Goal: Information Seeking & Learning: Learn about a topic

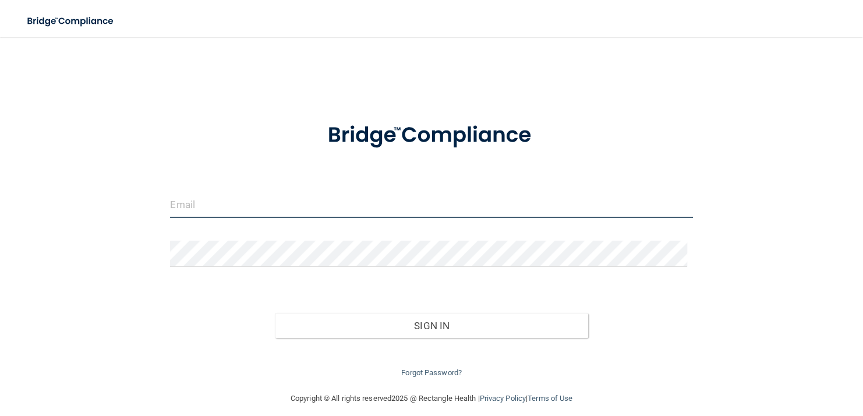
click at [220, 204] on input "email" at bounding box center [431, 205] width 523 height 26
type input "[PERSON_NAME][EMAIL_ADDRESS][DOMAIN_NAME]"
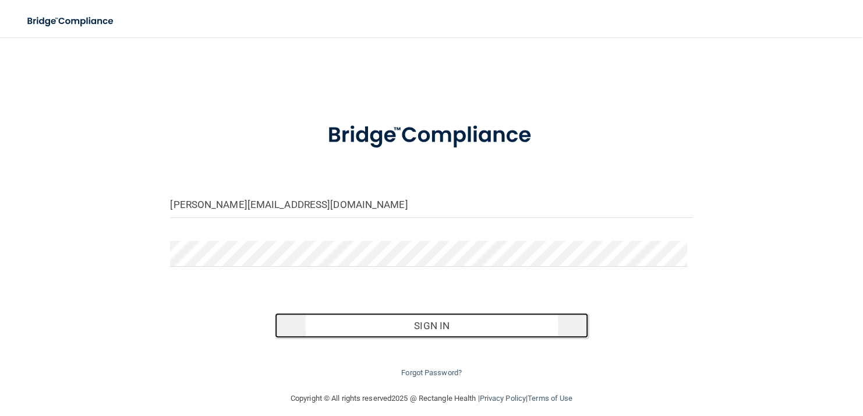
click at [473, 328] on button "Sign In" at bounding box center [431, 326] width 313 height 26
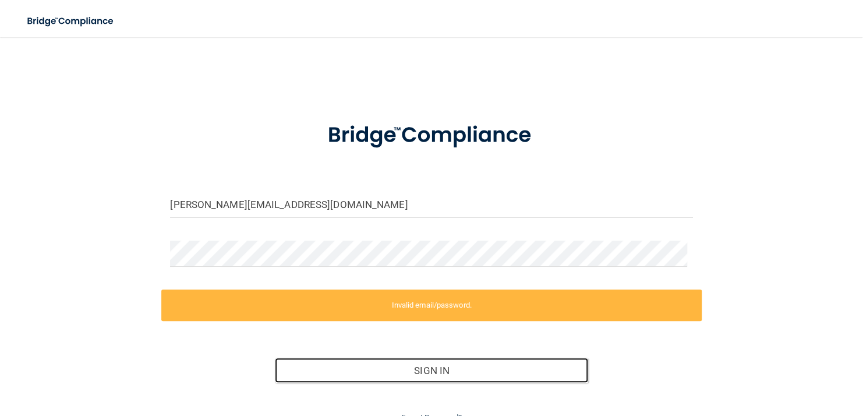
scroll to position [55, 0]
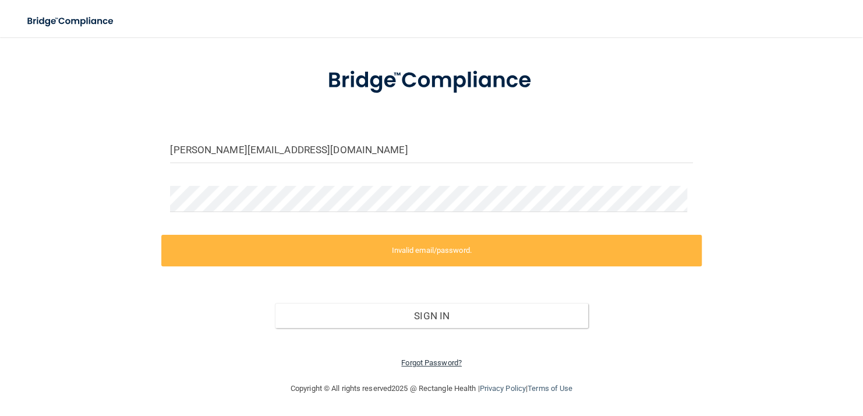
click at [446, 363] on link "Forgot Password?" at bounding box center [431, 362] width 61 height 9
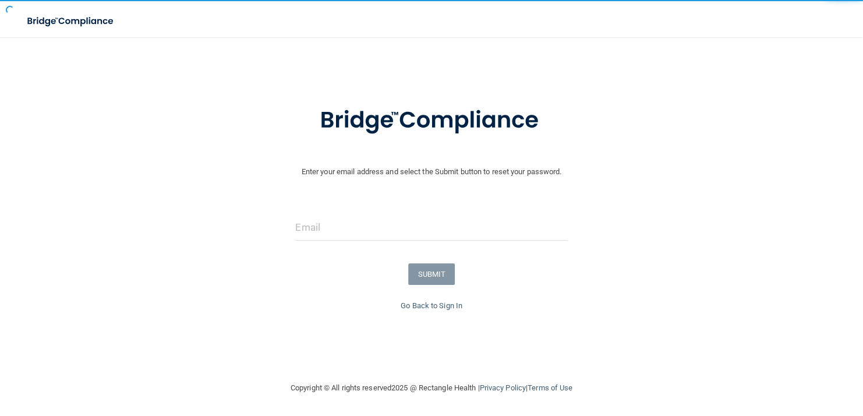
scroll to position [16, 0]
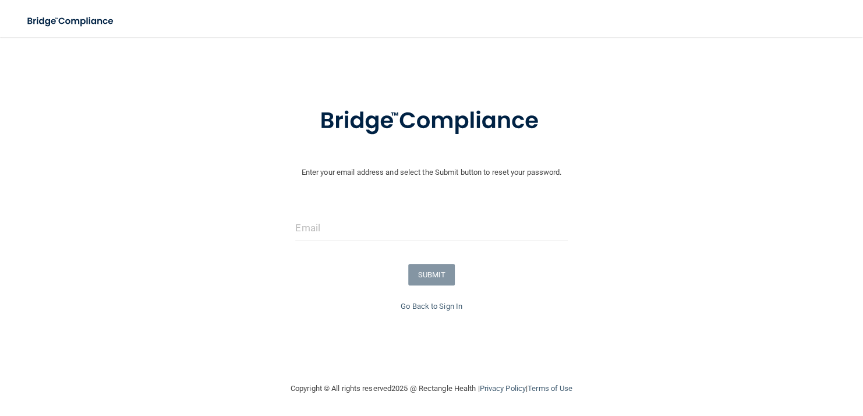
click at [316, 245] on div at bounding box center [432, 232] width 290 height 35
click at [314, 229] on input "email" at bounding box center [431, 228] width 272 height 26
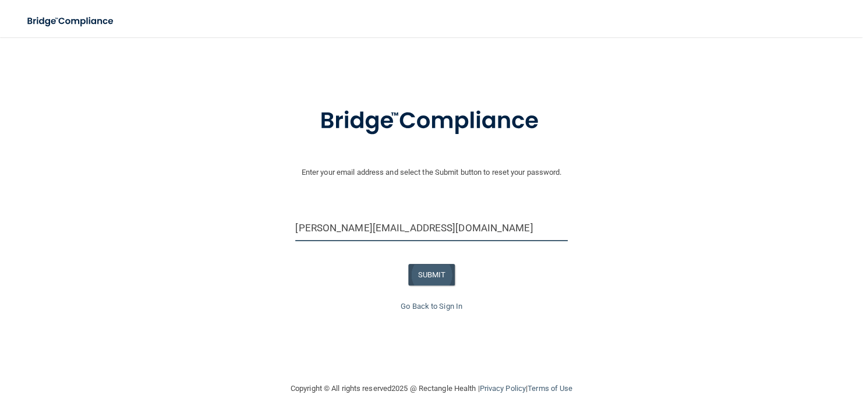
type input "[PERSON_NAME][EMAIL_ADDRESS][DOMAIN_NAME]"
click at [433, 272] on button "SUBMIT" at bounding box center [431, 275] width 47 height 22
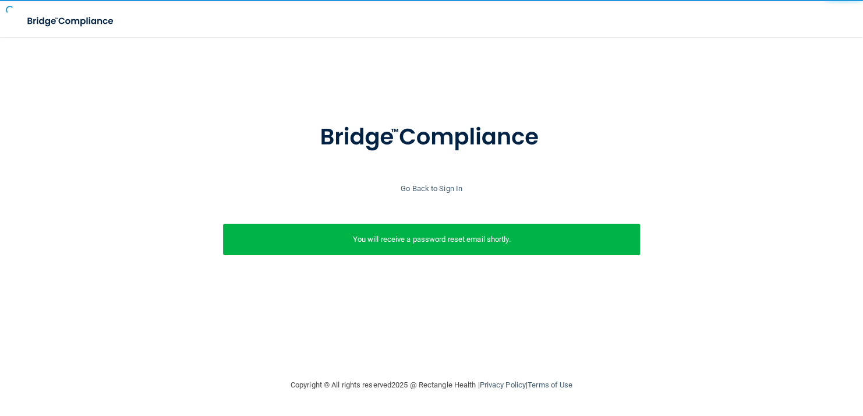
scroll to position [0, 0]
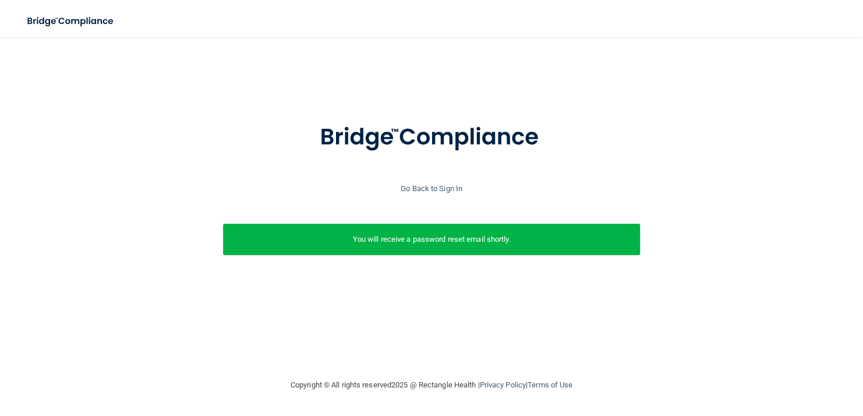
click at [704, 214] on div "Enter your email address and select the Submit button to reset your password. r…" at bounding box center [432, 201] width 852 height 189
click at [424, 191] on link "Go Back to Sign In" at bounding box center [432, 188] width 62 height 9
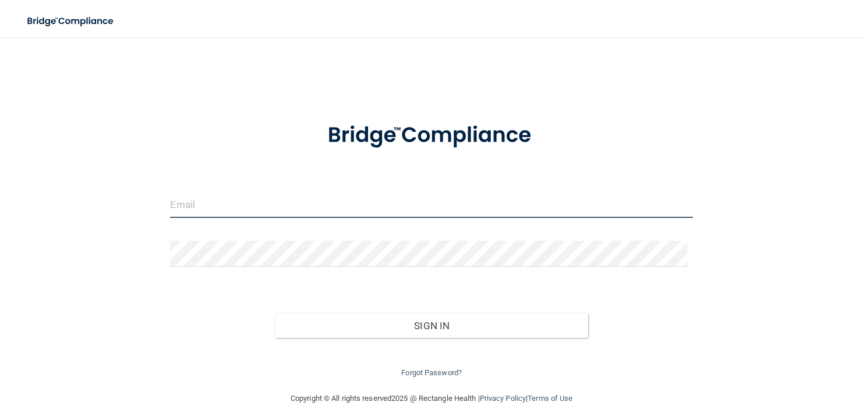
type input "[PERSON_NAME][EMAIL_ADDRESS][DOMAIN_NAME]"
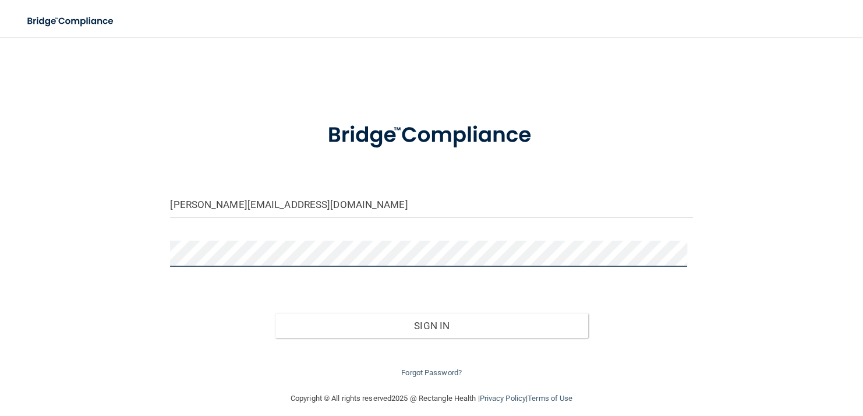
click at [65, 257] on div "robin.richardson35@gmail.com Invalid email/password. You don't have permission …" at bounding box center [431, 214] width 817 height 331
click at [499, 290] on div "Sign In" at bounding box center [431, 314] width 540 height 49
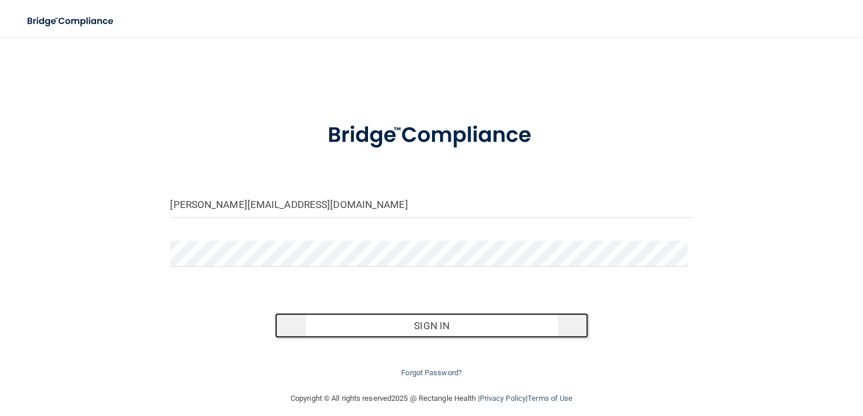
click at [471, 326] on button "Sign In" at bounding box center [431, 326] width 313 height 26
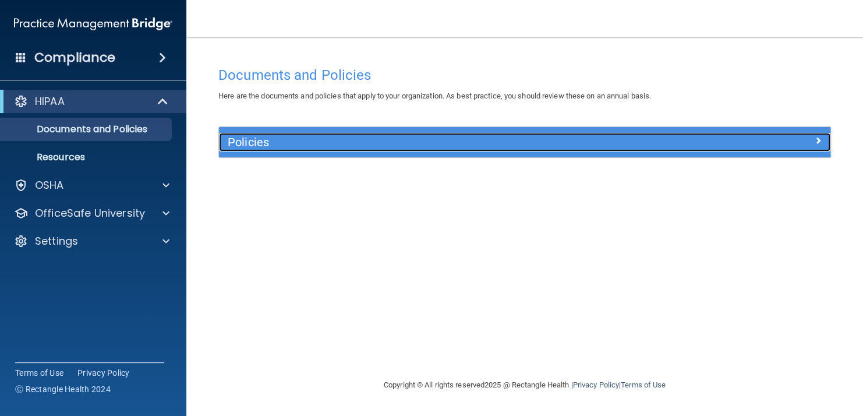
click at [468, 144] on h5 "Policies" at bounding box center [449, 142] width 442 height 13
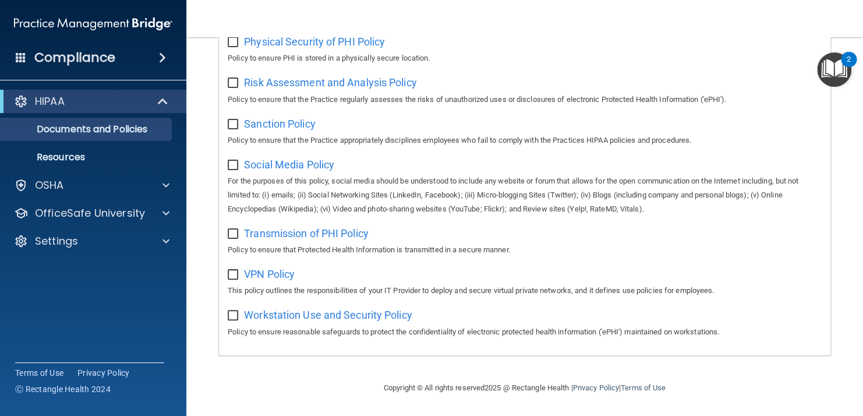
scroll to position [775, 0]
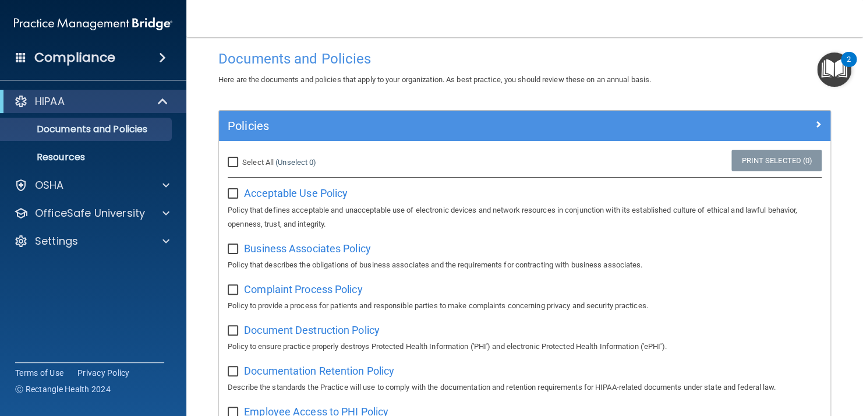
scroll to position [0, 0]
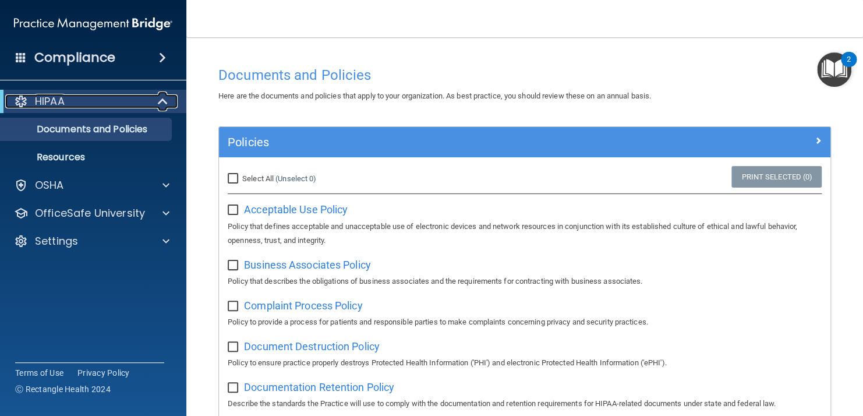
click at [93, 102] on div "HIPAA" at bounding box center [77, 101] width 144 height 14
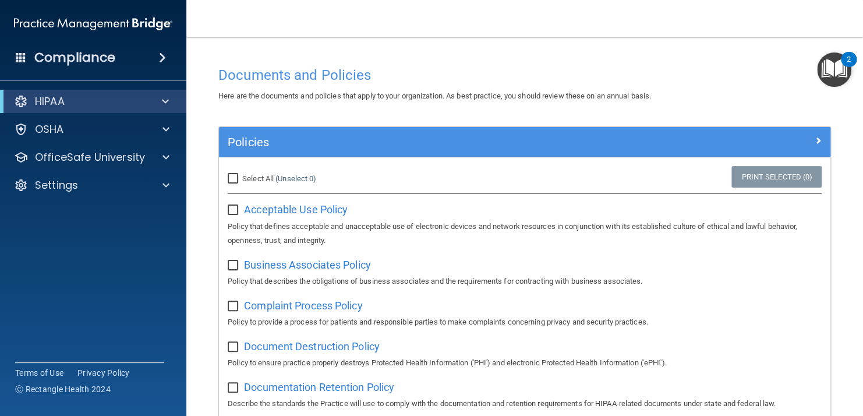
click at [159, 57] on span at bounding box center [162, 58] width 7 height 14
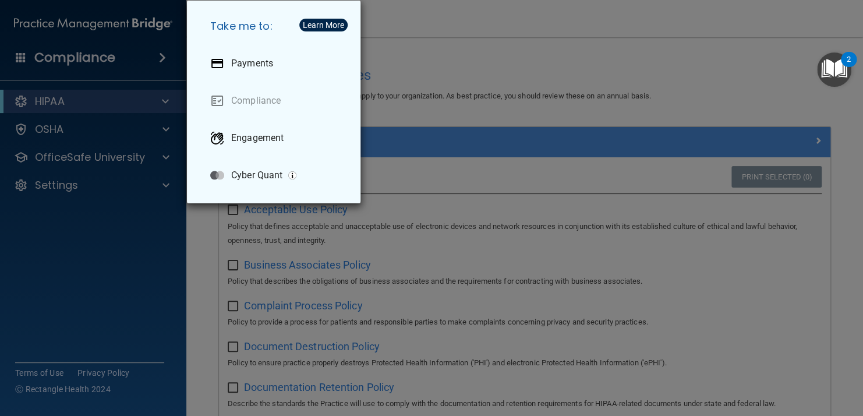
click at [77, 252] on div "Take me to: Payments Compliance Engagement Cyber Quant" at bounding box center [431, 208] width 863 height 416
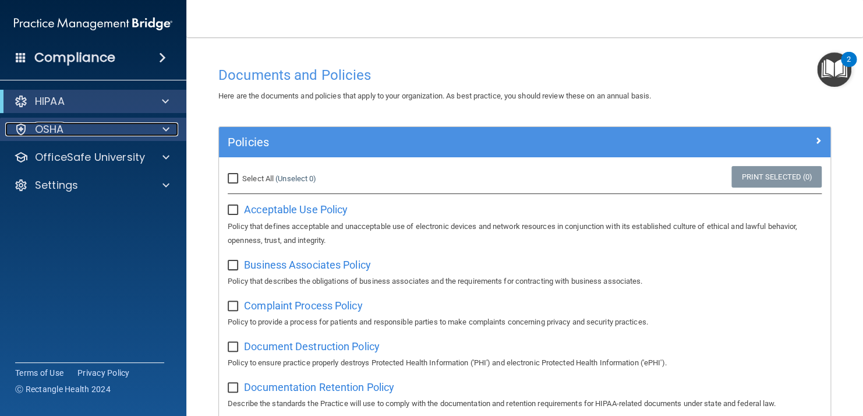
click at [84, 129] on div "OSHA" at bounding box center [77, 129] width 144 height 14
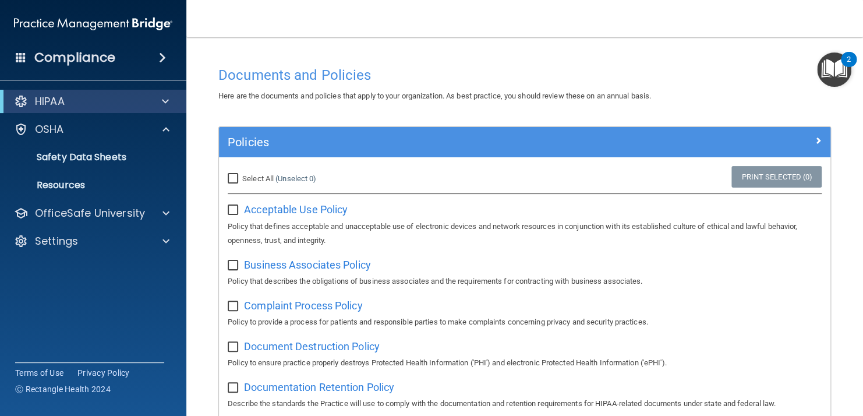
click at [835, 68] on img "Open Resource Center, 2 new notifications" at bounding box center [834, 69] width 34 height 34
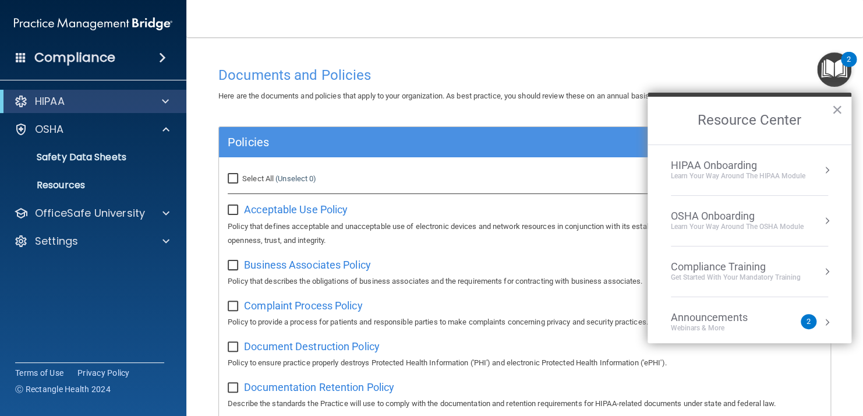
click at [727, 164] on div "HIPAA Onboarding" at bounding box center [738, 165] width 135 height 13
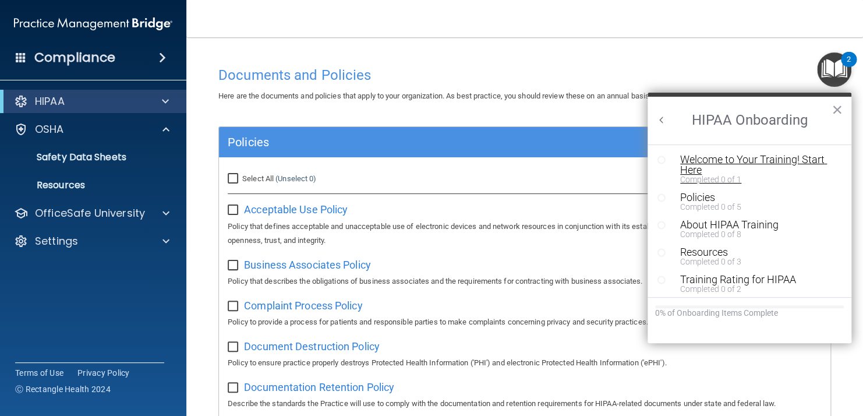
click at [698, 158] on div "Welcome to Your Training! Start Here" at bounding box center [753, 164] width 147 height 21
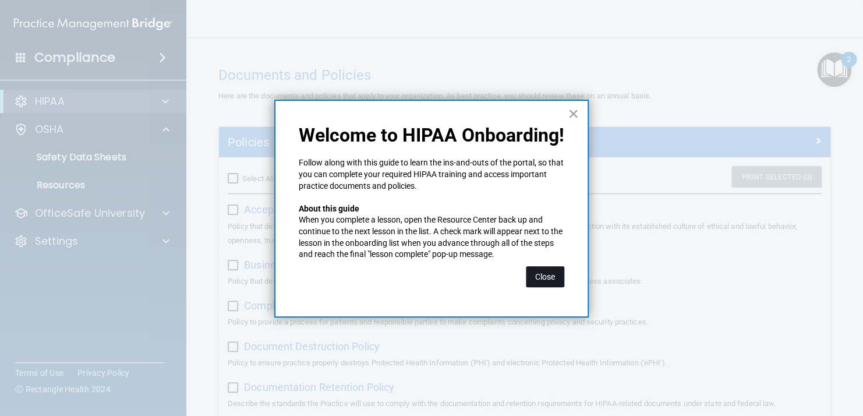
click at [543, 277] on button "Close" at bounding box center [545, 276] width 38 height 21
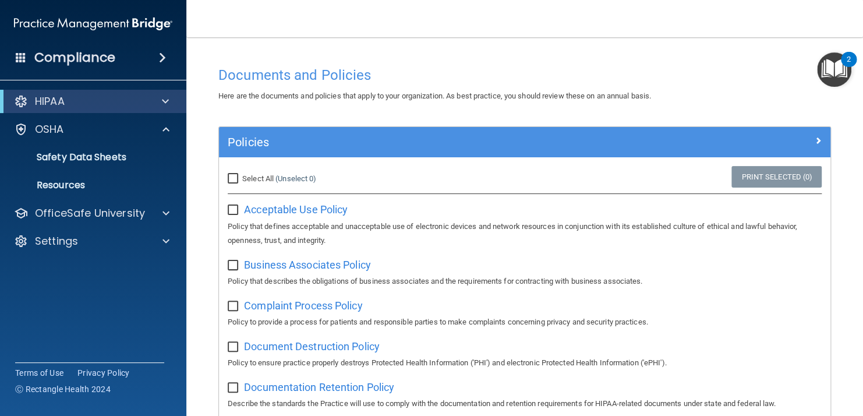
click at [838, 63] on img "Open Resource Center, 2 new notifications" at bounding box center [834, 69] width 34 height 34
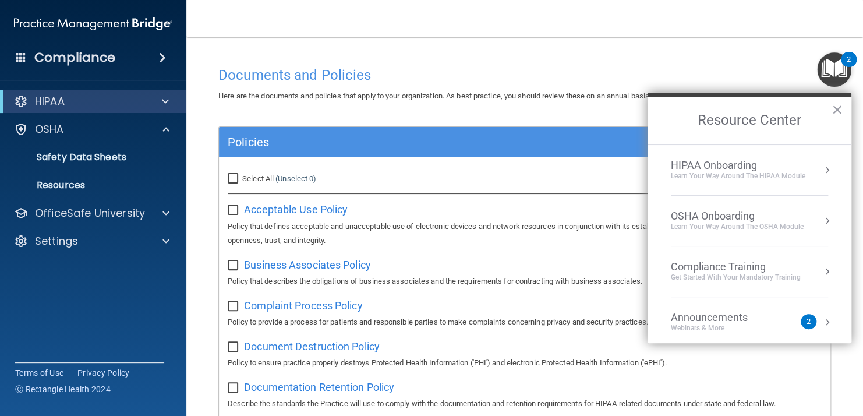
click at [726, 171] on div "Learn Your Way around the HIPAA module" at bounding box center [738, 176] width 135 height 10
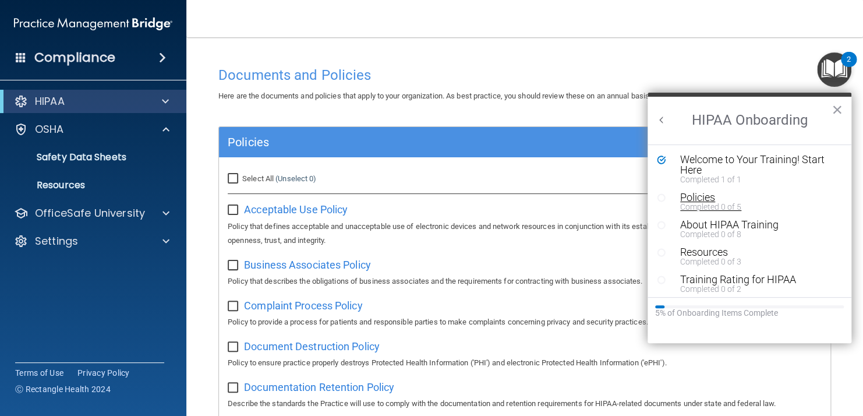
click at [713, 197] on div "Policies" at bounding box center [753, 197] width 147 height 10
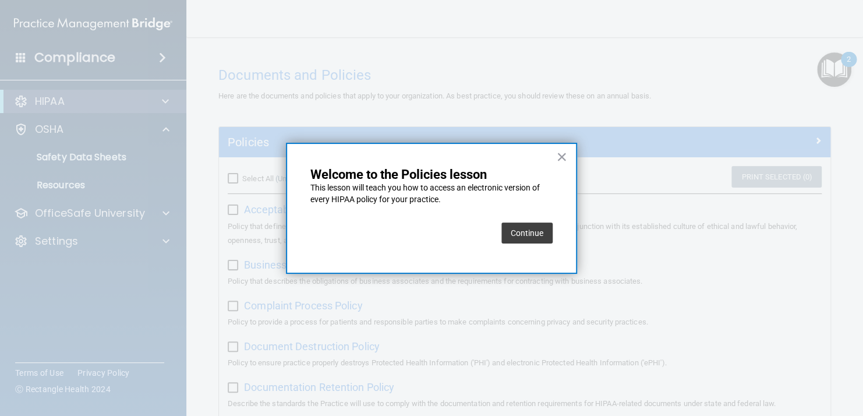
click at [533, 231] on button "Continue" at bounding box center [527, 233] width 51 height 21
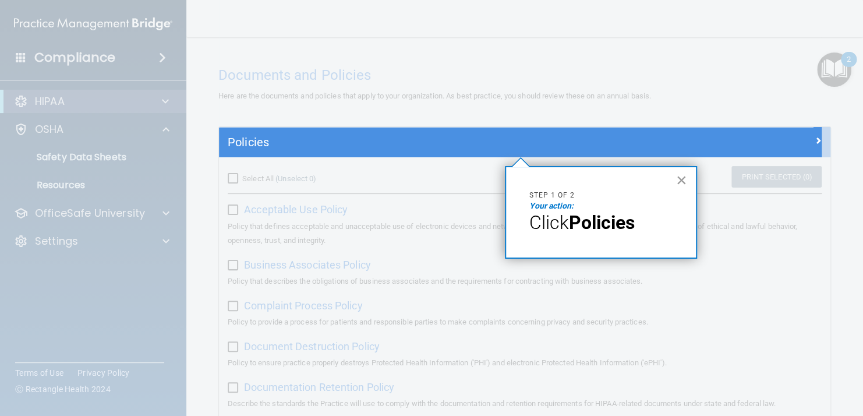
click at [678, 178] on button "×" at bounding box center [681, 180] width 11 height 19
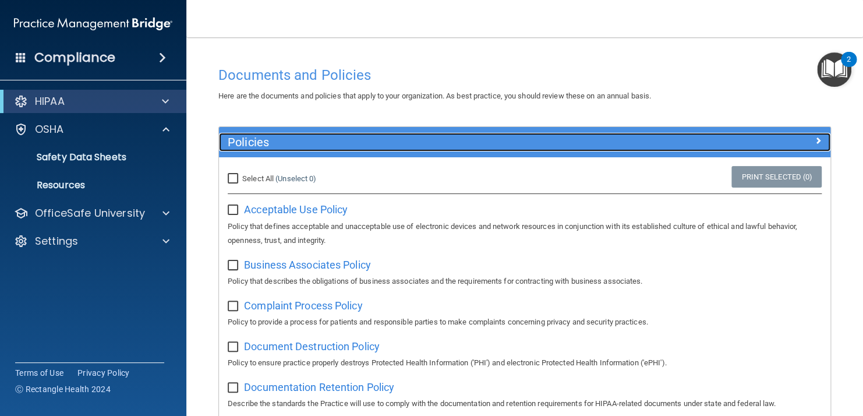
click at [815, 138] on span at bounding box center [818, 140] width 7 height 14
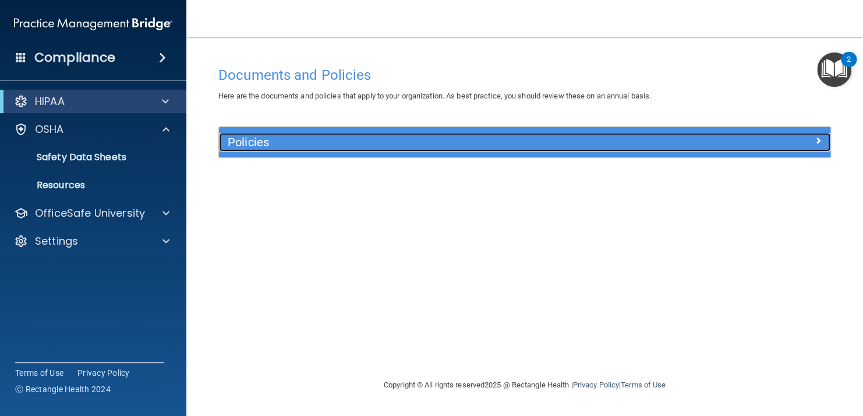
click at [800, 144] on div at bounding box center [754, 140] width 153 height 14
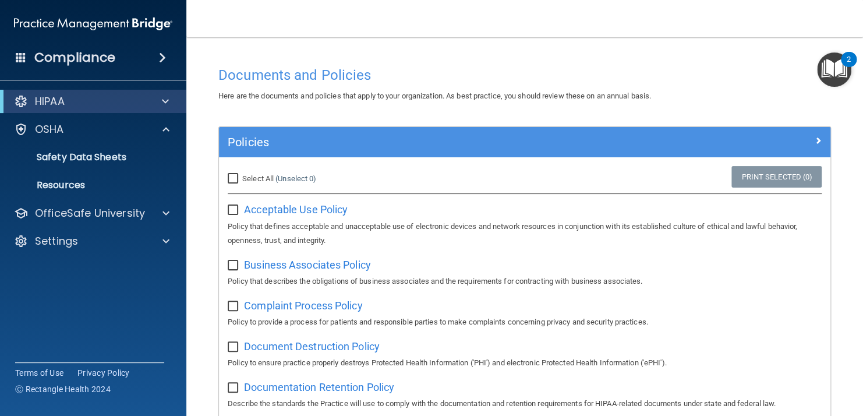
click at [830, 68] on img "Open Resource Center, 2 new notifications" at bounding box center [834, 69] width 34 height 34
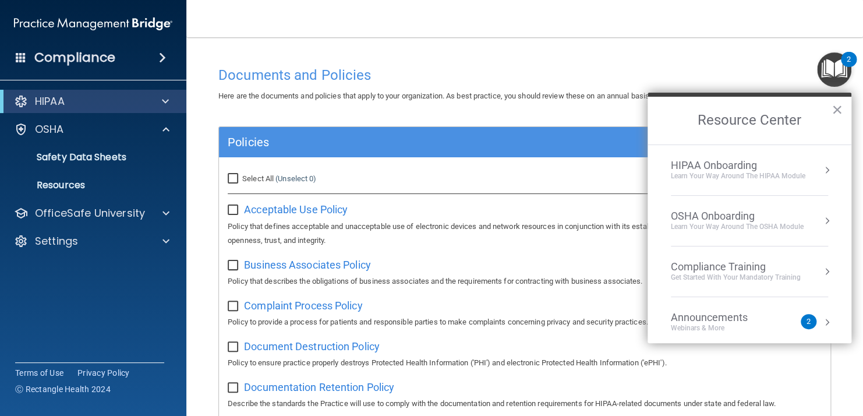
click at [773, 170] on div "HIPAA Onboarding" at bounding box center [738, 165] width 135 height 13
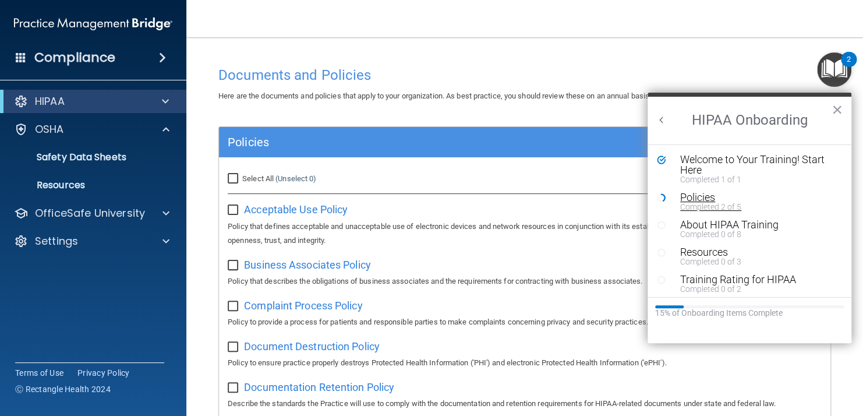
click at [703, 207] on div "Completed 2 of 5" at bounding box center [753, 207] width 147 height 8
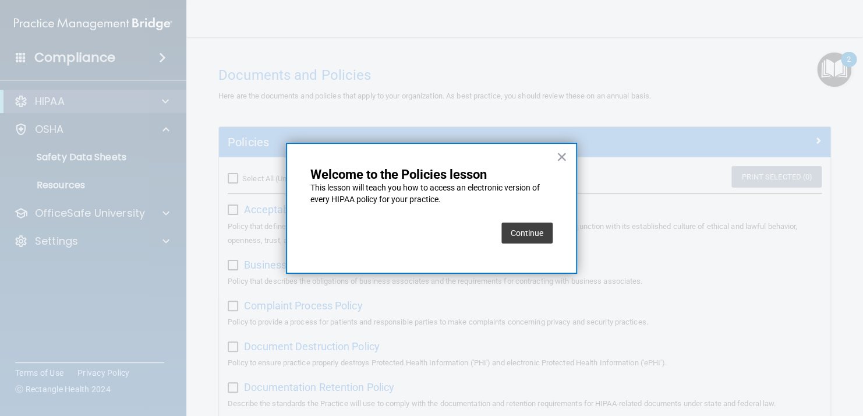
click at [523, 236] on button "Continue" at bounding box center [527, 233] width 51 height 21
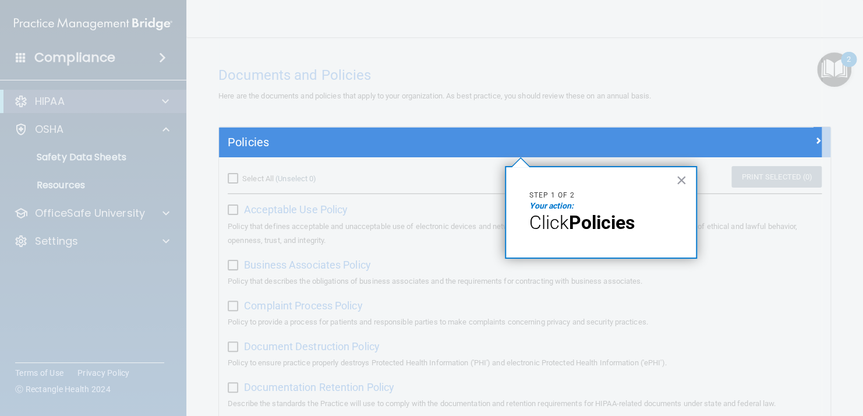
click at [552, 207] on em "Your action:" at bounding box center [552, 205] width 44 height 9
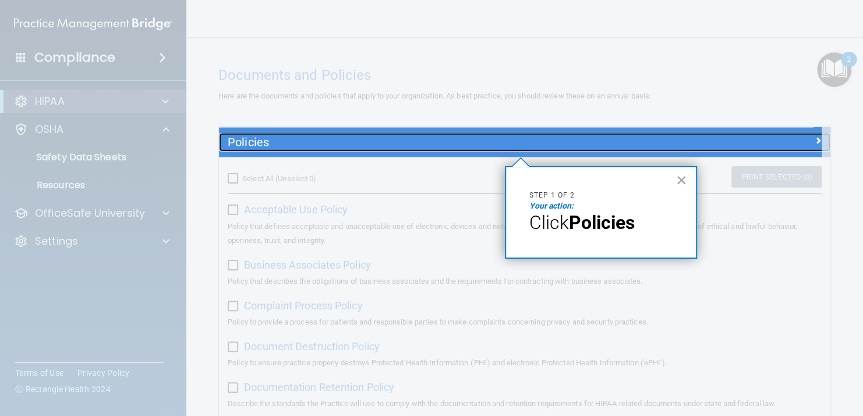
click at [506, 137] on h5 "Policies" at bounding box center [449, 142] width 442 height 13
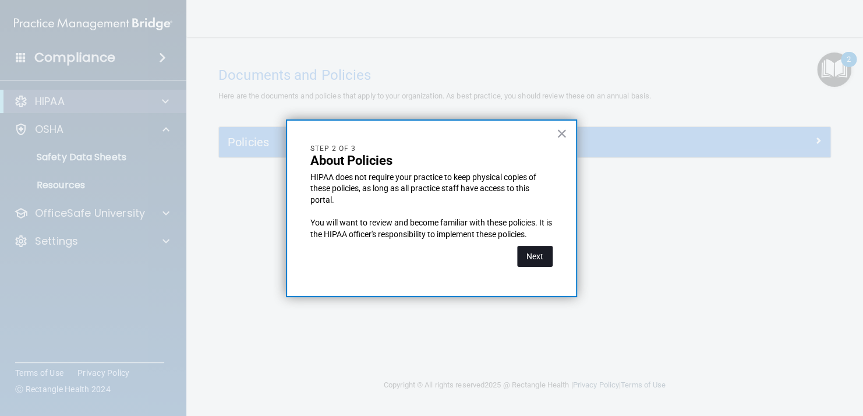
click at [530, 260] on button "Next" at bounding box center [535, 256] width 36 height 21
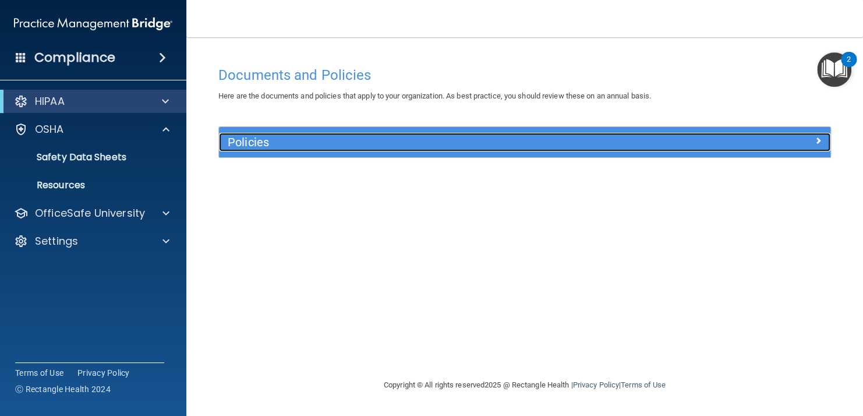
click at [242, 139] on h5 "Policies" at bounding box center [449, 142] width 442 height 13
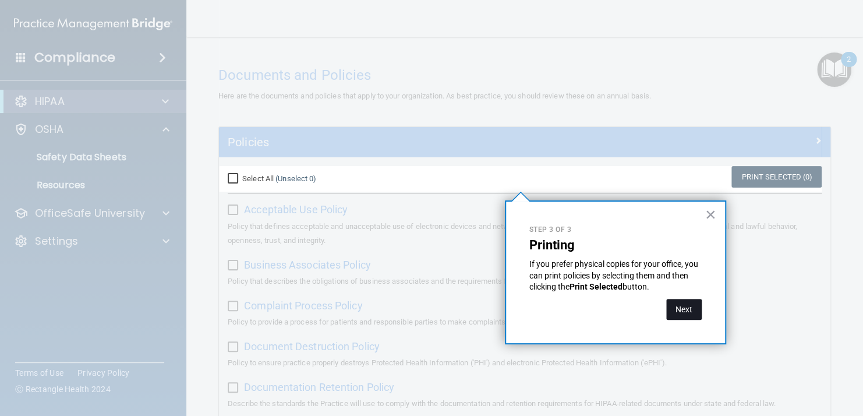
click at [676, 307] on button "Next" at bounding box center [684, 309] width 36 height 21
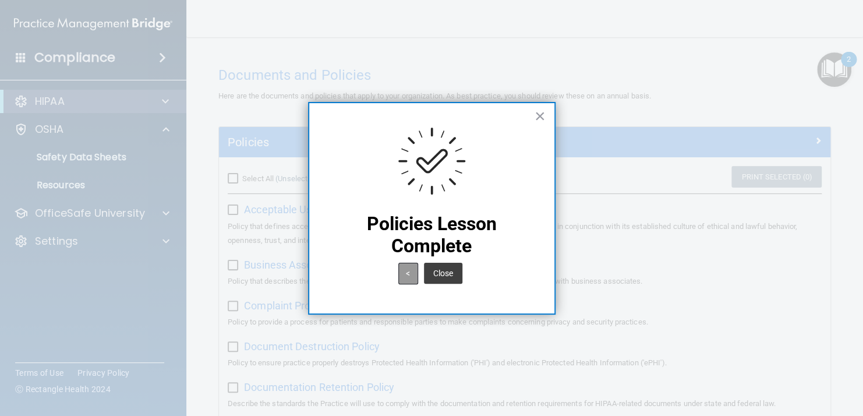
click at [411, 270] on button "<" at bounding box center [408, 274] width 20 height 22
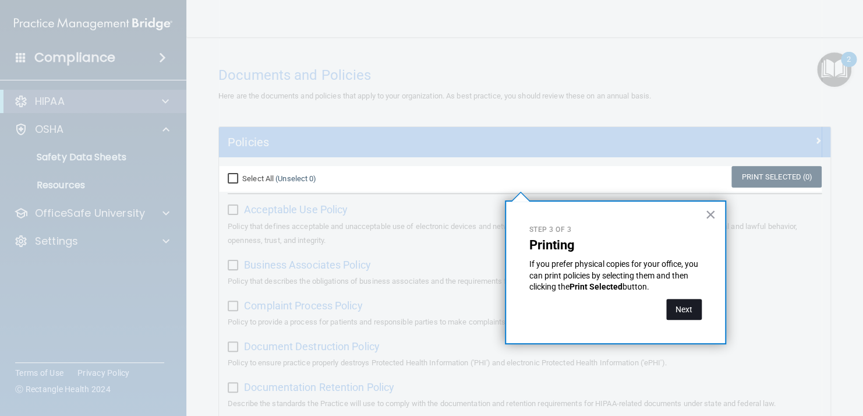
click at [679, 313] on button "Next" at bounding box center [684, 309] width 36 height 21
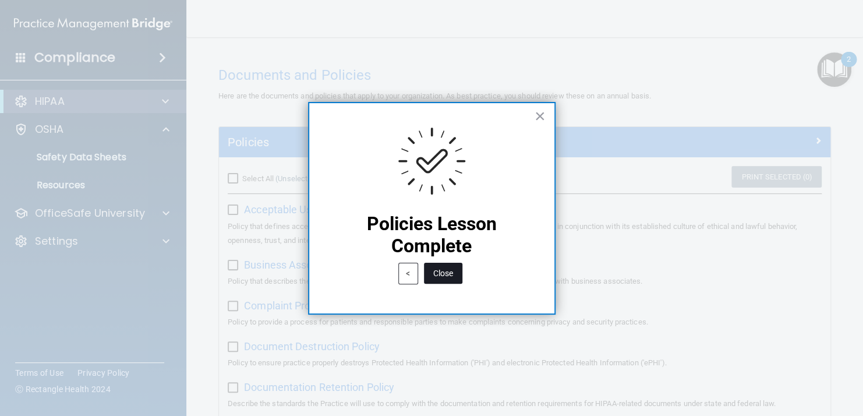
click at [438, 277] on button "Close" at bounding box center [443, 273] width 38 height 21
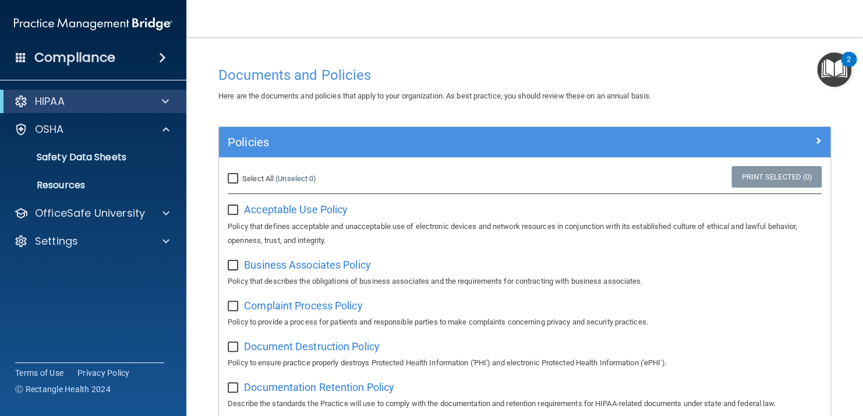
click at [839, 59] on img "Open Resource Center, 2 new notifications" at bounding box center [834, 69] width 34 height 34
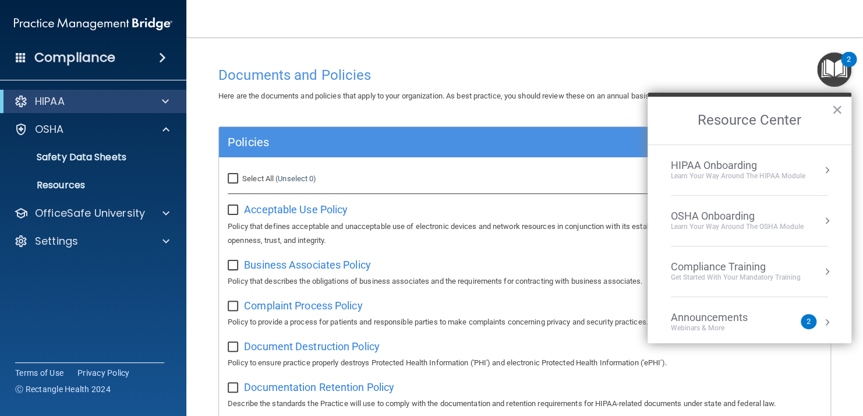
click at [770, 170] on div "HIPAA Onboarding" at bounding box center [738, 165] width 135 height 13
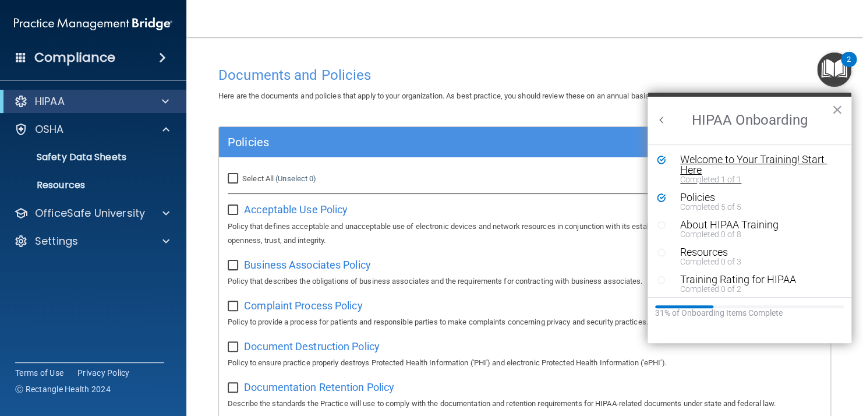
click at [751, 157] on div "Welcome to Your Training! Start Here" at bounding box center [753, 164] width 147 height 21
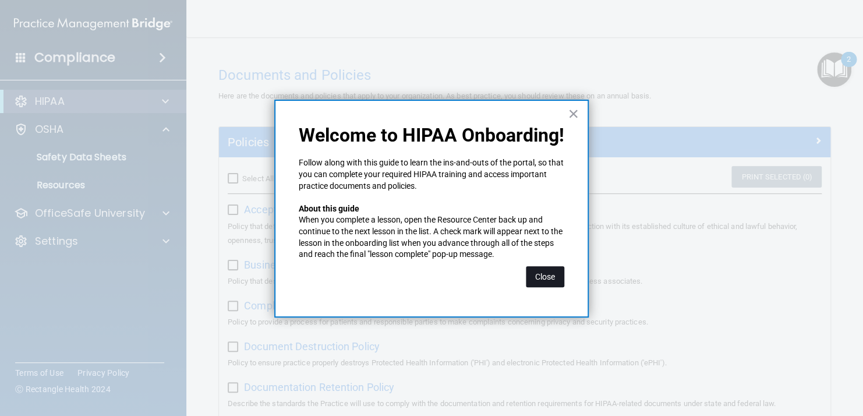
click at [552, 271] on button "Close" at bounding box center [545, 276] width 38 height 21
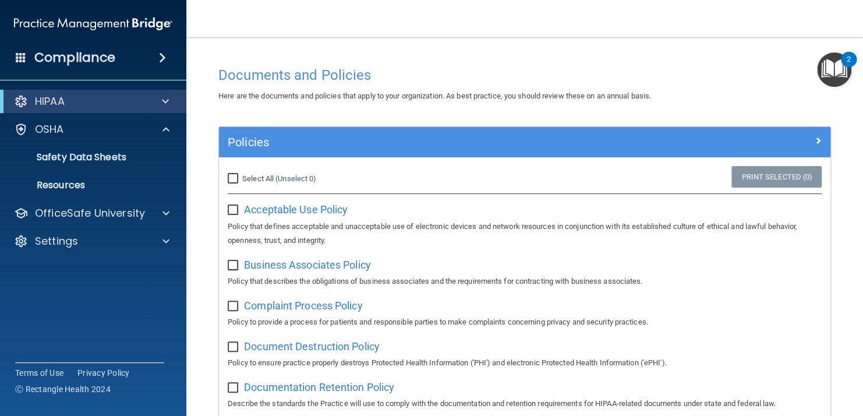
click at [834, 65] on img "Open Resource Center, 2 new notifications" at bounding box center [834, 69] width 34 height 34
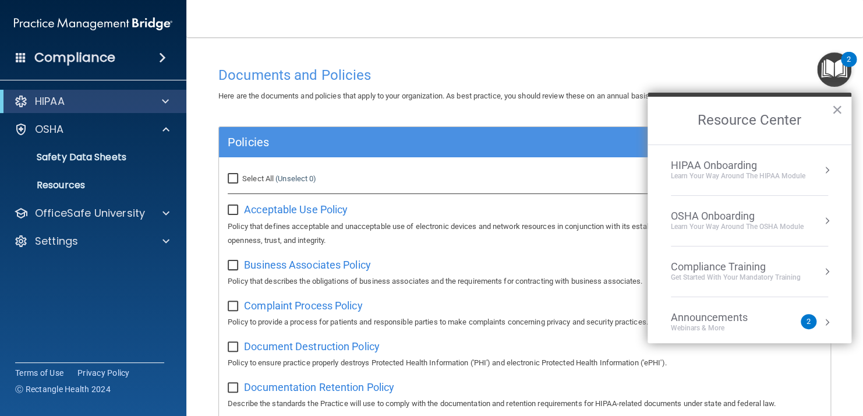
click at [786, 171] on div "Learn Your Way around the HIPAA module" at bounding box center [738, 176] width 135 height 10
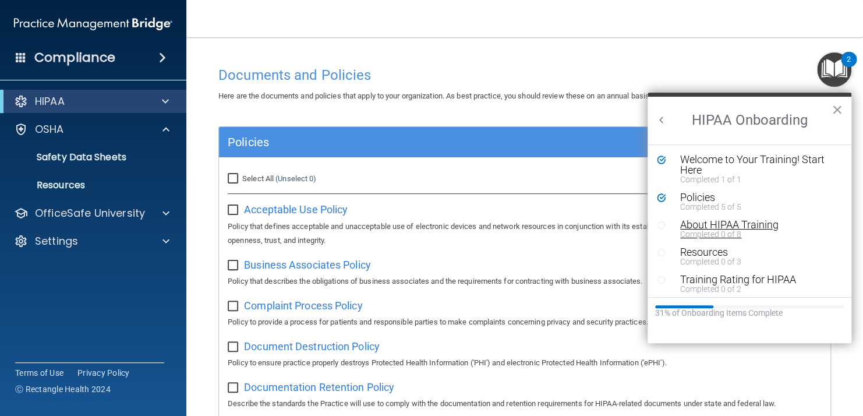
click at [686, 224] on div "About HIPAA Training" at bounding box center [753, 225] width 147 height 10
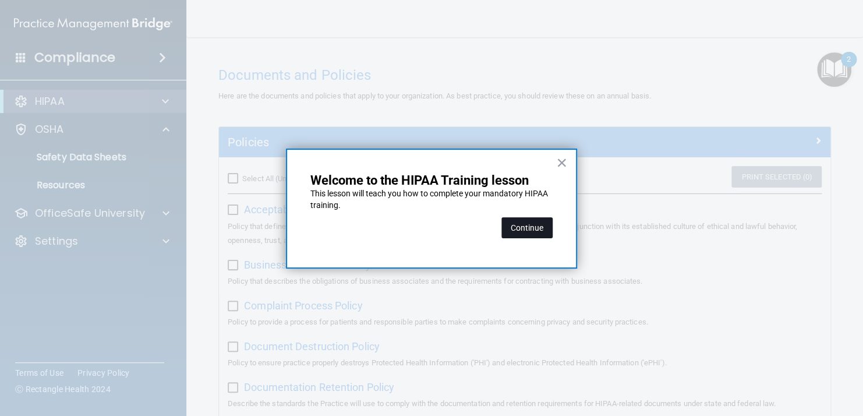
click at [527, 227] on button "Continue" at bounding box center [527, 227] width 51 height 21
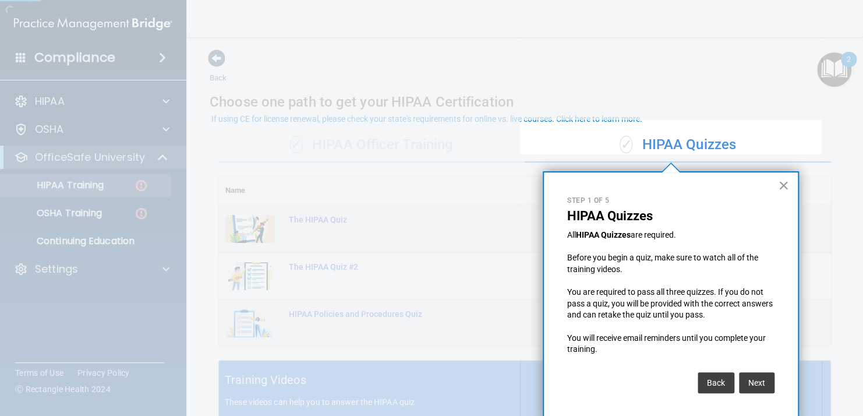
scroll to position [7, 0]
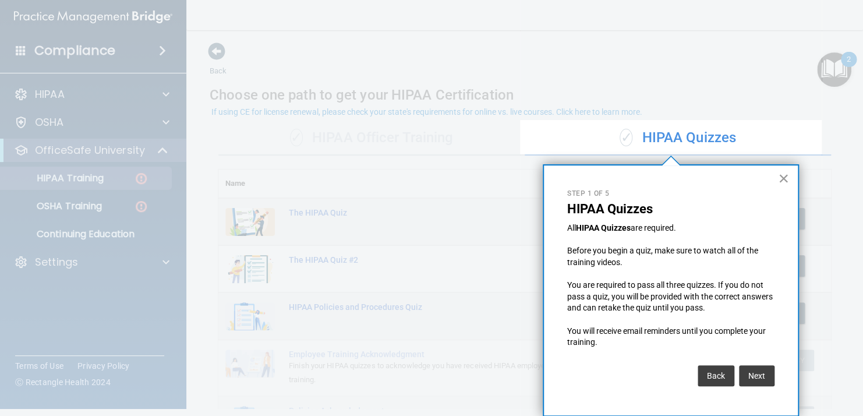
click at [785, 171] on button "×" at bounding box center [783, 178] width 11 height 19
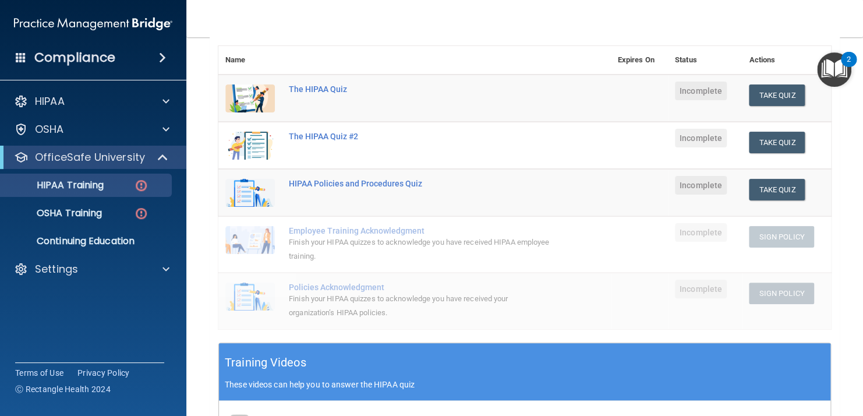
scroll to position [140, 0]
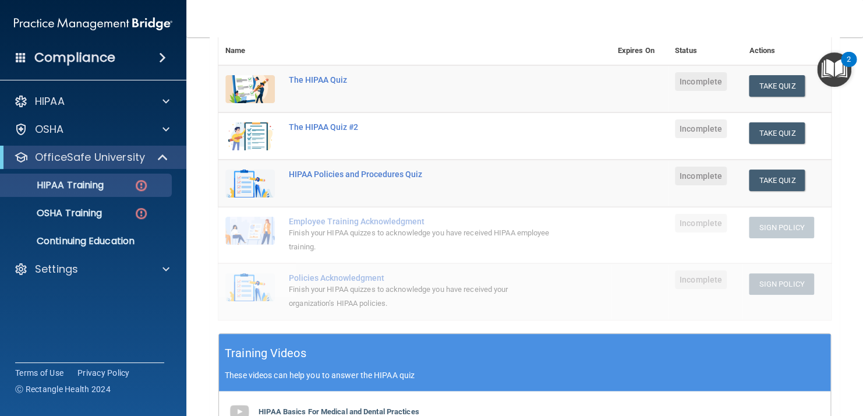
click at [837, 65] on img "Open Resource Center, 2 new notifications" at bounding box center [834, 69] width 34 height 34
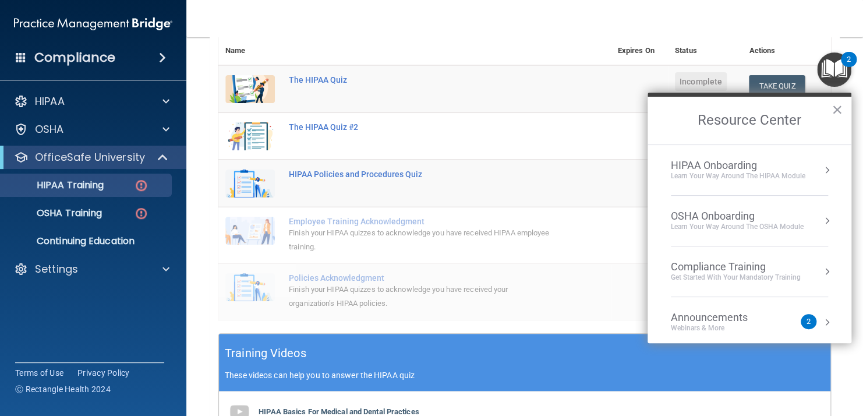
click at [797, 15] on nav "Toggle navigation Robin Richardson robin.richardson35@gmail.com Manage My Enter…" at bounding box center [524, 18] width 677 height 37
click at [547, 41] on th at bounding box center [446, 51] width 329 height 29
click at [834, 108] on button "×" at bounding box center [837, 109] width 11 height 19
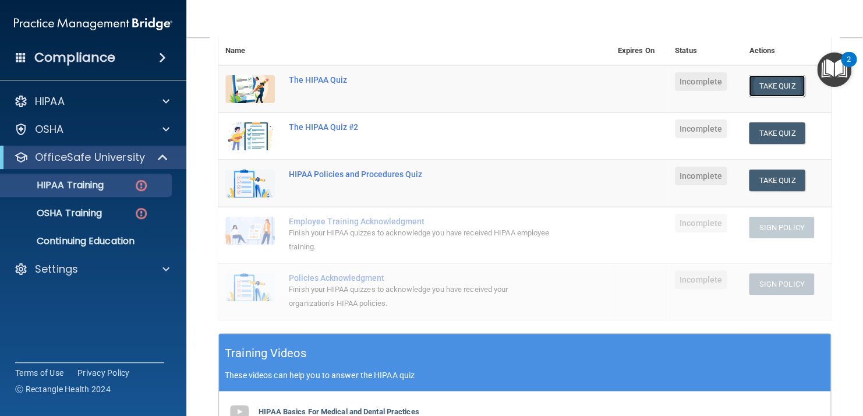
click at [769, 82] on button "Take Quiz" at bounding box center [777, 86] width 56 height 22
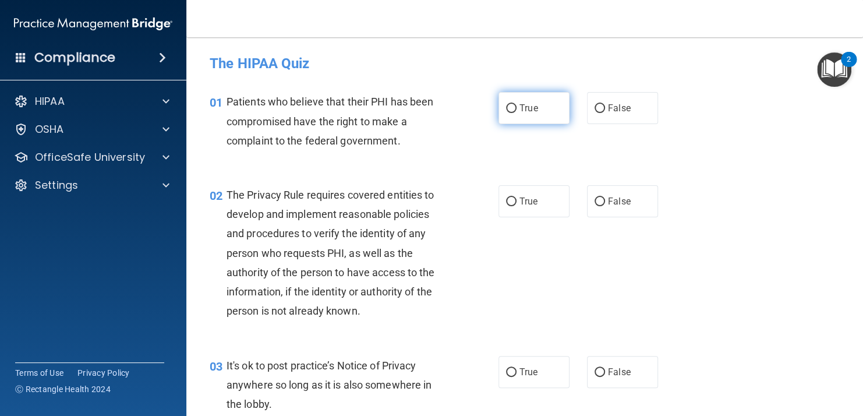
click at [507, 104] on input "True" at bounding box center [511, 108] width 10 height 9
radio input "true"
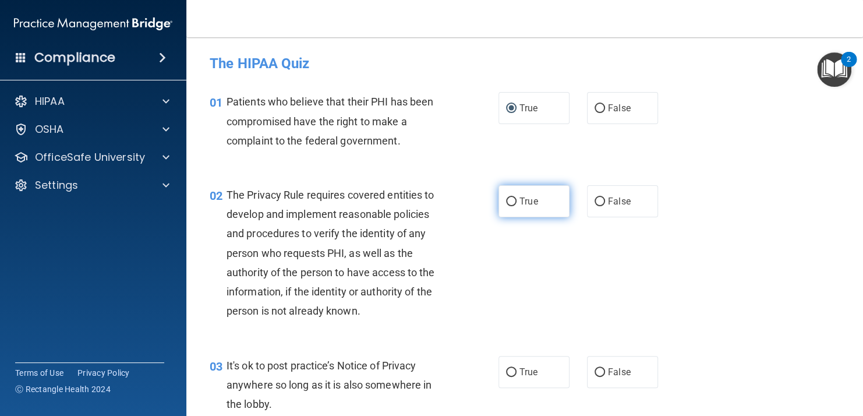
click at [506, 203] on input "True" at bounding box center [511, 201] width 10 height 9
radio input "true"
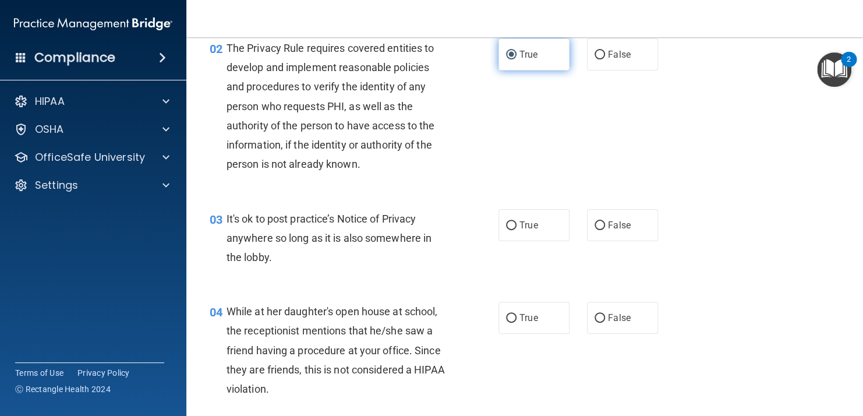
scroll to position [149, 0]
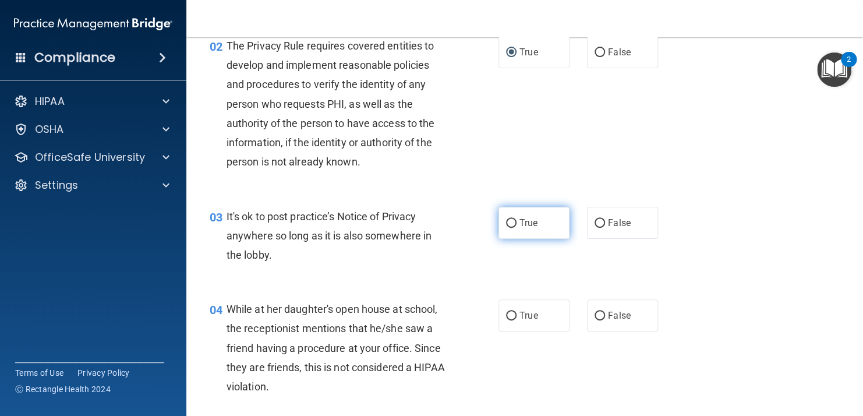
click at [508, 222] on input "True" at bounding box center [511, 223] width 10 height 9
radio input "true"
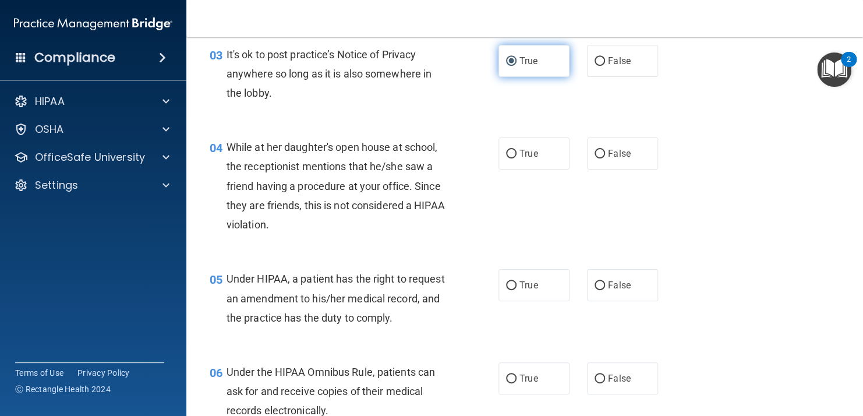
scroll to position [319, 0]
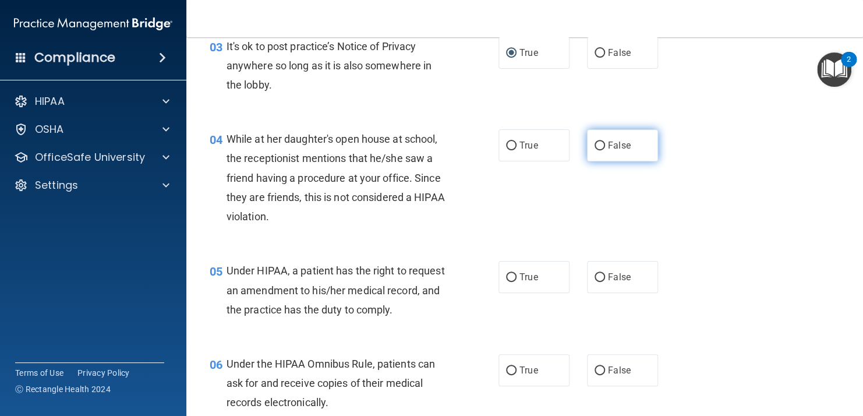
click at [595, 144] on input "False" at bounding box center [600, 146] width 10 height 9
radio input "true"
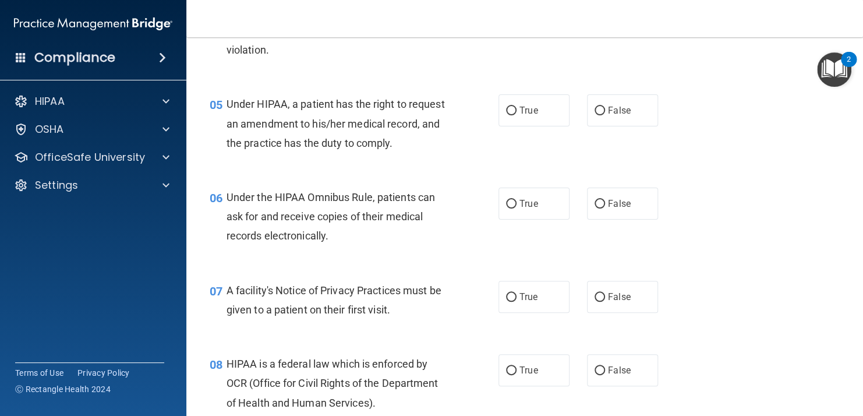
scroll to position [489, 0]
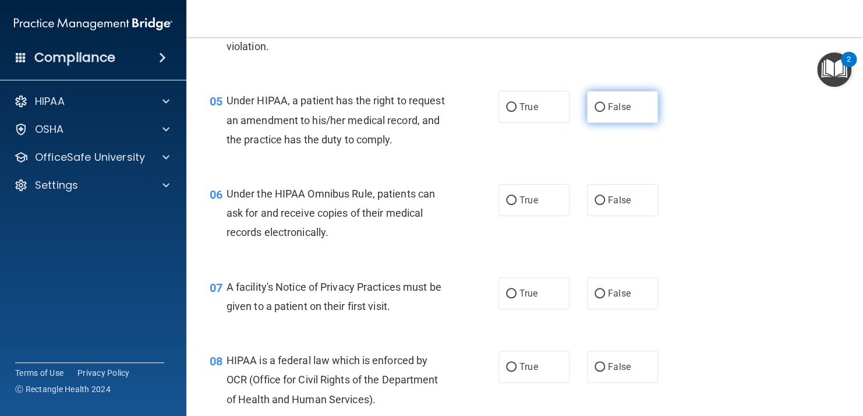
click at [595, 107] on input "False" at bounding box center [600, 107] width 10 height 9
radio input "true"
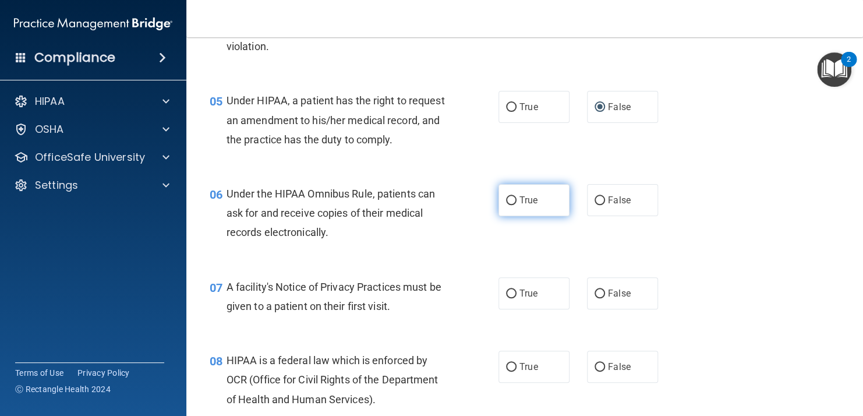
click at [508, 205] on input "True" at bounding box center [511, 200] width 10 height 9
radio input "true"
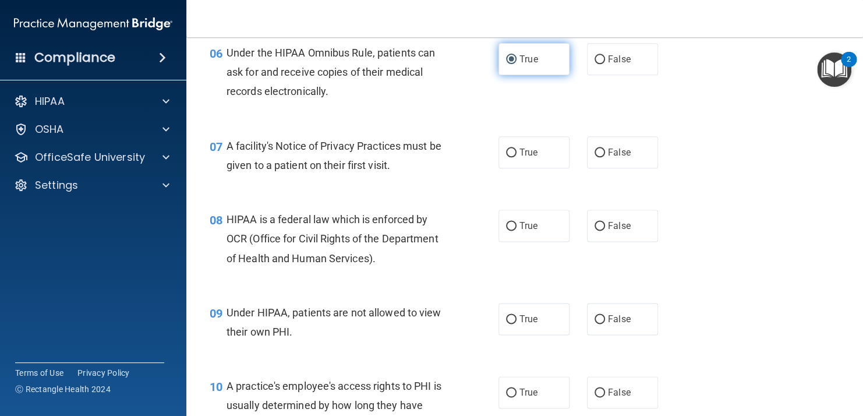
scroll to position [642, 0]
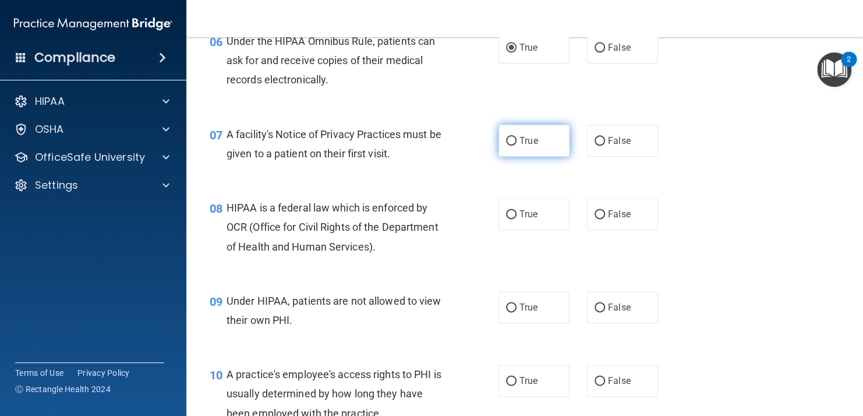
click at [506, 157] on label "True" at bounding box center [534, 141] width 71 height 32
click at [506, 146] on input "True" at bounding box center [511, 141] width 10 height 9
radio input "true"
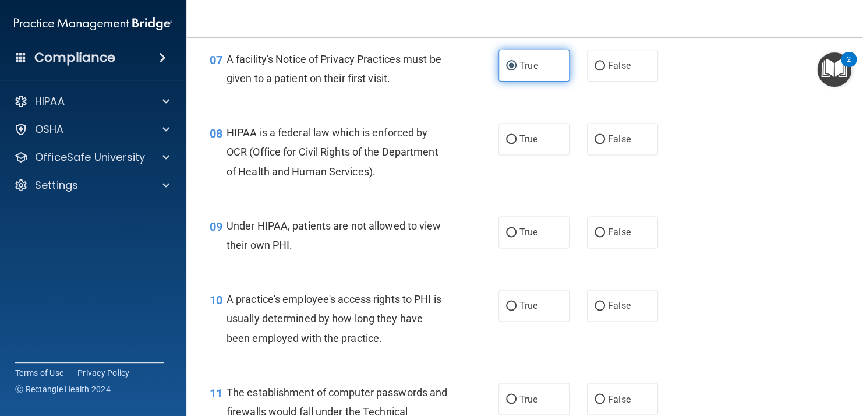
scroll to position [718, 0]
click at [506, 154] on label "True" at bounding box center [534, 138] width 71 height 32
click at [506, 143] on input "True" at bounding box center [511, 139] width 10 height 9
radio input "true"
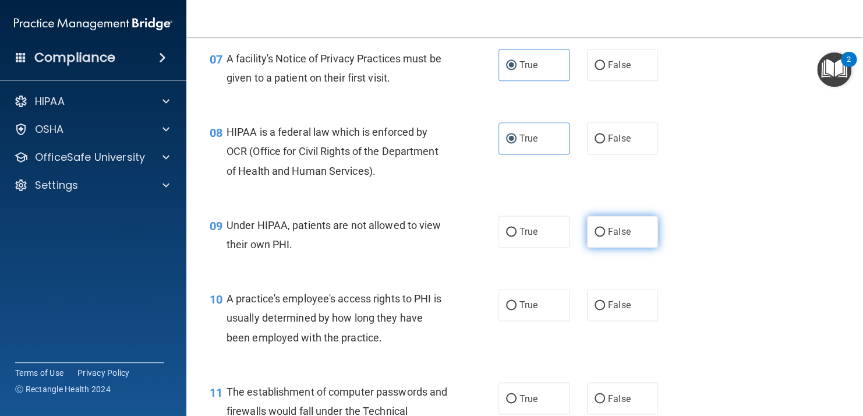
click at [595, 237] on input "False" at bounding box center [600, 232] width 10 height 9
radio input "true"
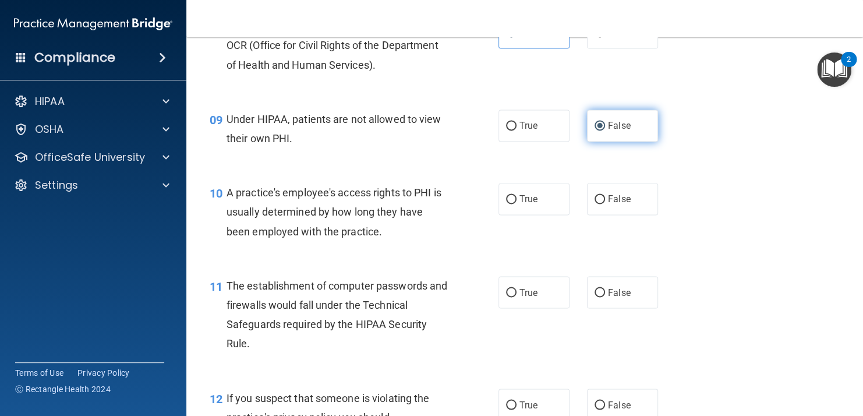
scroll to position [839, 0]
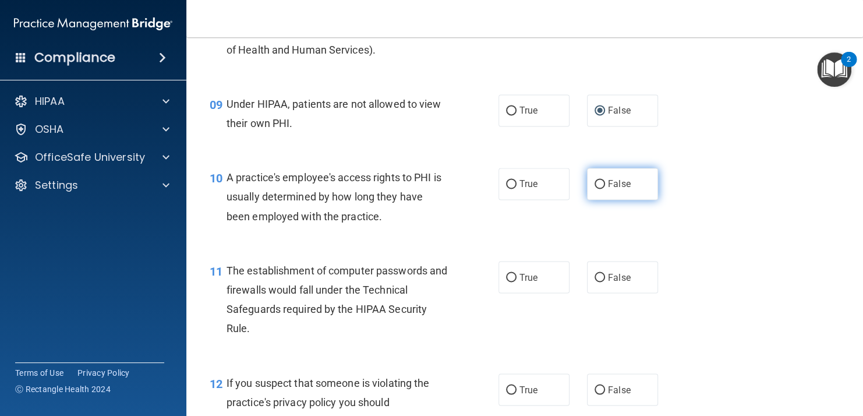
click at [597, 189] on input "False" at bounding box center [600, 184] width 10 height 9
radio input "true"
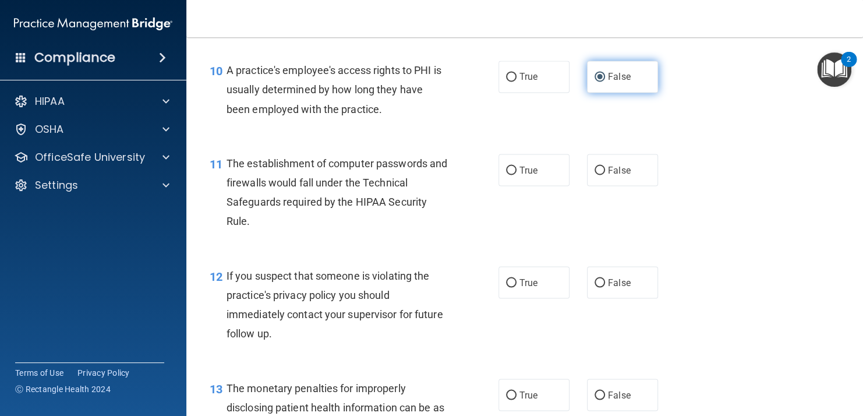
scroll to position [953, 0]
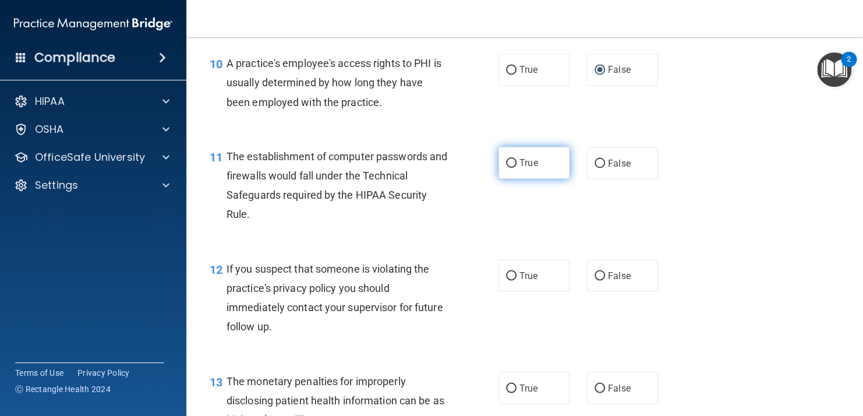
click at [506, 168] on input "True" at bounding box center [511, 163] width 10 height 9
radio input "true"
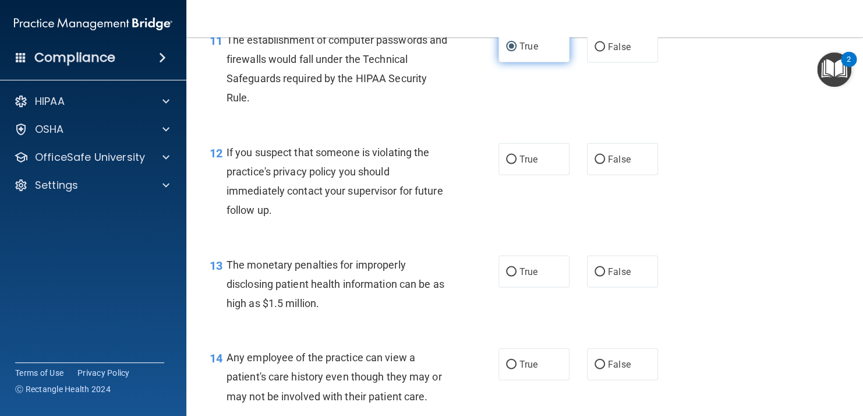
scroll to position [1071, 0]
click at [506, 163] on input "True" at bounding box center [511, 158] width 10 height 9
radio input "true"
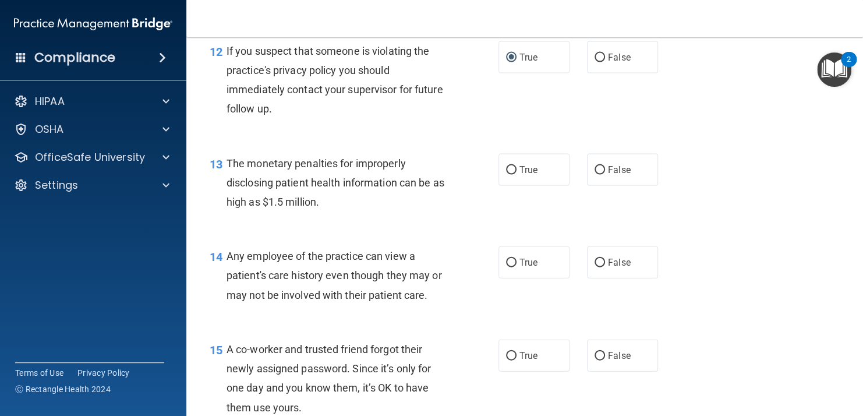
scroll to position [1179, 0]
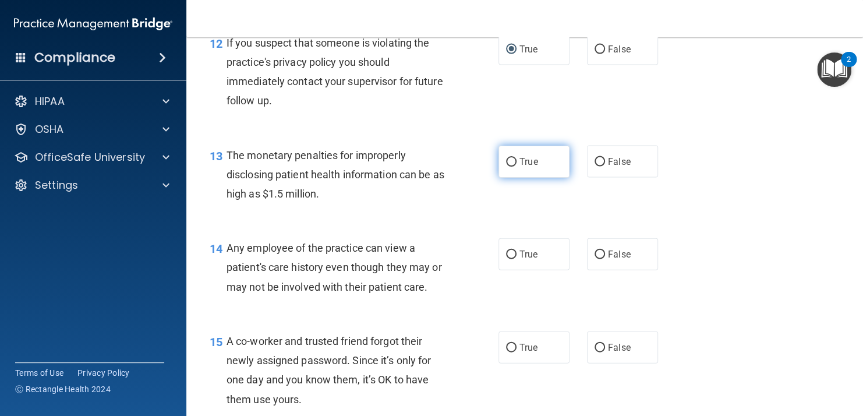
click at [506, 167] on input "True" at bounding box center [511, 162] width 10 height 9
radio input "true"
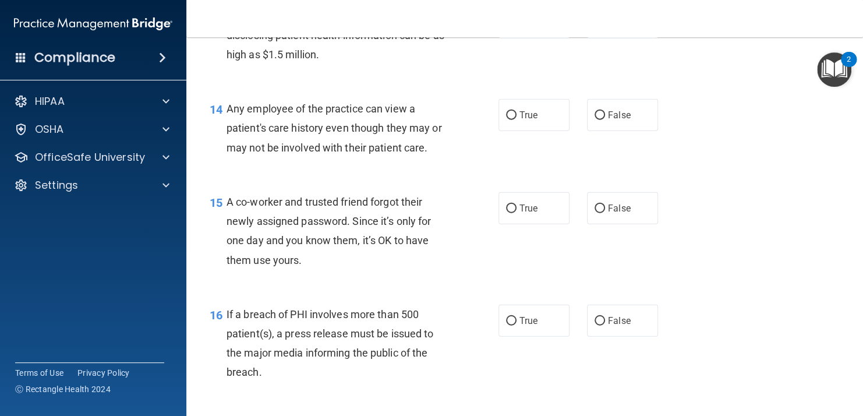
scroll to position [1319, 0]
click at [597, 119] on input "False" at bounding box center [600, 115] width 10 height 9
radio input "true"
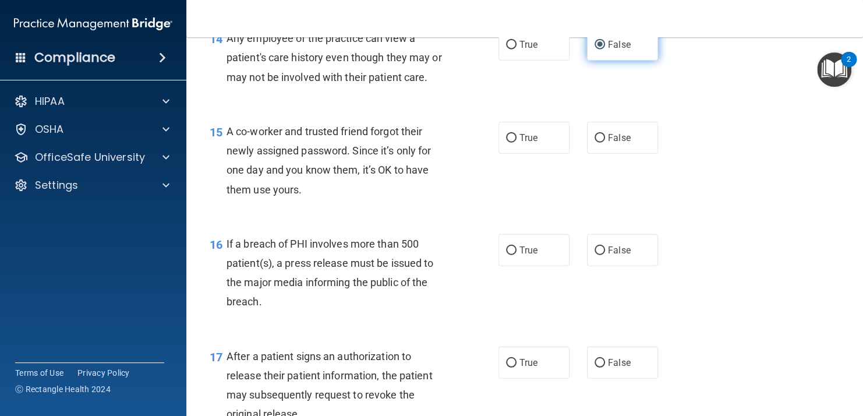
scroll to position [1394, 0]
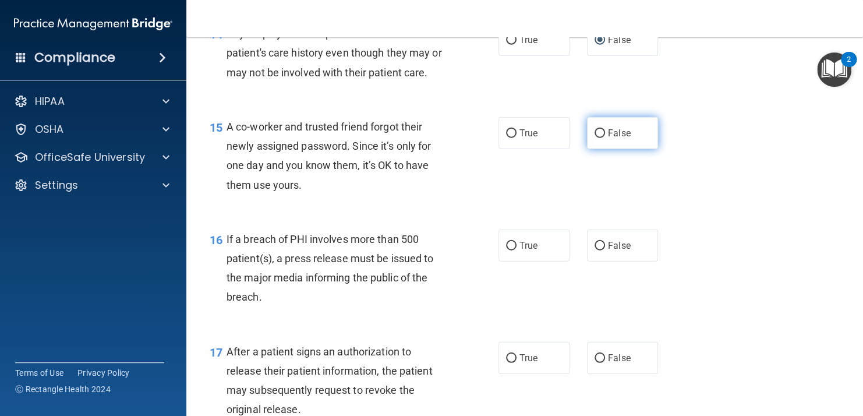
click at [595, 138] on input "False" at bounding box center [600, 133] width 10 height 9
radio input "true"
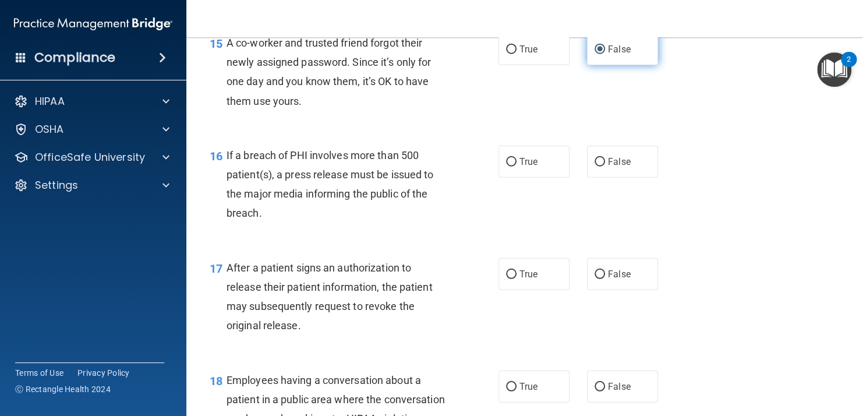
scroll to position [1480, 0]
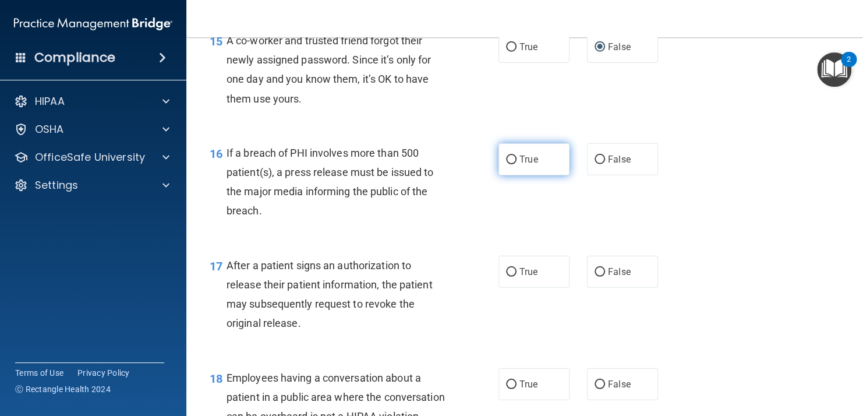
click at [507, 164] on input "True" at bounding box center [511, 160] width 10 height 9
radio input "true"
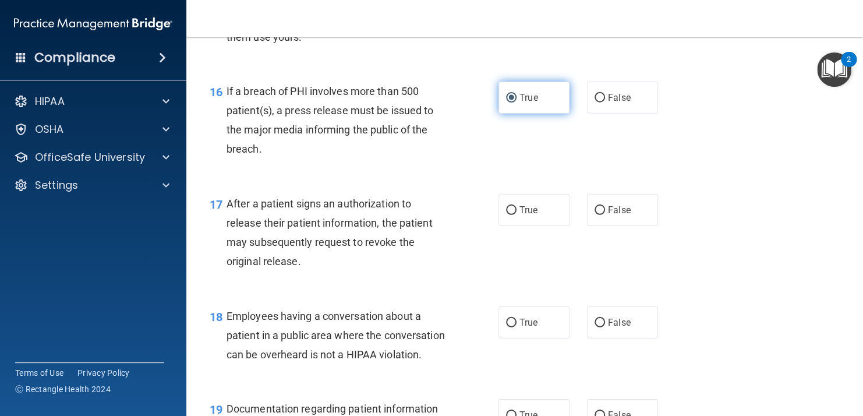
scroll to position [1543, 0]
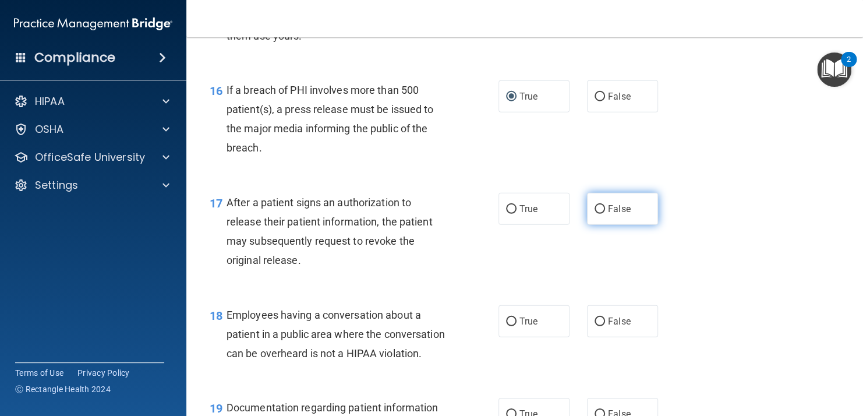
click at [595, 214] on input "False" at bounding box center [600, 209] width 10 height 9
radio input "true"
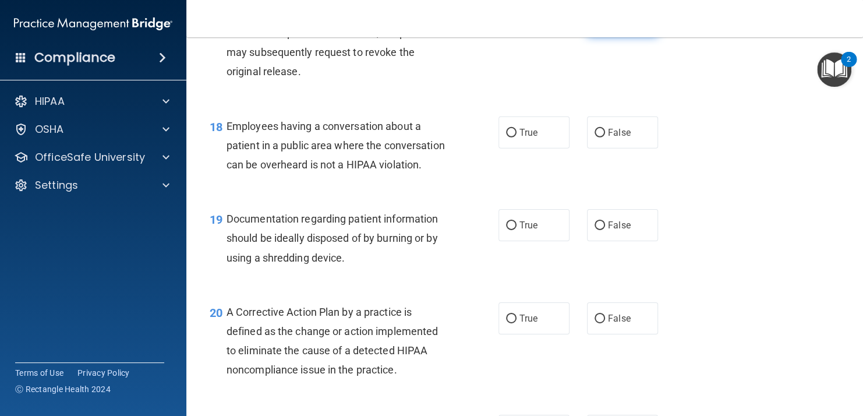
scroll to position [1735, 0]
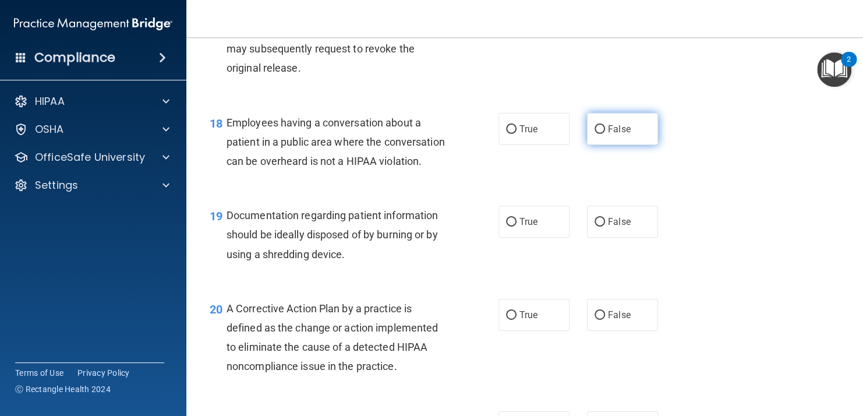
click at [597, 134] on input "False" at bounding box center [600, 129] width 10 height 9
radio input "true"
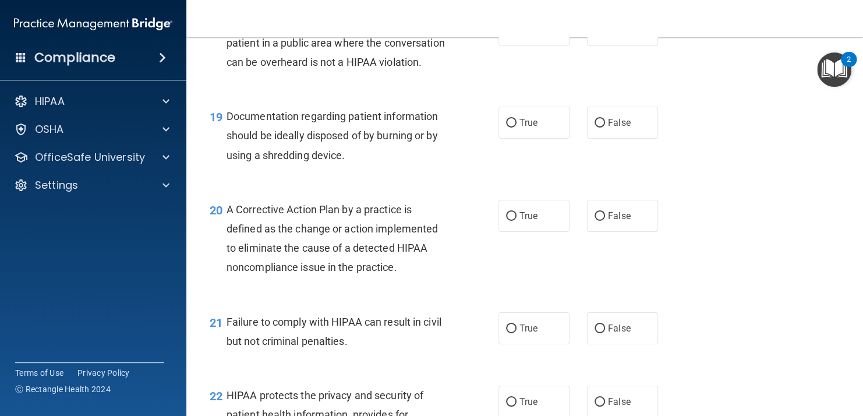
scroll to position [1841, 0]
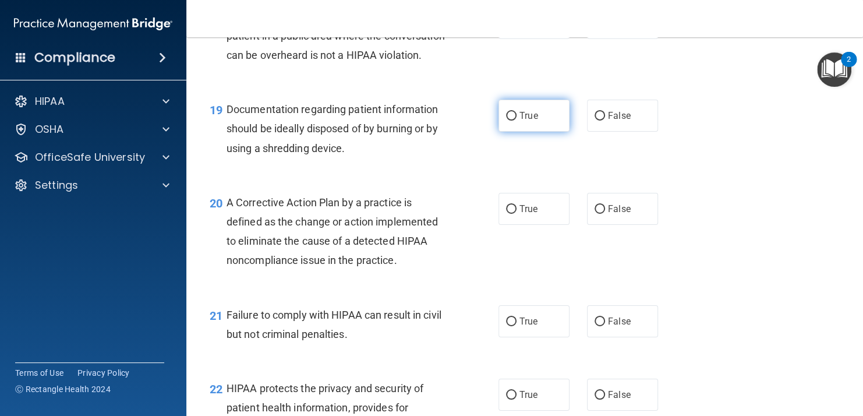
click at [506, 121] on input "True" at bounding box center [511, 116] width 10 height 9
radio input "true"
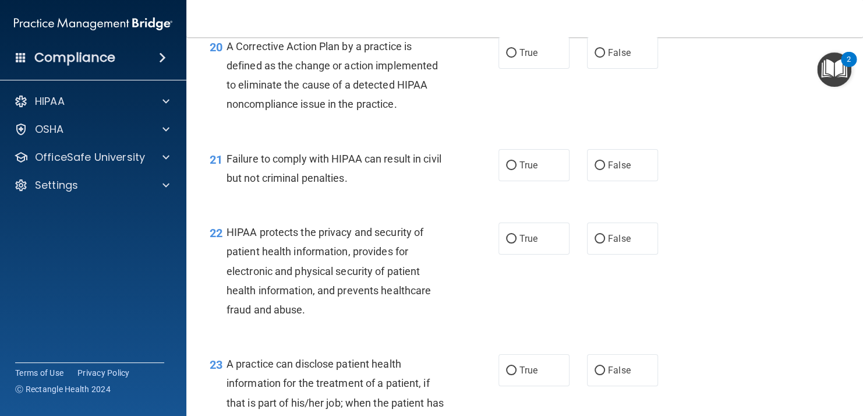
scroll to position [1998, 0]
click at [506, 57] on input "True" at bounding box center [511, 52] width 10 height 9
radio input "true"
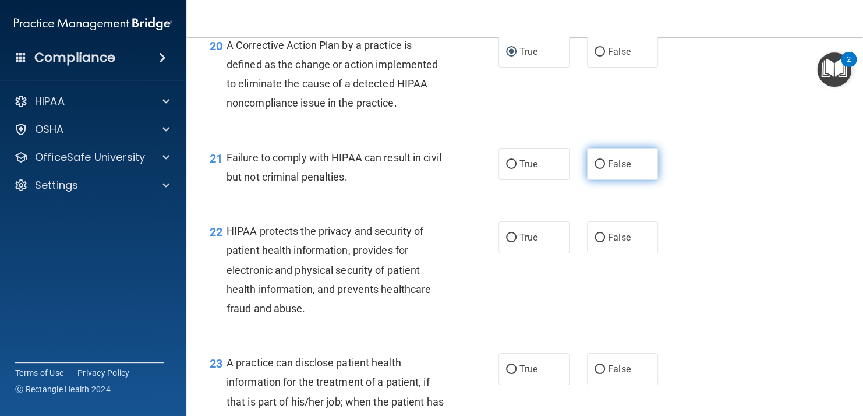
click at [595, 169] on input "False" at bounding box center [600, 164] width 10 height 9
radio input "true"
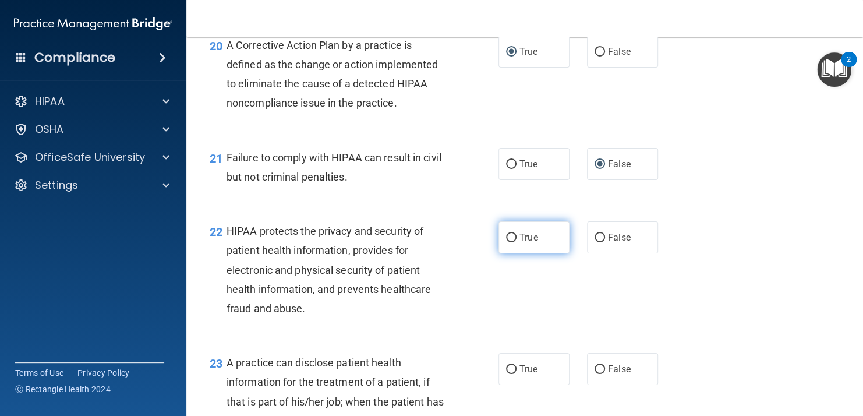
click at [506, 242] on input "True" at bounding box center [511, 238] width 10 height 9
radio input "true"
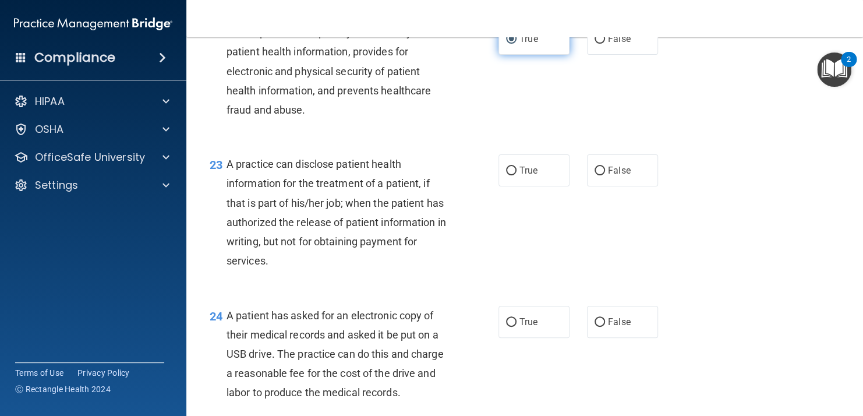
scroll to position [2213, 0]
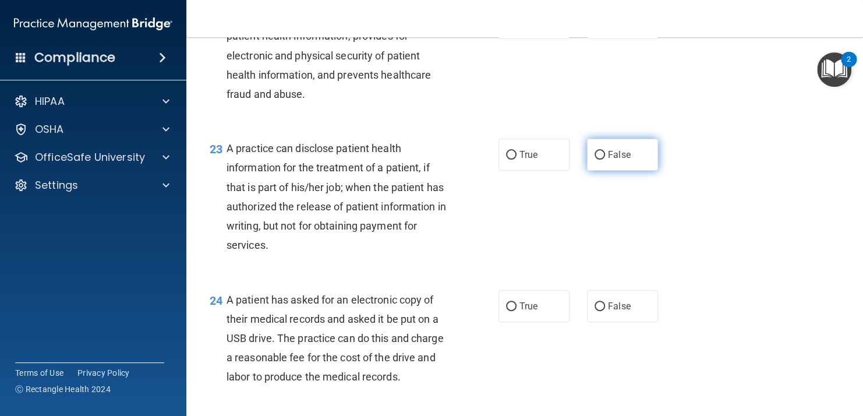
click at [597, 160] on input "False" at bounding box center [600, 155] width 10 height 9
radio input "true"
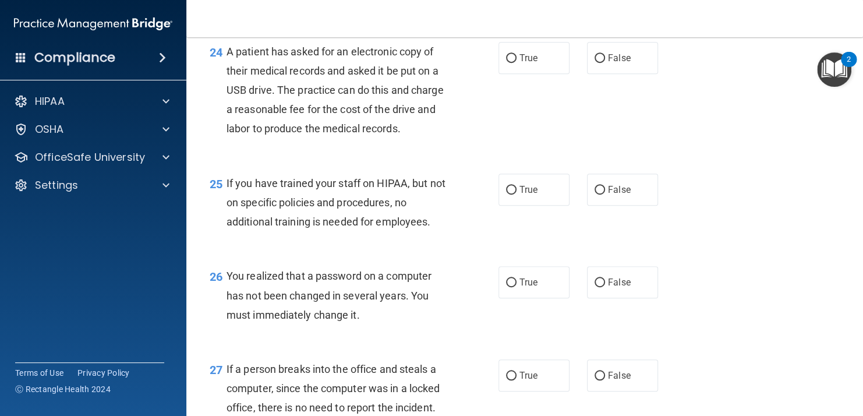
scroll to position [2474, 0]
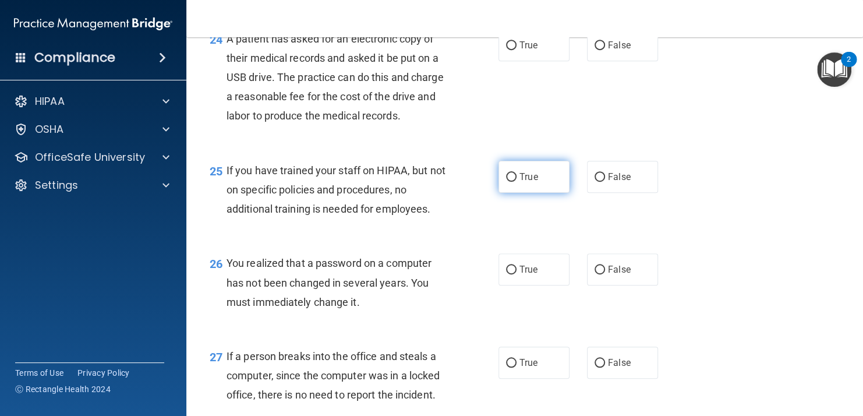
click at [506, 182] on input "True" at bounding box center [511, 177] width 10 height 9
radio input "true"
click at [506, 50] on input "True" at bounding box center [511, 45] width 10 height 9
radio input "true"
click at [595, 182] on input "False" at bounding box center [600, 177] width 10 height 9
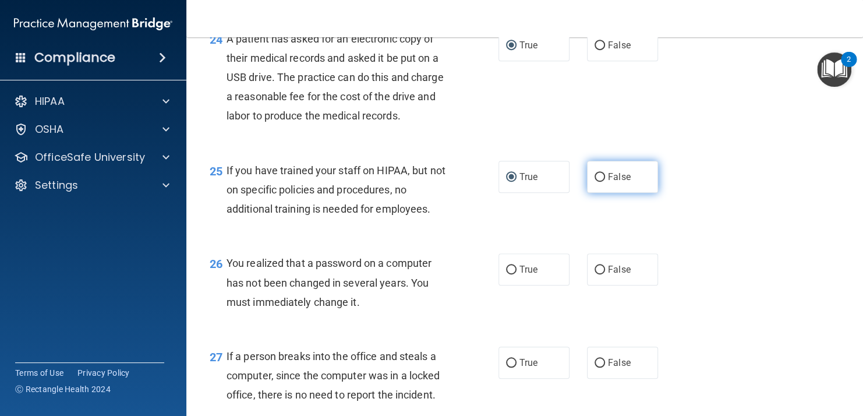
radio input "true"
radio input "false"
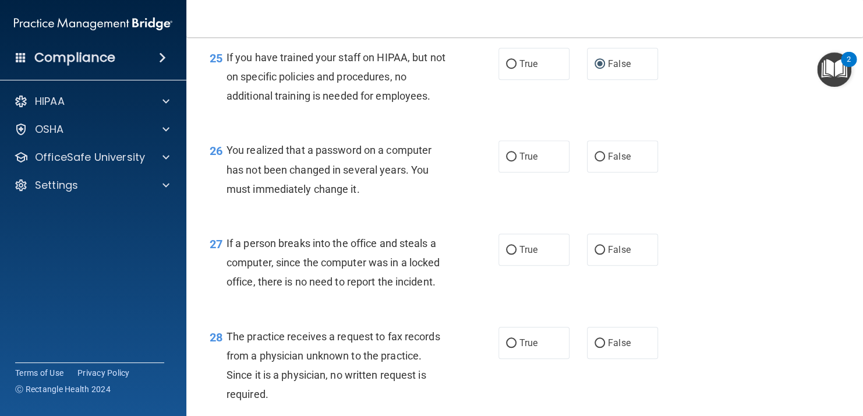
scroll to position [2587, 0]
click at [506, 161] on input "True" at bounding box center [511, 156] width 10 height 9
radio input "true"
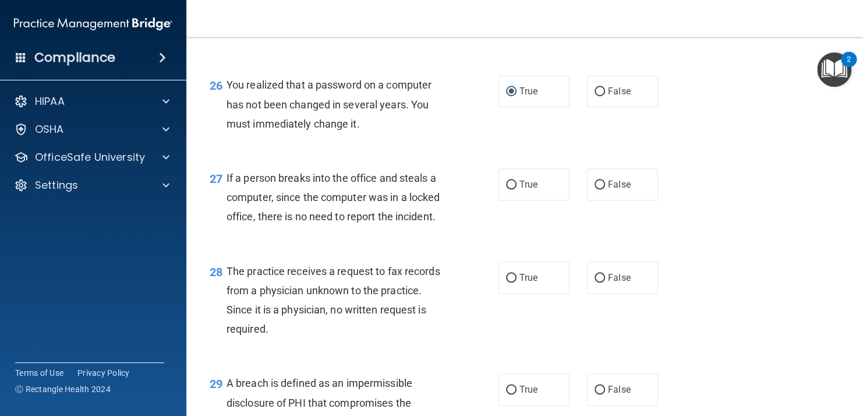
scroll to position [2652, 0]
click at [595, 189] on input "False" at bounding box center [600, 184] width 10 height 9
radio input "true"
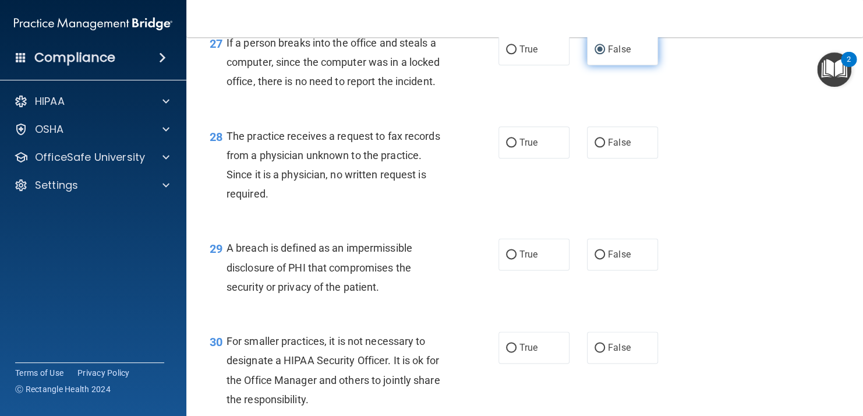
scroll to position [2788, 0]
click at [595, 147] on input "False" at bounding box center [600, 142] width 10 height 9
radio input "true"
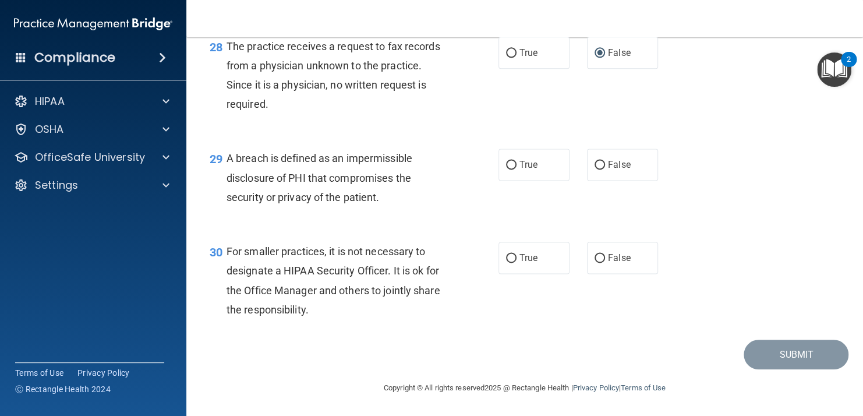
scroll to position [2890, 0]
click at [506, 170] on input "True" at bounding box center [511, 165] width 10 height 9
radio input "true"
click at [597, 263] on input "False" at bounding box center [600, 258] width 10 height 9
radio input "true"
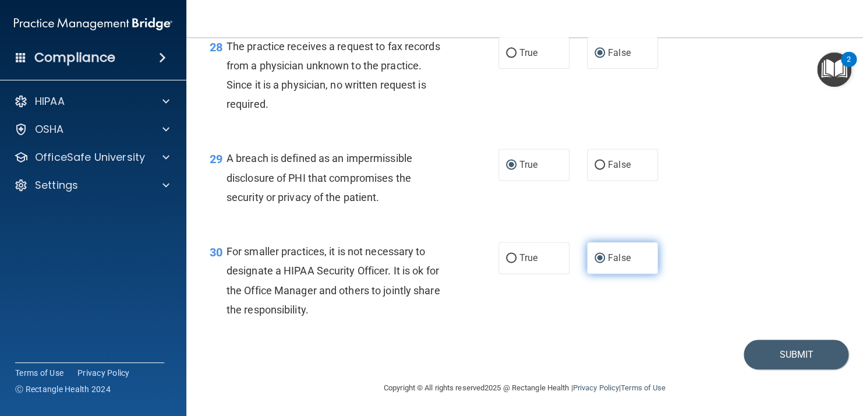
scroll to position [2935, 0]
click at [779, 354] on button "Submit" at bounding box center [796, 355] width 105 height 30
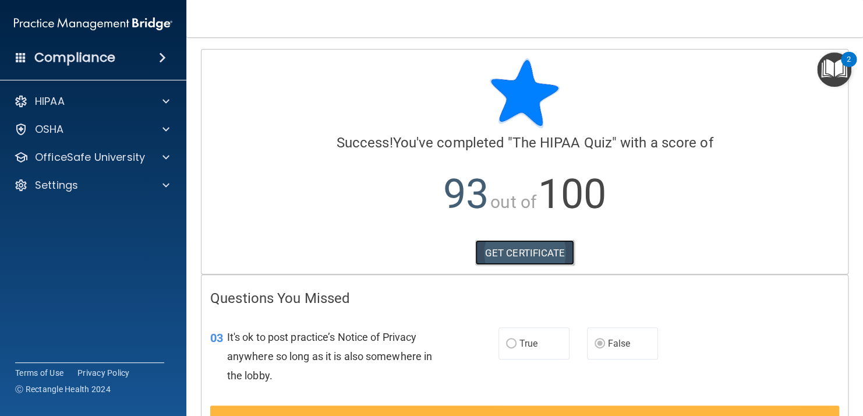
click at [516, 248] on link "GET CERTIFICATE" at bounding box center [525, 253] width 100 height 26
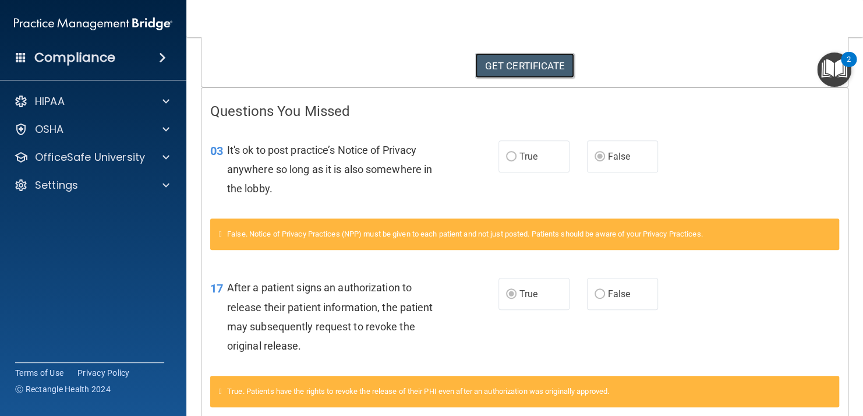
scroll to position [186, 0]
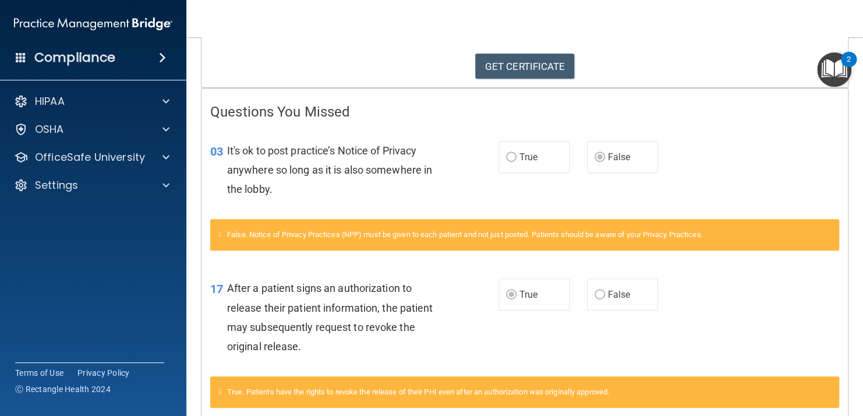
click at [221, 233] on icon at bounding box center [220, 235] width 3 height 8
click at [225, 387] on div "True. Patients have the rights to revoke the release of their PHI even after an…" at bounding box center [524, 391] width 629 height 31
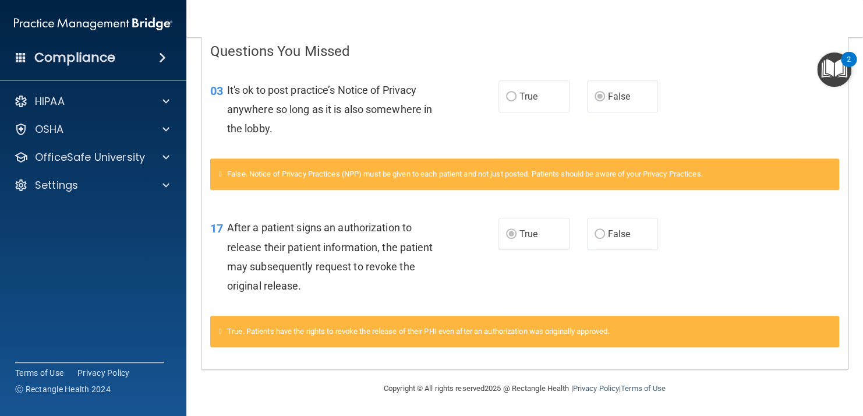
scroll to position [0, 0]
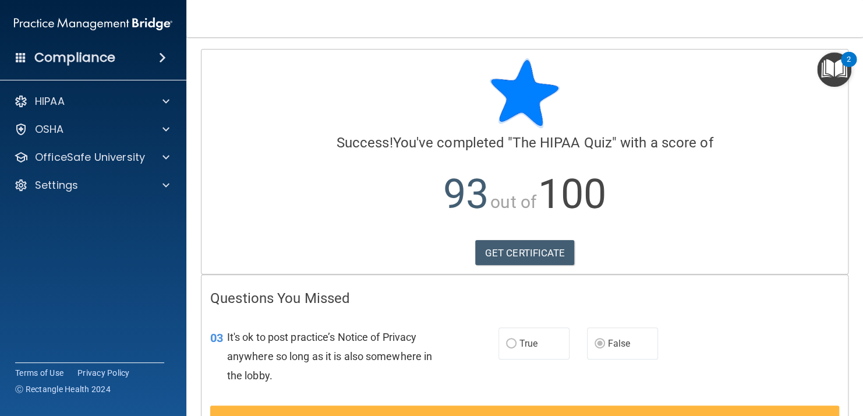
click at [830, 66] on img "Open Resource Center, 2 new notifications" at bounding box center [834, 69] width 34 height 34
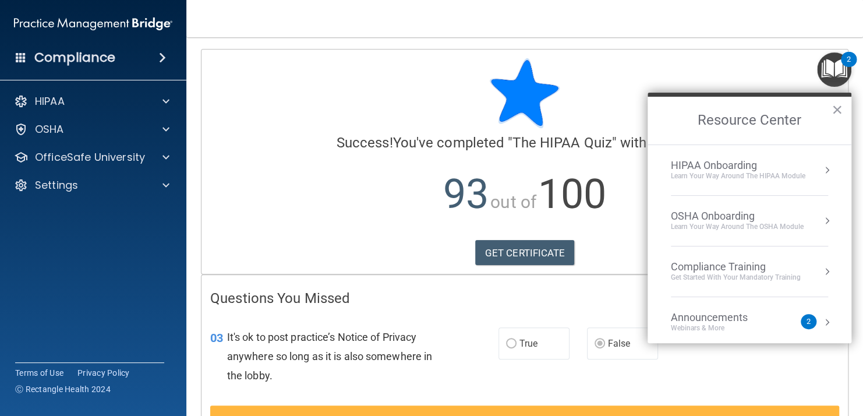
click at [719, 174] on div "Learn Your Way around the HIPAA module" at bounding box center [738, 176] width 135 height 10
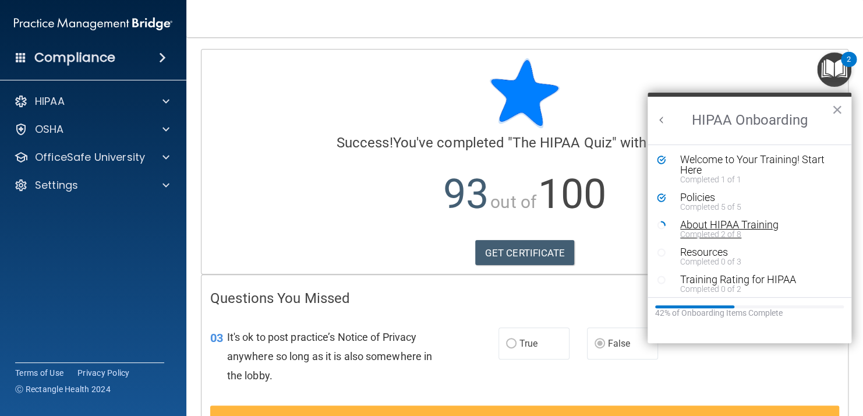
click at [708, 230] on div "Completed 2 of 8" at bounding box center [753, 234] width 147 height 8
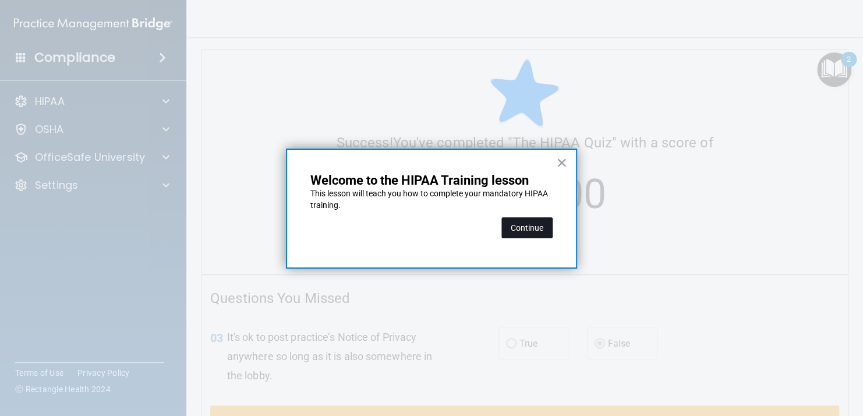
click at [536, 224] on button "Continue" at bounding box center [527, 227] width 51 height 21
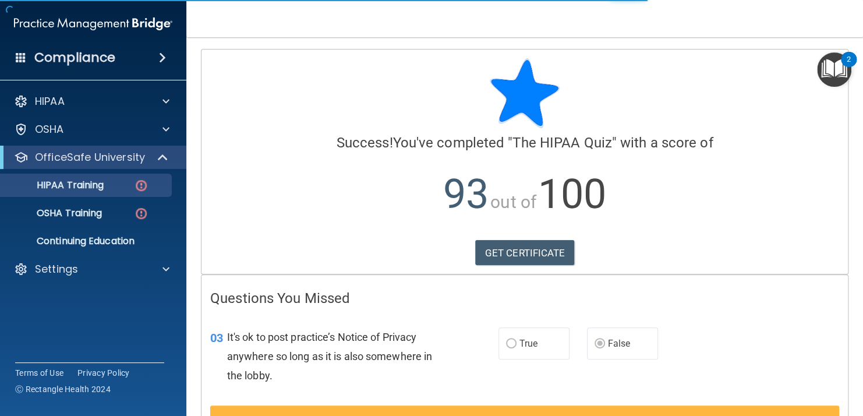
scroll to position [7, 0]
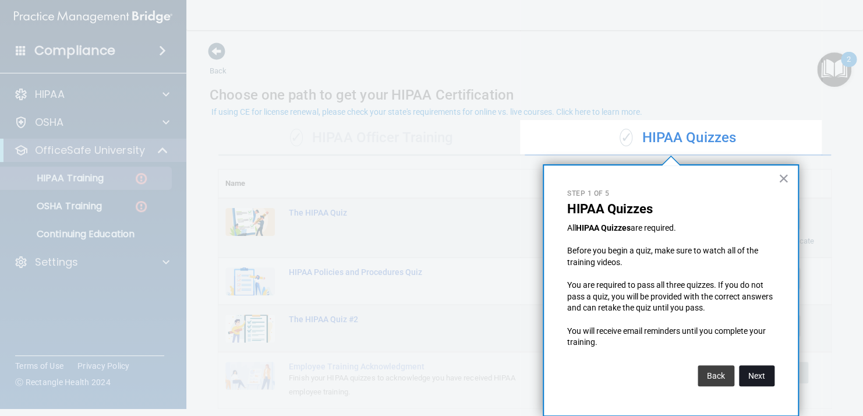
click at [759, 371] on button "Next" at bounding box center [757, 375] width 36 height 21
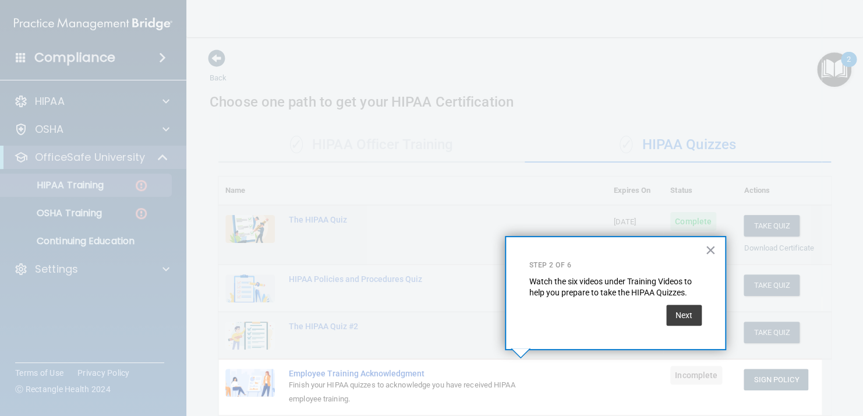
scroll to position [127, 0]
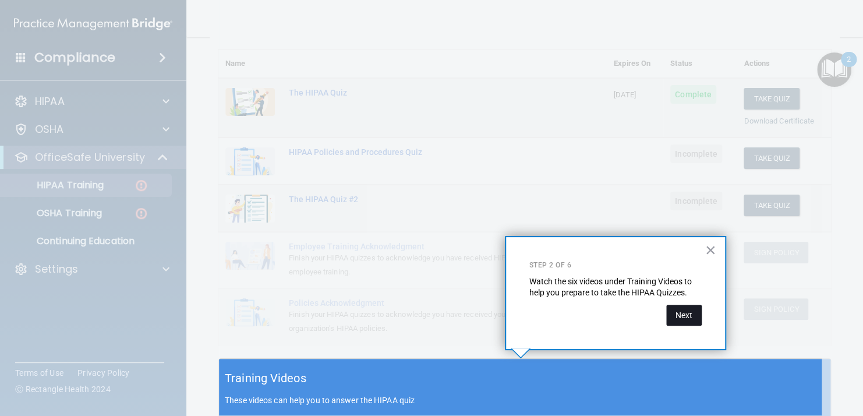
click at [682, 319] on button "Next" at bounding box center [684, 315] width 36 height 21
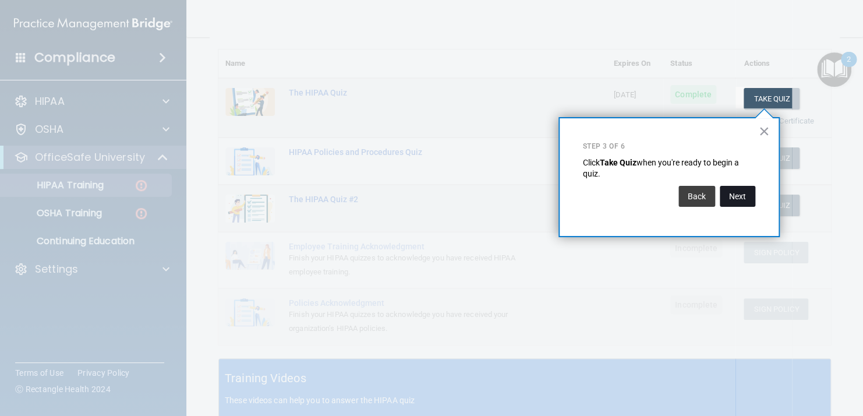
click at [736, 193] on button "Next" at bounding box center [738, 196] width 36 height 21
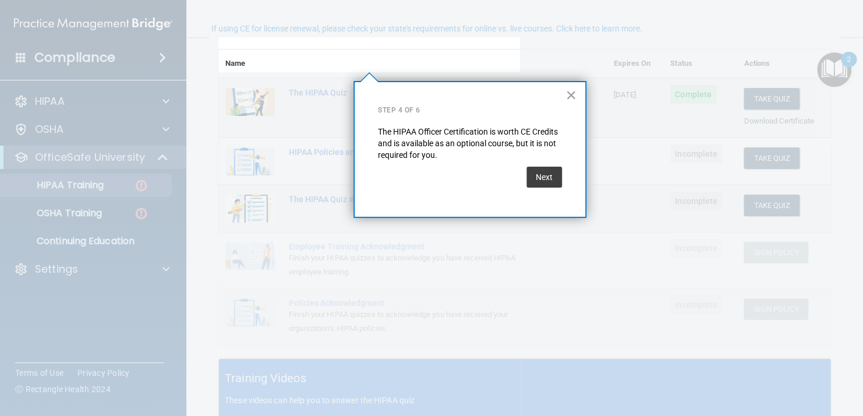
scroll to position [90, 0]
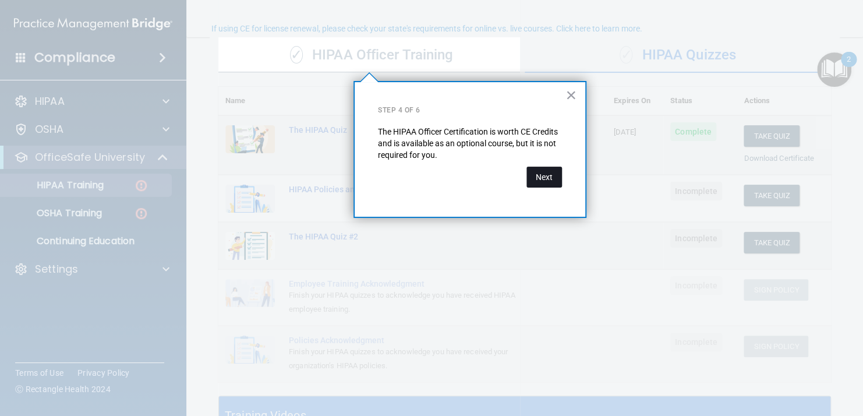
click at [539, 178] on button "Next" at bounding box center [545, 177] width 36 height 21
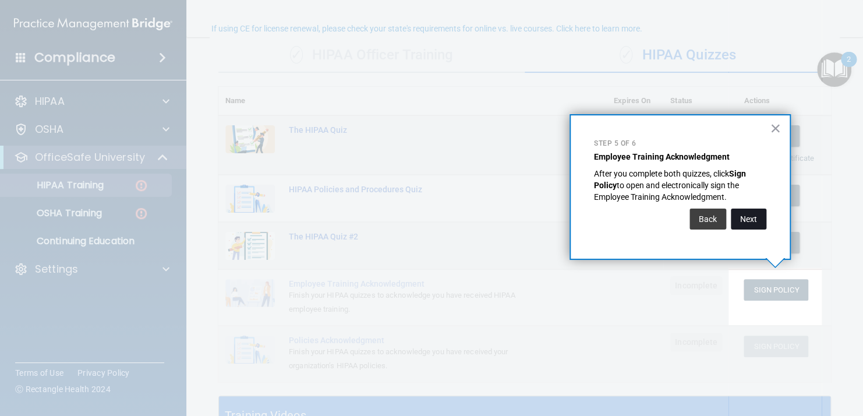
click at [741, 219] on button "Next" at bounding box center [749, 219] width 36 height 21
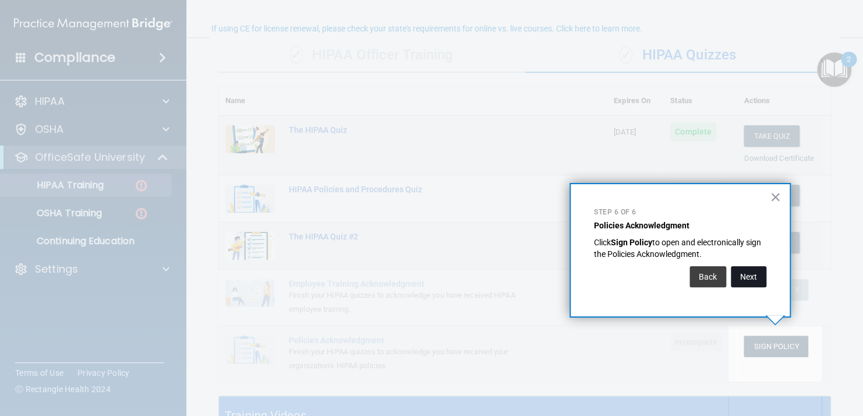
click at [753, 273] on button "Next" at bounding box center [749, 276] width 36 height 21
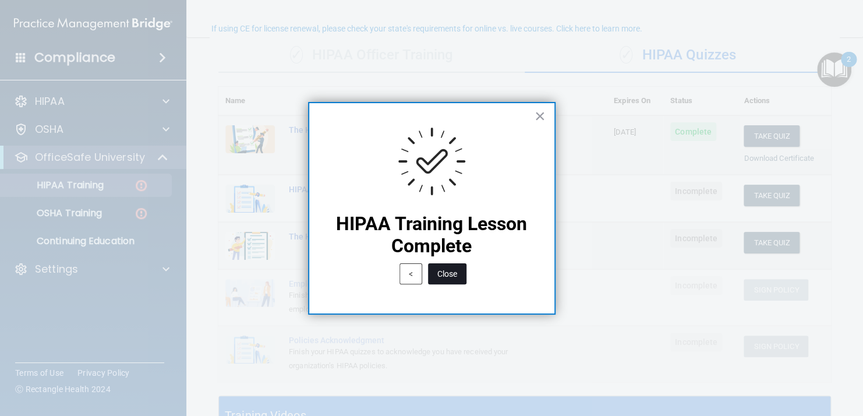
click at [448, 275] on button "Close" at bounding box center [447, 273] width 38 height 21
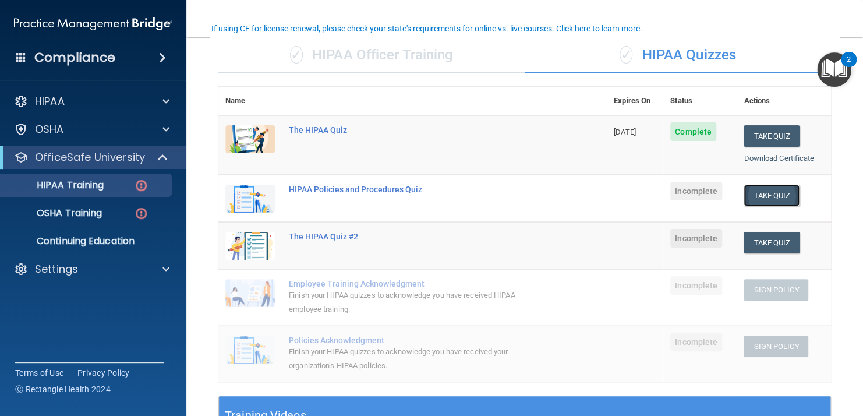
click at [758, 195] on button "Take Quiz" at bounding box center [772, 196] width 56 height 22
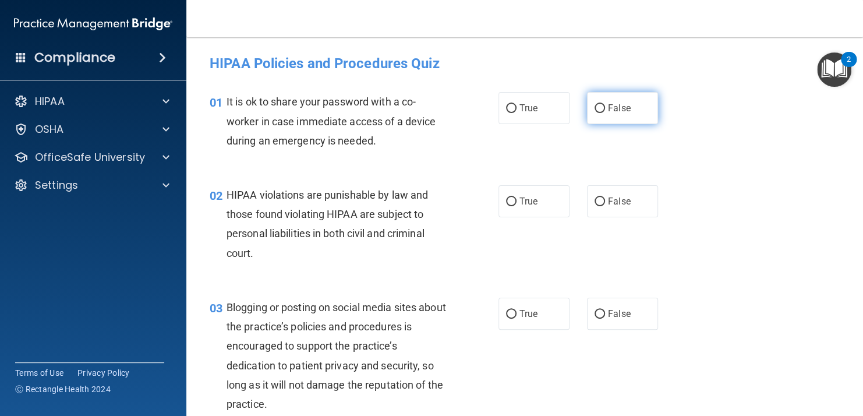
click at [597, 107] on input "False" at bounding box center [600, 108] width 10 height 9
radio input "true"
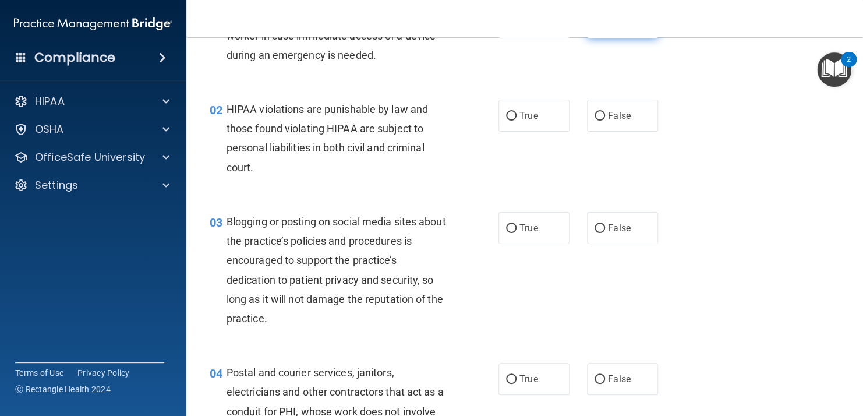
scroll to position [86, 0]
click at [509, 115] on input "True" at bounding box center [511, 115] width 10 height 9
radio input "true"
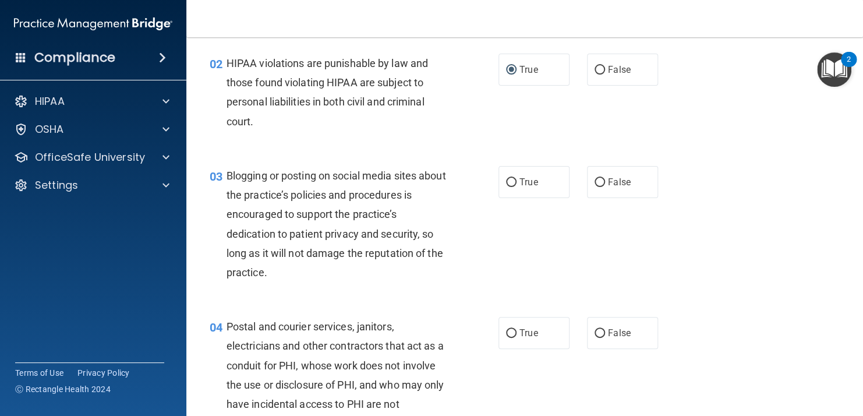
scroll to position [135, 0]
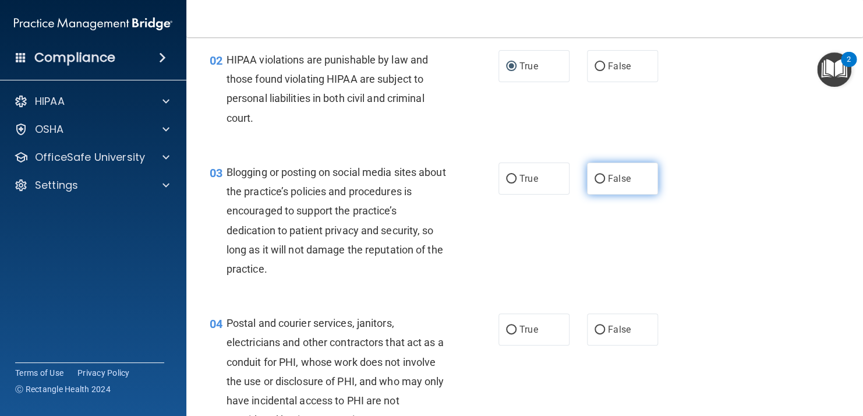
click at [599, 181] on input "False" at bounding box center [600, 179] width 10 height 9
radio input "true"
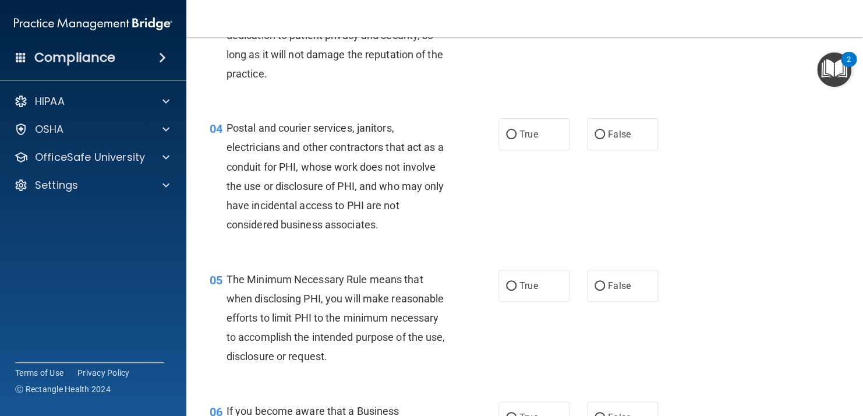
scroll to position [331, 0]
click at [513, 132] on label "True" at bounding box center [534, 134] width 71 height 32
click at [513, 132] on input "True" at bounding box center [511, 134] width 10 height 9
radio input "true"
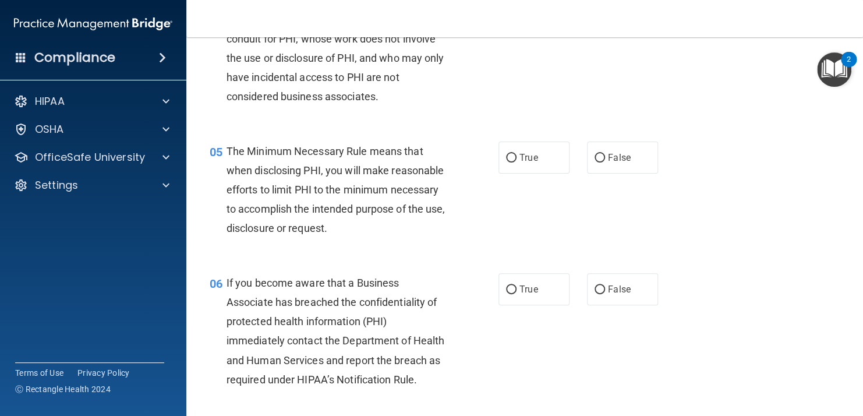
scroll to position [459, 0]
click at [506, 156] on input "True" at bounding box center [511, 157] width 10 height 9
radio input "true"
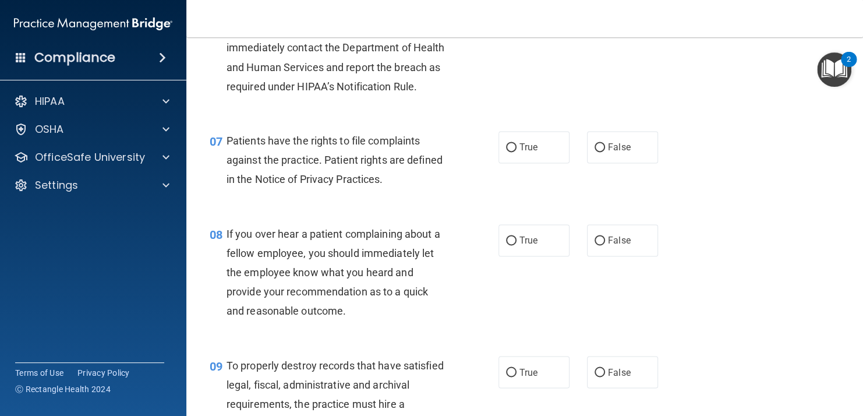
scroll to position [752, 0]
click at [505, 159] on div "07 Patients have the rights to file complaints against the practice. Patient ri…" at bounding box center [525, 162] width 648 height 93
click at [506, 151] on input "True" at bounding box center [511, 147] width 10 height 9
radio input "true"
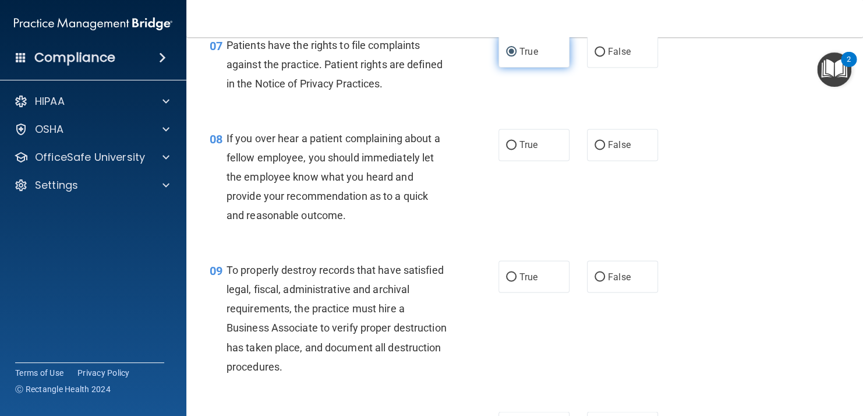
scroll to position [850, 0]
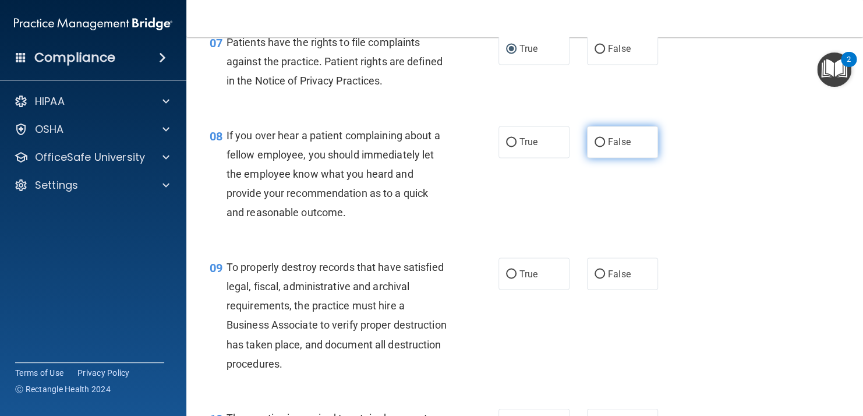
click at [601, 158] on label "False" at bounding box center [622, 142] width 71 height 32
click at [601, 147] on input "False" at bounding box center [600, 142] width 10 height 9
radio input "true"
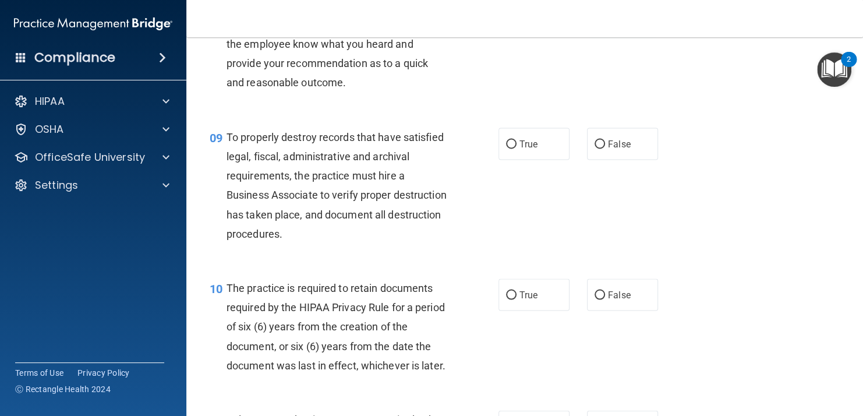
scroll to position [987, 0]
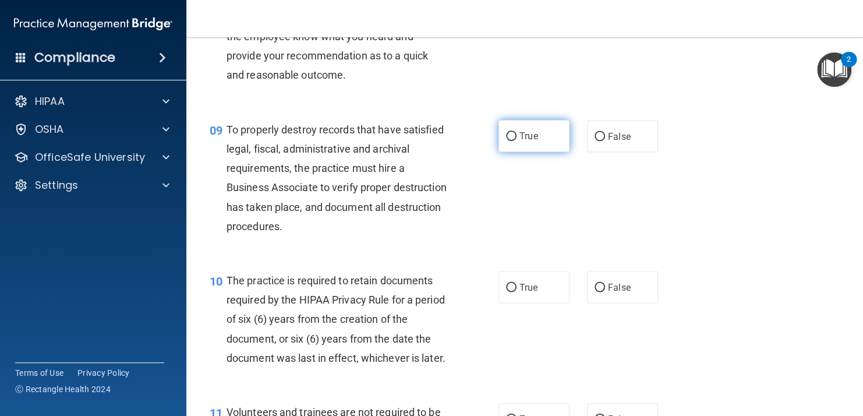
click at [513, 152] on label "True" at bounding box center [534, 136] width 71 height 32
click at [513, 141] on input "True" at bounding box center [511, 136] width 10 height 9
radio input "true"
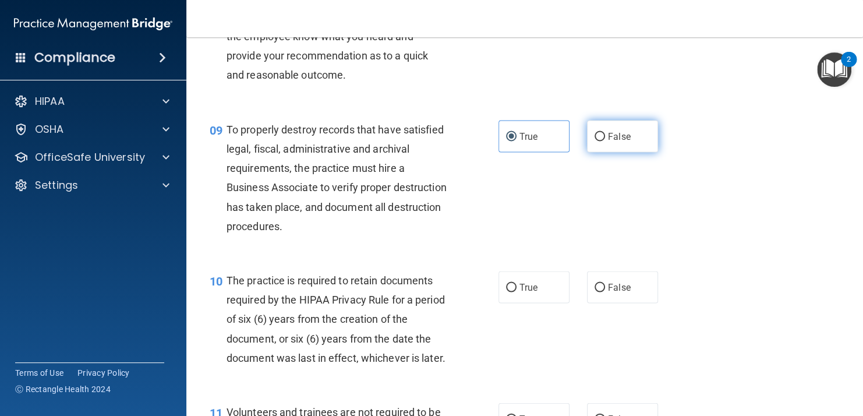
click at [597, 141] on input "False" at bounding box center [600, 136] width 10 height 9
radio input "true"
radio input "false"
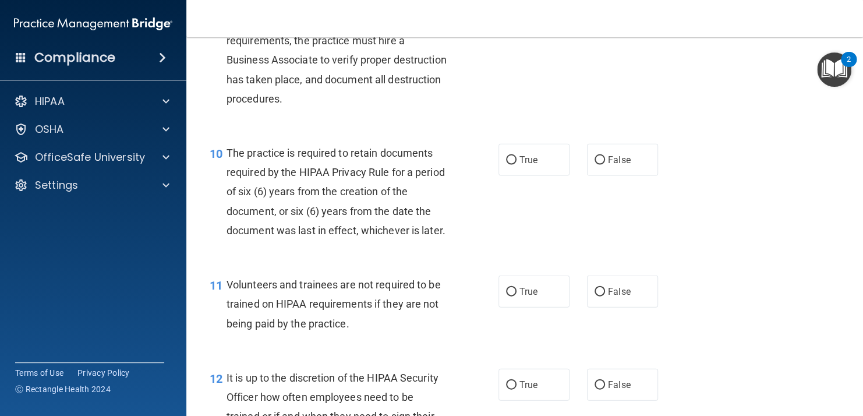
scroll to position [1119, 0]
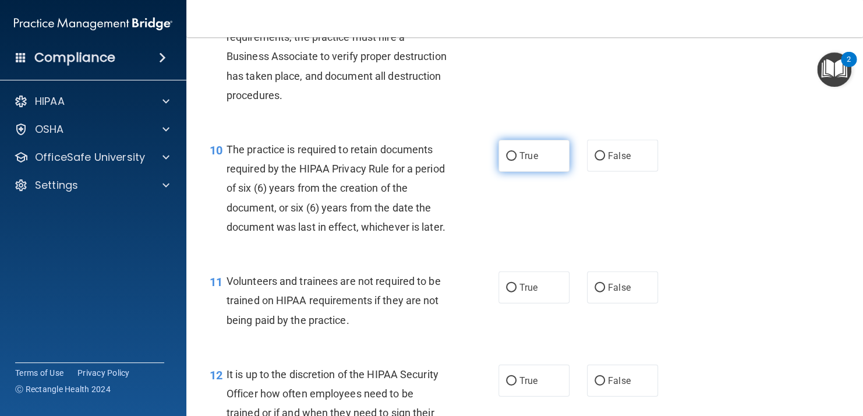
click at [506, 161] on input "True" at bounding box center [511, 156] width 10 height 9
radio input "true"
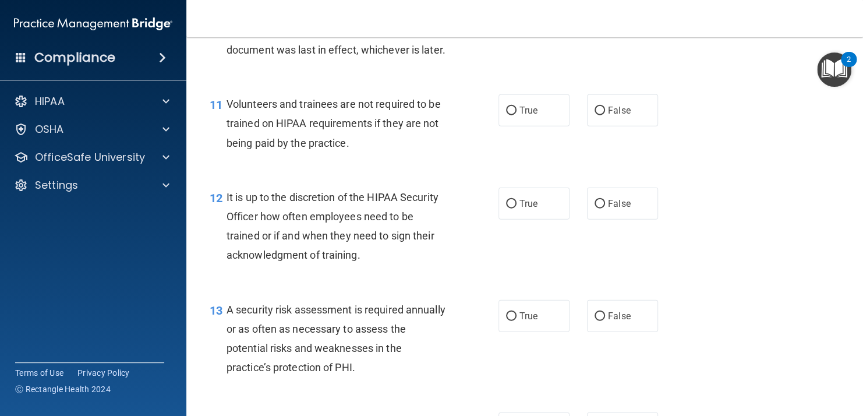
scroll to position [1298, 0]
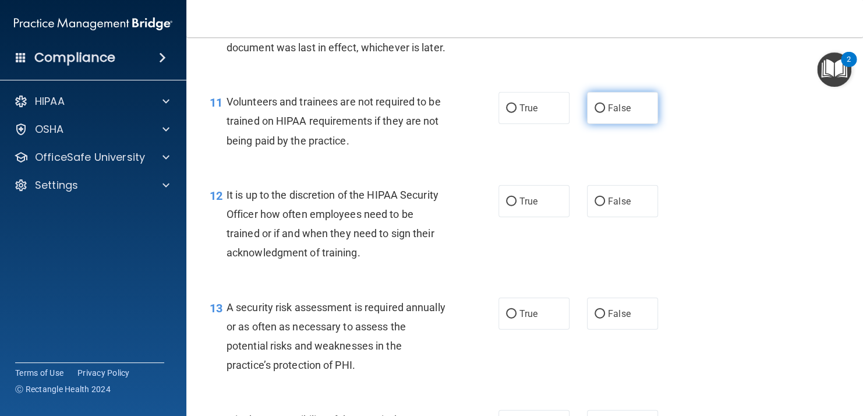
click at [595, 113] on input "False" at bounding box center [600, 108] width 10 height 9
radio input "true"
click at [552, 171] on div "11 Volunteers and trainees are not required to be trained on HIPAA requirements…" at bounding box center [525, 123] width 648 height 93
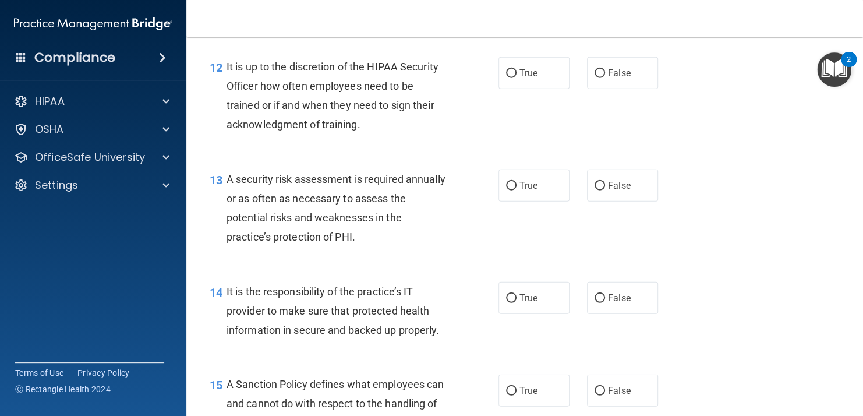
scroll to position [1427, 0]
click at [506, 189] on input "True" at bounding box center [511, 185] width 10 height 9
radio input "true"
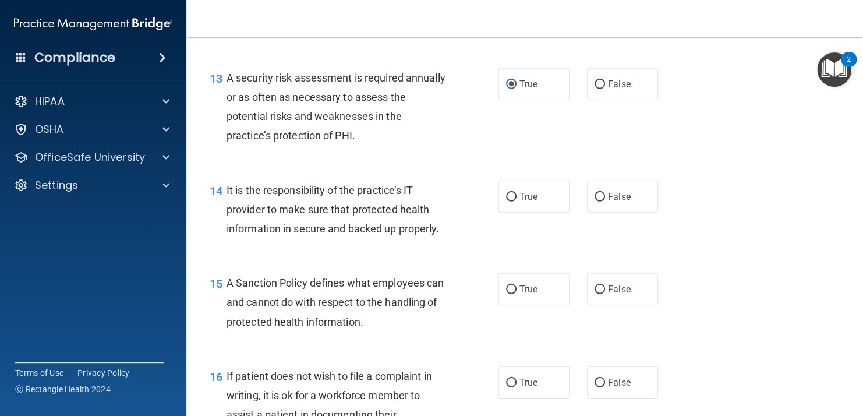
scroll to position [1556, 0]
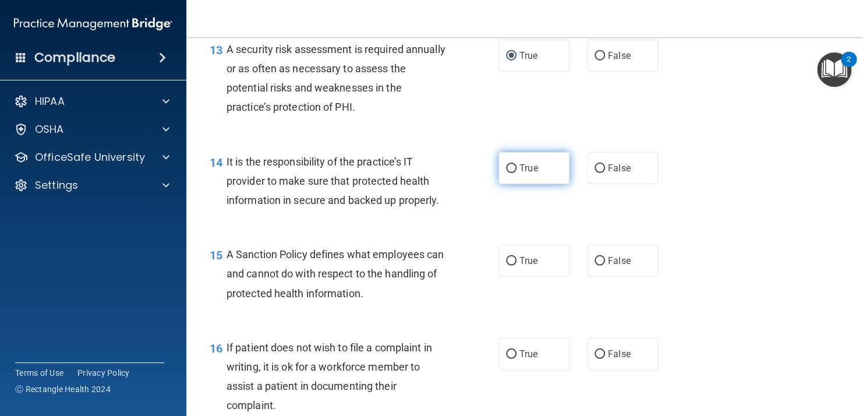
click at [506, 173] on input "True" at bounding box center [511, 168] width 10 height 9
radio input "true"
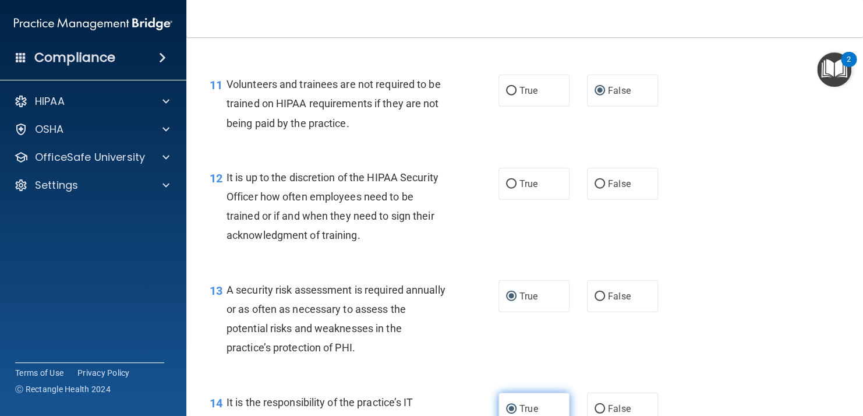
scroll to position [1315, 0]
click at [506, 189] on input "True" at bounding box center [511, 184] width 10 height 9
radio input "true"
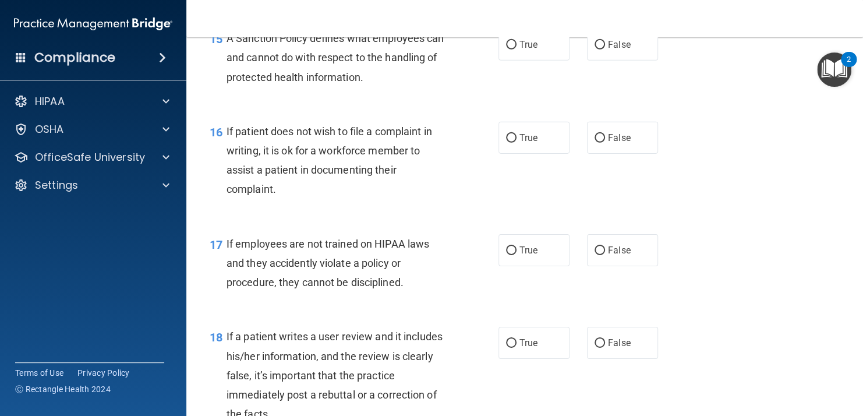
scroll to position [1789, 0]
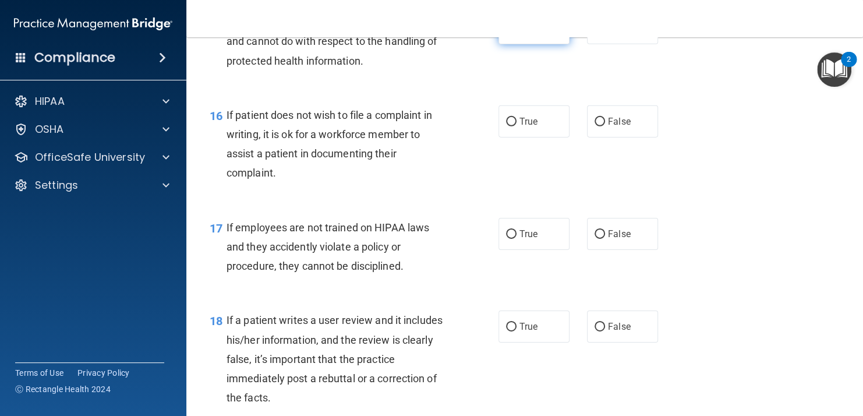
click at [511, 44] on label "True" at bounding box center [534, 28] width 71 height 32
click at [511, 33] on input "True" at bounding box center [511, 28] width 10 height 9
radio input "true"
click at [506, 126] on input "True" at bounding box center [511, 122] width 10 height 9
radio input "true"
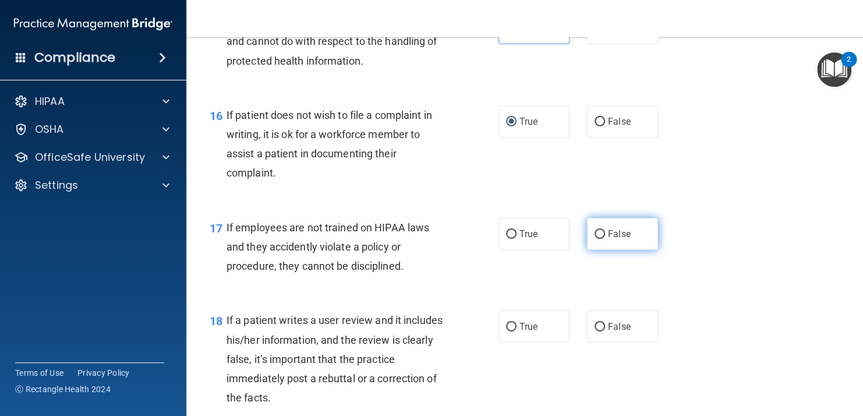
click at [595, 239] on input "False" at bounding box center [600, 234] width 10 height 9
radio input "true"
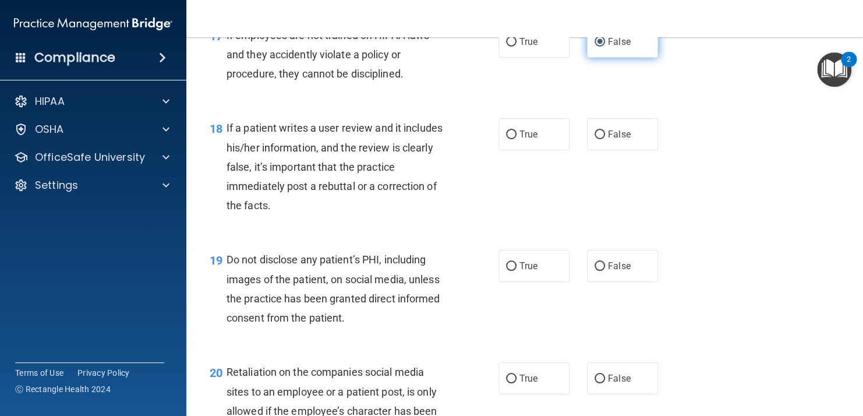
scroll to position [1982, 0]
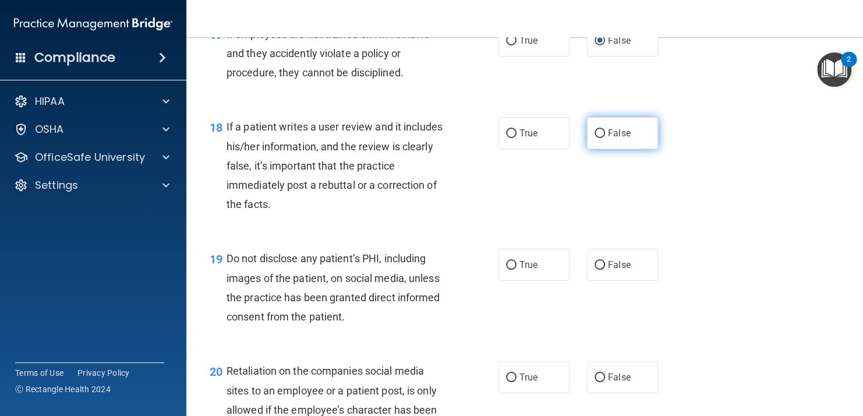
click at [595, 138] on input "False" at bounding box center [600, 133] width 10 height 9
radio input "true"
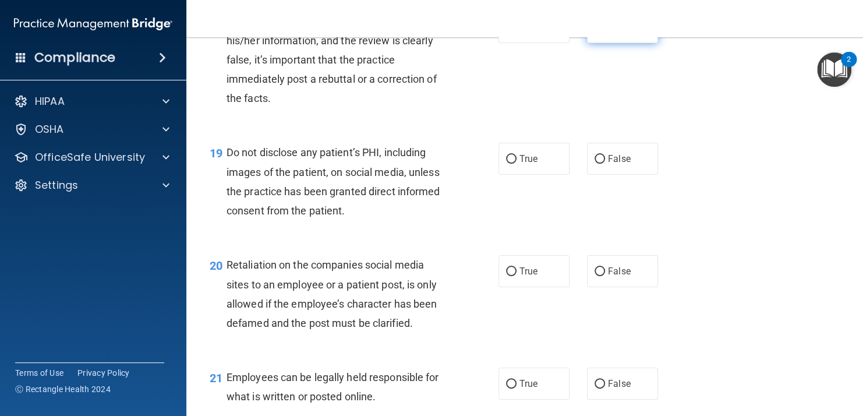
scroll to position [2089, 0]
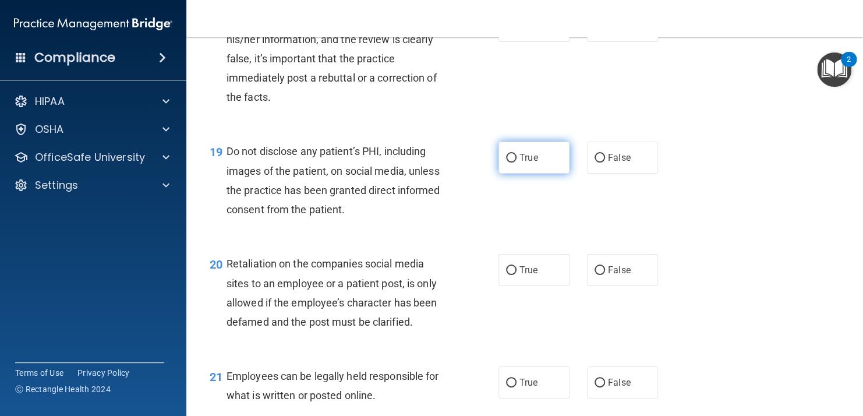
click at [506, 163] on input "True" at bounding box center [511, 158] width 10 height 9
radio input "true"
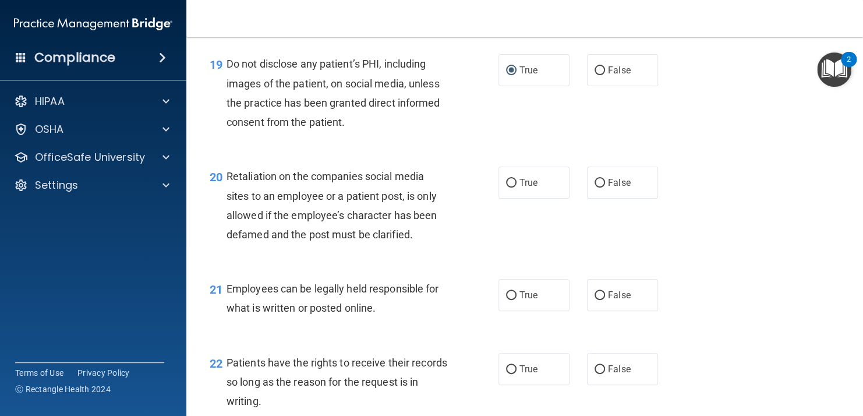
scroll to position [2178, 0]
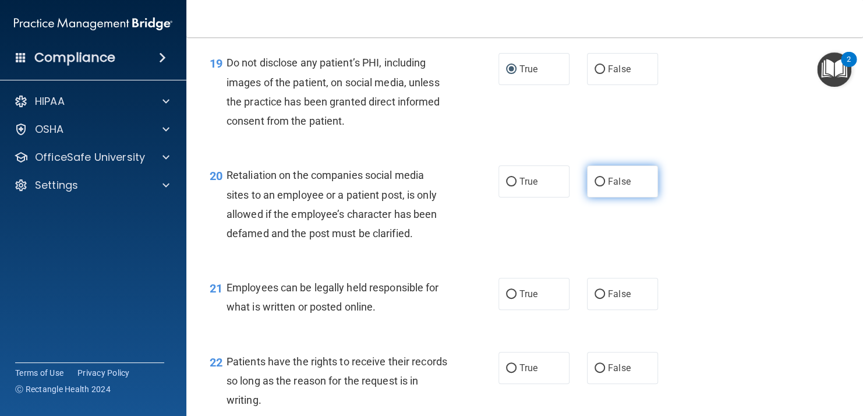
click at [595, 186] on input "False" at bounding box center [600, 182] width 10 height 9
radio input "true"
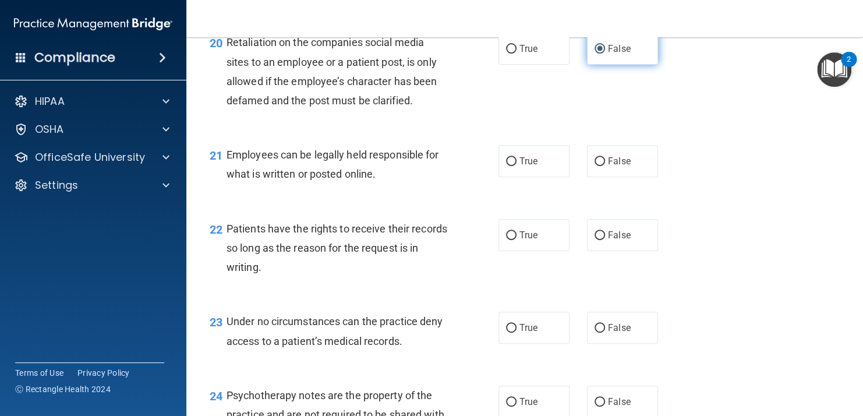
scroll to position [2310, 0]
click at [506, 166] on input "True" at bounding box center [511, 161] width 10 height 9
radio input "true"
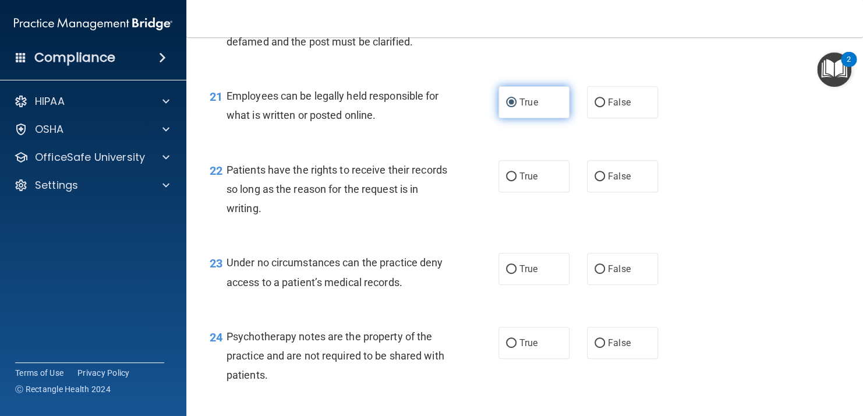
scroll to position [2370, 0]
click at [507, 192] on label "True" at bounding box center [534, 176] width 71 height 32
click at [507, 181] on input "True" at bounding box center [511, 176] width 10 height 9
radio input "true"
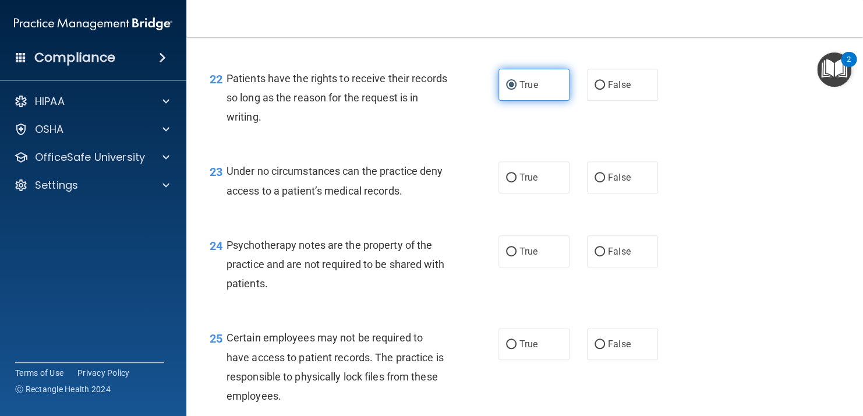
scroll to position [2462, 0]
click at [595, 181] on input "False" at bounding box center [600, 176] width 10 height 9
radio input "true"
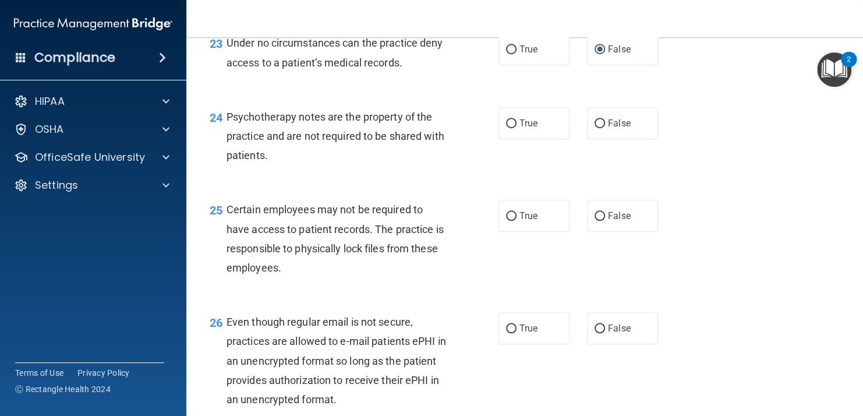
scroll to position [2588, 0]
click at [596, 129] on input "False" at bounding box center [600, 125] width 10 height 9
radio input "true"
click at [506, 222] on input "True" at bounding box center [511, 217] width 10 height 9
radio input "true"
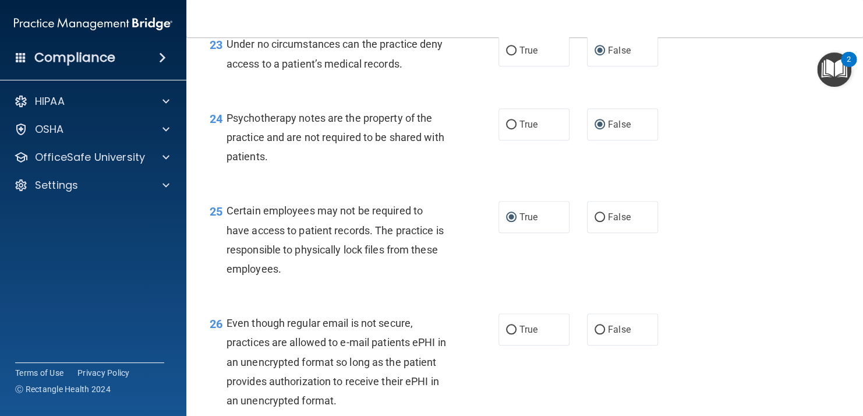
click at [504, 284] on div "25 Certain employees may not be required to have access to patient records. The…" at bounding box center [354, 242] width 324 height 83
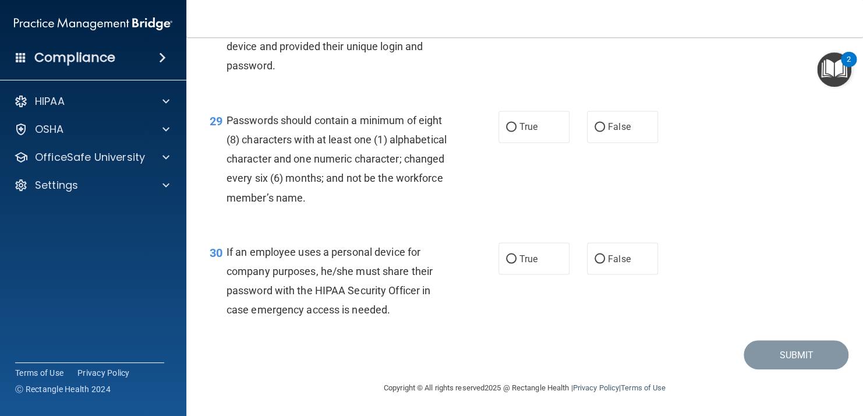
scroll to position [3187, 0]
click at [634, 320] on div "30 If an employee uses a personal device for company purposes, he/she must shar…" at bounding box center [525, 284] width 648 height 112
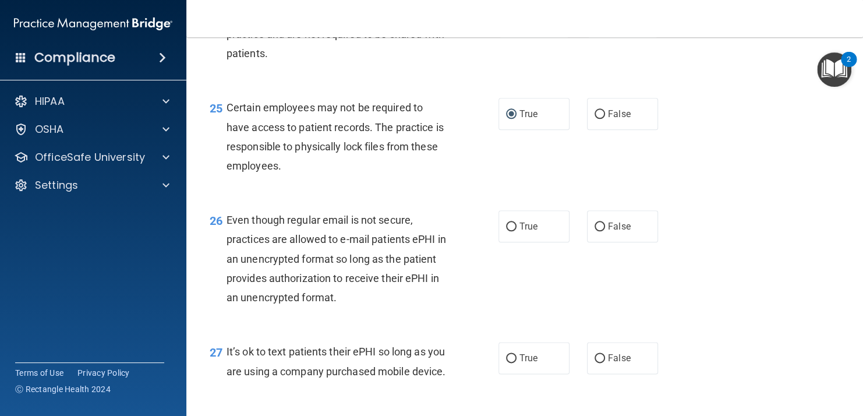
scroll to position [2690, 0]
click at [506, 232] on input "True" at bounding box center [511, 227] width 10 height 9
radio input "true"
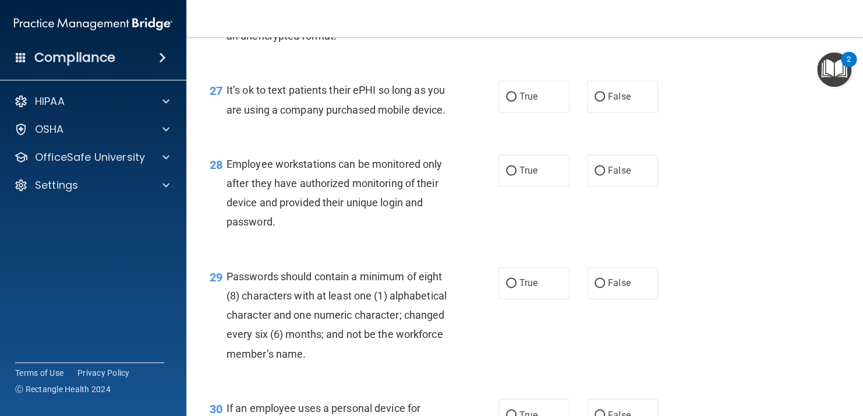
scroll to position [2953, 0]
click at [595, 101] on input "False" at bounding box center [600, 96] width 10 height 9
radio input "true"
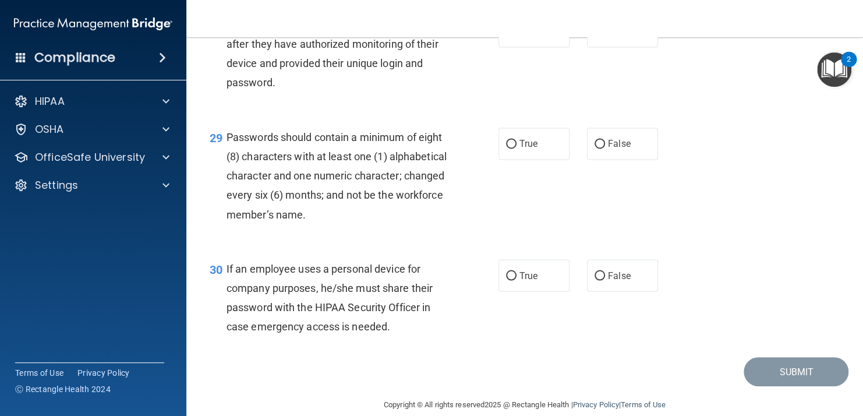
scroll to position [3092, 0]
click at [598, 36] on input "False" at bounding box center [600, 31] width 10 height 9
radio input "true"
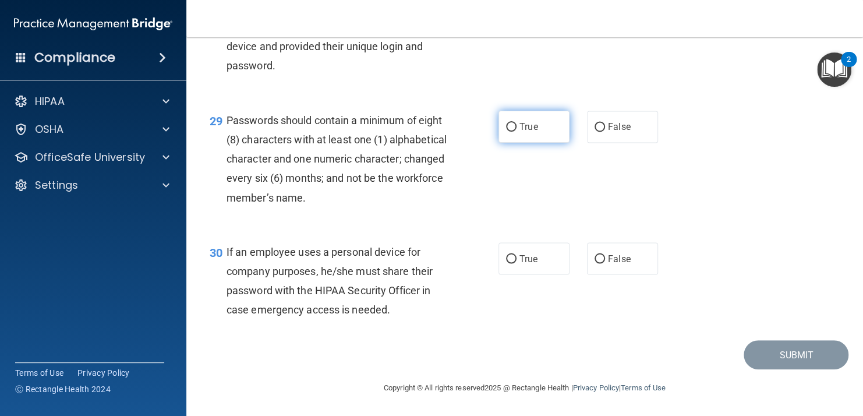
click at [507, 126] on input "True" at bounding box center [511, 127] width 10 height 9
radio input "true"
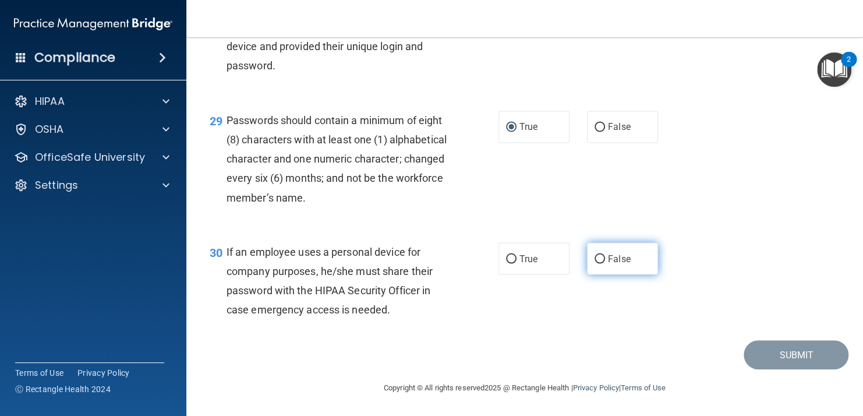
click at [595, 257] on input "False" at bounding box center [600, 259] width 10 height 9
radio input "true"
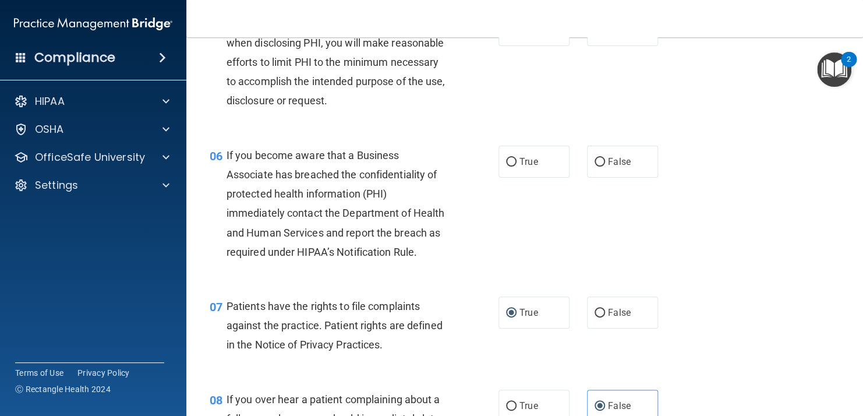
scroll to position [585, 0]
click at [595, 167] on input "False" at bounding box center [600, 162] width 10 height 9
radio input "true"
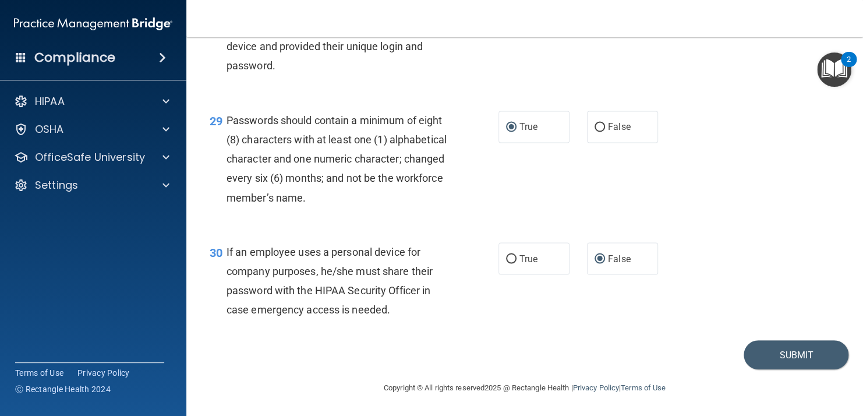
scroll to position [3187, 0]
click at [768, 350] on button "Submit" at bounding box center [796, 355] width 105 height 30
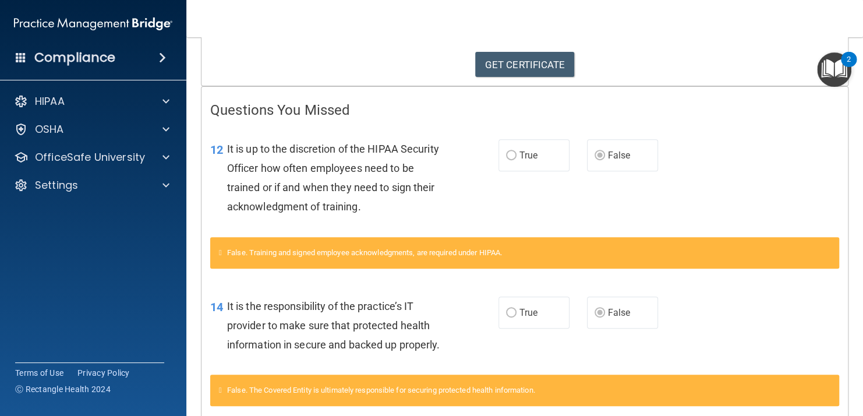
scroll to position [180, 0]
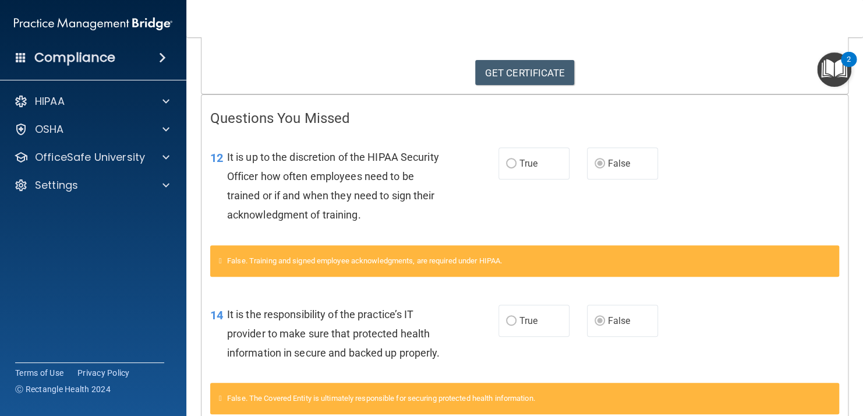
click at [220, 260] on icon at bounding box center [220, 261] width 3 height 8
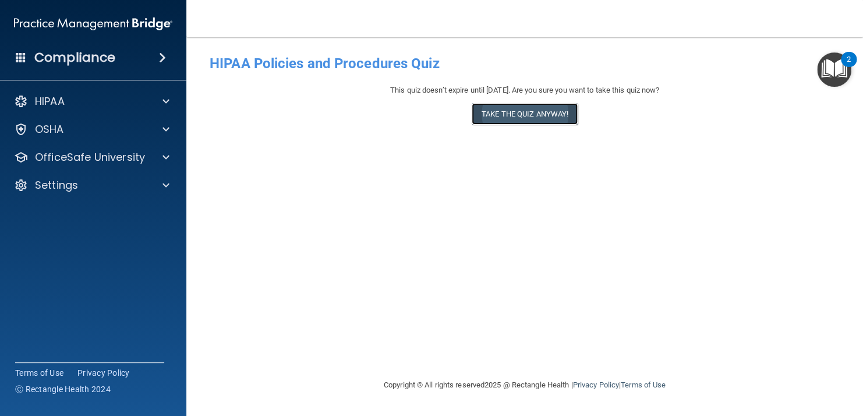
click at [499, 115] on button "Take the quiz anyway!" at bounding box center [525, 114] width 106 height 22
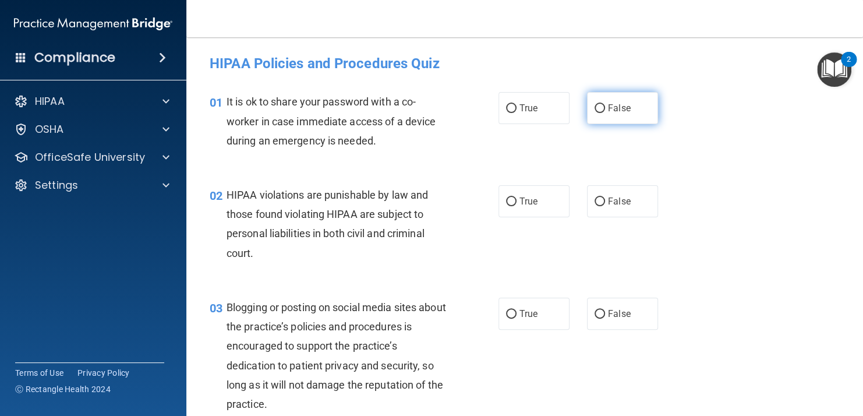
click at [597, 111] on input "False" at bounding box center [600, 108] width 10 height 9
radio input "true"
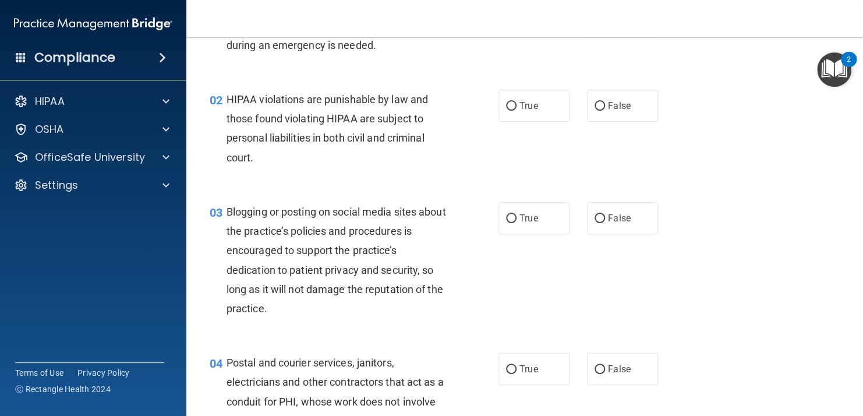
scroll to position [97, 0]
click at [506, 103] on input "True" at bounding box center [511, 105] width 10 height 9
radio input "true"
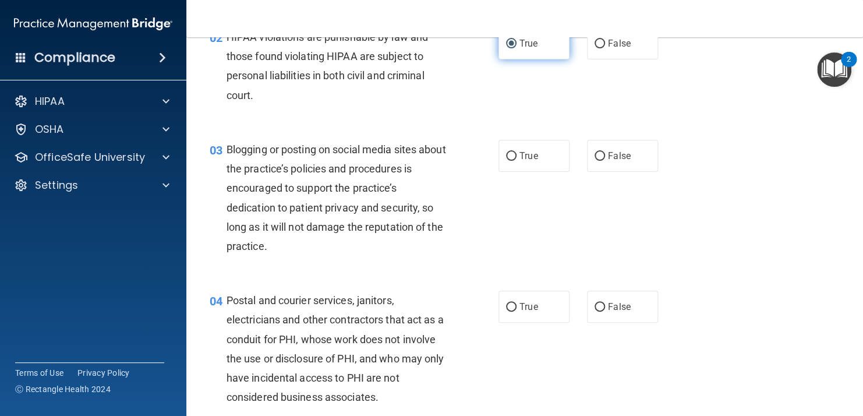
scroll to position [171, 0]
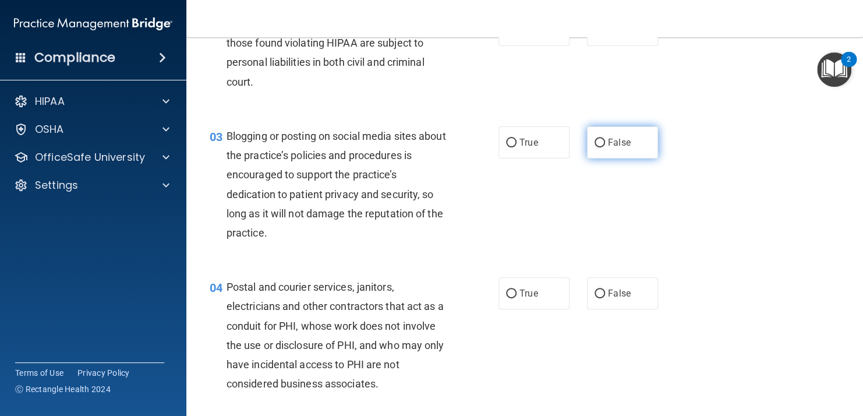
click at [595, 143] on input "False" at bounding box center [600, 143] width 10 height 9
radio input "true"
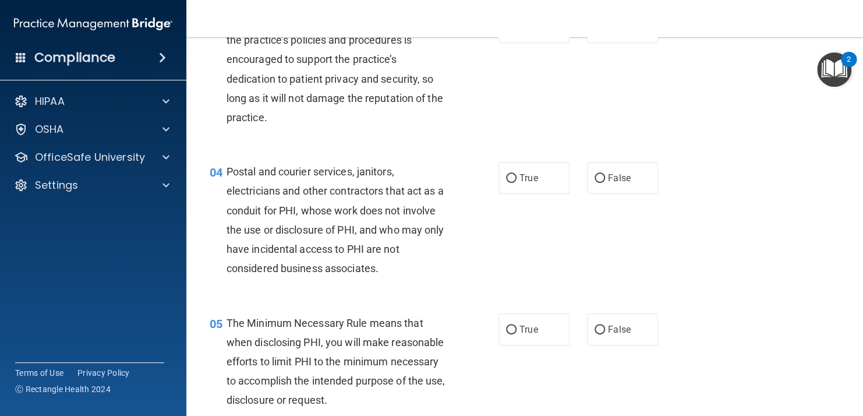
scroll to position [288, 0]
click at [509, 177] on input "True" at bounding box center [511, 177] width 10 height 9
radio input "true"
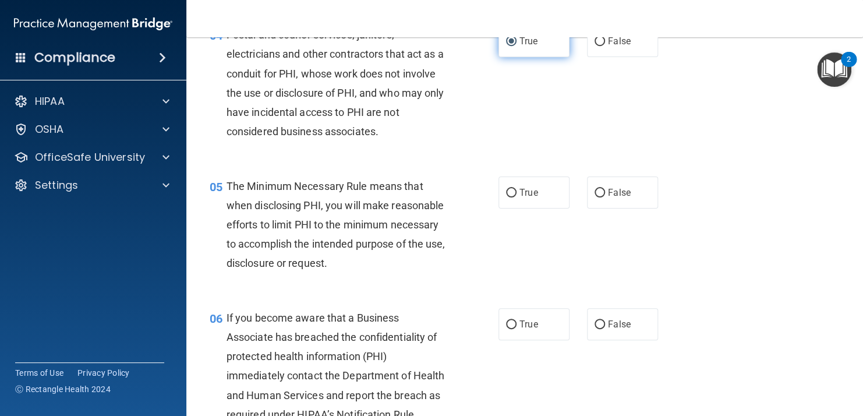
scroll to position [426, 0]
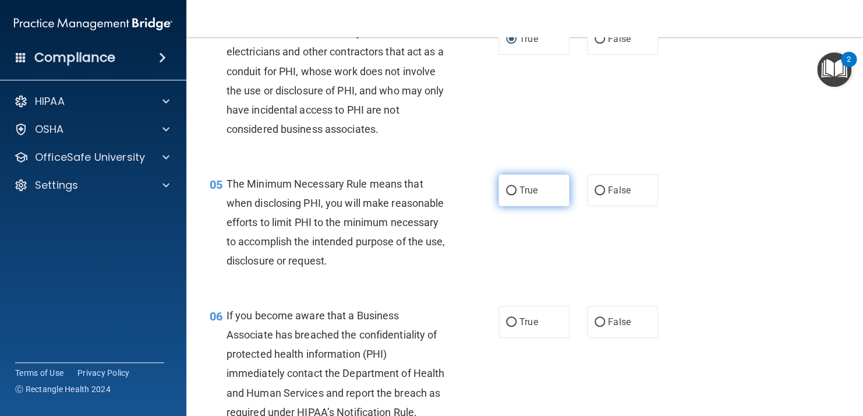
click at [507, 183] on label "True" at bounding box center [534, 190] width 71 height 32
click at [507, 186] on input "True" at bounding box center [511, 190] width 10 height 9
radio input "true"
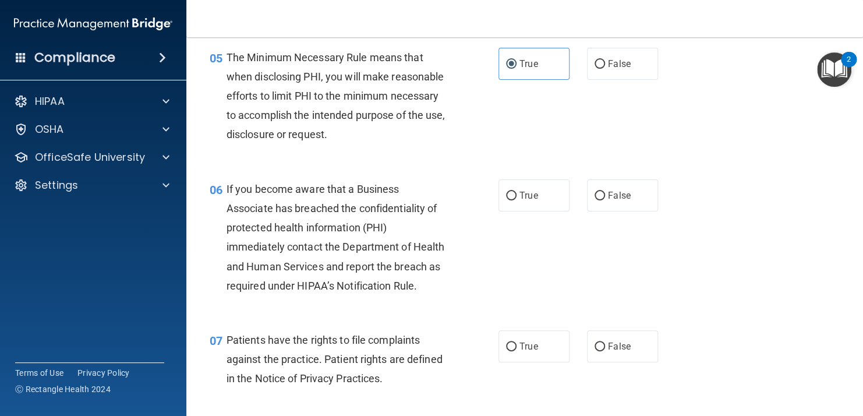
scroll to position [555, 0]
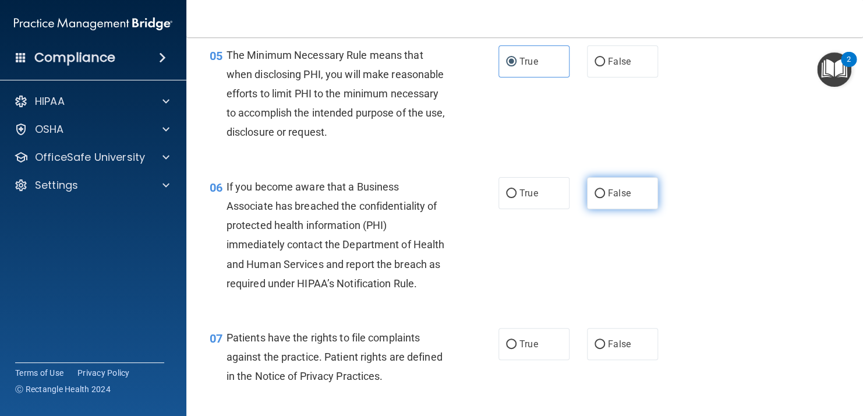
click at [595, 198] on input "False" at bounding box center [600, 193] width 10 height 9
radio input "true"
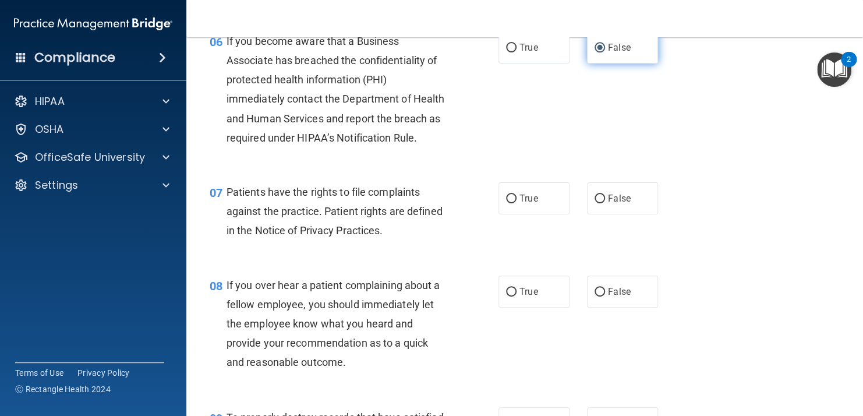
scroll to position [704, 0]
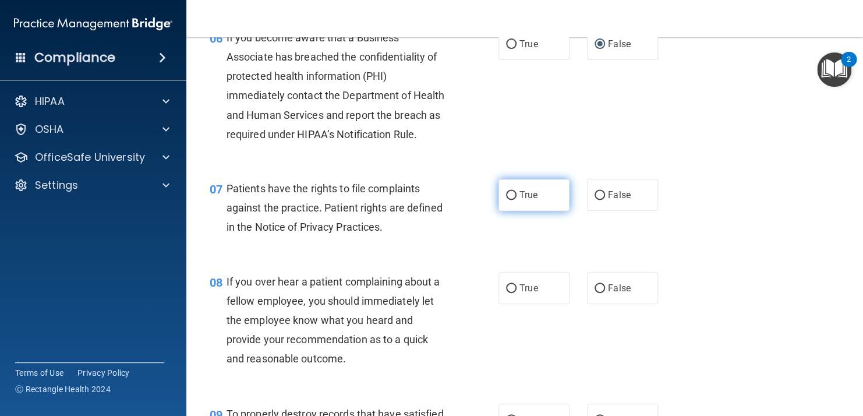
click at [507, 200] on input "True" at bounding box center [511, 195] width 10 height 9
radio input "true"
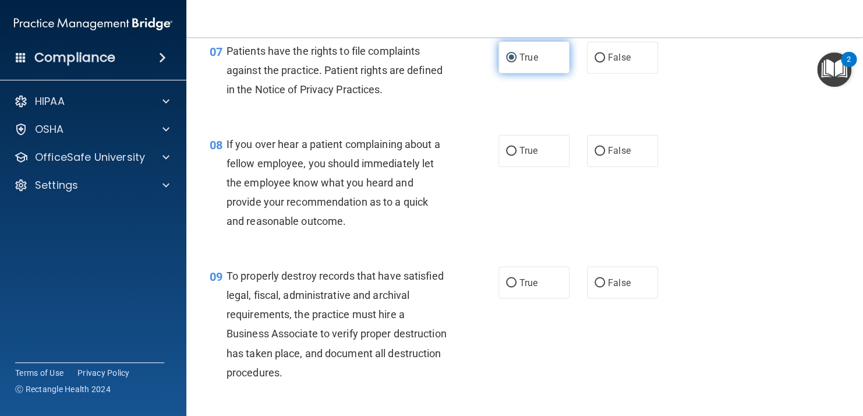
scroll to position [841, 0]
click at [595, 156] on input "False" at bounding box center [600, 151] width 10 height 9
radio input "true"
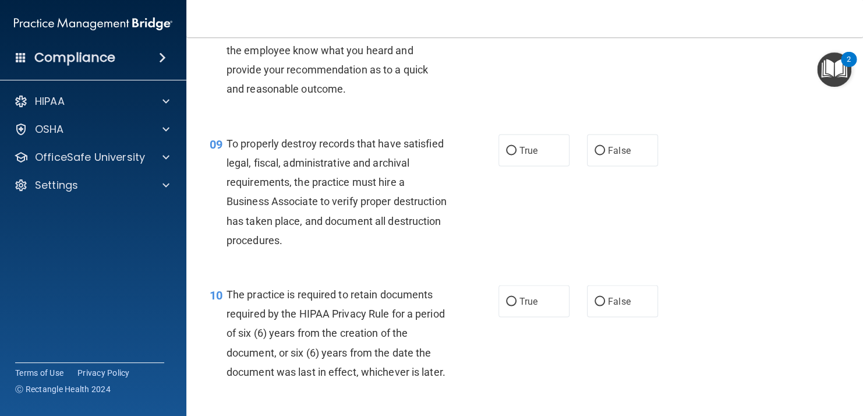
scroll to position [974, 0]
click at [608, 155] on span "False" at bounding box center [619, 149] width 23 height 11
click at [602, 154] on input "False" at bounding box center [600, 150] width 10 height 9
radio input "true"
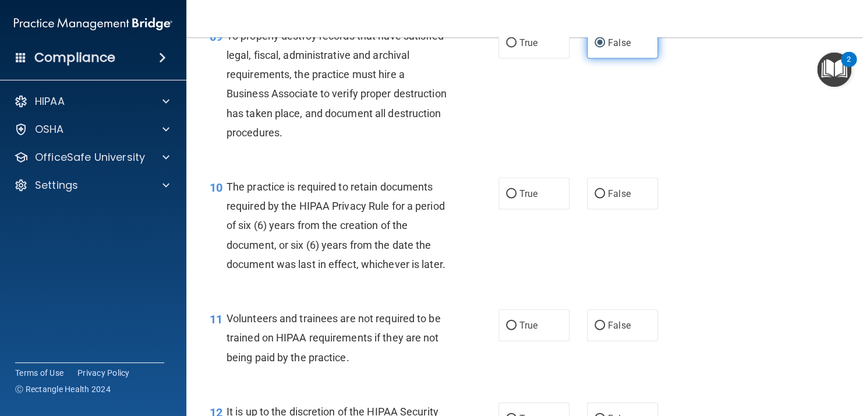
scroll to position [1082, 0]
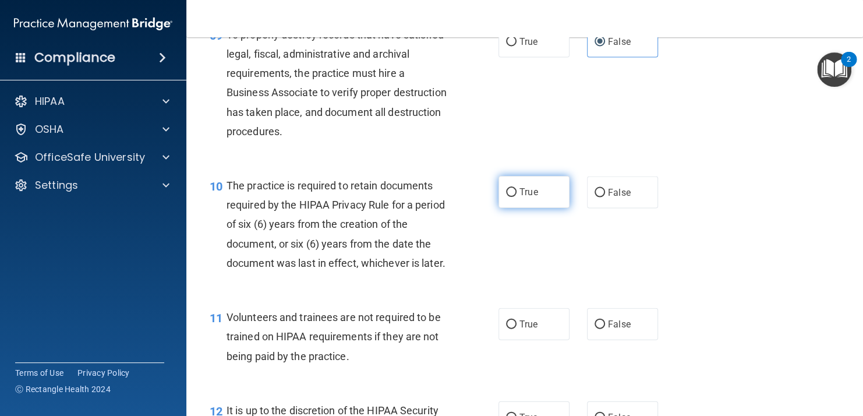
click at [510, 197] on input "True" at bounding box center [511, 192] width 10 height 9
radio input "true"
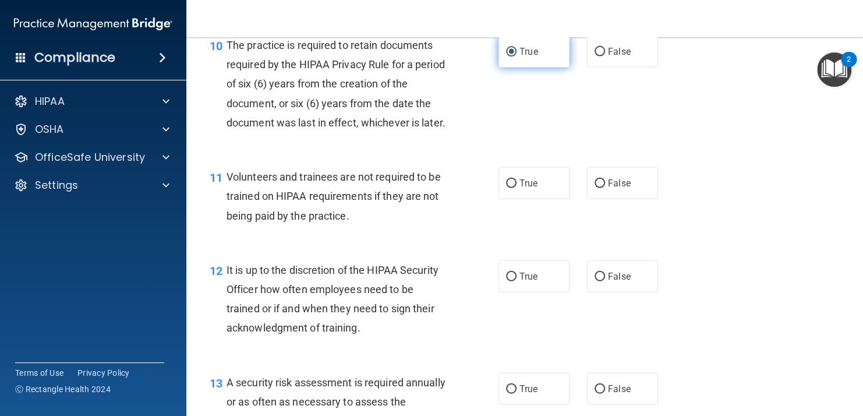
scroll to position [1227, 0]
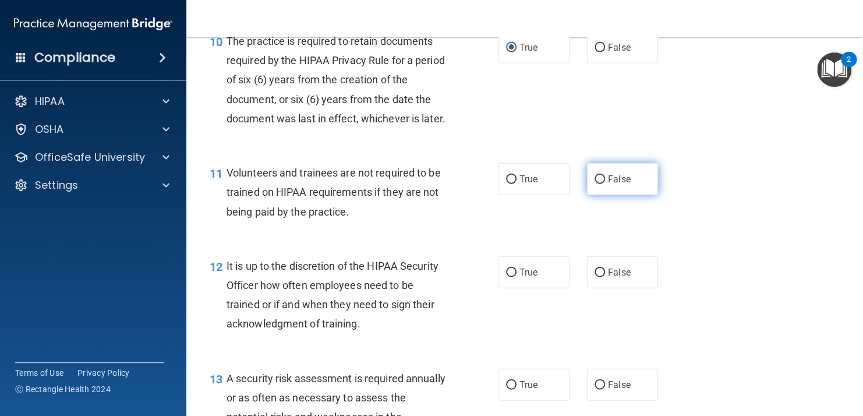
click at [601, 195] on label "False" at bounding box center [622, 179] width 71 height 32
click at [601, 184] on input "False" at bounding box center [600, 179] width 10 height 9
radio input "true"
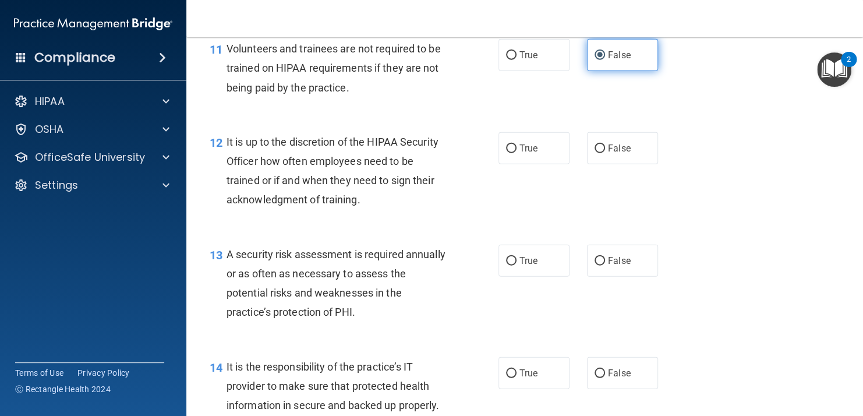
scroll to position [1352, 0]
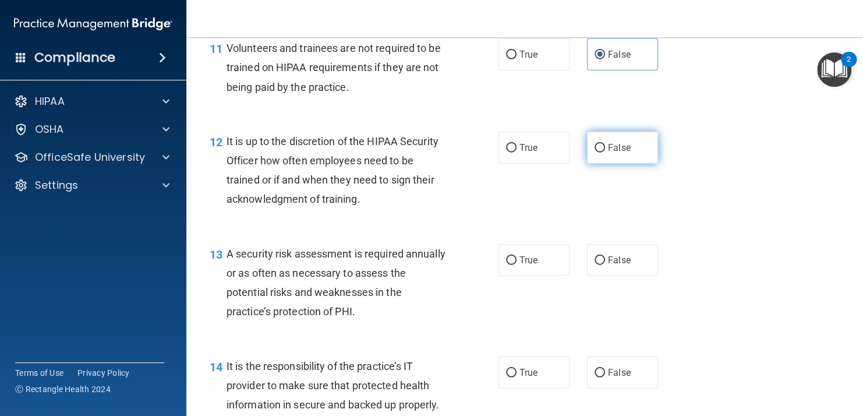
click at [597, 153] on input "False" at bounding box center [600, 148] width 10 height 9
radio input "true"
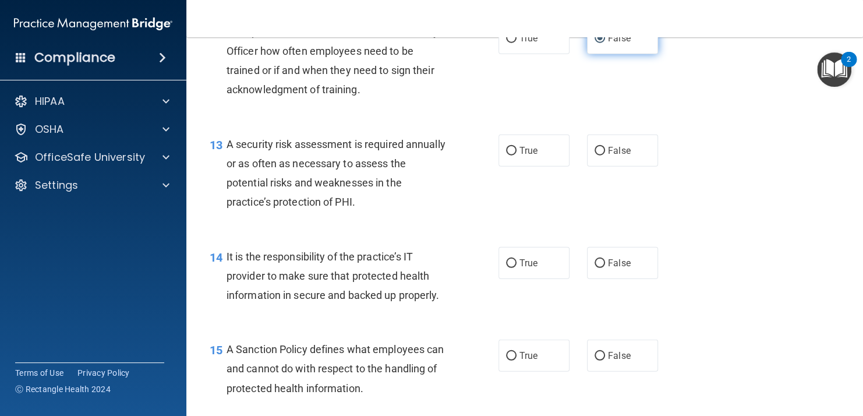
scroll to position [1470, 0]
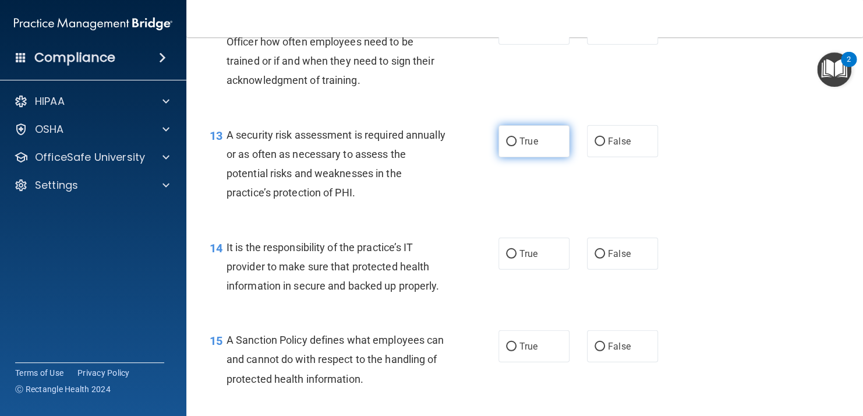
click at [507, 146] on input "True" at bounding box center [511, 141] width 10 height 9
radio input "true"
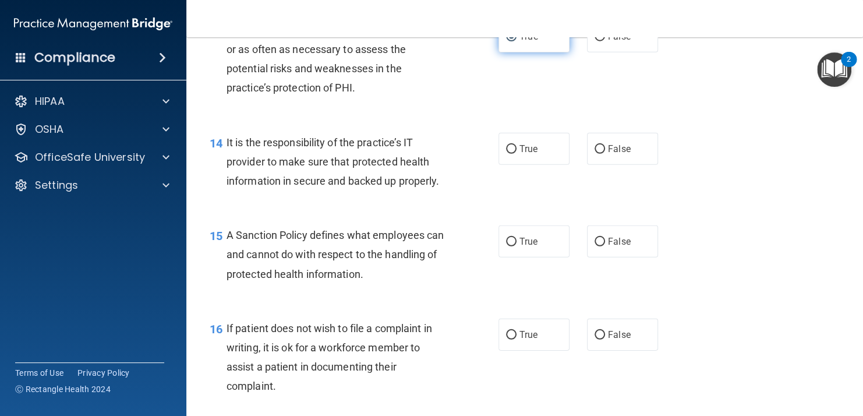
scroll to position [1575, 0]
click at [595, 154] on input "False" at bounding box center [600, 149] width 10 height 9
radio input "true"
click at [597, 246] on input "False" at bounding box center [600, 242] width 10 height 9
radio input "true"
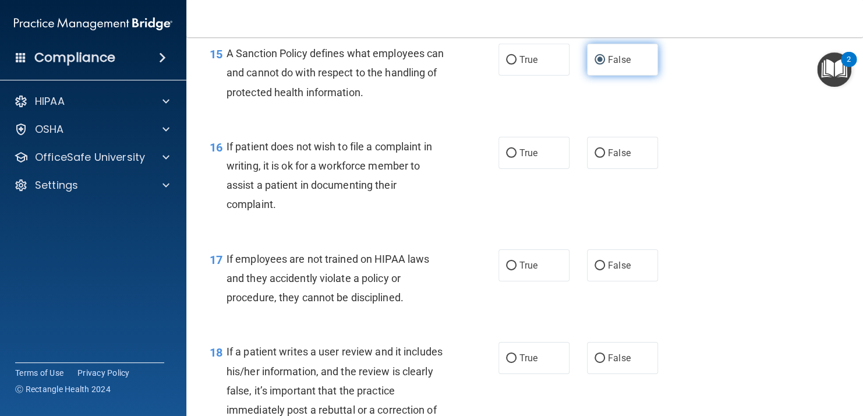
scroll to position [1759, 0]
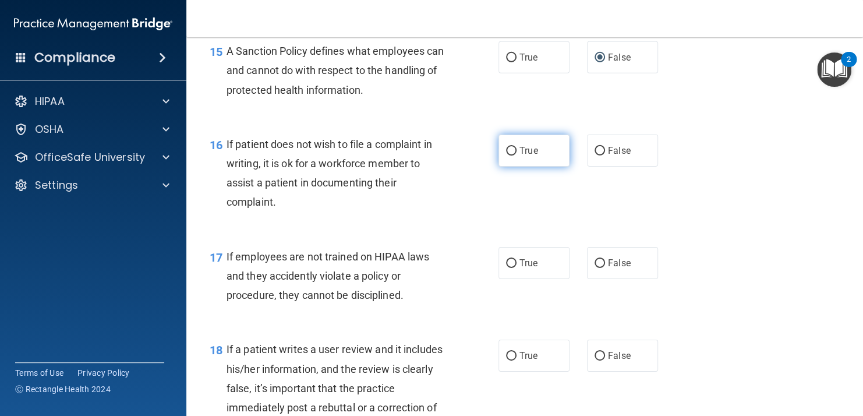
click at [511, 156] on input "True" at bounding box center [511, 151] width 10 height 9
radio input "true"
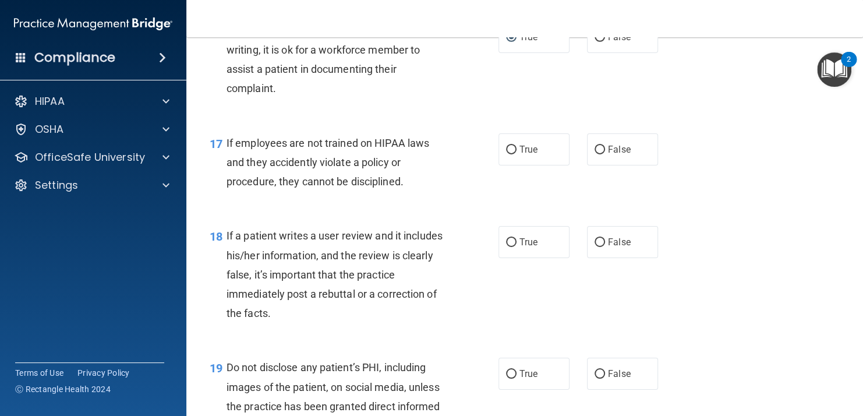
scroll to position [1874, 0]
click at [597, 154] on input "False" at bounding box center [600, 149] width 10 height 9
radio input "true"
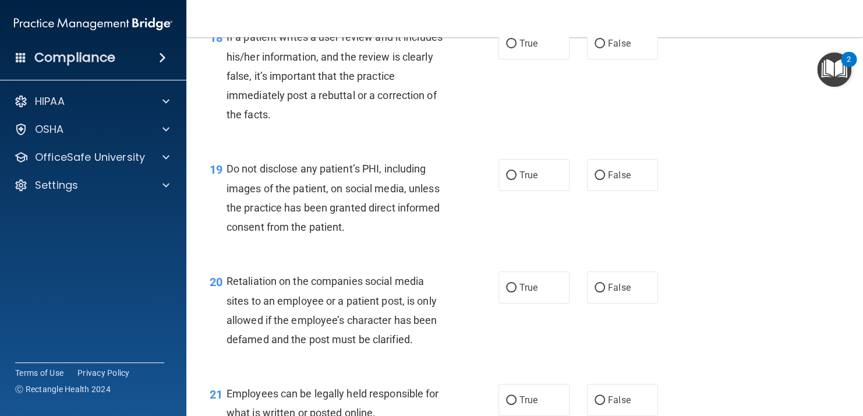
scroll to position [2072, 0]
click at [598, 48] on input "False" at bounding box center [600, 44] width 10 height 9
radio input "true"
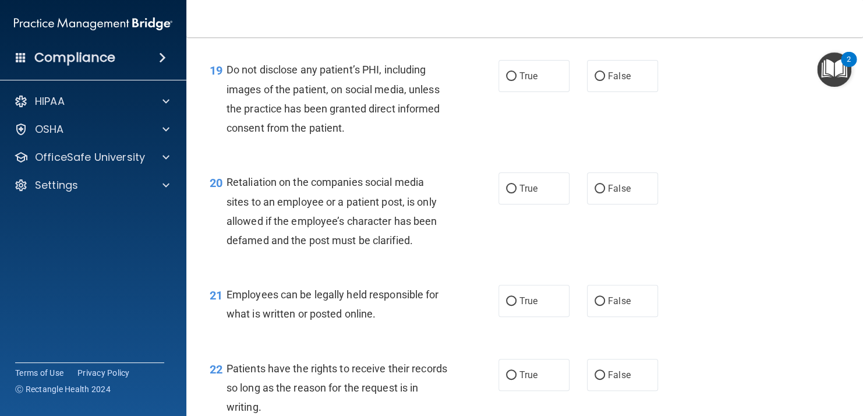
scroll to position [2172, 0]
click at [510, 80] on input "True" at bounding box center [511, 75] width 10 height 9
radio input "true"
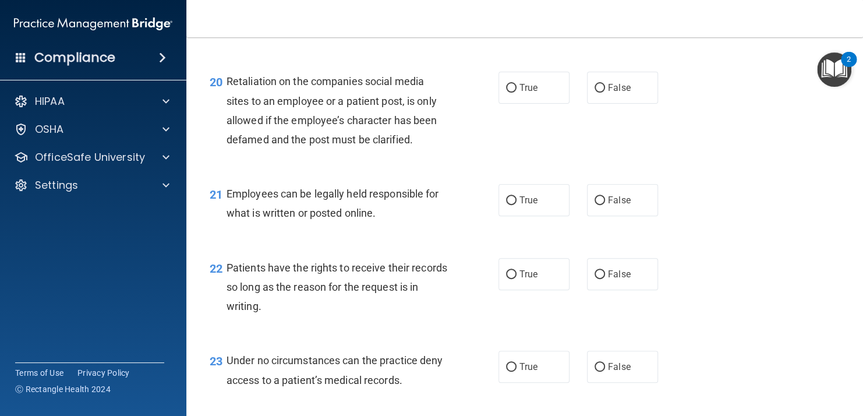
scroll to position [2272, 0]
click at [597, 92] on input "False" at bounding box center [600, 87] width 10 height 9
radio input "true"
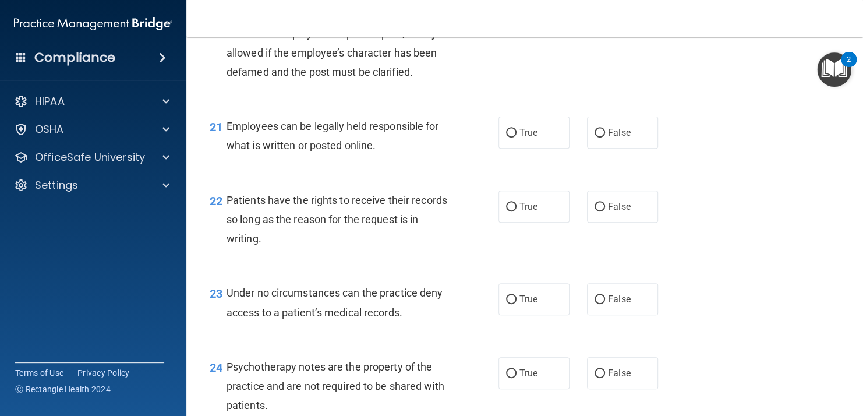
scroll to position [2340, 0]
click at [506, 137] on input "True" at bounding box center [511, 132] width 10 height 9
radio input "true"
click at [597, 211] on input "False" at bounding box center [600, 206] width 10 height 9
radio input "true"
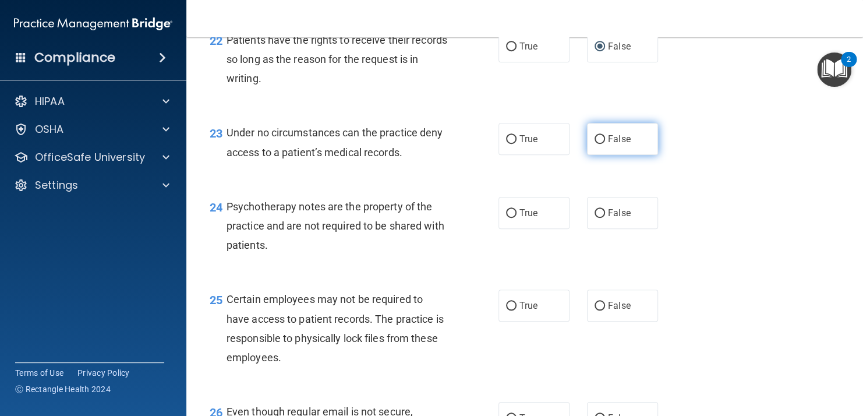
scroll to position [2510, 0]
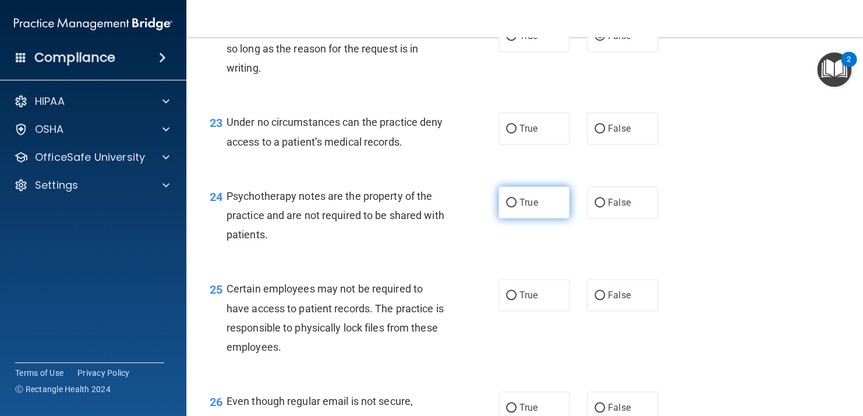
click at [509, 207] on input "True" at bounding box center [511, 203] width 10 height 9
radio input "true"
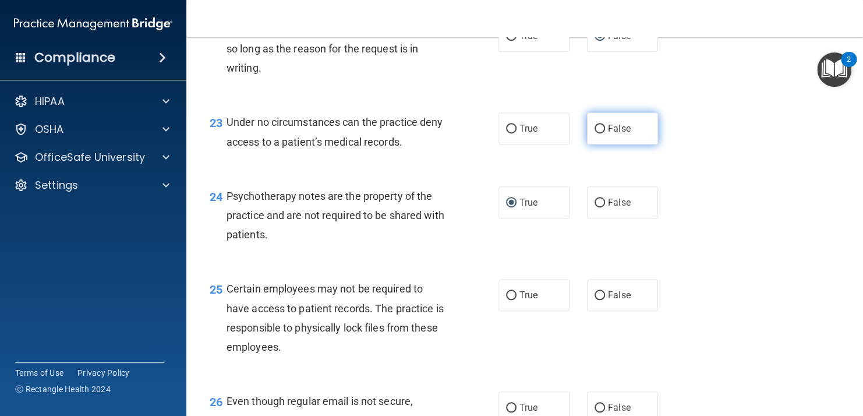
click at [601, 144] on label "False" at bounding box center [622, 128] width 71 height 32
click at [601, 133] on input "False" at bounding box center [600, 129] width 10 height 9
radio input "true"
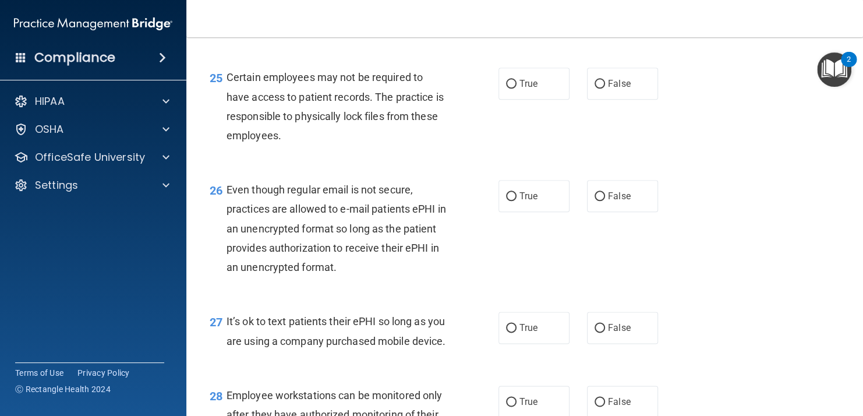
scroll to position [2722, 0]
click at [510, 99] on label "True" at bounding box center [534, 83] width 71 height 32
click at [510, 88] on input "True" at bounding box center [511, 83] width 10 height 9
radio input "true"
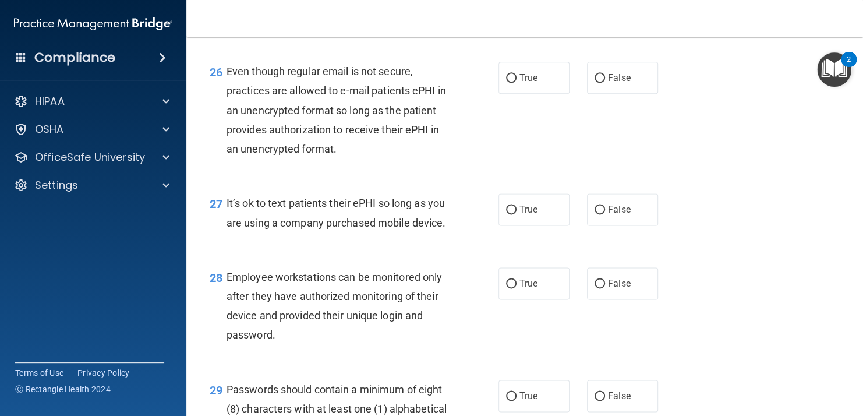
scroll to position [2840, 0]
click at [513, 93] on label "True" at bounding box center [534, 77] width 71 height 32
click at [513, 82] on input "True" at bounding box center [511, 77] width 10 height 9
radio input "true"
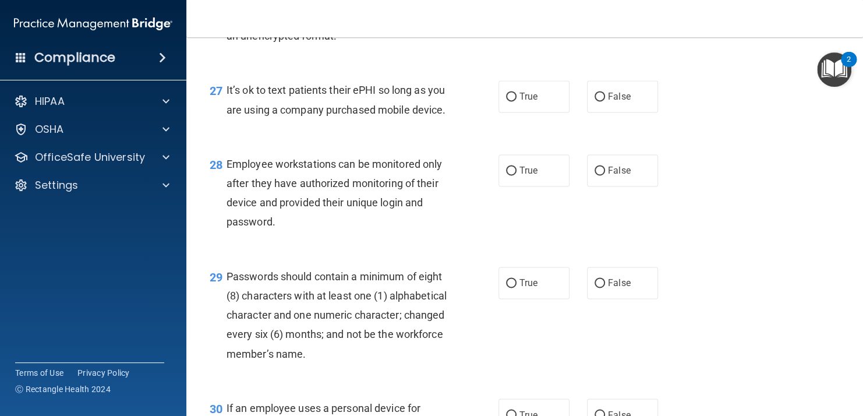
scroll to position [2954, 0]
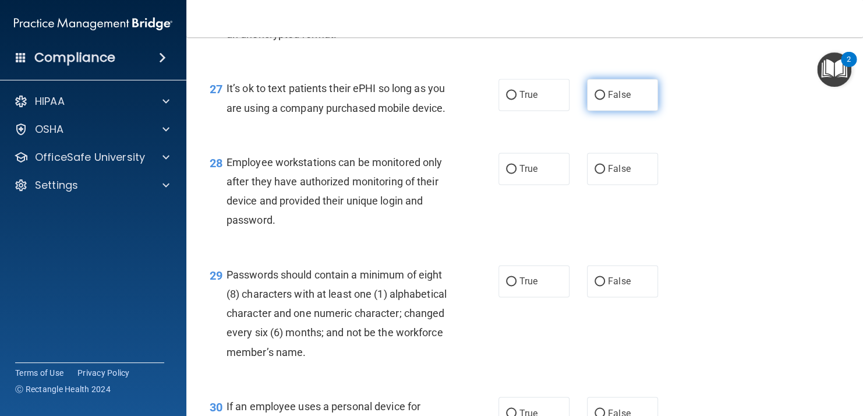
click at [599, 111] on label "False" at bounding box center [622, 95] width 71 height 32
click at [599, 100] on input "False" at bounding box center [600, 95] width 10 height 9
radio input "true"
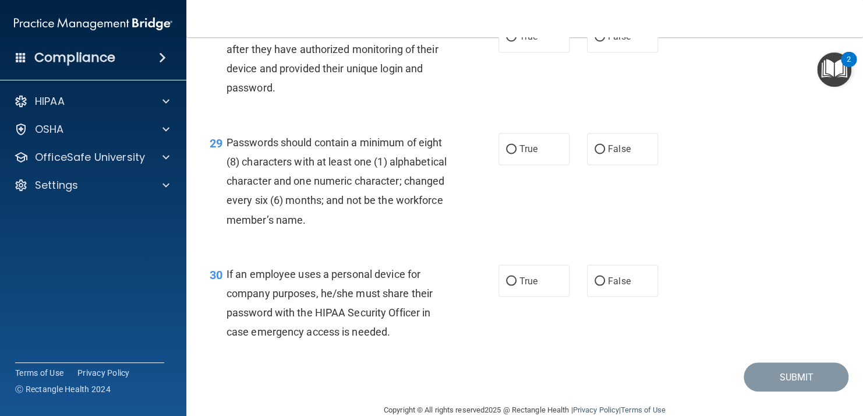
scroll to position [3087, 0]
click at [517, 52] on label "True" at bounding box center [534, 36] width 71 height 32
click at [517, 41] on input "True" at bounding box center [511, 36] width 10 height 9
radio input "true"
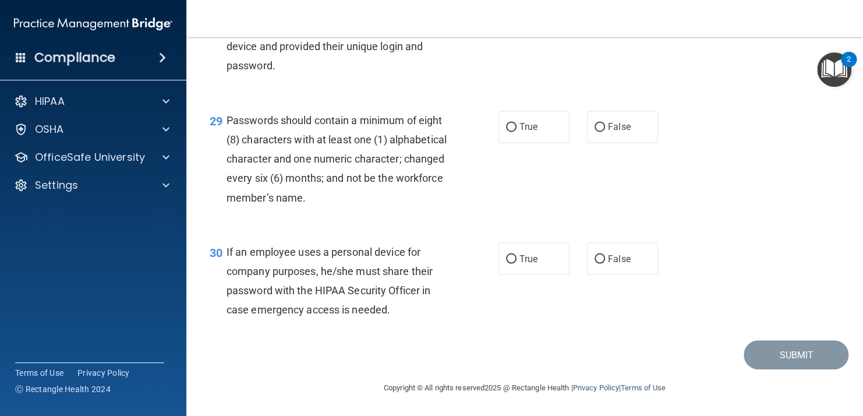
scroll to position [3187, 0]
click at [509, 128] on input "True" at bounding box center [511, 127] width 10 height 9
radio input "true"
click at [595, 255] on input "False" at bounding box center [600, 259] width 10 height 9
radio input "true"
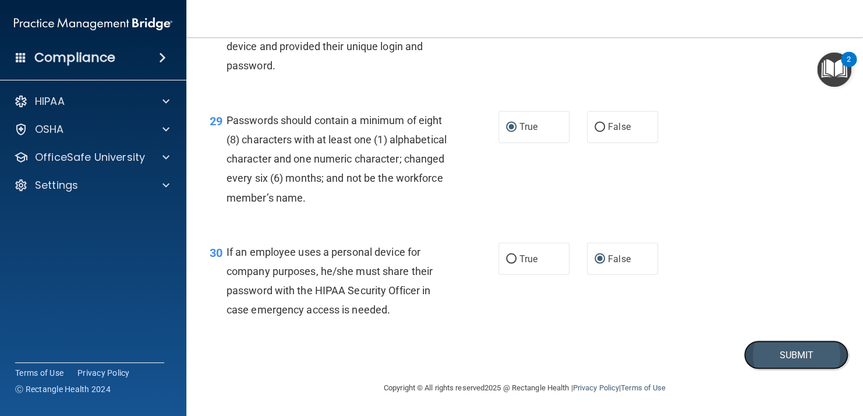
click at [777, 354] on button "Submit" at bounding box center [796, 355] width 105 height 30
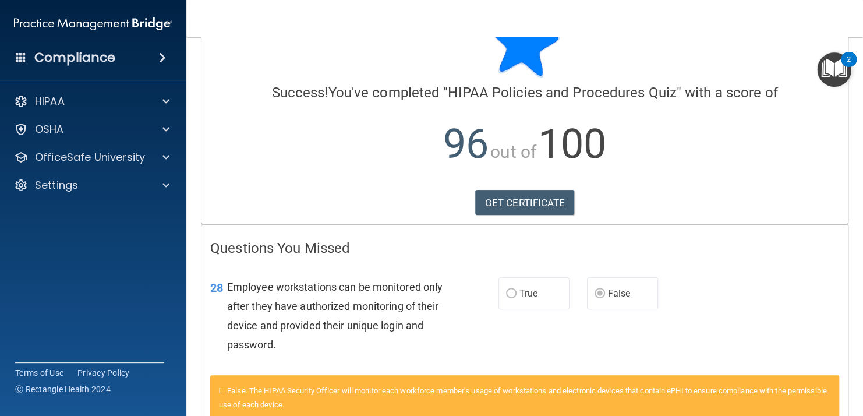
scroll to position [124, 0]
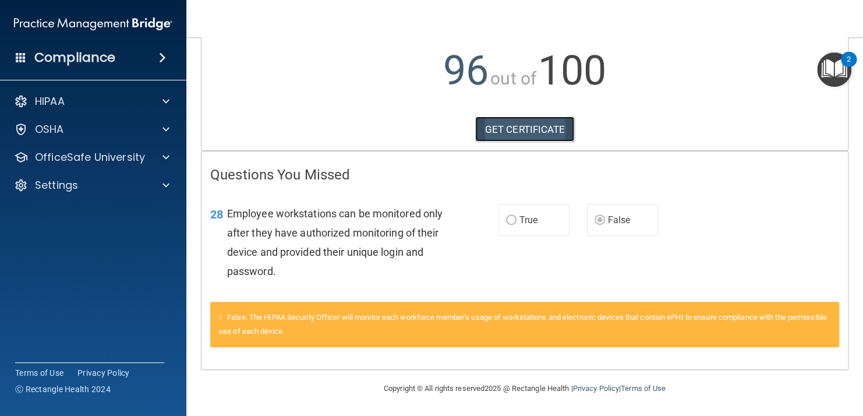
click at [541, 128] on link "GET CERTIFICATE" at bounding box center [525, 130] width 100 height 26
click at [830, 66] on img "Open Resource Center, 2 new notifications" at bounding box center [834, 69] width 34 height 34
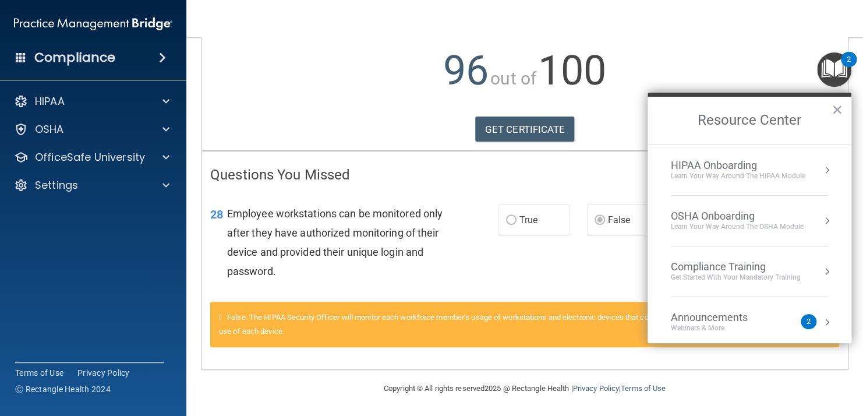
click at [734, 164] on div "HIPAA Onboarding" at bounding box center [738, 165] width 135 height 13
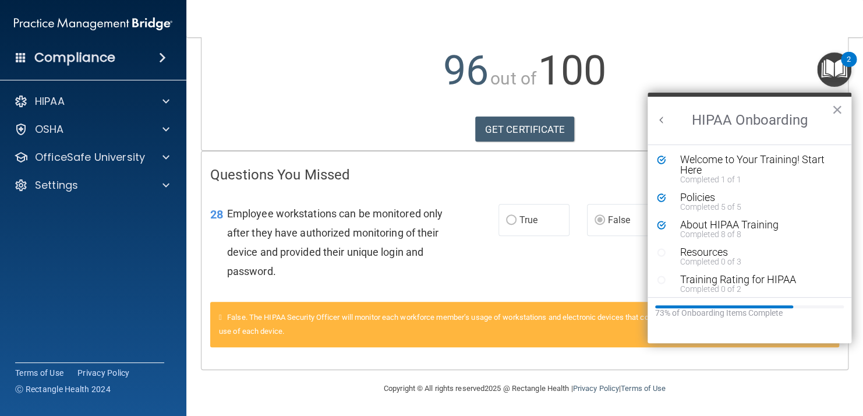
scroll to position [0, 0]
click at [700, 255] on div "Resources" at bounding box center [753, 252] width 147 height 10
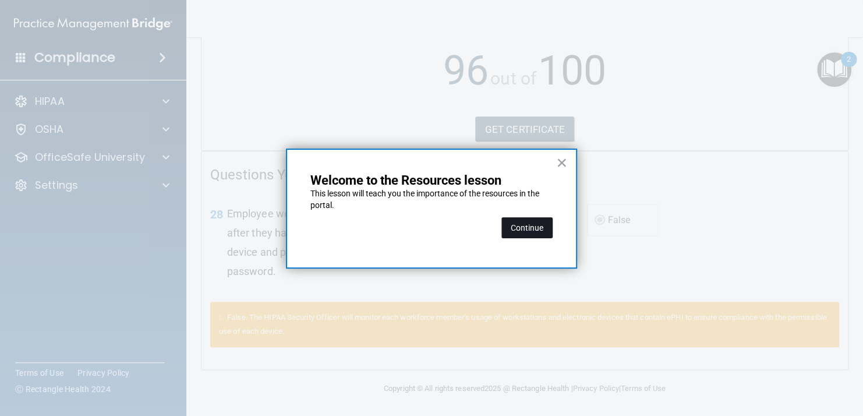
click at [536, 224] on button "Continue" at bounding box center [527, 227] width 51 height 21
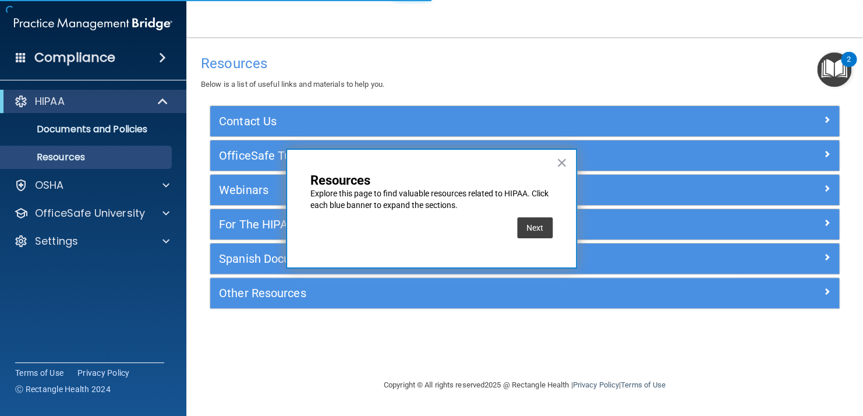
click at [536, 224] on button "Next" at bounding box center [535, 227] width 36 height 21
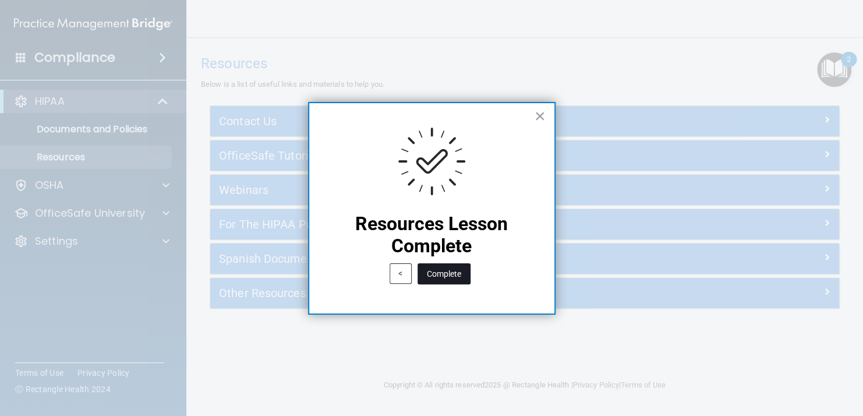
click at [453, 269] on button "Complete" at bounding box center [444, 273] width 53 height 21
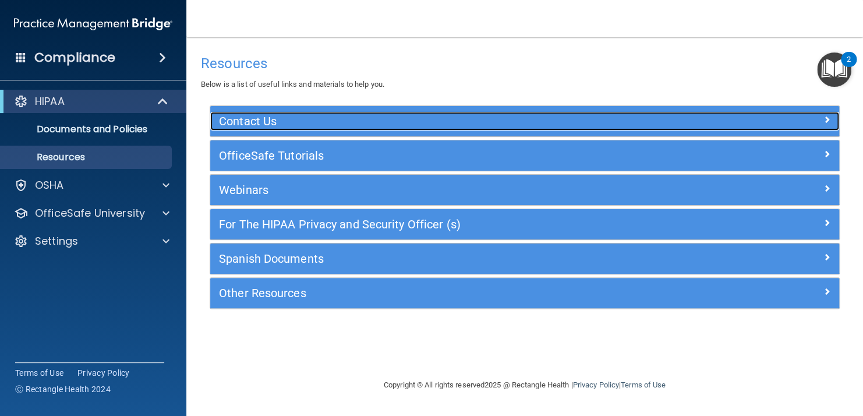
click at [824, 115] on span at bounding box center [827, 119] width 7 height 14
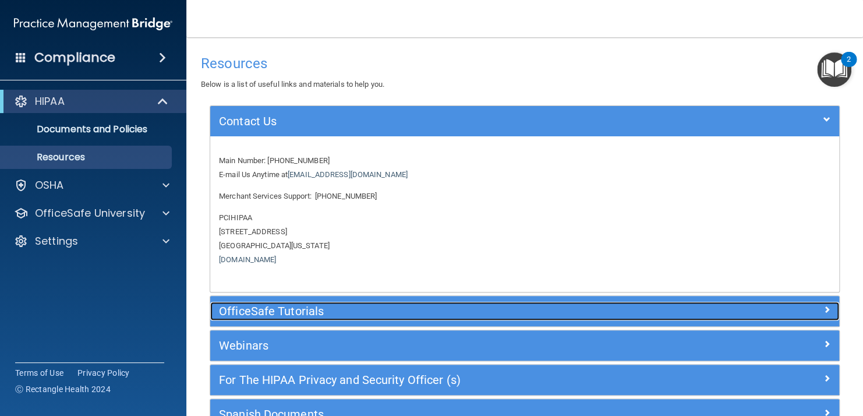
click at [780, 316] on div "OfficeSafe Tutorials" at bounding box center [524, 311] width 629 height 19
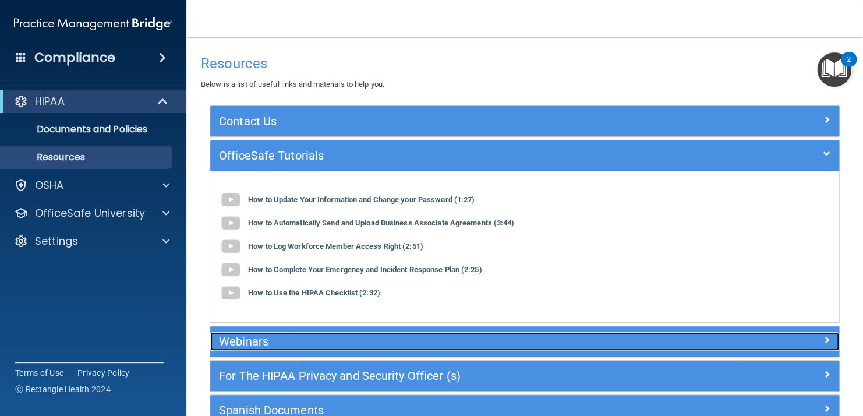
click at [776, 342] on div at bounding box center [760, 339] width 157 height 14
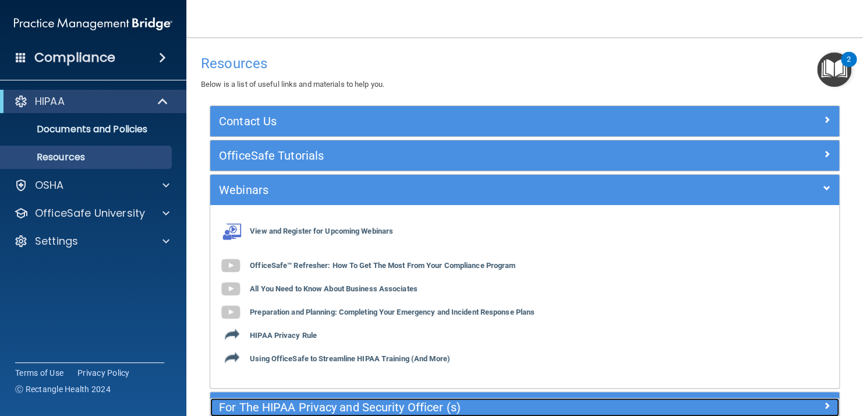
click at [768, 398] on div at bounding box center [760, 405] width 157 height 14
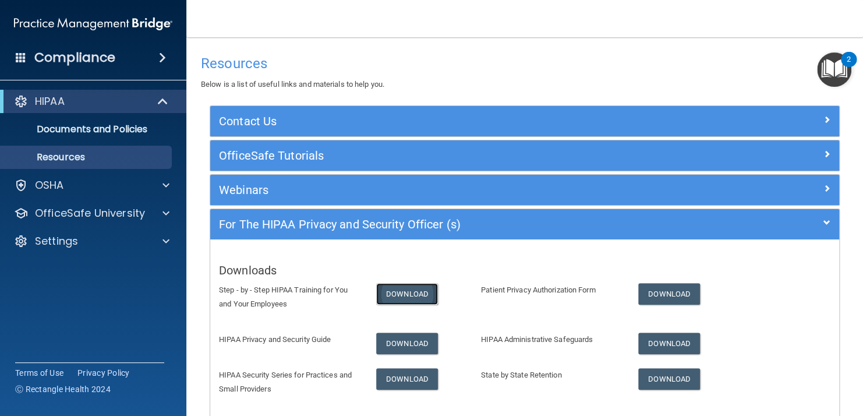
click at [401, 292] on link "Download" at bounding box center [407, 294] width 62 height 22
click at [650, 290] on link "Download" at bounding box center [670, 294] width 62 height 22
click at [828, 66] on img "Open Resource Center, 2 new notifications" at bounding box center [834, 69] width 34 height 34
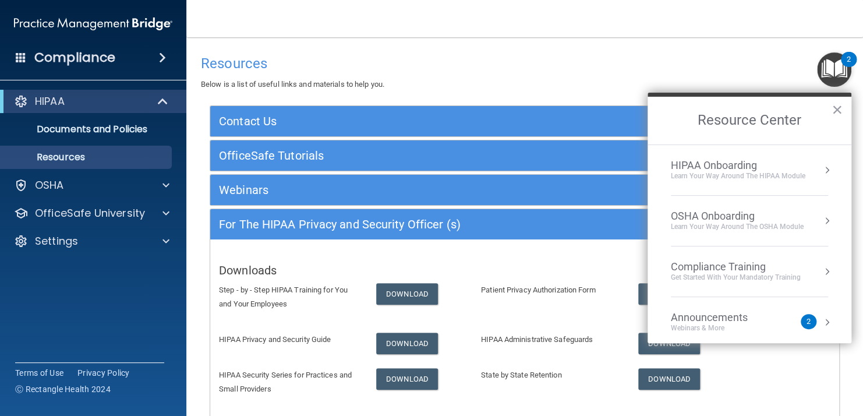
click at [747, 173] on div "Learn Your Way around the HIPAA module" at bounding box center [738, 176] width 135 height 10
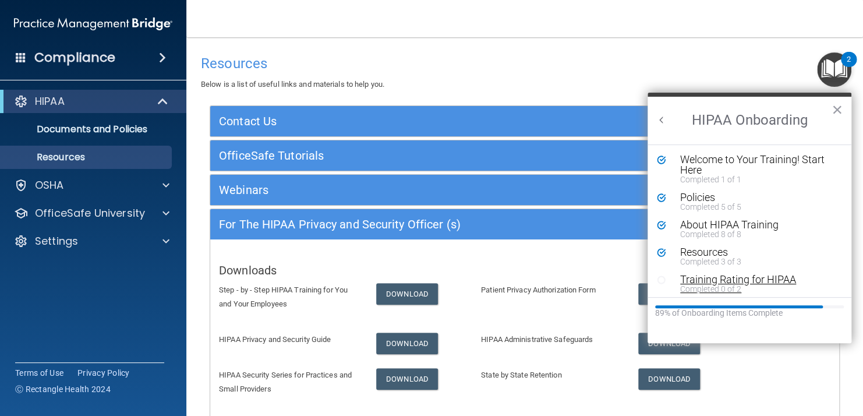
click at [737, 279] on div "Training Rating for HIPAA" at bounding box center [753, 279] width 147 height 10
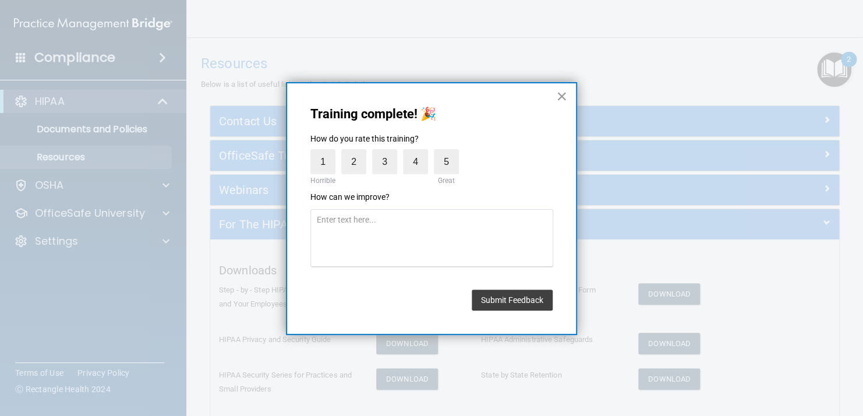
click at [562, 95] on button "×" at bounding box center [561, 96] width 11 height 19
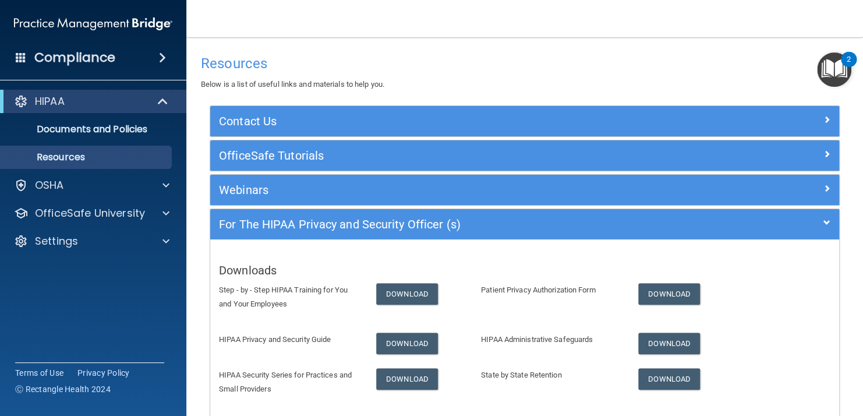
click at [834, 72] on img "Open Resource Center, 2 new notifications" at bounding box center [834, 69] width 34 height 34
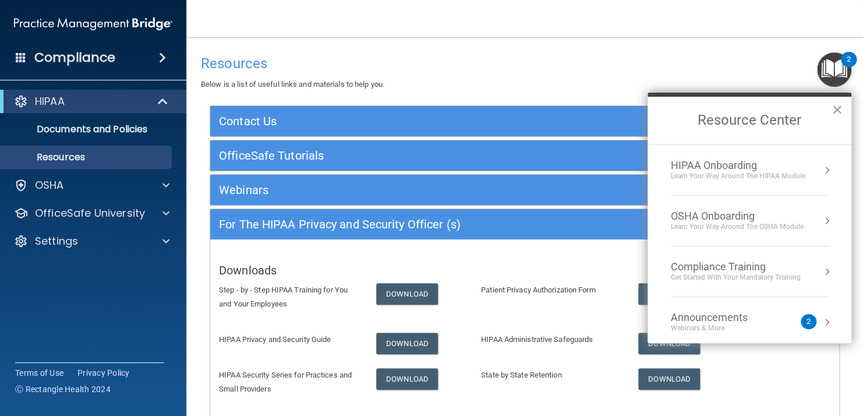
click at [713, 216] on div "OSHA Onboarding" at bounding box center [737, 216] width 133 height 13
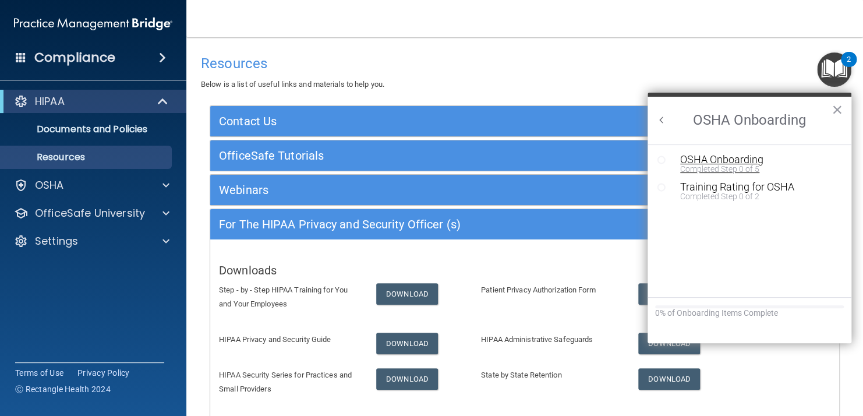
click at [720, 163] on div "OSHA Onboarding" at bounding box center [758, 159] width 156 height 10
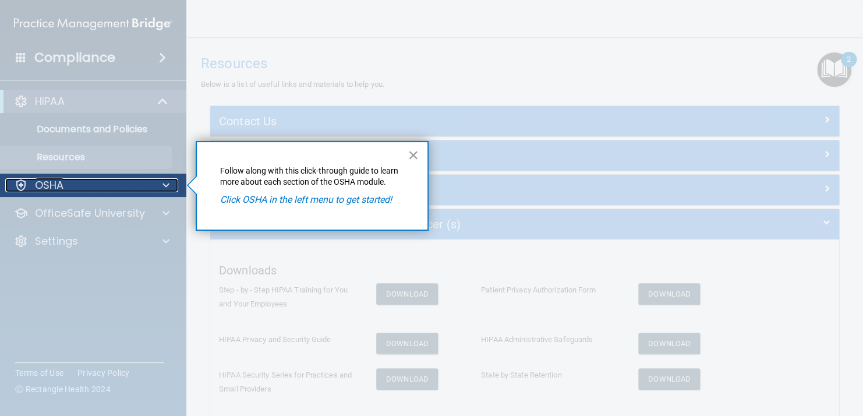
click at [105, 180] on div "OSHA" at bounding box center [77, 185] width 144 height 14
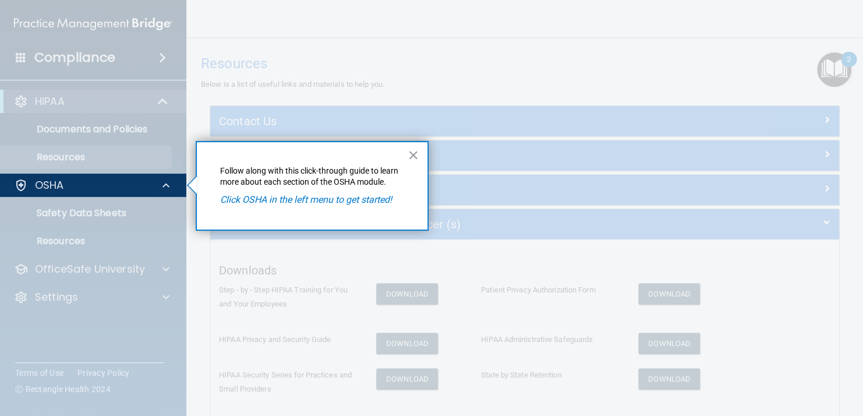
click at [93, 211] on div at bounding box center [93, 306] width 187 height 219
click at [120, 188] on div "OSHA" at bounding box center [77, 185] width 144 height 14
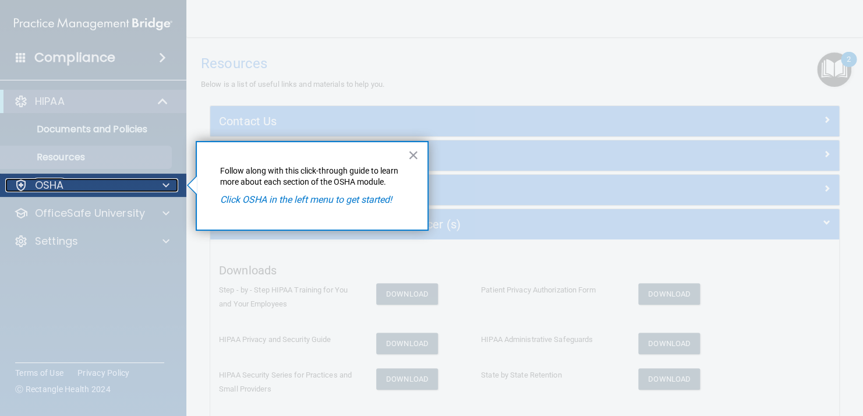
click at [20, 182] on div at bounding box center [21, 185] width 14 height 14
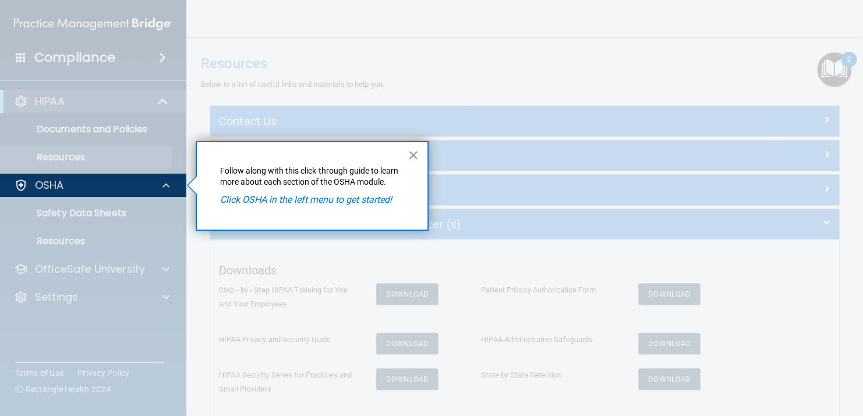
click at [44, 217] on div at bounding box center [93, 306] width 187 height 219
click at [21, 178] on div at bounding box center [21, 185] width 14 height 14
click at [411, 151] on button "×" at bounding box center [413, 155] width 11 height 19
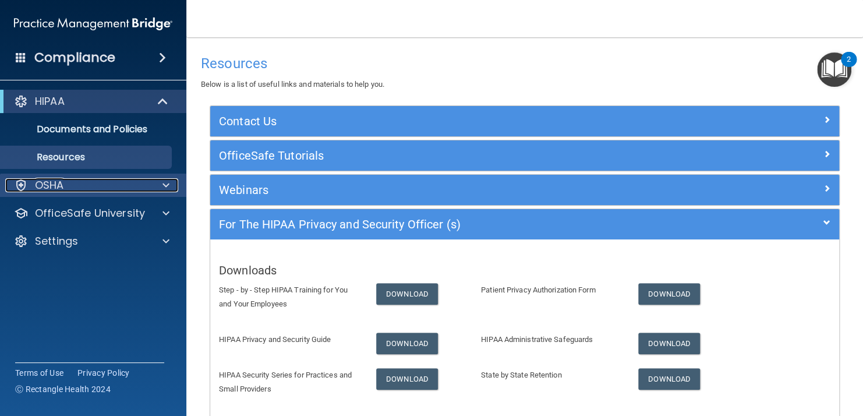
click at [40, 183] on p "OSHA" at bounding box center [49, 185] width 29 height 14
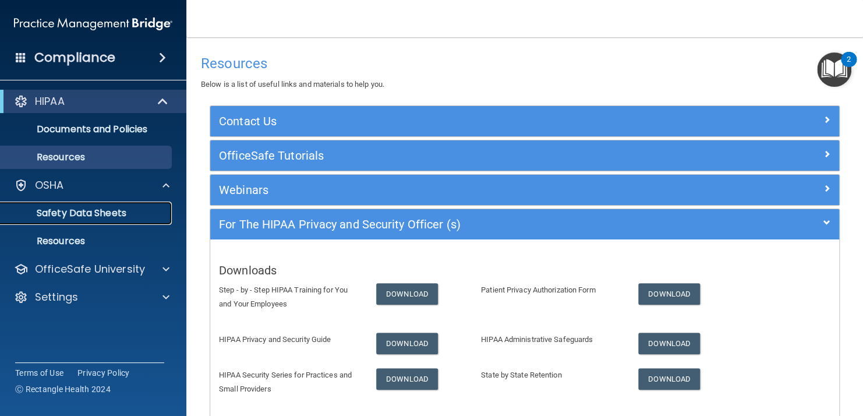
click at [47, 211] on p "Safety Data Sheets" at bounding box center [87, 213] width 159 height 12
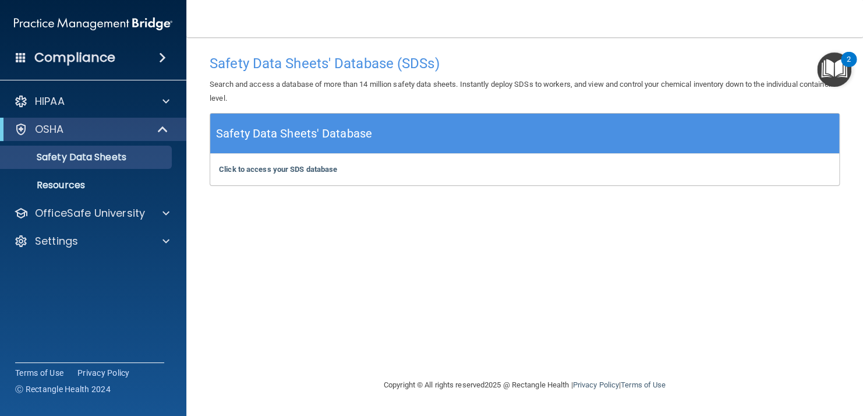
click at [311, 133] on h5 "Safety Data Sheets' Database" at bounding box center [294, 134] width 156 height 20
click at [309, 173] on b "Click to access your SDS database" at bounding box center [278, 169] width 118 height 9
click at [136, 213] on p "OfficeSafe University" at bounding box center [90, 213] width 110 height 14
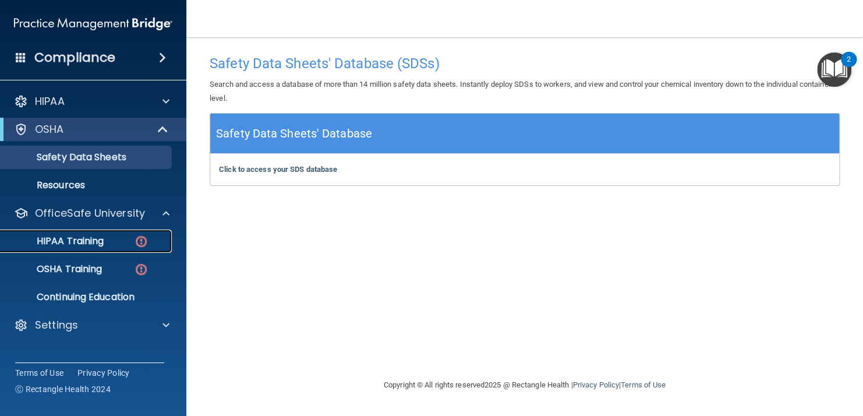
click at [103, 240] on p "HIPAA Training" at bounding box center [56, 241] width 96 height 12
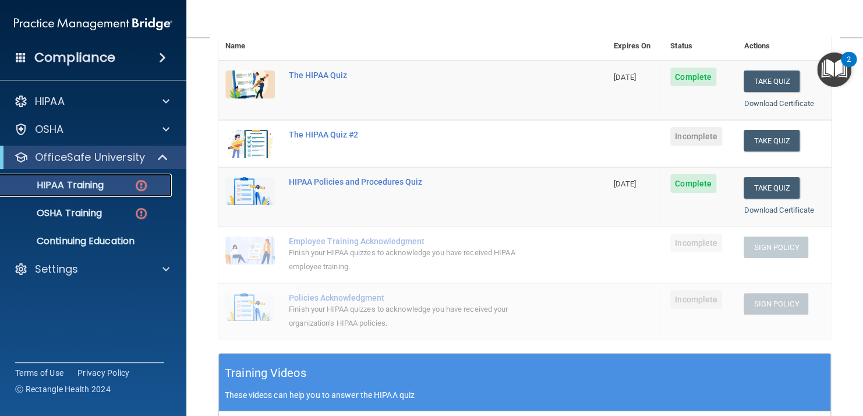
scroll to position [146, 0]
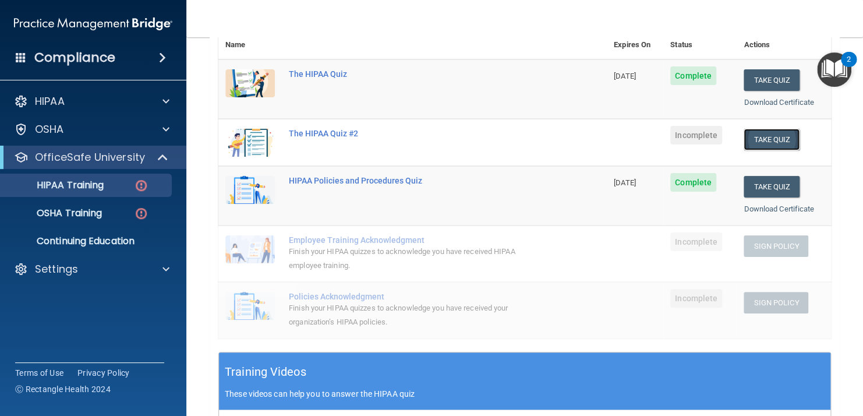
click at [770, 140] on button "Take Quiz" at bounding box center [772, 140] width 56 height 22
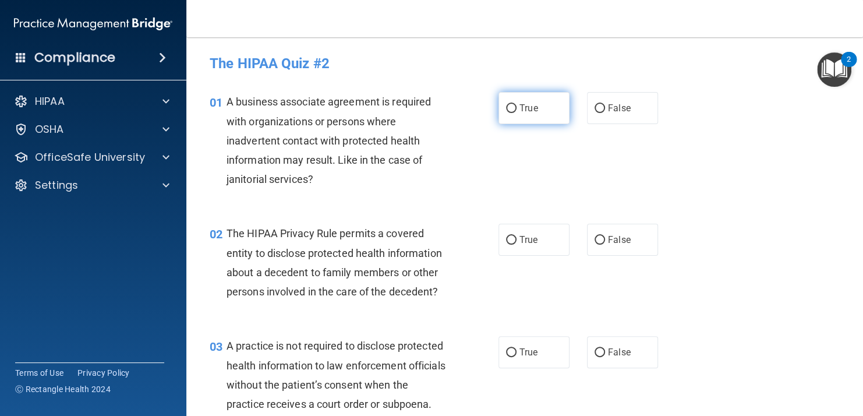
click at [538, 110] on label "True" at bounding box center [534, 108] width 71 height 32
click at [517, 110] on input "True" at bounding box center [511, 108] width 10 height 9
radio input "true"
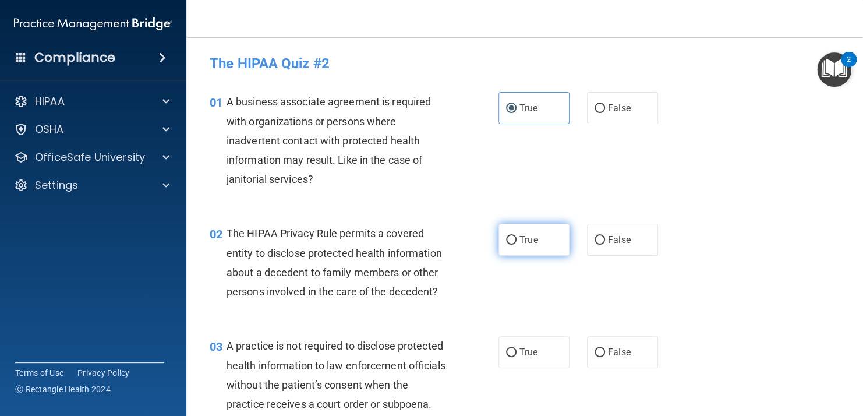
click at [506, 239] on input "True" at bounding box center [511, 240] width 10 height 9
radio input "true"
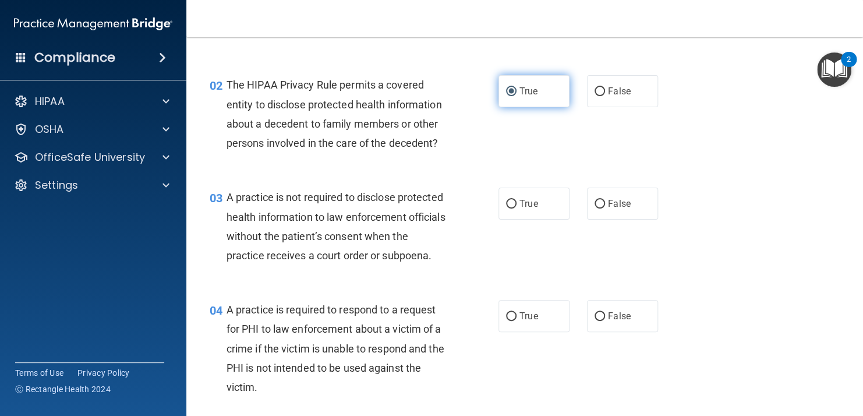
scroll to position [167, 0]
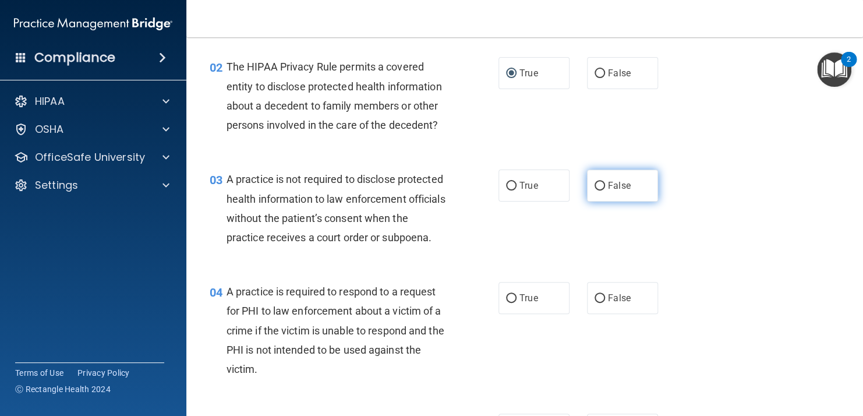
click at [595, 185] on input "False" at bounding box center [600, 186] width 10 height 9
radio input "true"
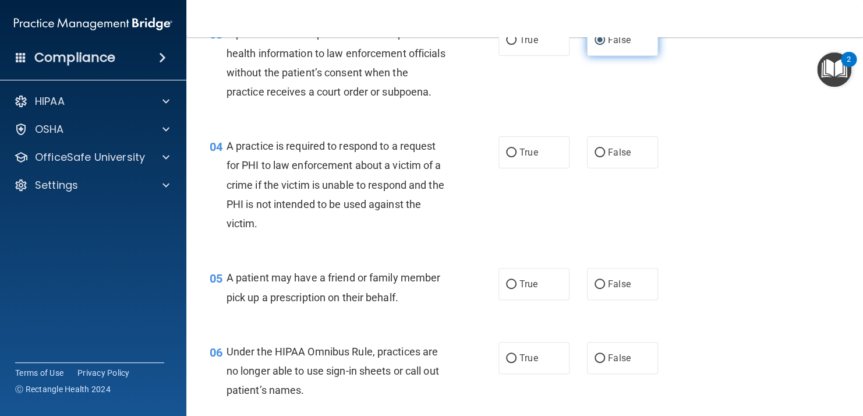
scroll to position [319, 0]
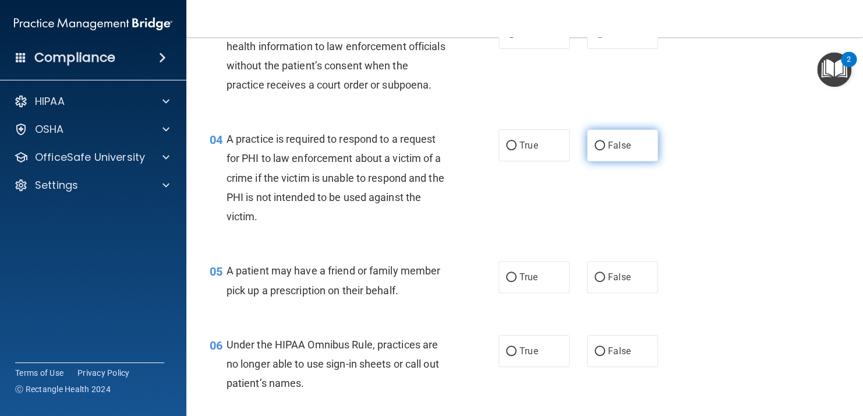
click at [599, 150] on input "False" at bounding box center [600, 146] width 10 height 9
radio input "true"
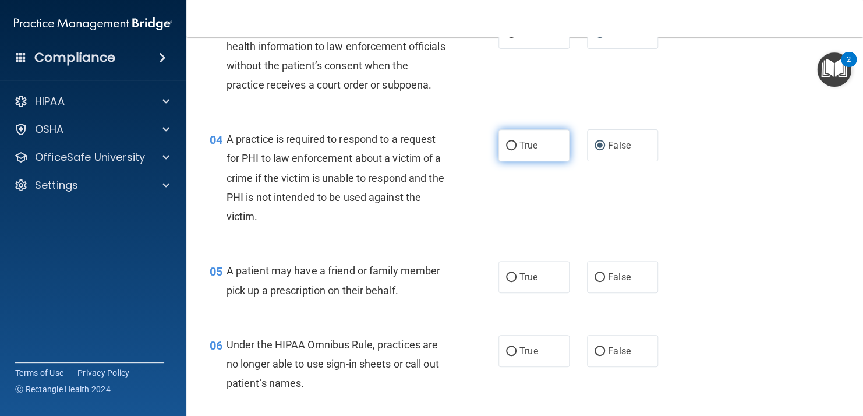
click at [508, 150] on input "True" at bounding box center [511, 146] width 10 height 9
radio input "true"
radio input "false"
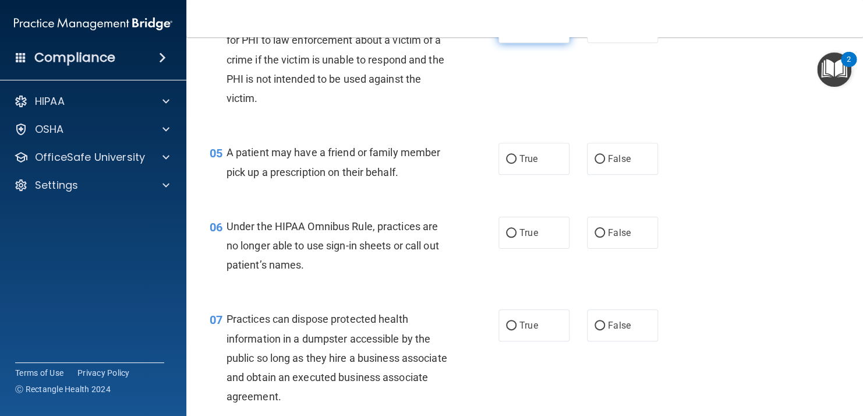
scroll to position [452, 0]
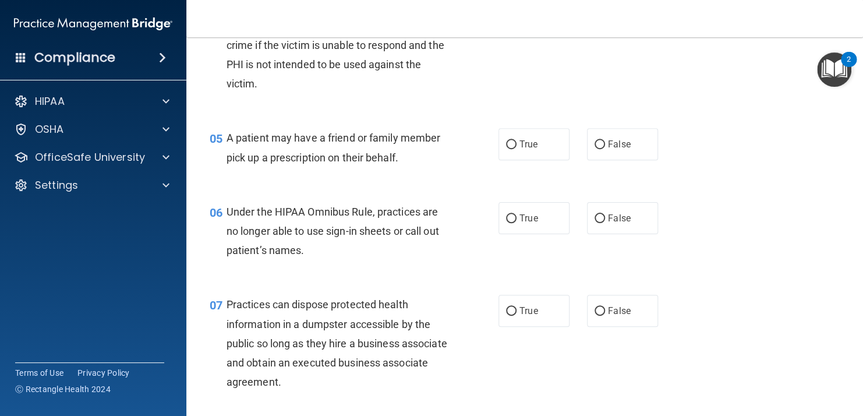
click at [508, 160] on label "True" at bounding box center [534, 144] width 71 height 32
click at [508, 149] on input "True" at bounding box center [511, 144] width 10 height 9
radio input "true"
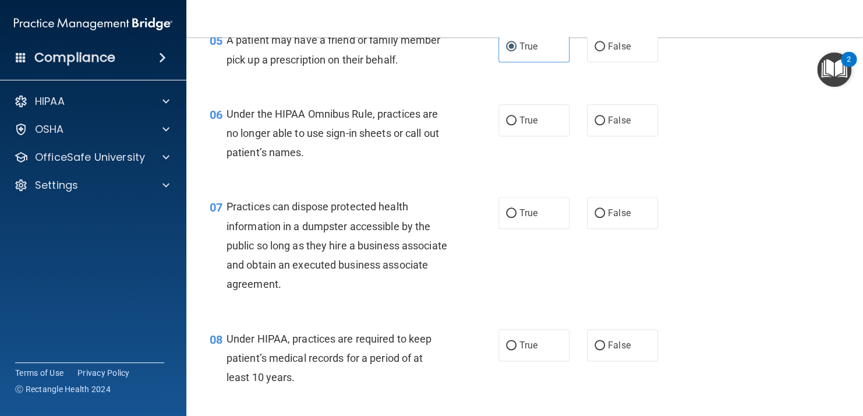
scroll to position [541, 0]
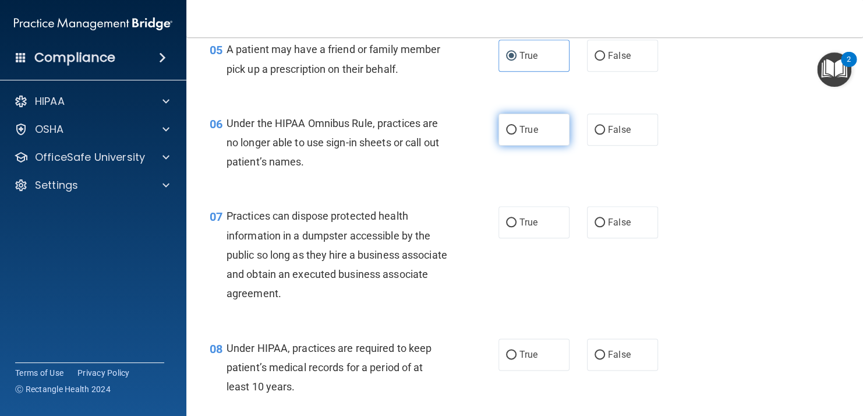
click at [508, 135] on input "True" at bounding box center [511, 130] width 10 height 9
radio input "true"
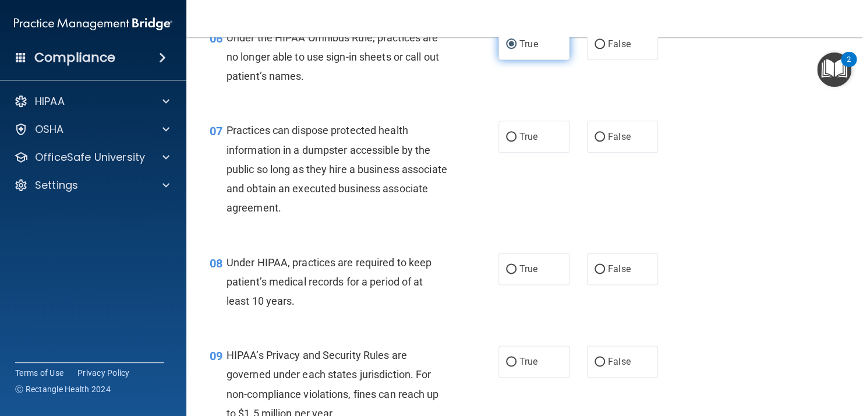
scroll to position [627, 0]
click at [598, 141] on input "False" at bounding box center [600, 136] width 10 height 9
radio input "true"
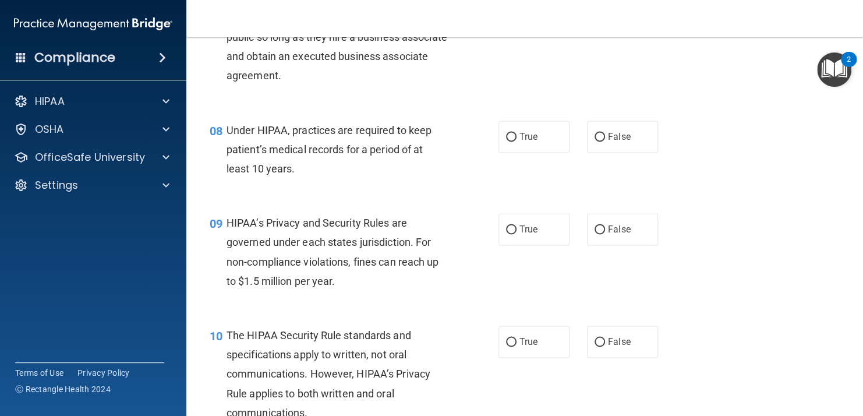
scroll to position [764, 0]
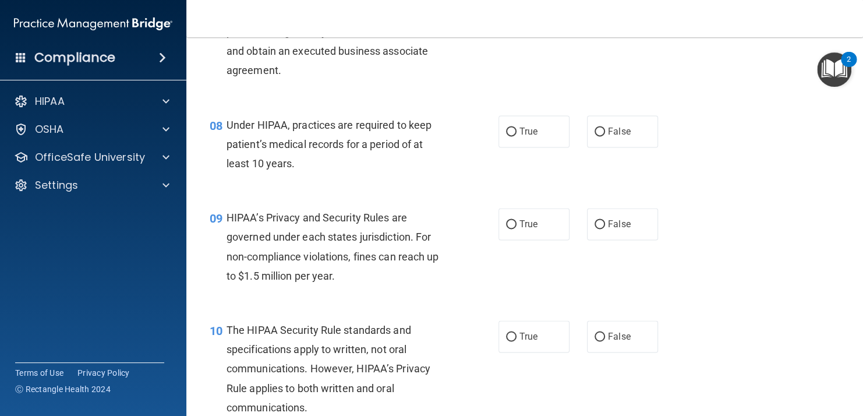
click at [598, 136] on input "False" at bounding box center [600, 132] width 10 height 9
radio input "true"
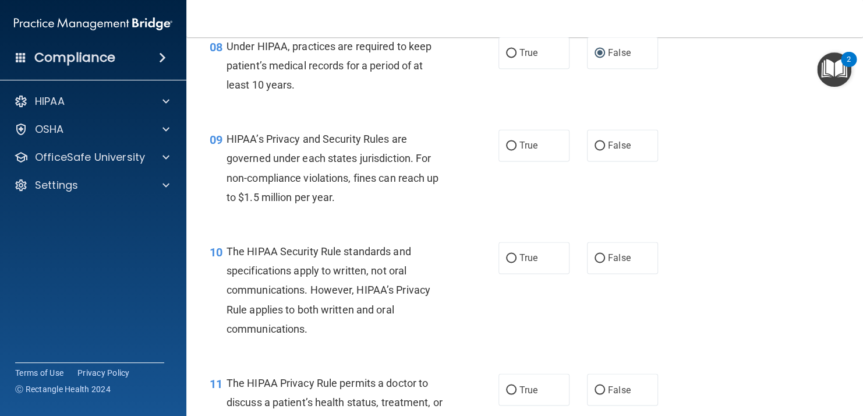
scroll to position [843, 0]
click at [598, 152] on label "False" at bounding box center [622, 145] width 71 height 32
click at [598, 150] on input "False" at bounding box center [600, 145] width 10 height 9
radio input "true"
click at [525, 150] on span "True" at bounding box center [529, 144] width 18 height 11
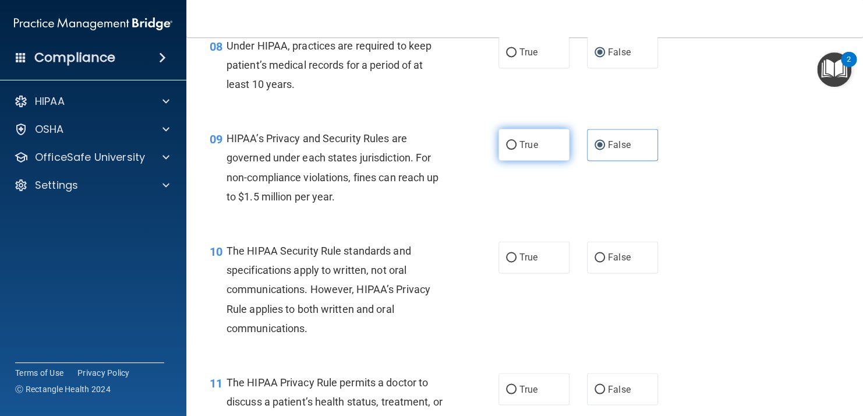
click at [517, 150] on input "True" at bounding box center [511, 145] width 10 height 9
radio input "true"
radio input "false"
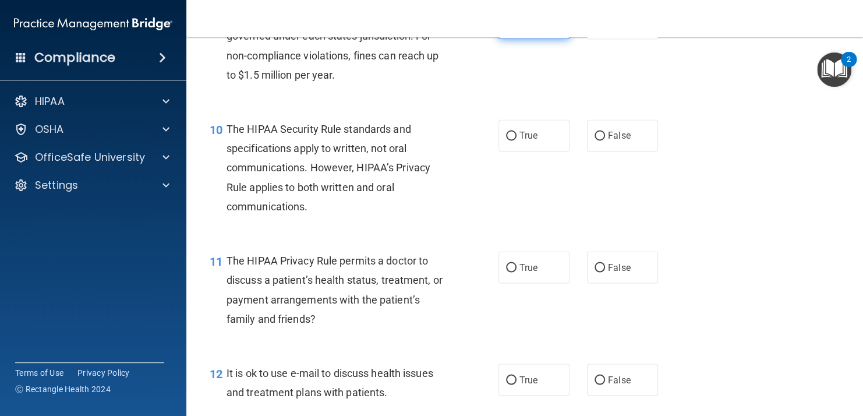
scroll to position [1001, 0]
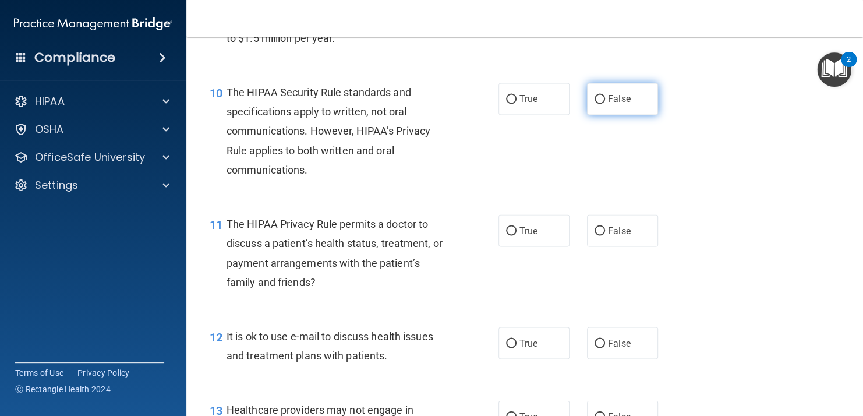
click at [595, 104] on input "False" at bounding box center [600, 99] width 10 height 9
radio input "true"
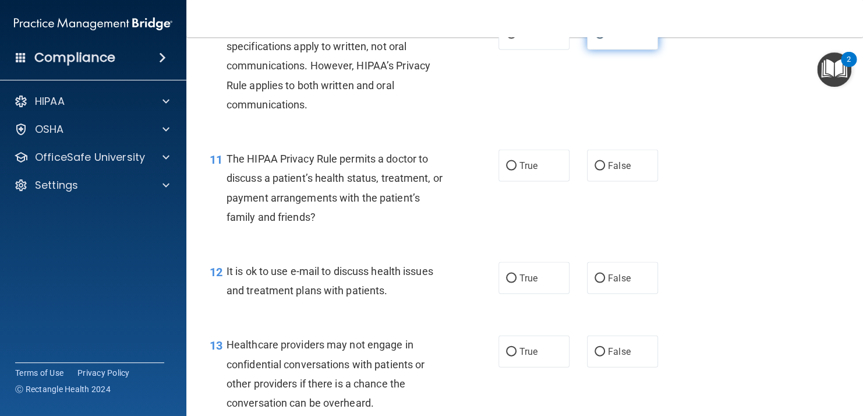
scroll to position [1081, 0]
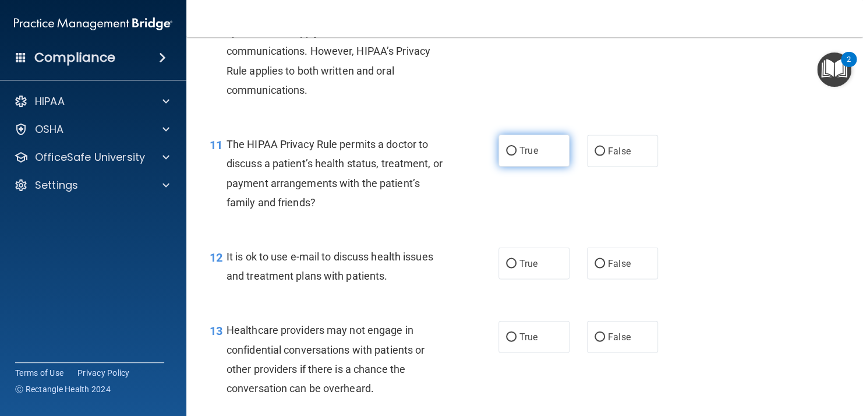
click at [513, 167] on label "True" at bounding box center [534, 151] width 71 height 32
click at [513, 156] on input "True" at bounding box center [511, 151] width 10 height 9
radio input "true"
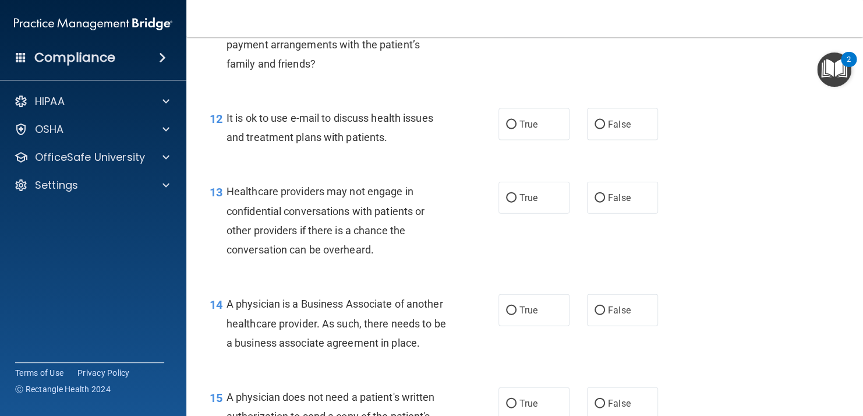
scroll to position [1230, 0]
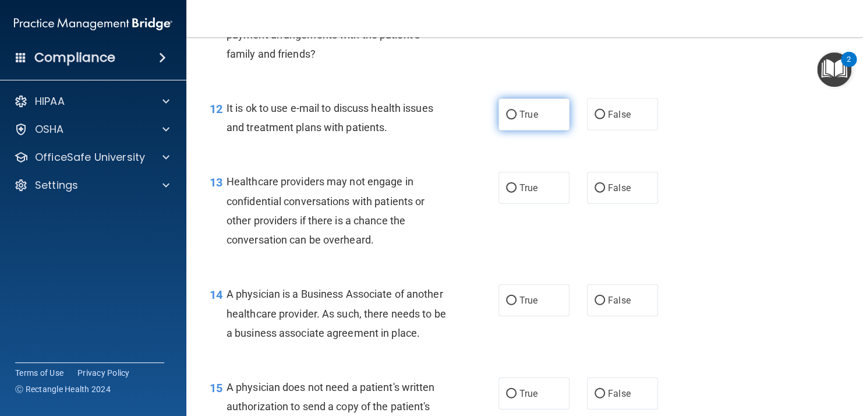
click at [508, 119] on input "True" at bounding box center [511, 115] width 10 height 9
radio input "true"
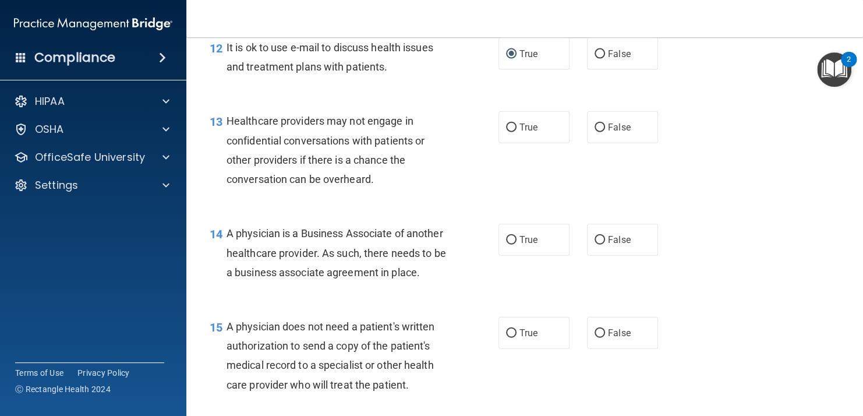
scroll to position [1291, 0]
click at [512, 138] on label "True" at bounding box center [534, 127] width 71 height 32
click at [512, 132] on input "True" at bounding box center [511, 127] width 10 height 9
radio input "true"
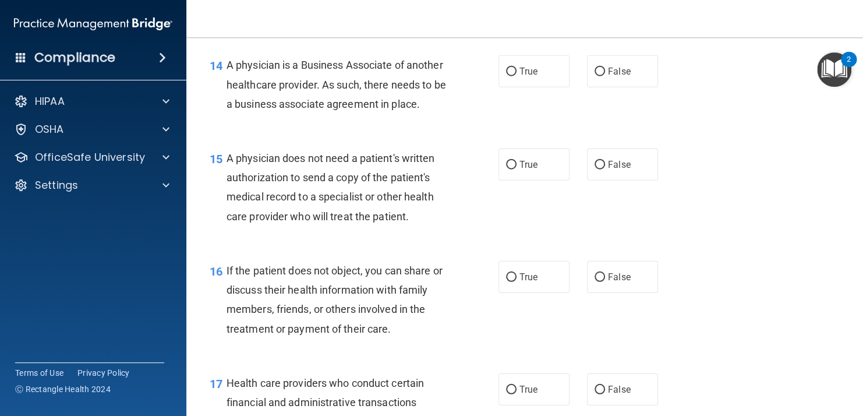
scroll to position [1461, 0]
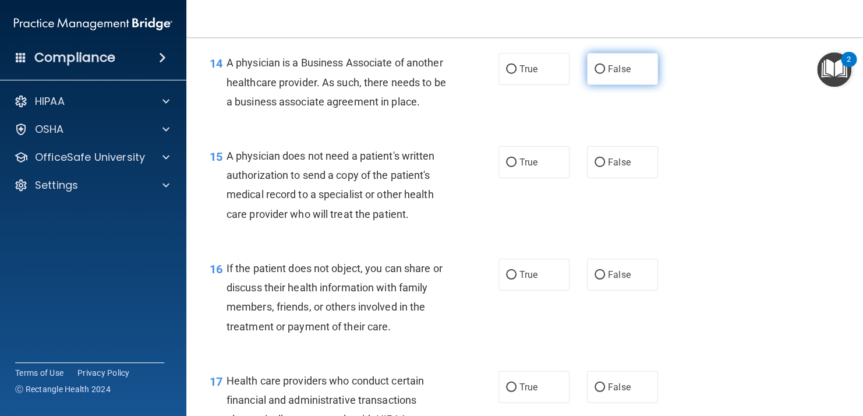
click at [597, 74] on input "False" at bounding box center [600, 69] width 10 height 9
radio input "true"
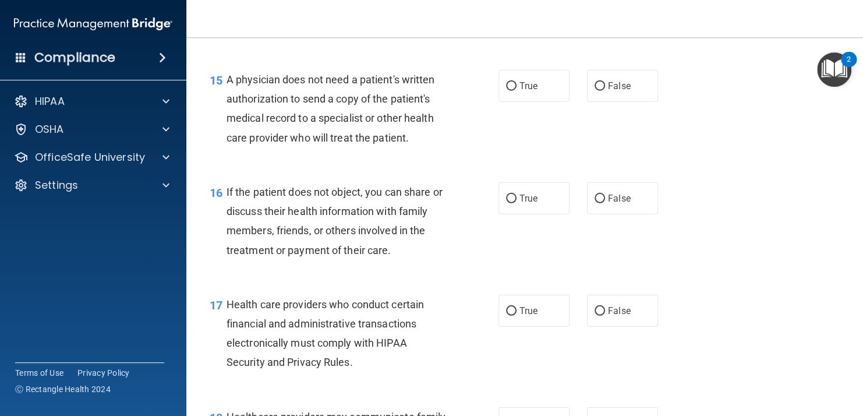
scroll to position [1539, 0]
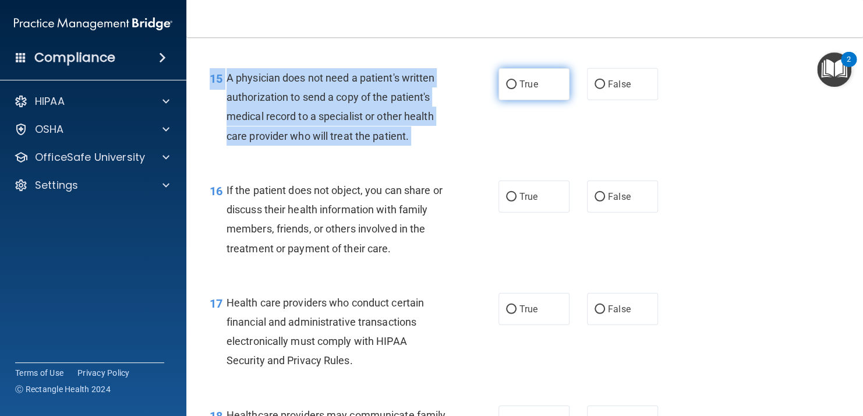
drag, startPoint x: 597, startPoint y: 90, endPoint x: 513, endPoint y: 122, distance: 89.6
click at [513, 122] on div "01 A business associate agreement is required with organizations or persons whe…" at bounding box center [525, 88] width 648 height 3100
drag, startPoint x: 513, startPoint y: 122, endPoint x: 506, endPoint y: 124, distance: 7.4
click at [506, 89] on input "True" at bounding box center [511, 84] width 10 height 9
radio input "true"
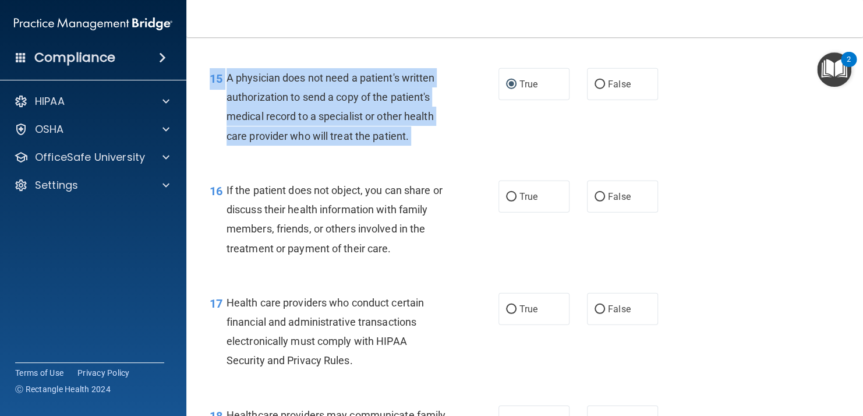
click at [702, 166] on div "15 A physician does not need a patient's written authorization to send a copy o…" at bounding box center [525, 110] width 648 height 112
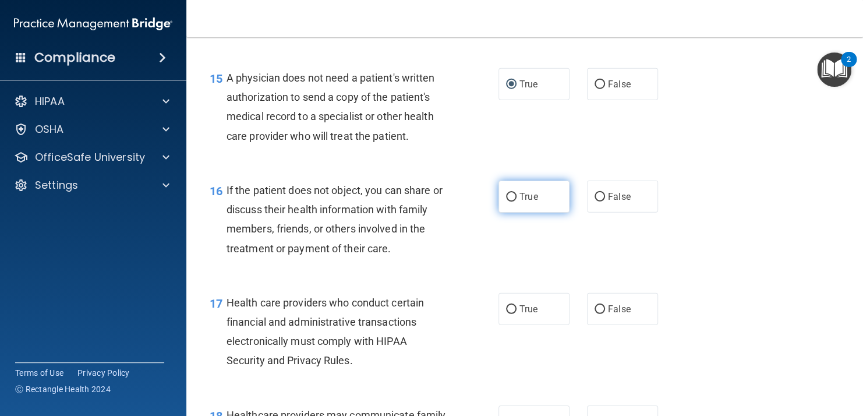
click at [505, 213] on label "True" at bounding box center [534, 197] width 71 height 32
click at [506, 202] on input "True" at bounding box center [511, 197] width 10 height 9
radio input "true"
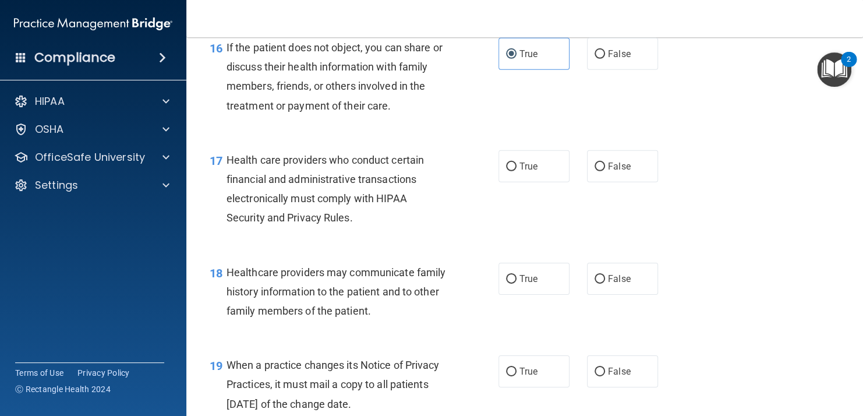
scroll to position [1684, 0]
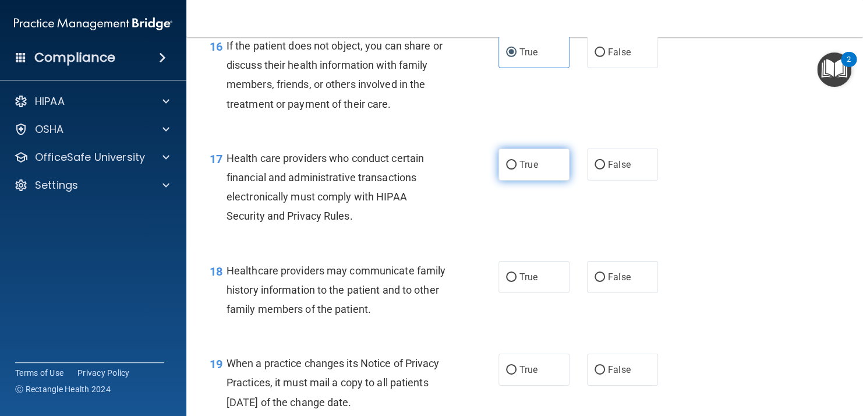
click at [507, 181] on label "True" at bounding box center [534, 165] width 71 height 32
click at [507, 170] on input "True" at bounding box center [511, 165] width 10 height 9
radio input "true"
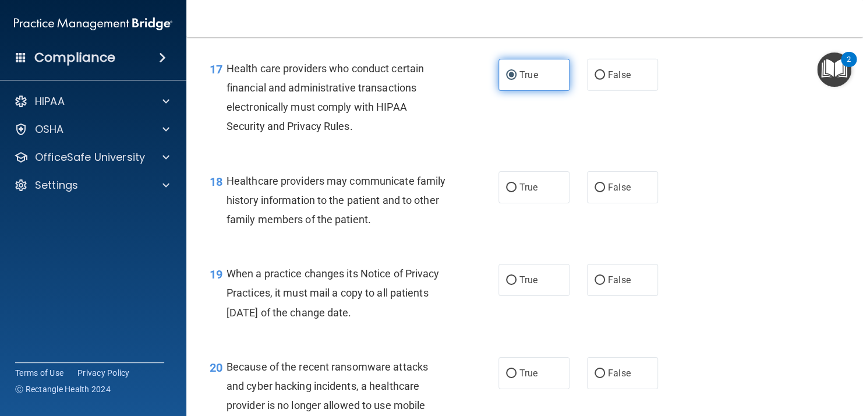
scroll to position [1775, 0]
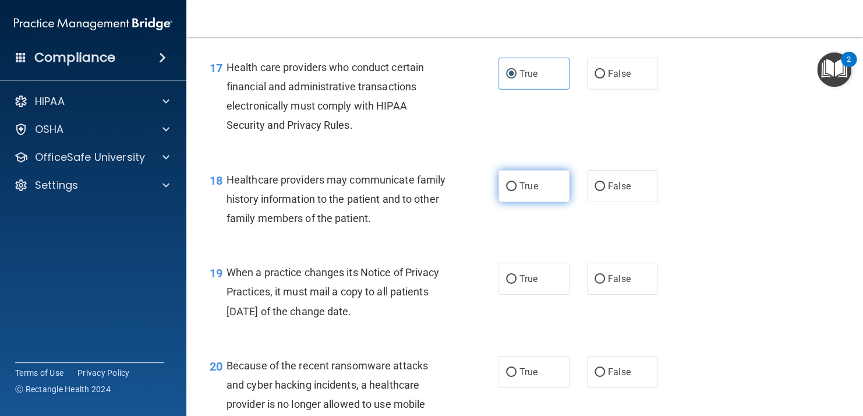
click at [509, 191] on input "True" at bounding box center [511, 186] width 10 height 9
radio input "true"
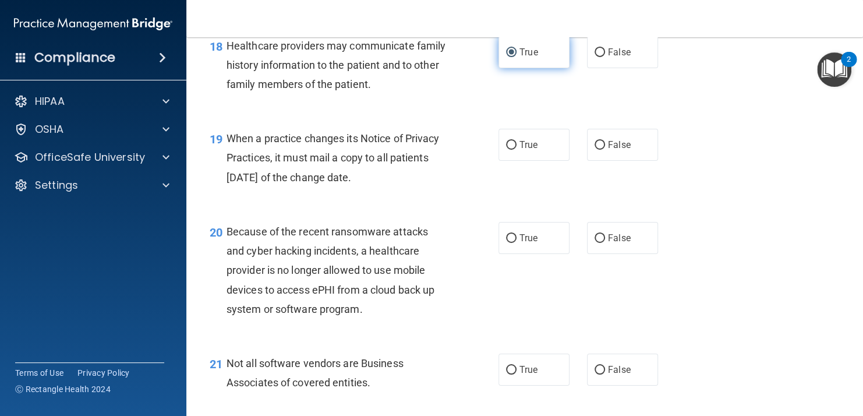
scroll to position [1910, 0]
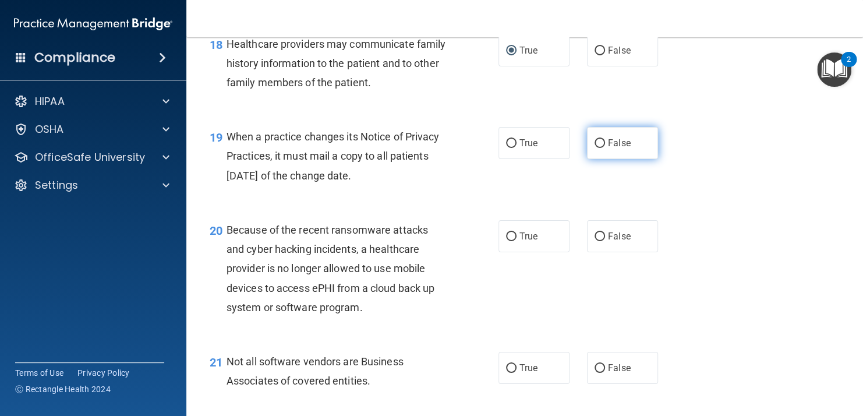
click at [599, 148] on input "False" at bounding box center [600, 143] width 10 height 9
radio input "true"
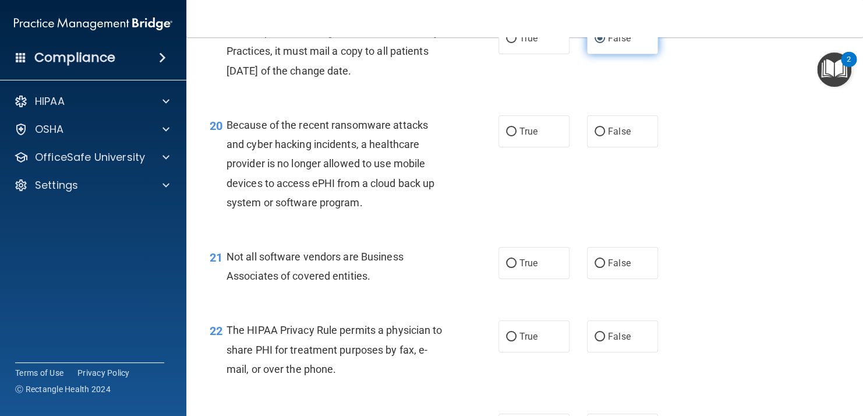
scroll to position [2015, 0]
click at [507, 136] on input "True" at bounding box center [511, 132] width 10 height 9
radio input "true"
click at [508, 279] on label "True" at bounding box center [534, 263] width 71 height 32
click at [508, 268] on input "True" at bounding box center [511, 263] width 10 height 9
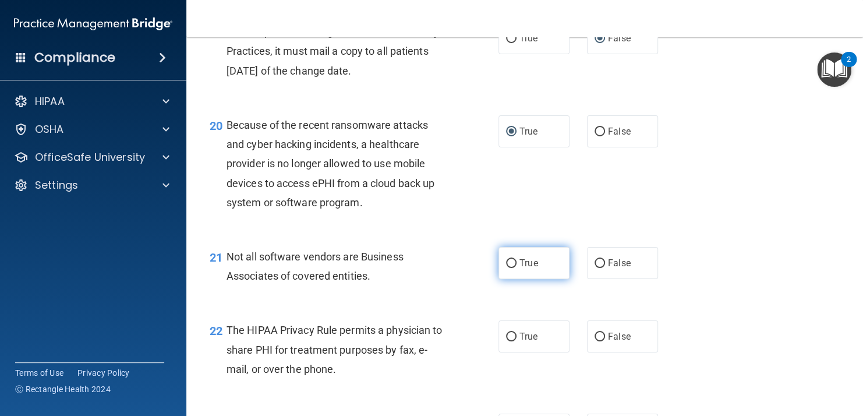
radio input "true"
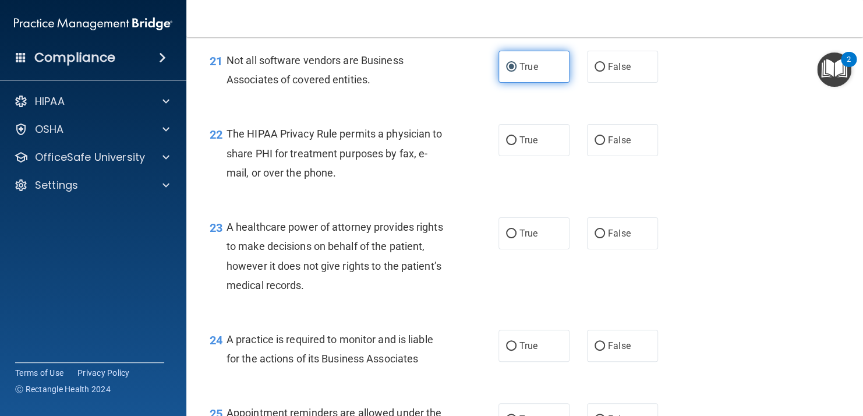
scroll to position [2213, 0]
click at [506, 144] on input "True" at bounding box center [511, 139] width 10 height 9
radio input "true"
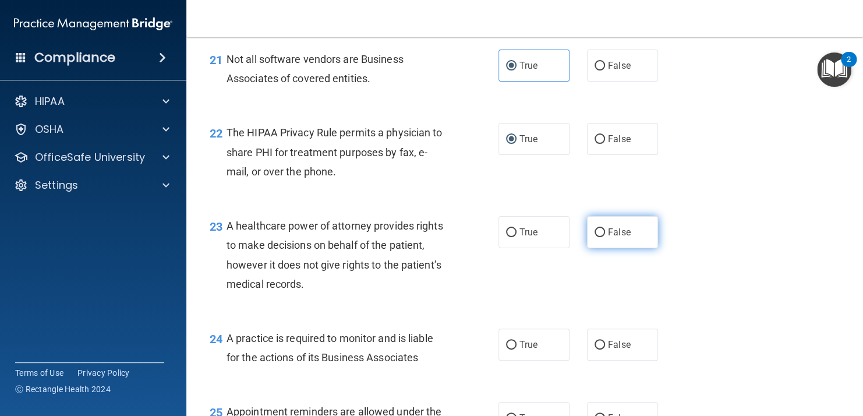
click at [595, 237] on input "False" at bounding box center [600, 232] width 10 height 9
radio input "true"
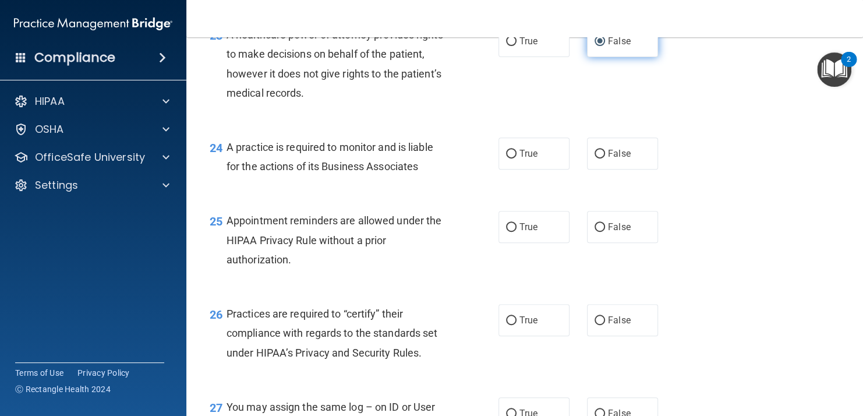
scroll to position [2410, 0]
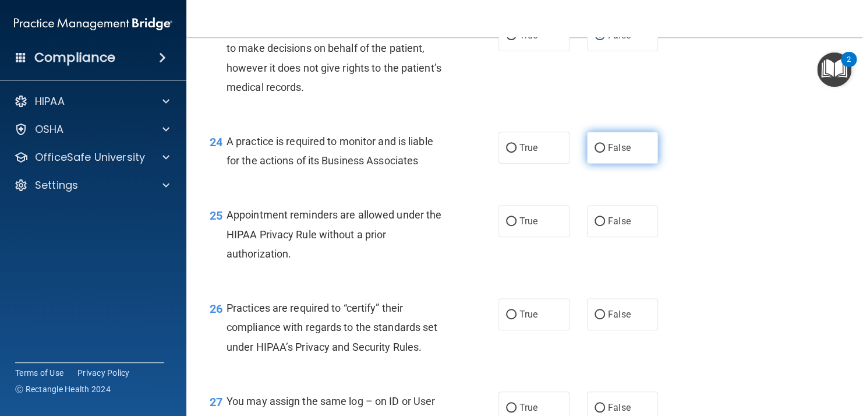
click at [595, 153] on input "False" at bounding box center [600, 148] width 10 height 9
radio input "true"
click at [506, 226] on input "True" at bounding box center [511, 221] width 10 height 9
radio input "true"
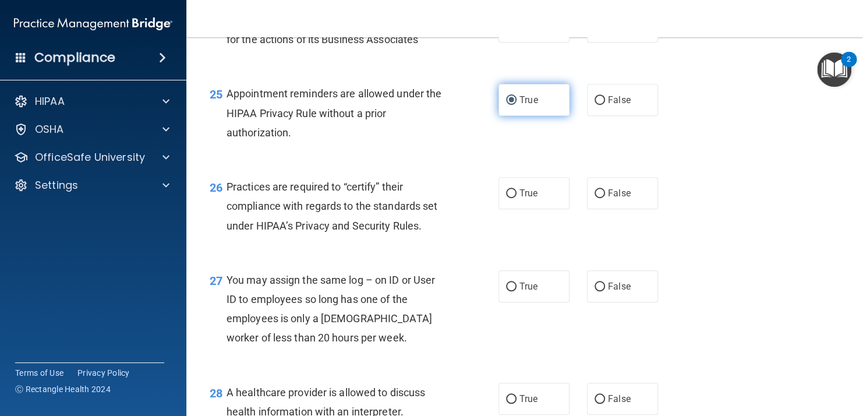
scroll to position [2533, 0]
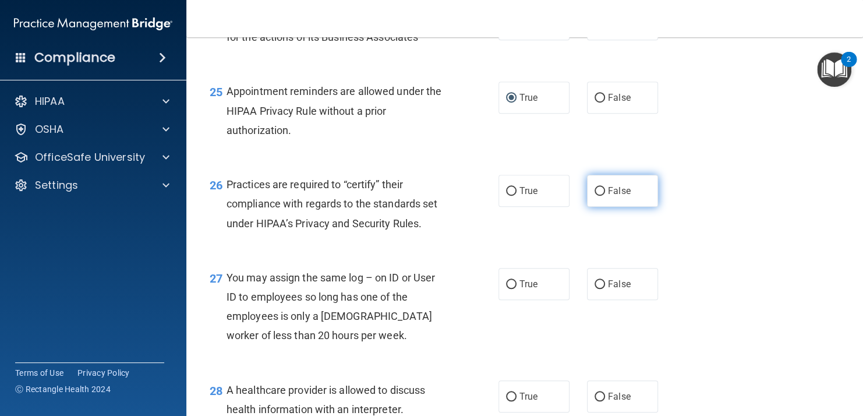
click at [602, 207] on label "False" at bounding box center [622, 191] width 71 height 32
click at [602, 196] on input "False" at bounding box center [600, 191] width 10 height 9
radio input "true"
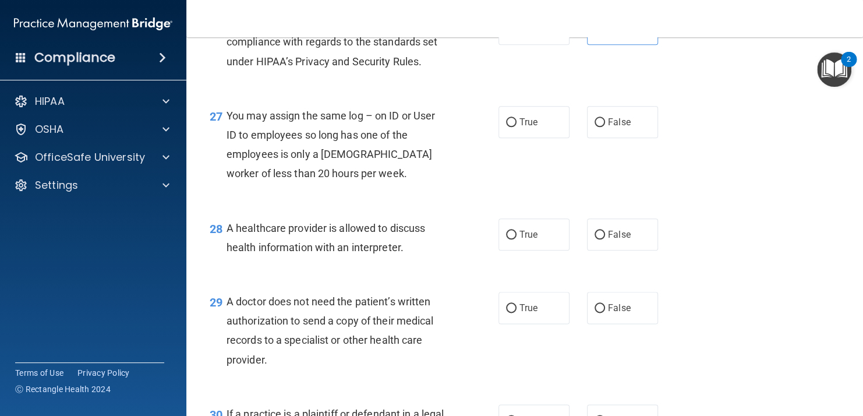
scroll to position [2696, 0]
click at [596, 137] on label "False" at bounding box center [622, 121] width 71 height 32
click at [596, 126] on input "False" at bounding box center [600, 121] width 10 height 9
radio input "true"
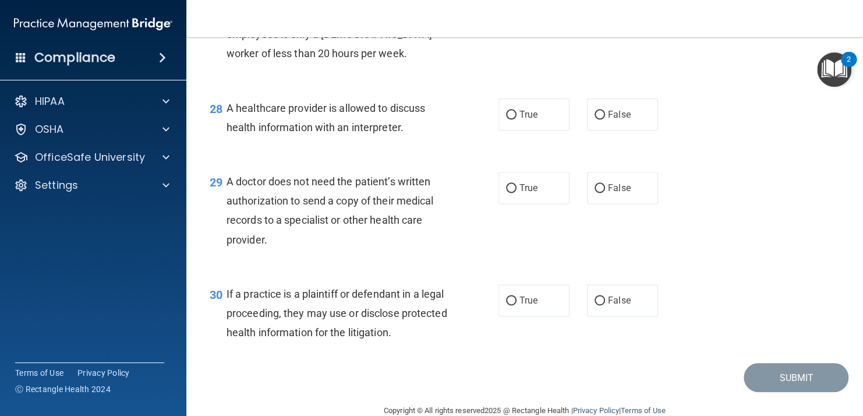
scroll to position [2820, 0]
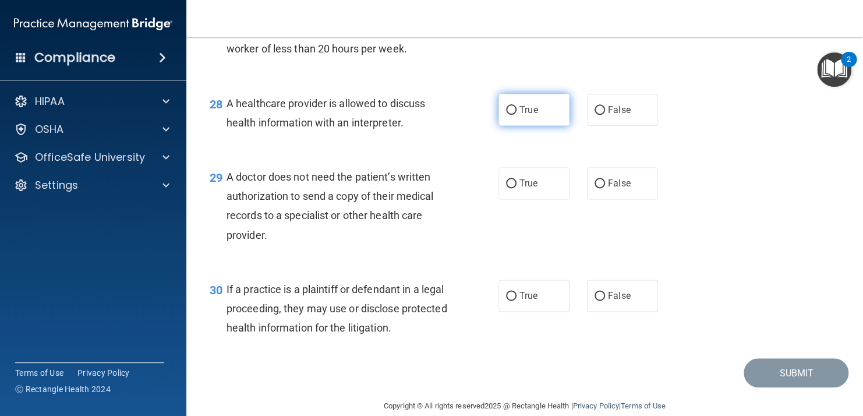
click at [524, 126] on label "True" at bounding box center [534, 110] width 71 height 32
click at [517, 115] on input "True" at bounding box center [511, 110] width 10 height 9
radio input "true"
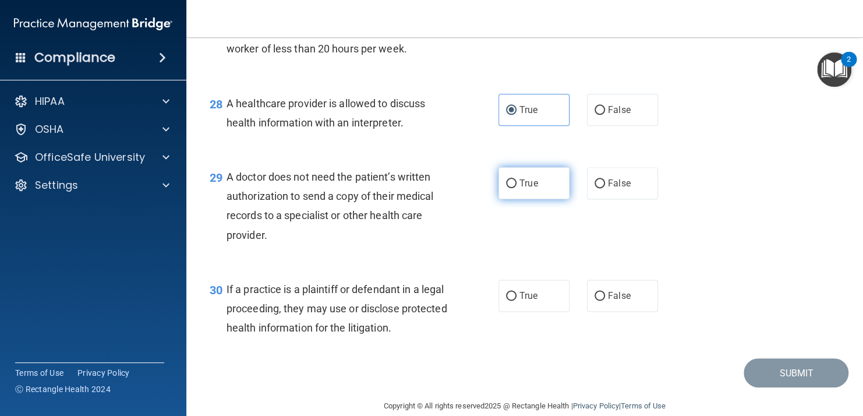
click at [508, 188] on input "True" at bounding box center [511, 183] width 10 height 9
radio input "true"
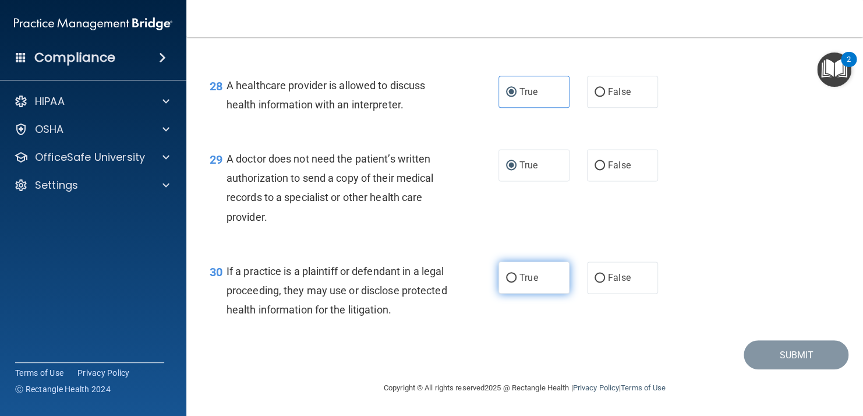
click at [506, 278] on input "True" at bounding box center [511, 278] width 10 height 9
radio input "true"
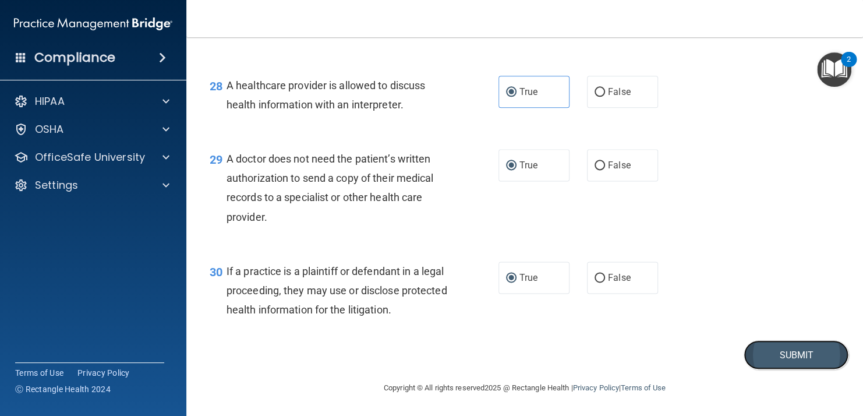
click at [762, 357] on button "Submit" at bounding box center [796, 355] width 105 height 30
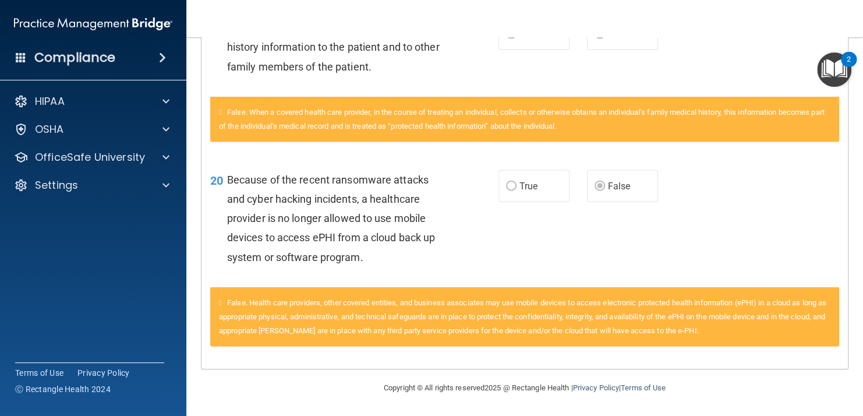
scroll to position [1239, 0]
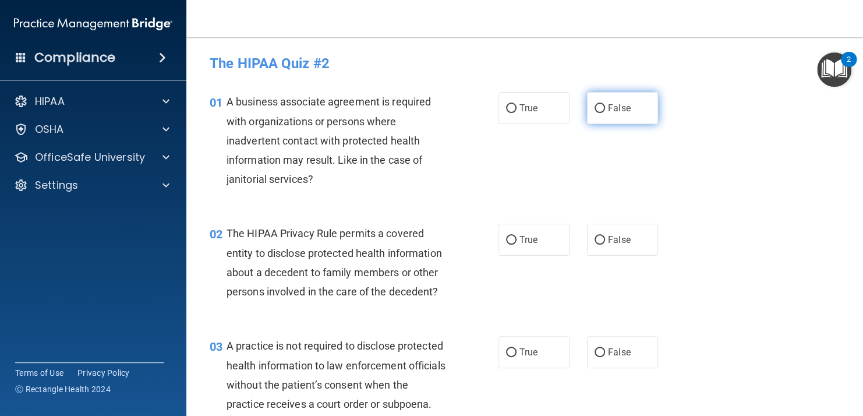
click at [595, 108] on input "False" at bounding box center [600, 108] width 10 height 9
radio input "true"
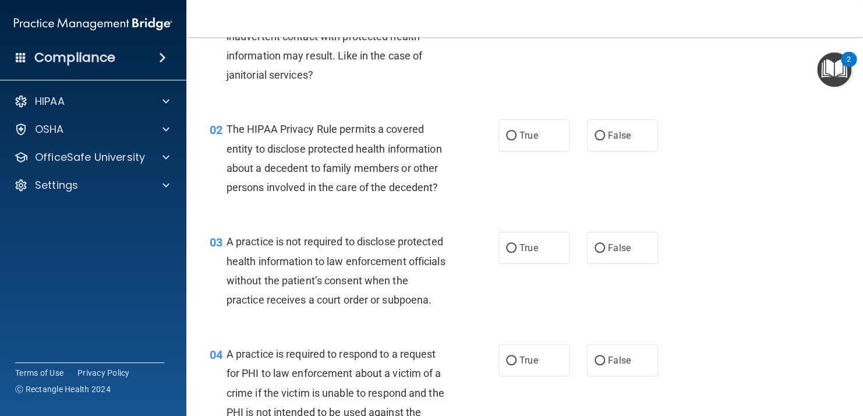
scroll to position [119, 0]
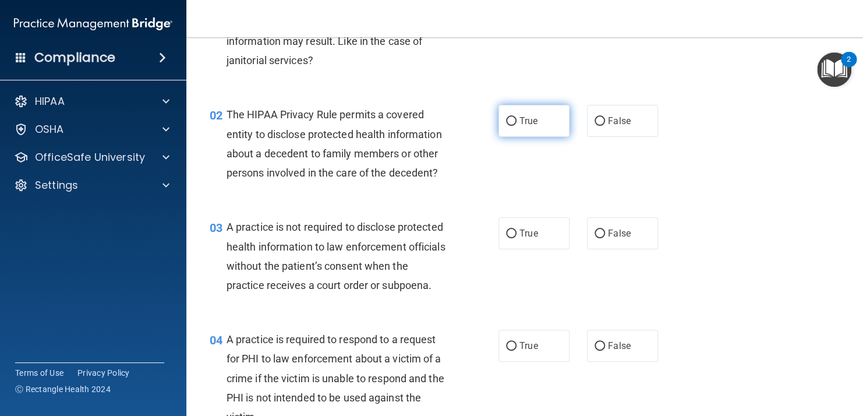
click at [506, 118] on input "True" at bounding box center [511, 121] width 10 height 9
radio input "true"
click at [505, 166] on div "02 The HIPAA Privacy Rule permits a covered entity to disclose protected health…" at bounding box center [354, 146] width 324 height 83
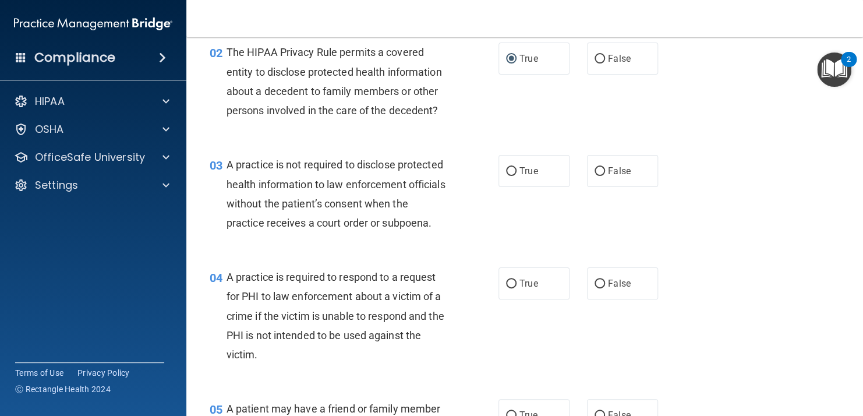
scroll to position [182, 0]
click at [515, 209] on div "03 A practice is not required to disclose protected health information to law e…" at bounding box center [525, 196] width 648 height 112
click at [513, 171] on label "True" at bounding box center [534, 170] width 71 height 32
click at [513, 171] on input "True" at bounding box center [511, 171] width 10 height 9
radio input "true"
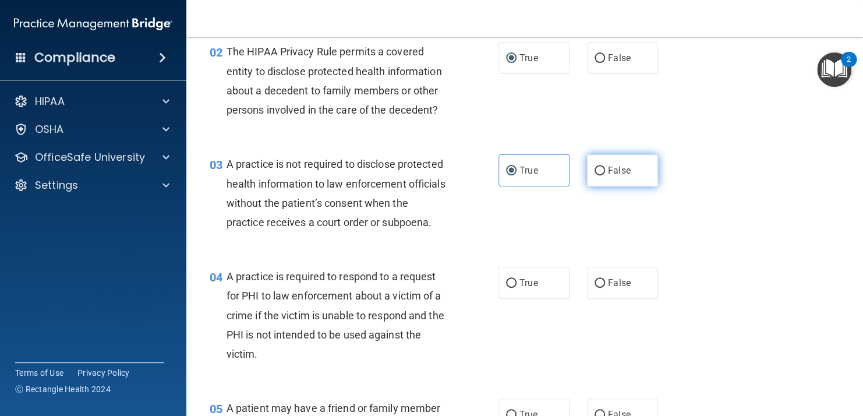
click at [595, 167] on input "False" at bounding box center [600, 171] width 10 height 9
radio input "true"
radio input "false"
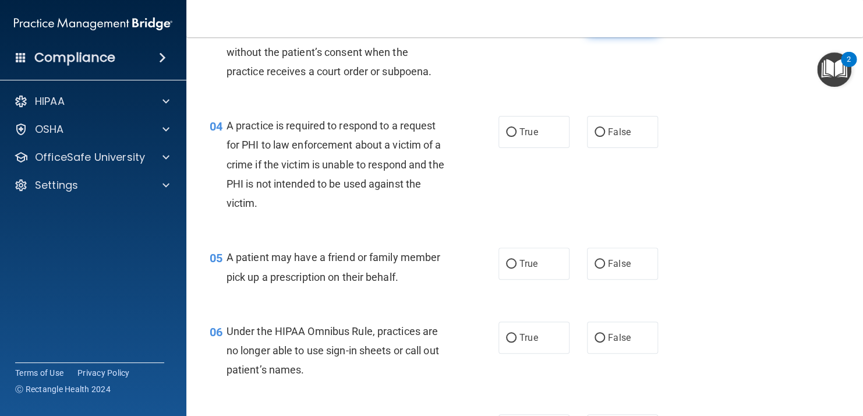
scroll to position [333, 0]
click at [508, 136] on input "True" at bounding box center [511, 132] width 10 height 9
radio input "true"
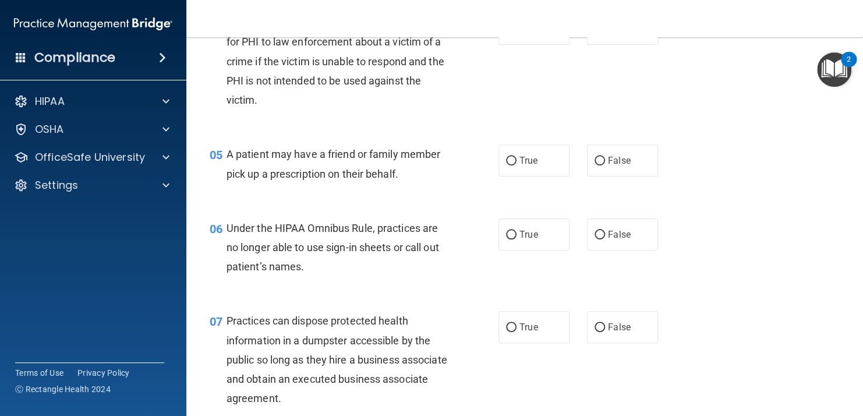
scroll to position [438, 0]
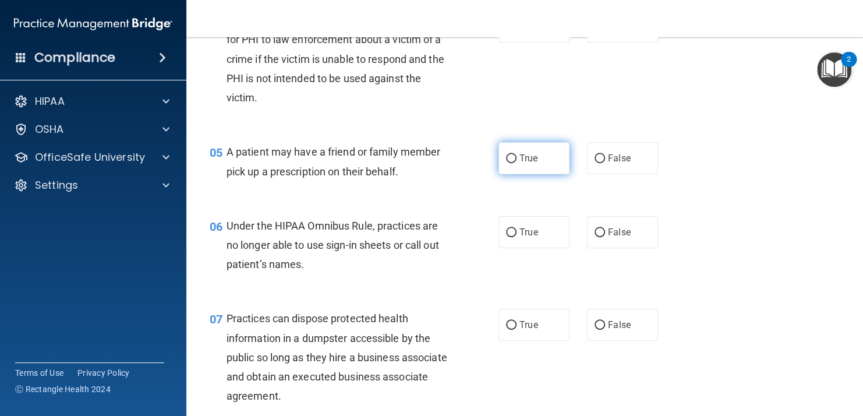
click at [510, 163] on input "True" at bounding box center [511, 158] width 10 height 9
radio input "true"
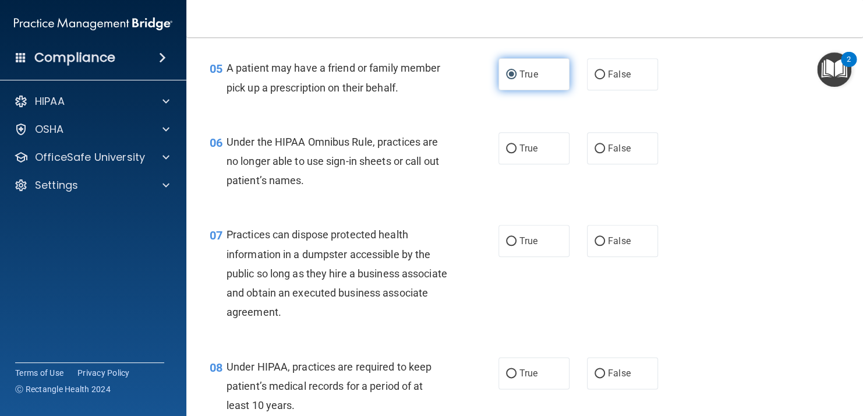
scroll to position [522, 0]
click at [595, 153] on input "False" at bounding box center [600, 148] width 10 height 9
radio input "true"
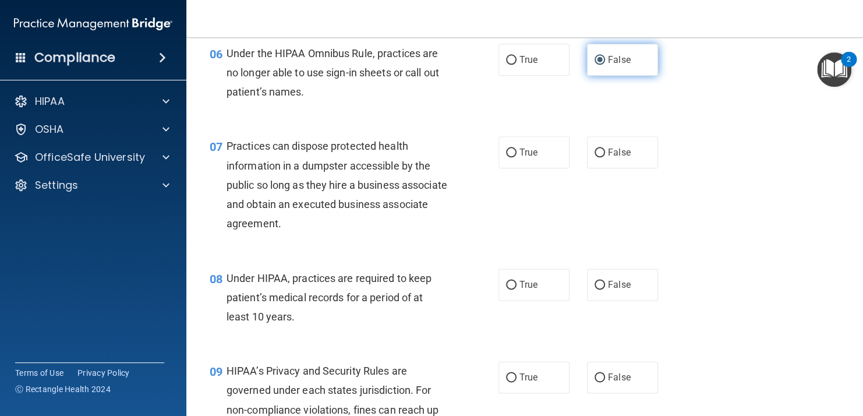
scroll to position [611, 0]
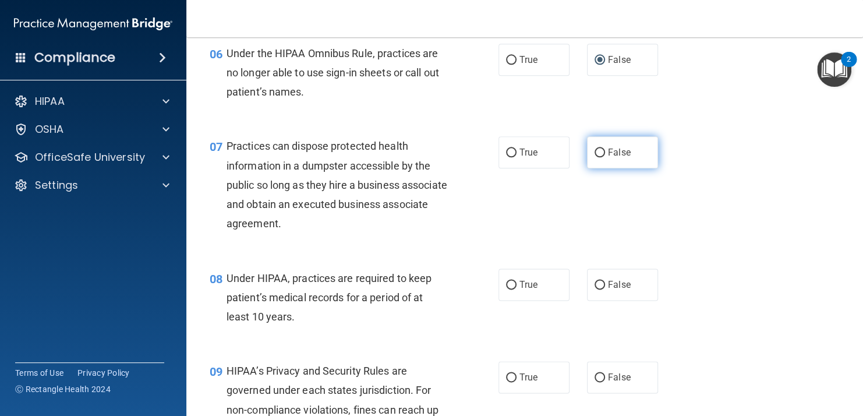
click at [595, 157] on input "False" at bounding box center [600, 153] width 10 height 9
radio input "true"
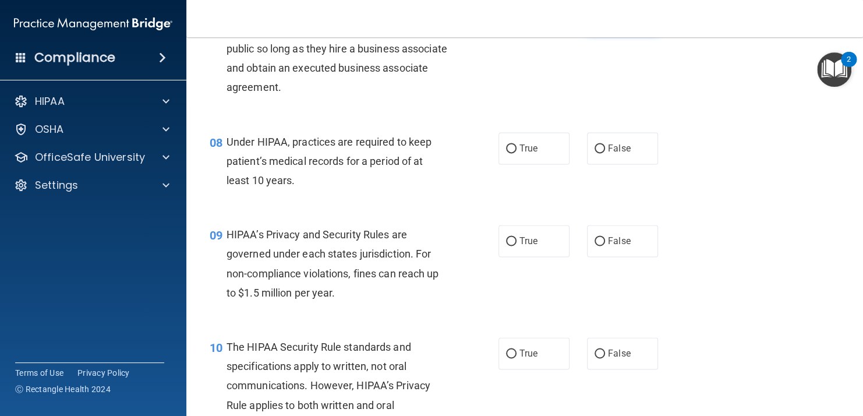
scroll to position [747, 0]
click at [595, 153] on input "False" at bounding box center [600, 148] width 10 height 9
radio input "true"
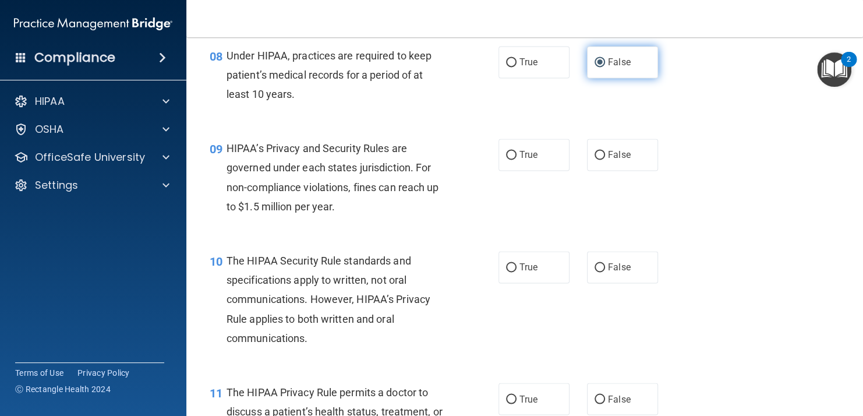
scroll to position [837, 0]
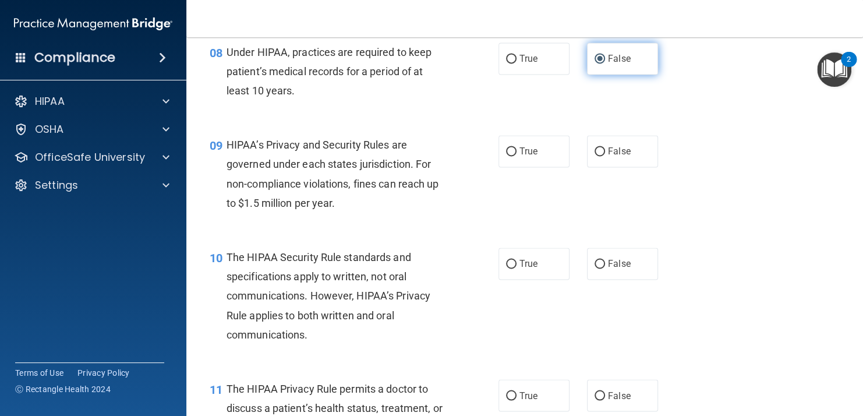
click at [595, 156] on input "False" at bounding box center [600, 151] width 10 height 9
radio input "true"
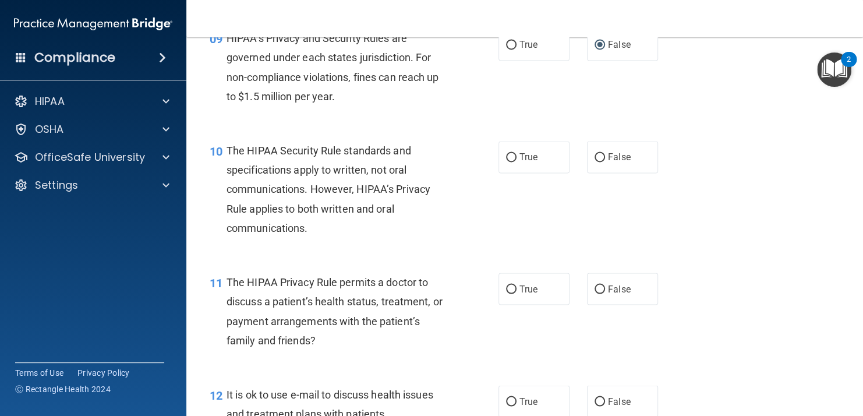
scroll to position [948, 0]
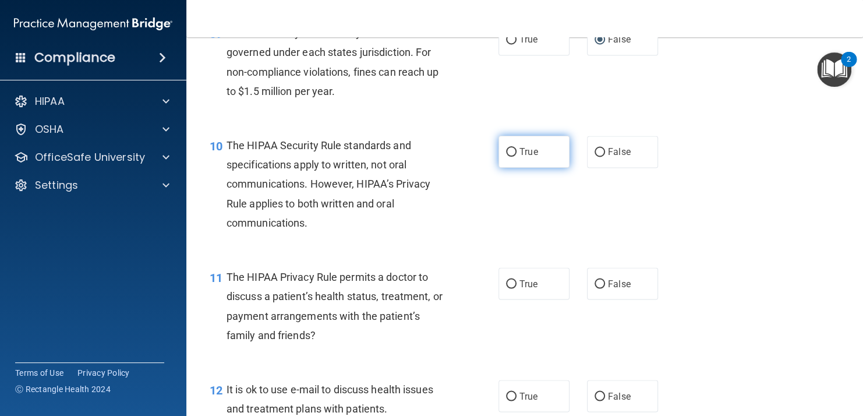
click at [506, 157] on input "True" at bounding box center [511, 152] width 10 height 9
radio input "true"
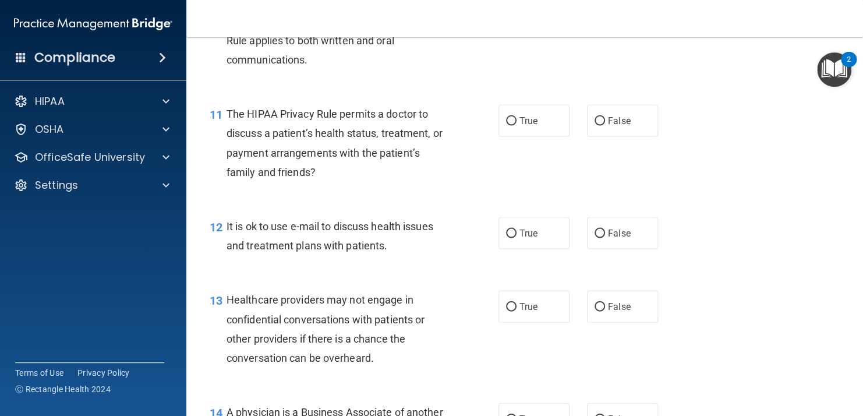
scroll to position [1113, 0]
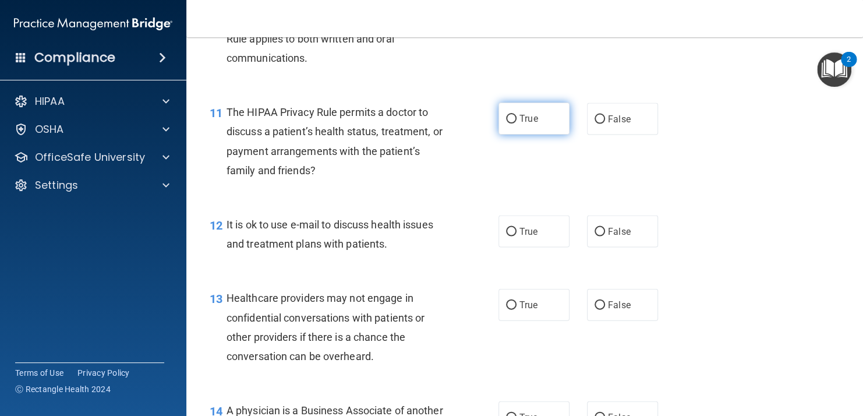
click at [508, 124] on input "True" at bounding box center [511, 119] width 10 height 9
radio input "true"
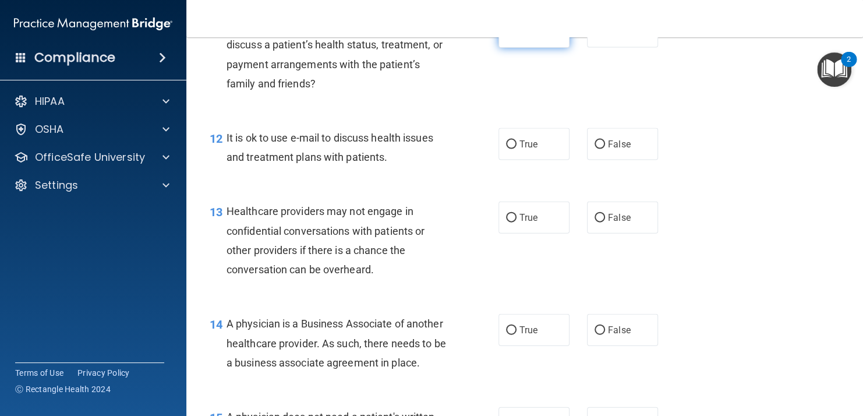
scroll to position [1225, 0]
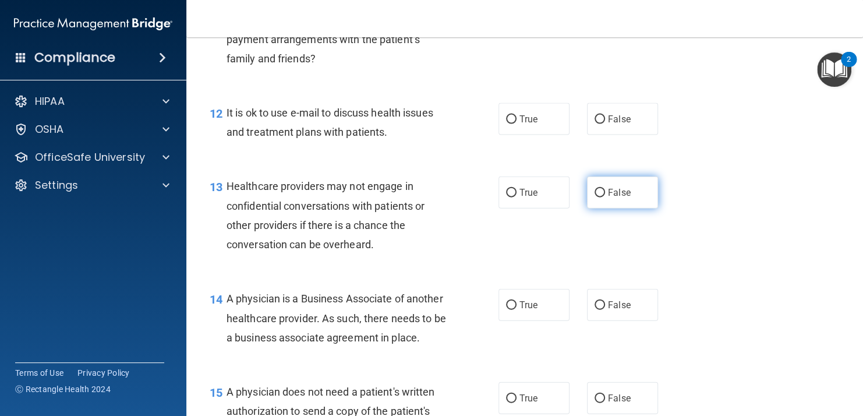
click at [595, 197] on input "False" at bounding box center [600, 193] width 10 height 9
radio input "true"
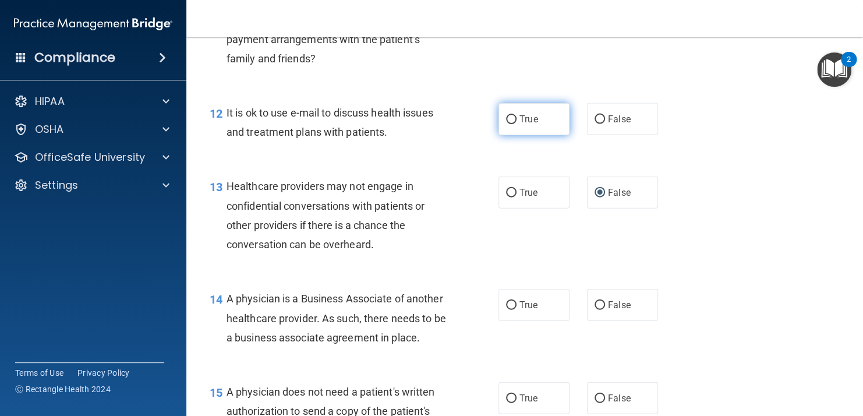
click at [520, 125] on span "True" at bounding box center [529, 119] width 18 height 11
click at [517, 124] on input "True" at bounding box center [511, 119] width 10 height 9
radio input "true"
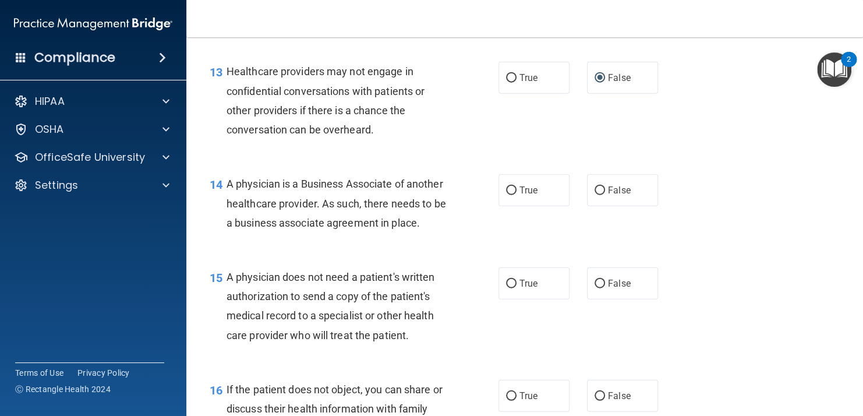
scroll to position [1340, 0]
click at [596, 195] on input "False" at bounding box center [600, 190] width 10 height 9
radio input "true"
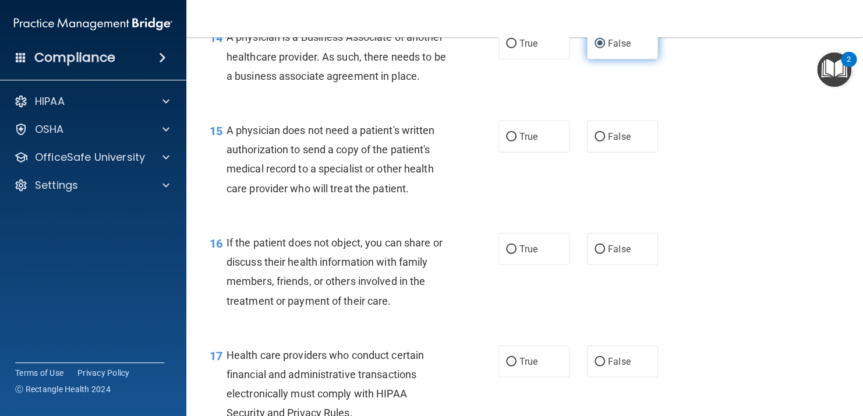
scroll to position [1489, 0]
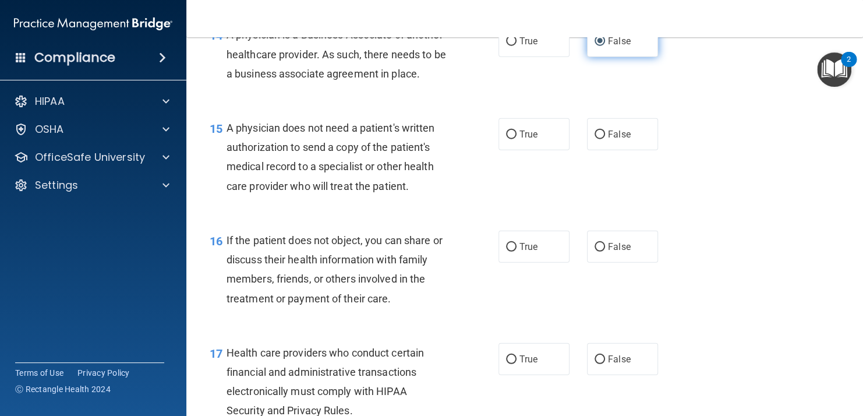
click at [596, 208] on div "15 A physician does not need a patient's written authorization to send a copy o…" at bounding box center [525, 160] width 648 height 112
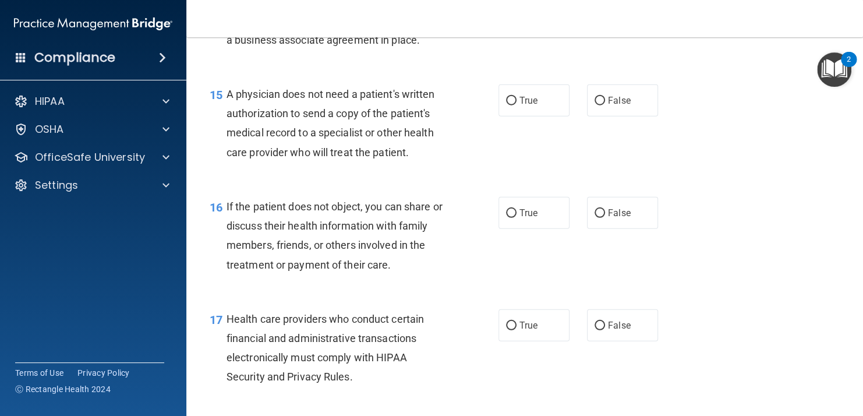
scroll to position [1523, 0]
click at [506, 105] on input "True" at bounding box center [511, 100] width 10 height 9
radio input "true"
click at [508, 217] on input "True" at bounding box center [511, 213] width 10 height 9
radio input "true"
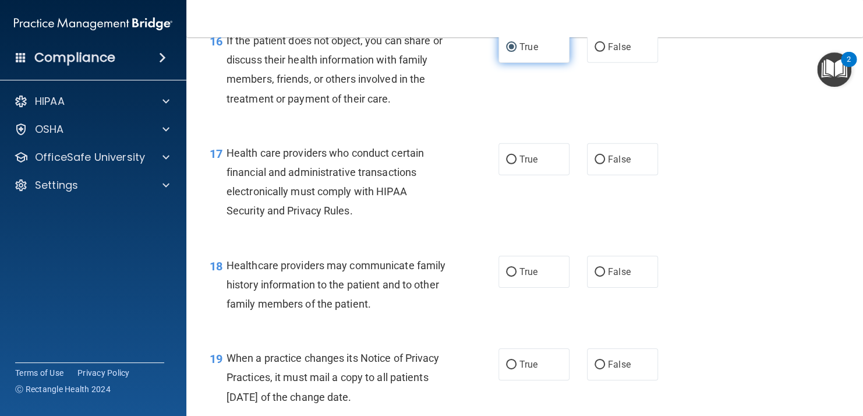
scroll to position [1695, 0]
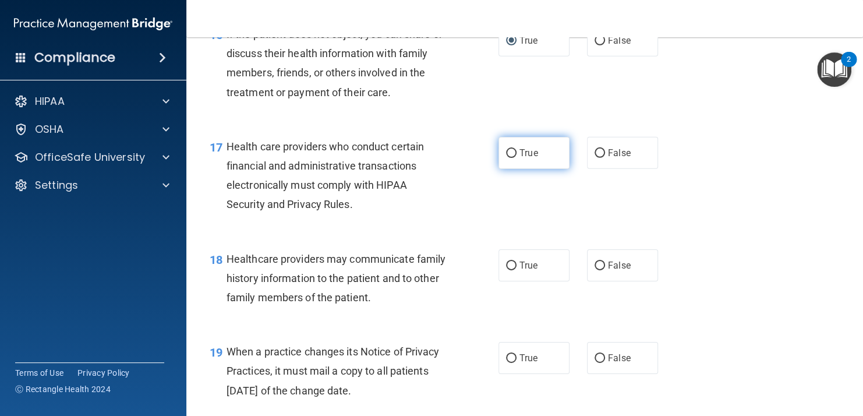
click at [508, 158] on input "True" at bounding box center [511, 153] width 10 height 9
radio input "true"
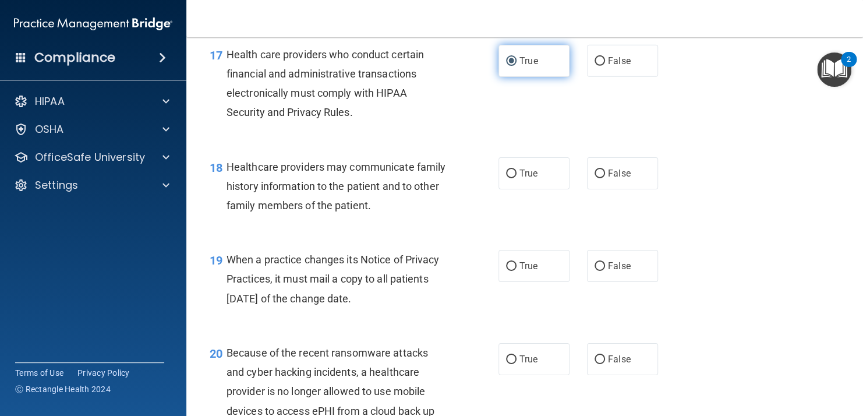
scroll to position [1787, 0]
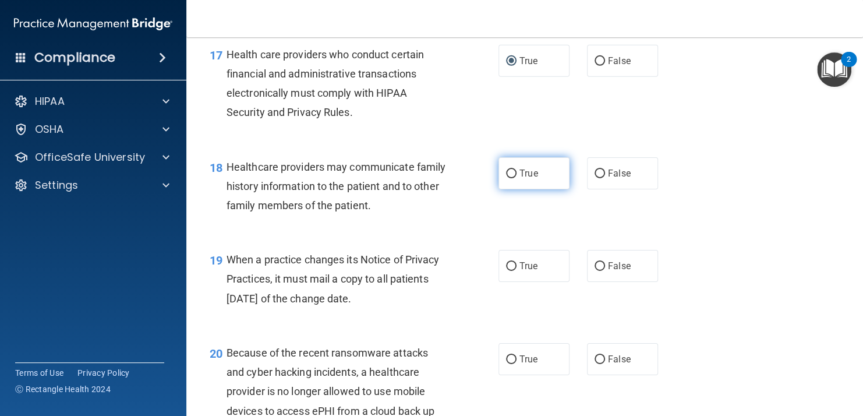
click at [506, 178] on input "True" at bounding box center [511, 174] width 10 height 9
radio input "true"
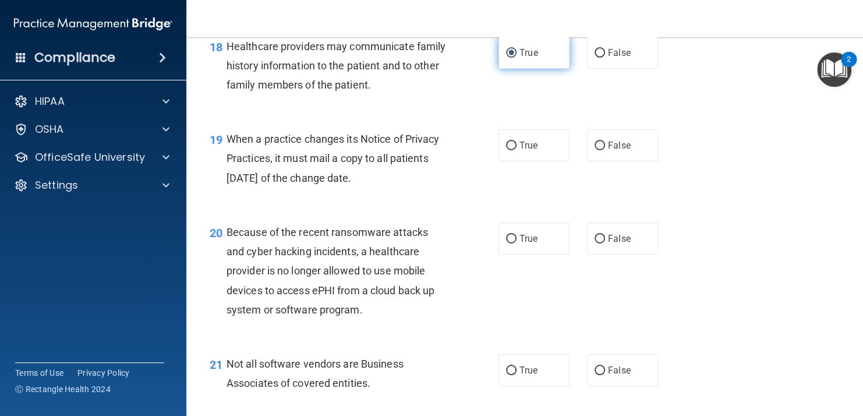
scroll to position [1909, 0]
click at [597, 150] on input "False" at bounding box center [600, 145] width 10 height 9
radio input "true"
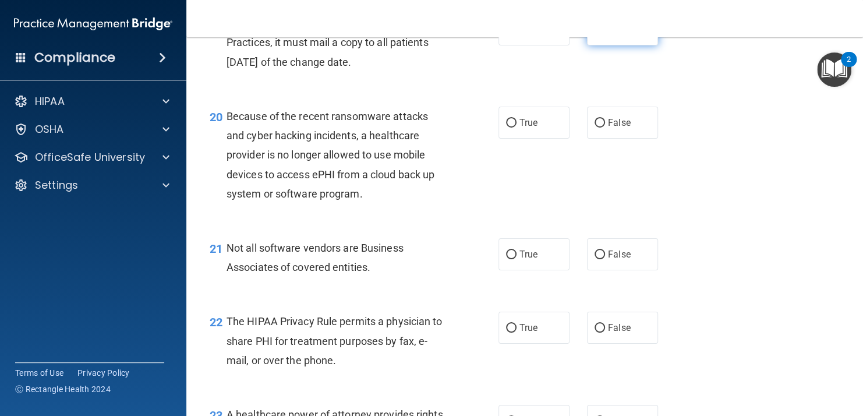
scroll to position [2036, 0]
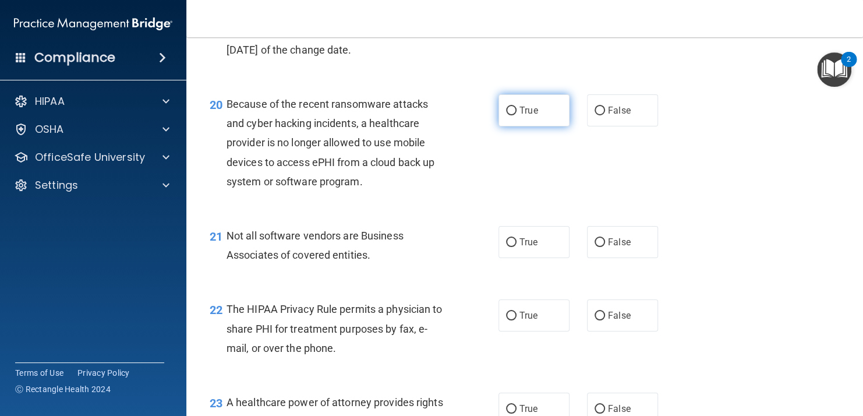
click at [510, 115] on input "True" at bounding box center [511, 111] width 10 height 9
radio input "true"
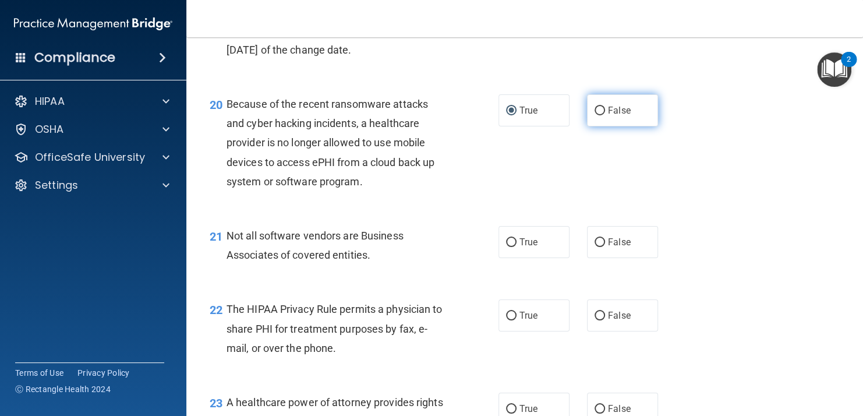
click at [599, 115] on input "False" at bounding box center [600, 111] width 10 height 9
radio input "true"
radio input "false"
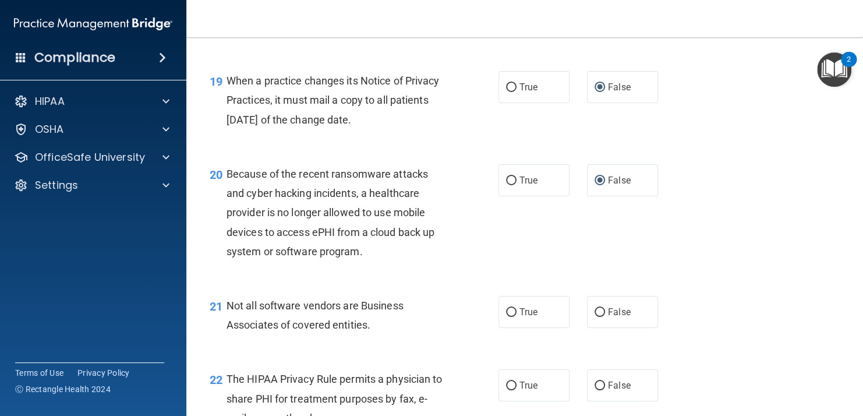
scroll to position [1940, 0]
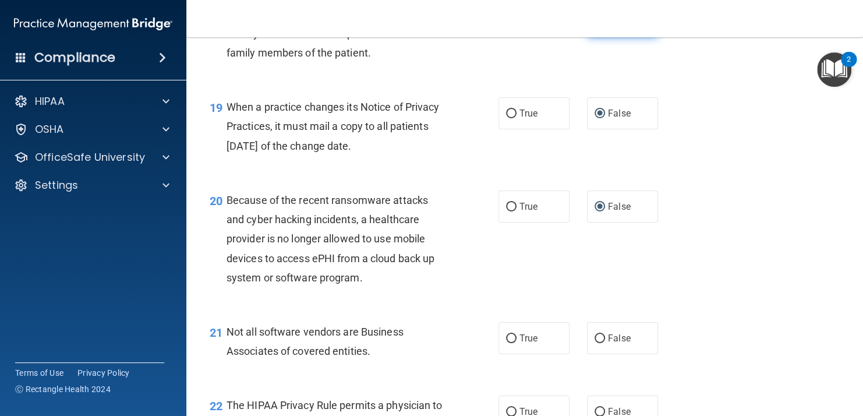
click at [601, 37] on label "False" at bounding box center [622, 21] width 71 height 32
click at [601, 26] on input "False" at bounding box center [600, 21] width 10 height 9
radio input "true"
radio input "false"
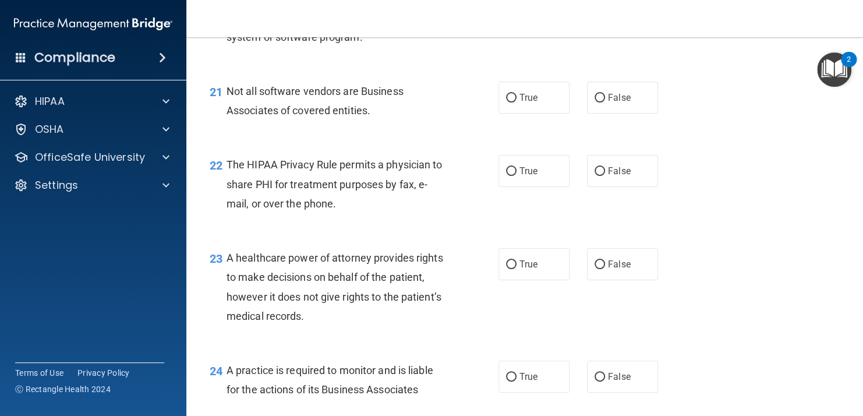
scroll to position [2181, 0]
click at [506, 103] on input "True" at bounding box center [511, 98] width 10 height 9
radio input "true"
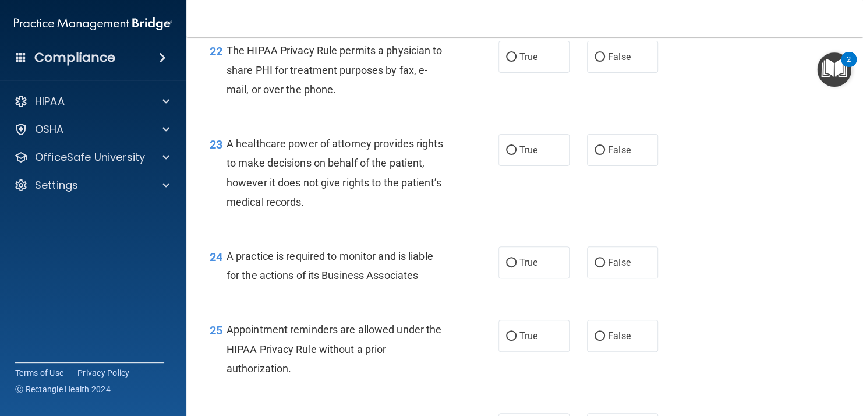
scroll to position [2295, 0]
click at [595, 62] on input "False" at bounding box center [600, 57] width 10 height 9
radio input "true"
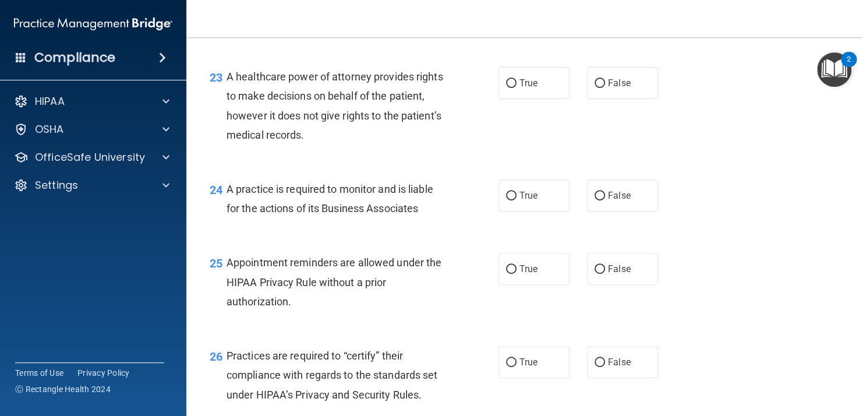
scroll to position [2362, 0]
click at [513, 98] on label "True" at bounding box center [534, 82] width 71 height 32
click at [513, 87] on input "True" at bounding box center [511, 83] width 10 height 9
radio input "true"
click at [595, 87] on input "False" at bounding box center [600, 83] width 10 height 9
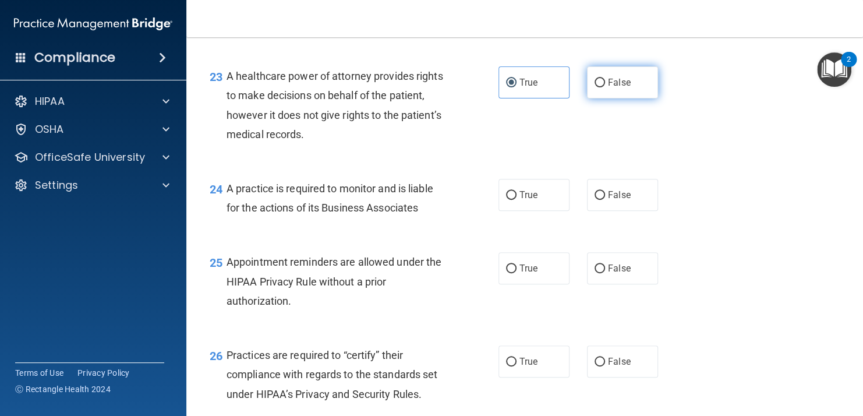
radio input "true"
radio input "false"
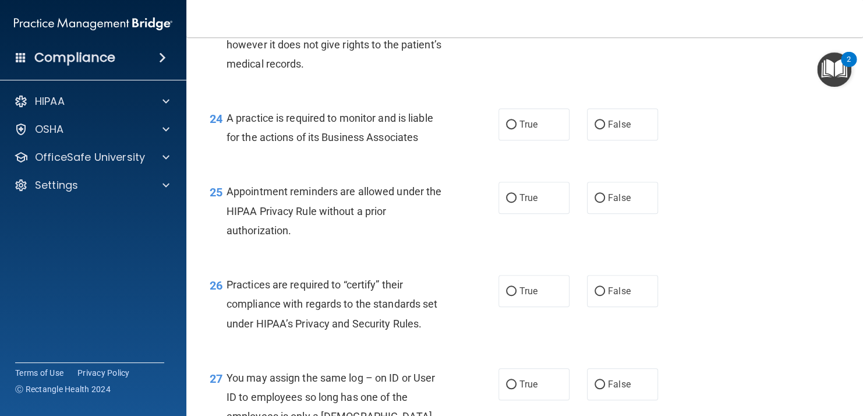
scroll to position [2434, 0]
click at [595, 128] on input "False" at bounding box center [600, 123] width 10 height 9
radio input "true"
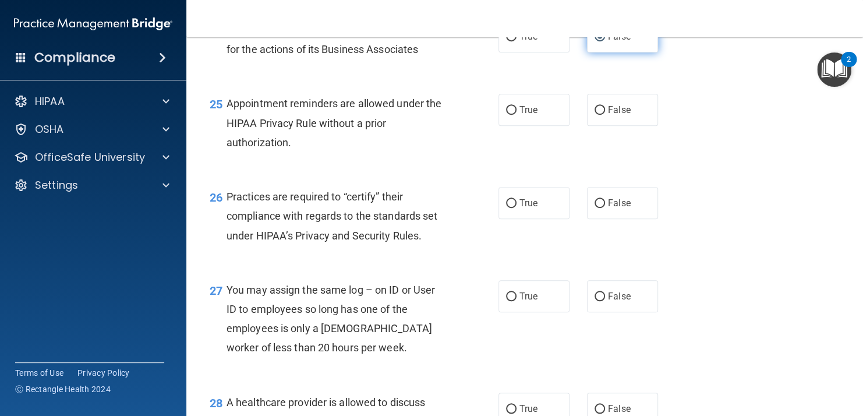
scroll to position [2540, 0]
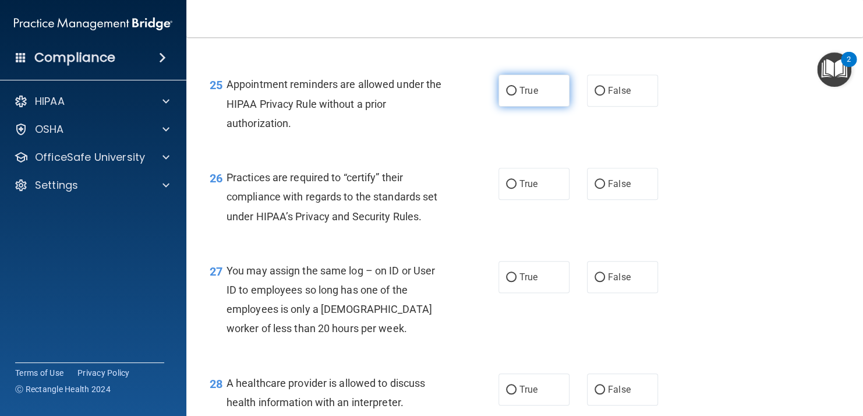
click at [506, 96] on input "True" at bounding box center [511, 91] width 10 height 9
radio input "true"
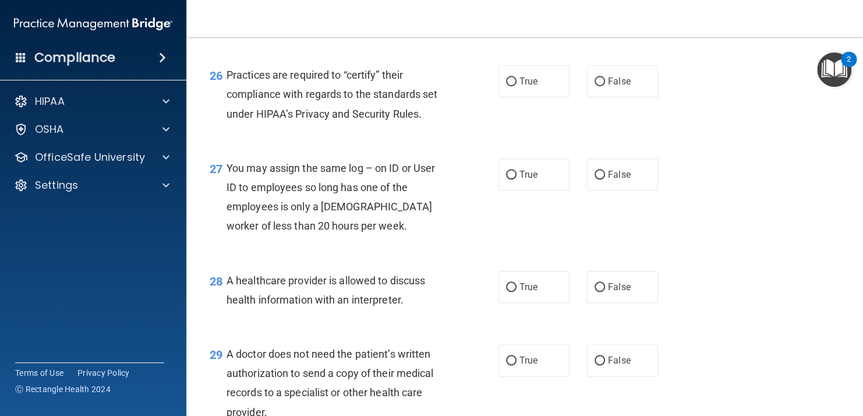
scroll to position [2646, 0]
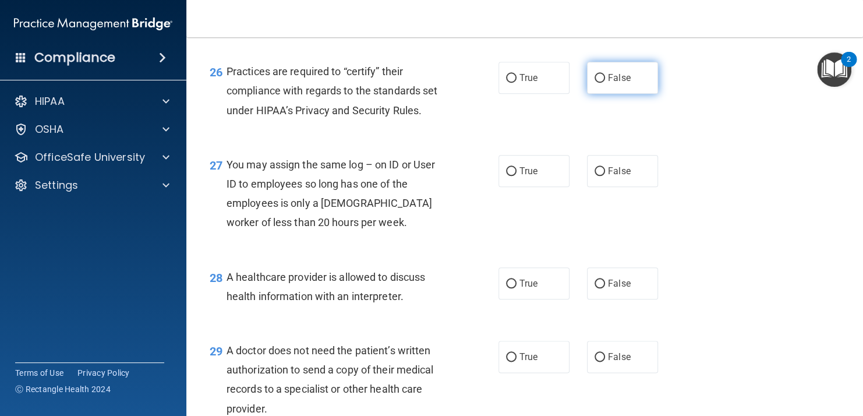
click at [608, 83] on span "False" at bounding box center [619, 77] width 23 height 11
click at [604, 83] on input "False" at bounding box center [600, 78] width 10 height 9
radio input "true"
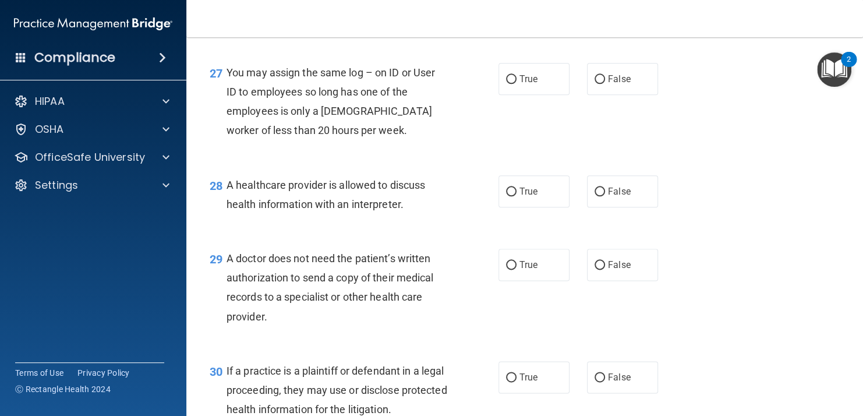
scroll to position [2749, 0]
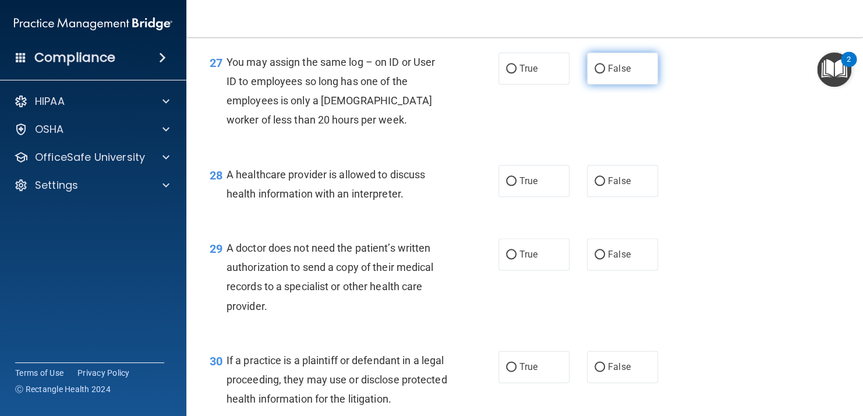
click at [602, 84] on label "False" at bounding box center [622, 68] width 71 height 32
click at [602, 73] on input "False" at bounding box center [600, 69] width 10 height 9
radio input "true"
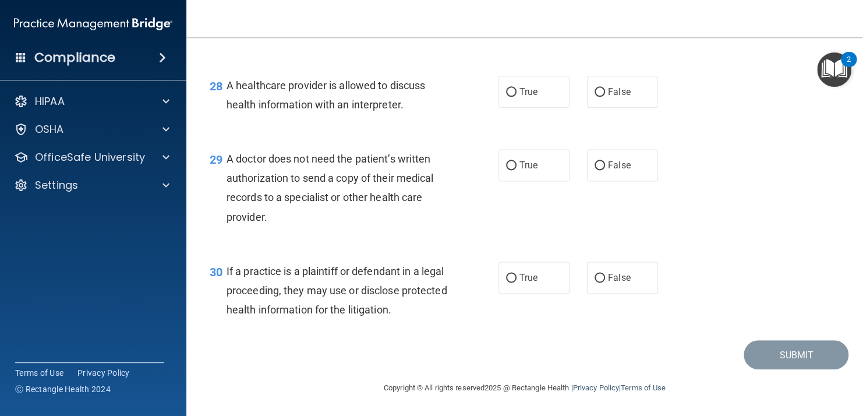
scroll to position [2846, 0]
click at [529, 108] on label "True" at bounding box center [534, 92] width 71 height 32
click at [517, 97] on input "True" at bounding box center [511, 92] width 10 height 9
radio input "true"
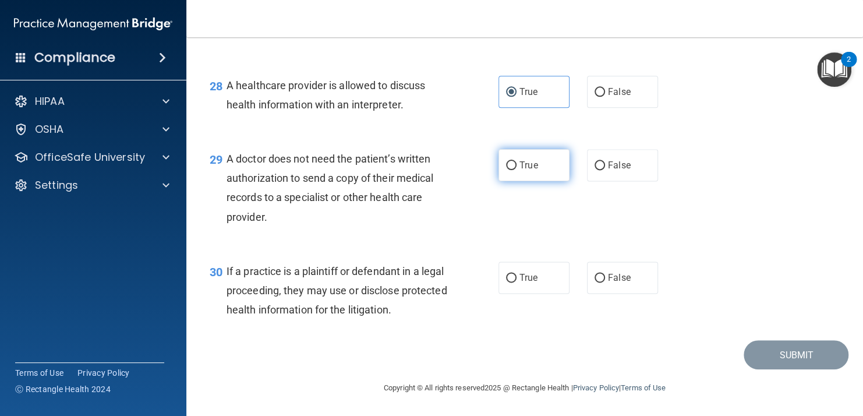
click at [508, 168] on input "True" at bounding box center [511, 165] width 10 height 9
radio input "true"
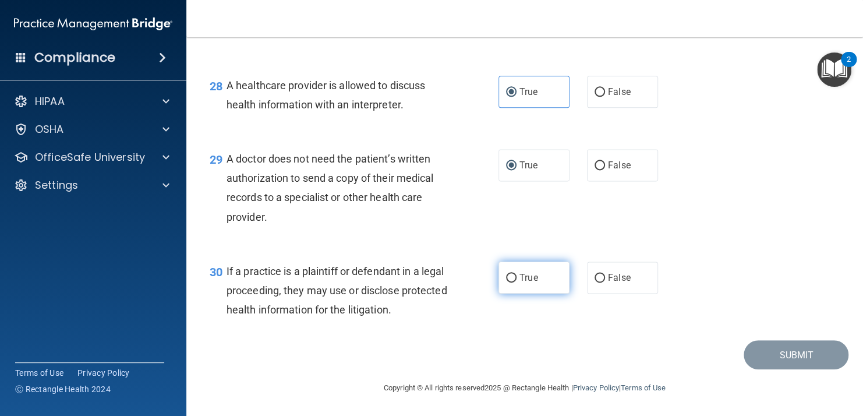
click at [506, 275] on input "True" at bounding box center [511, 278] width 10 height 9
radio input "true"
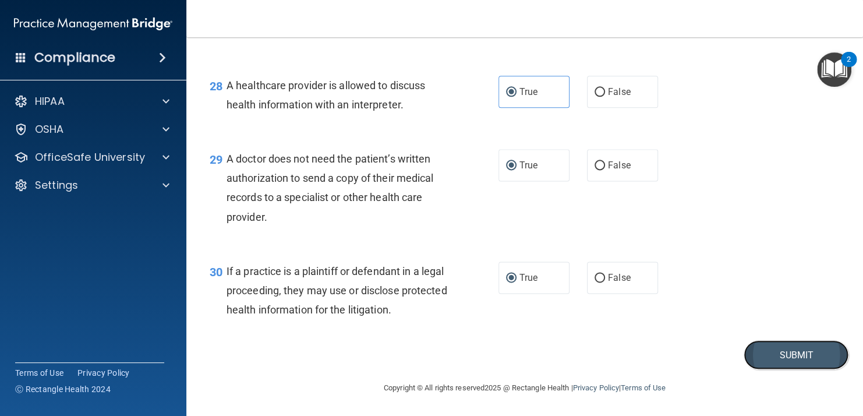
click at [755, 348] on button "Submit" at bounding box center [796, 355] width 105 height 30
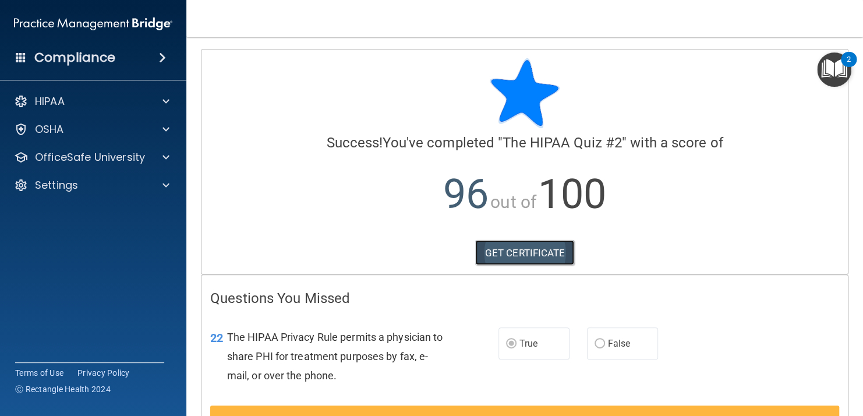
click at [547, 253] on link "GET CERTIFICATE" at bounding box center [525, 253] width 100 height 26
click at [837, 62] on img "Open Resource Center, 2 new notifications" at bounding box center [834, 69] width 34 height 34
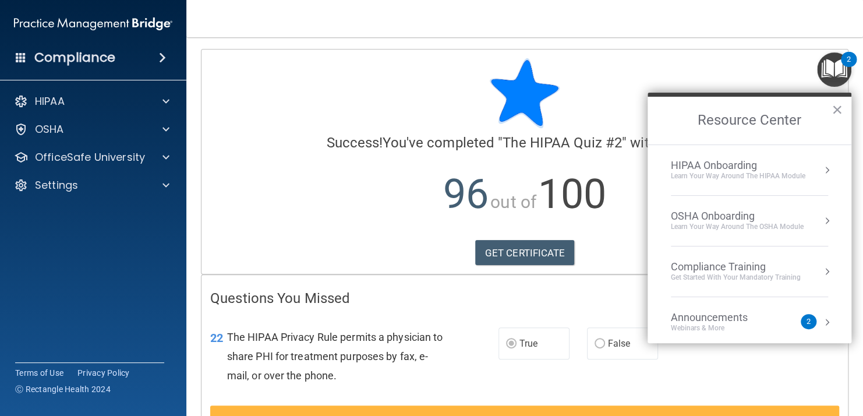
click at [778, 176] on div "Learn Your Way around the HIPAA module" at bounding box center [738, 176] width 135 height 10
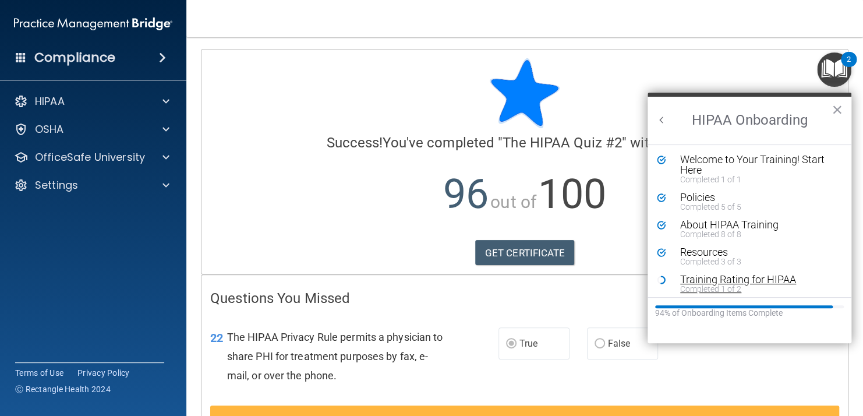
click at [738, 278] on div "Training Rating for HIPAA" at bounding box center [753, 279] width 147 height 10
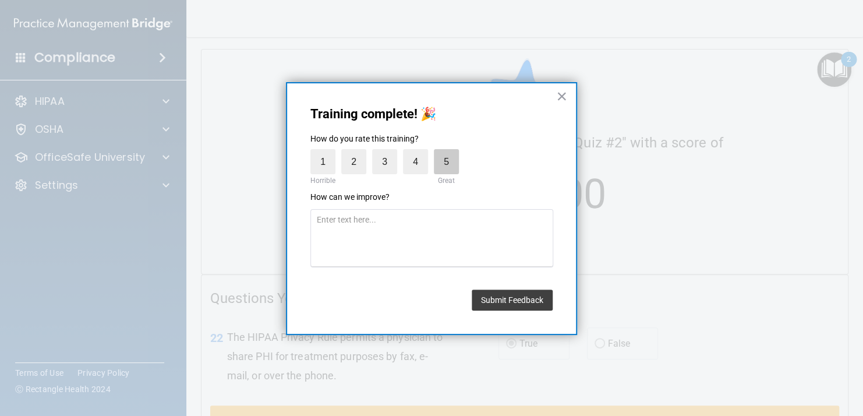
click at [449, 160] on label "5" at bounding box center [446, 161] width 25 height 25
click at [419, 152] on input "5" at bounding box center [419, 152] width 0 height 0
click at [493, 301] on button "Submit Feedback" at bounding box center [512, 300] width 81 height 21
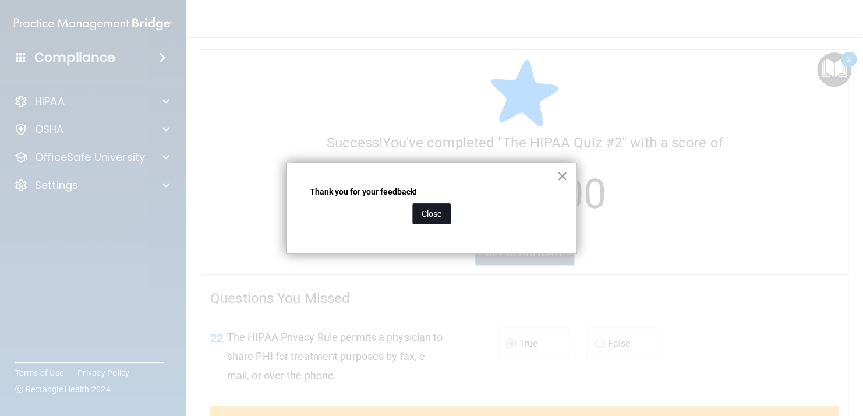
click at [429, 211] on button "Close" at bounding box center [431, 213] width 38 height 21
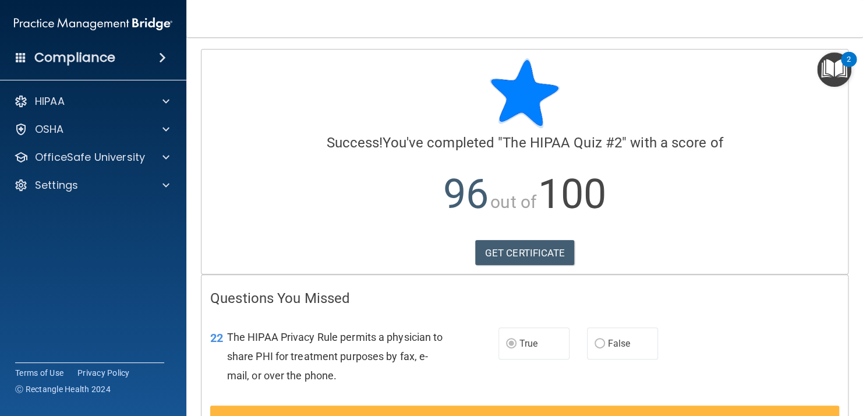
click at [834, 72] on img "Open Resource Center, 2 new notifications" at bounding box center [834, 69] width 34 height 34
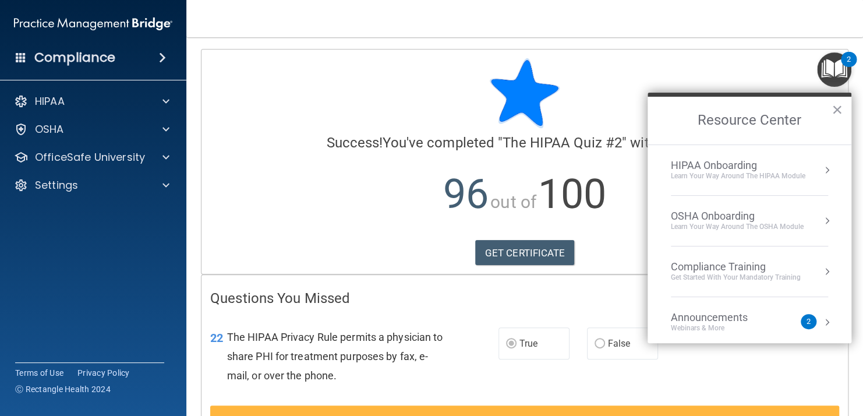
click at [725, 166] on div "HIPAA Onboarding" at bounding box center [738, 165] width 135 height 13
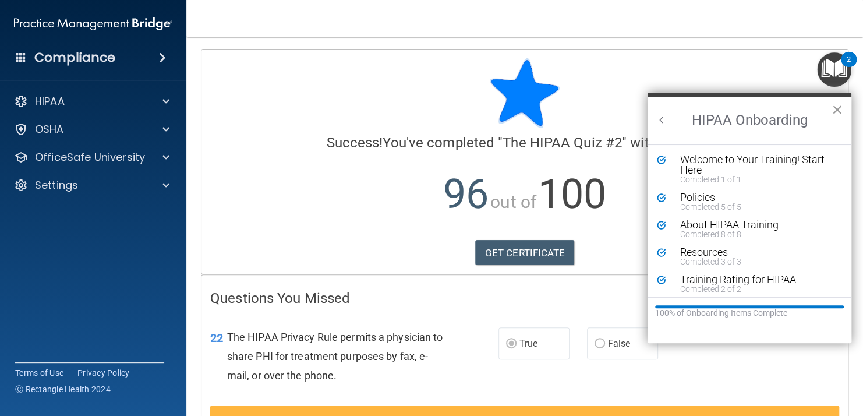
click at [833, 104] on button "×" at bounding box center [837, 109] width 11 height 19
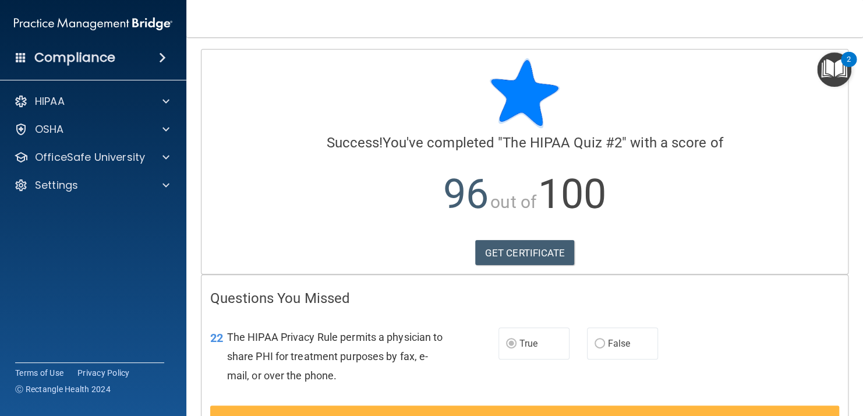
click at [838, 65] on img "Open Resource Center, 2 new notifications" at bounding box center [834, 69] width 34 height 34
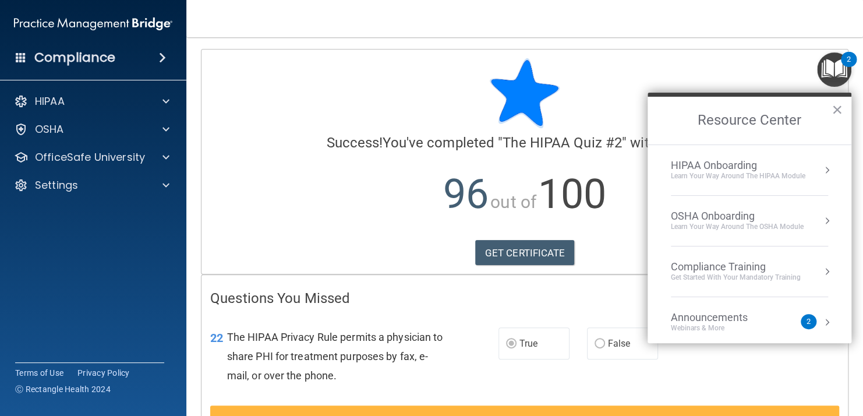
click at [730, 214] on div "OSHA Onboarding" at bounding box center [737, 216] width 133 height 13
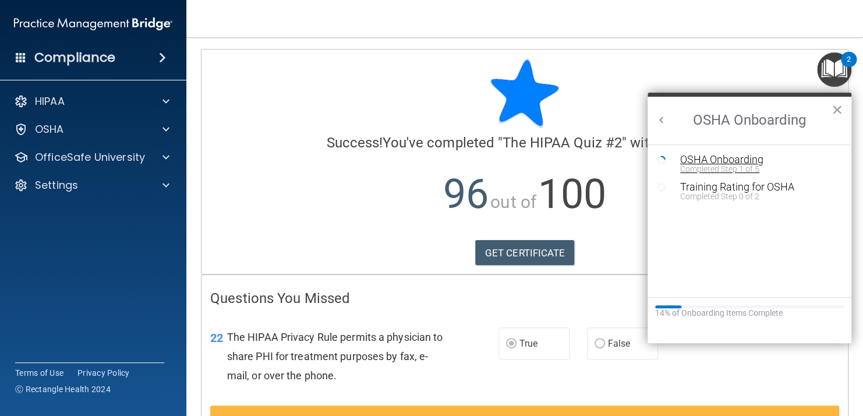
click at [699, 161] on div "OSHA Onboarding" at bounding box center [758, 159] width 156 height 10
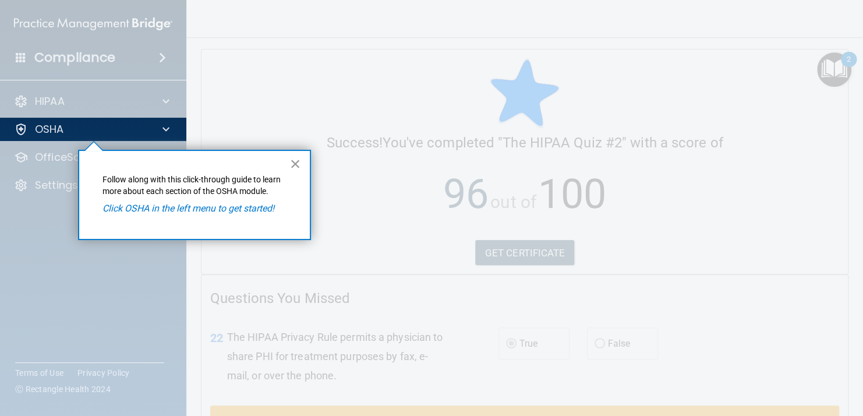
click at [294, 166] on button "×" at bounding box center [295, 163] width 11 height 19
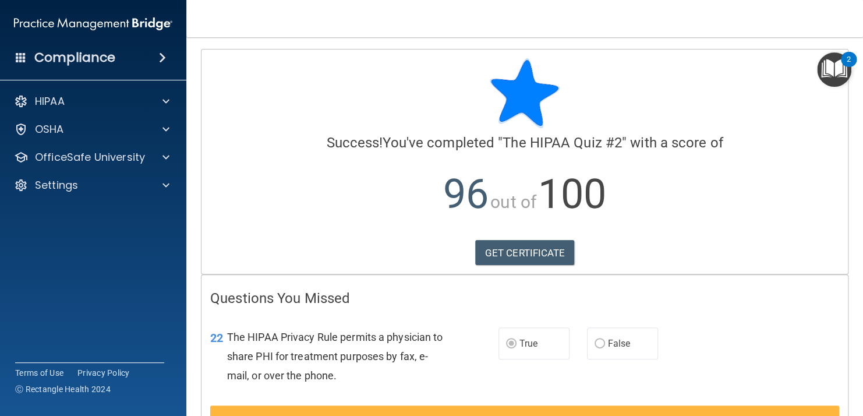
click at [846, 54] on div "2" at bounding box center [849, 59] width 16 height 15
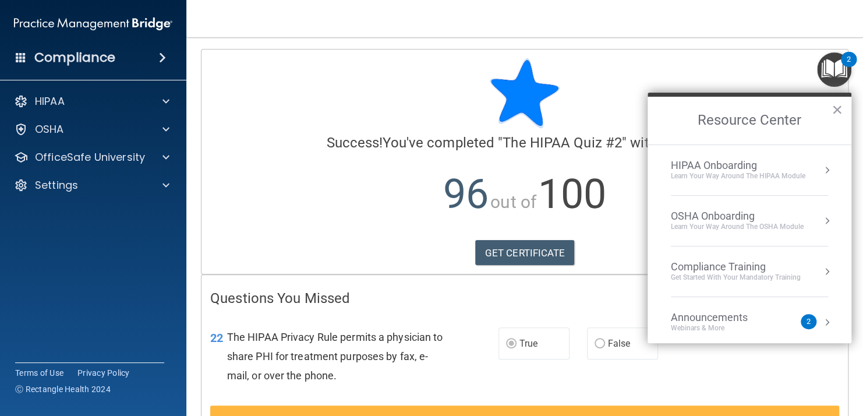
click at [792, 315] on div "Announcements Webinars & More" at bounding box center [733, 322] width 124 height 22
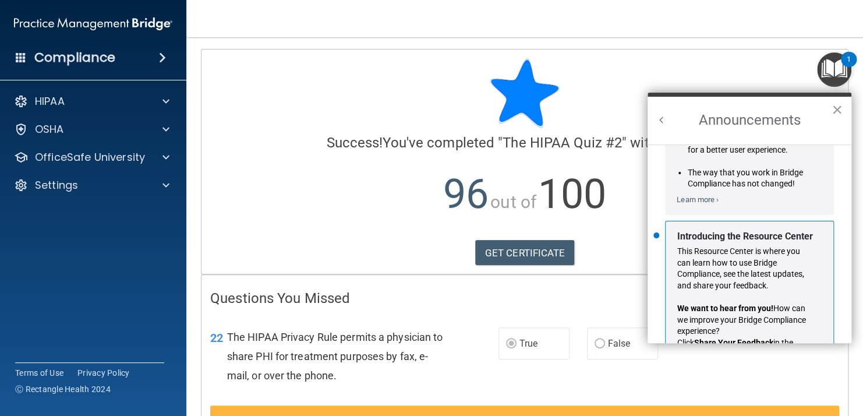
scroll to position [191, 0]
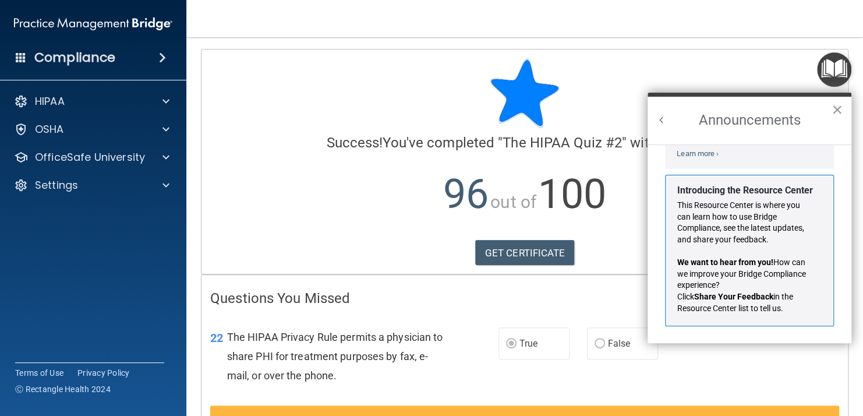
click at [834, 108] on button "×" at bounding box center [837, 109] width 11 height 19
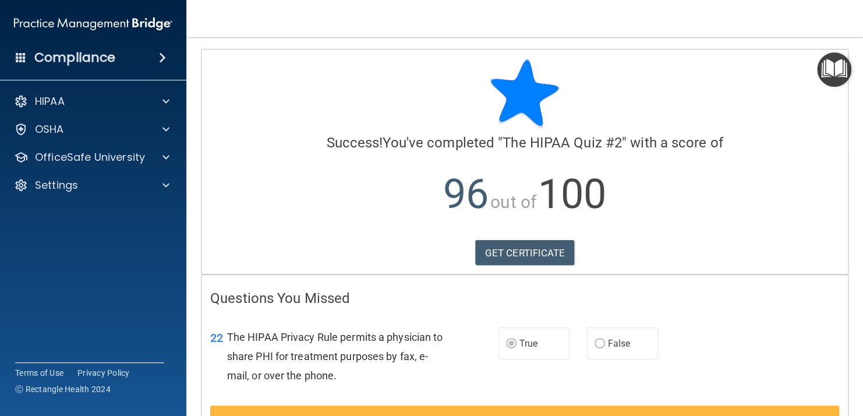
click at [831, 61] on img "Open Resource Center" at bounding box center [834, 69] width 34 height 34
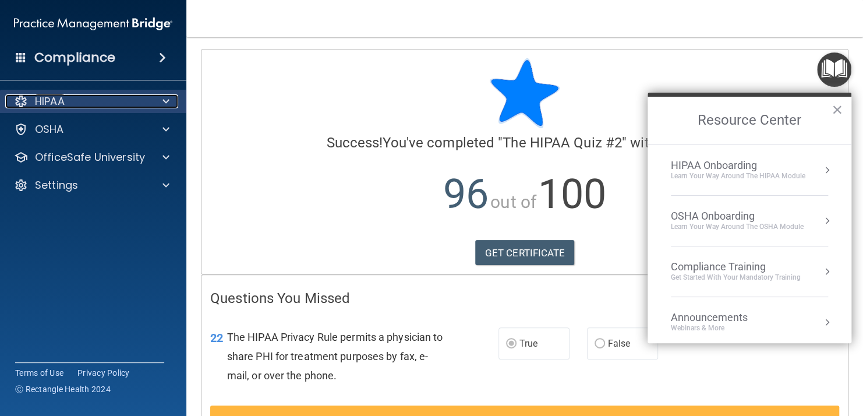
click at [43, 103] on p "HIPAA" at bounding box center [50, 101] width 30 height 14
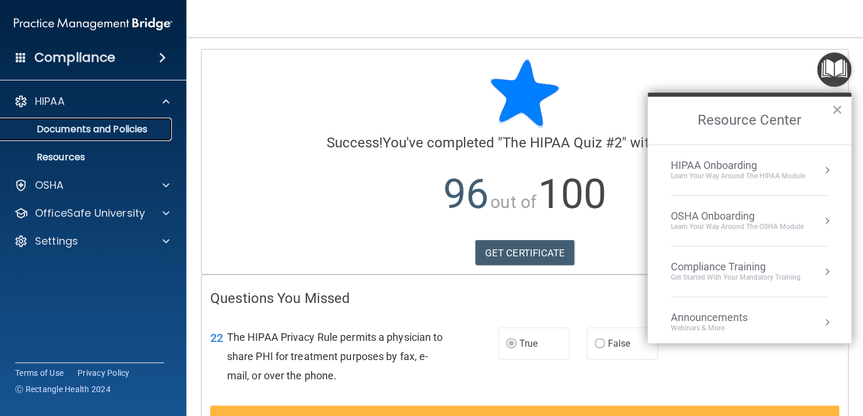
click at [58, 133] on p "Documents and Policies" at bounding box center [87, 130] width 159 height 12
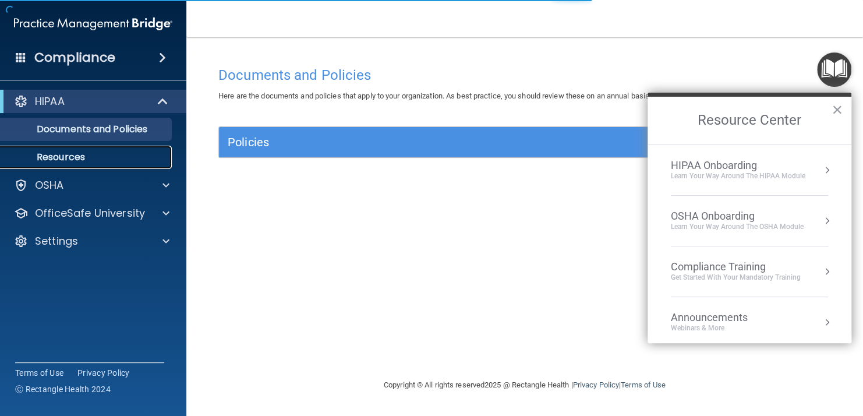
click at [56, 157] on p "Resources" at bounding box center [87, 157] width 159 height 12
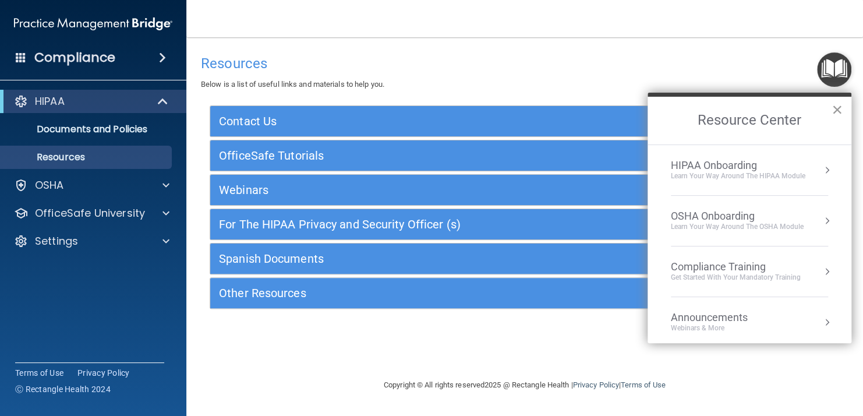
click at [837, 109] on button "×" at bounding box center [837, 109] width 11 height 19
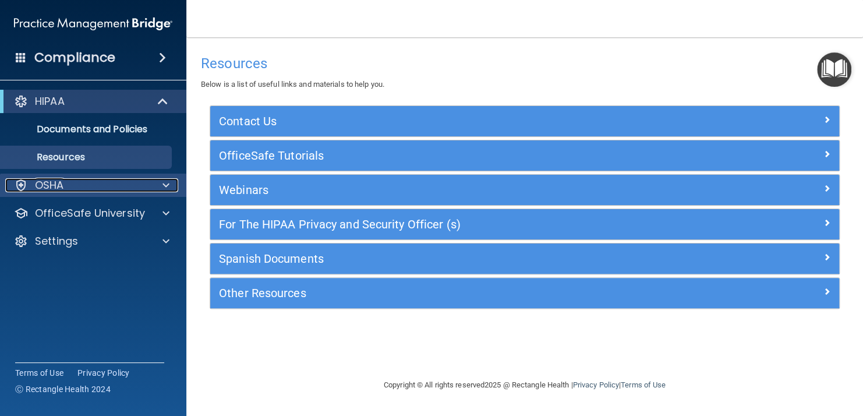
click at [54, 185] on p "OSHA" at bounding box center [49, 185] width 29 height 14
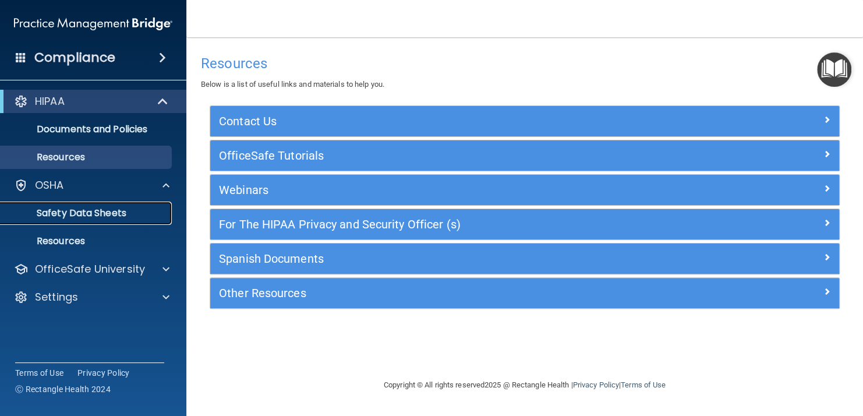
click at [59, 210] on p "Safety Data Sheets" at bounding box center [87, 213] width 159 height 12
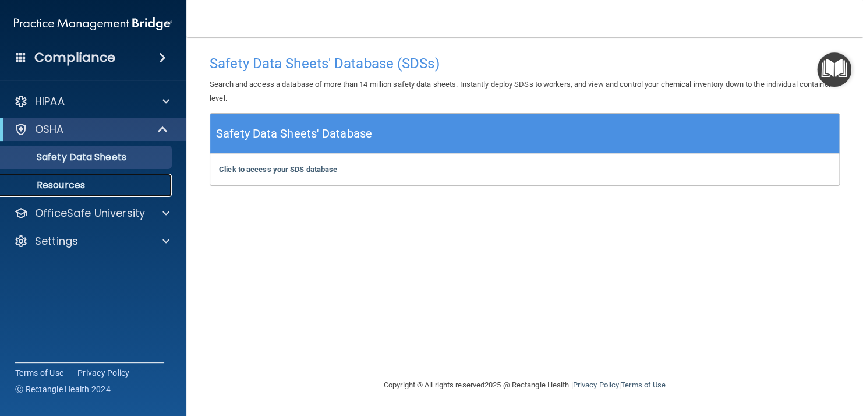
click at [66, 182] on p "Resources" at bounding box center [87, 185] width 159 height 12
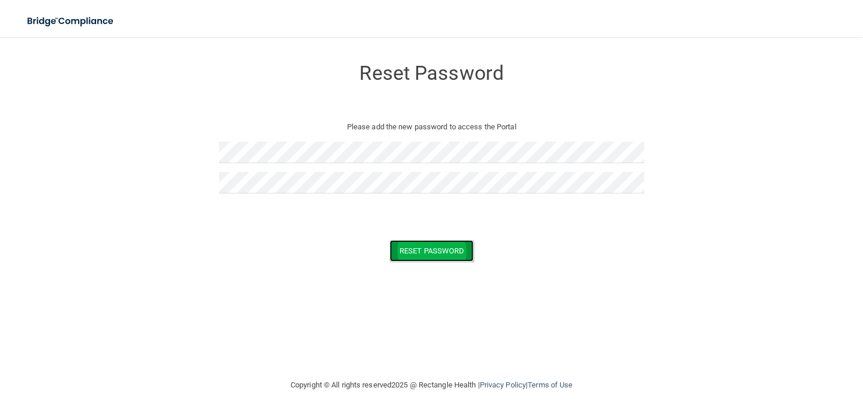
click at [433, 251] on button "Reset Password" at bounding box center [432, 251] width 84 height 22
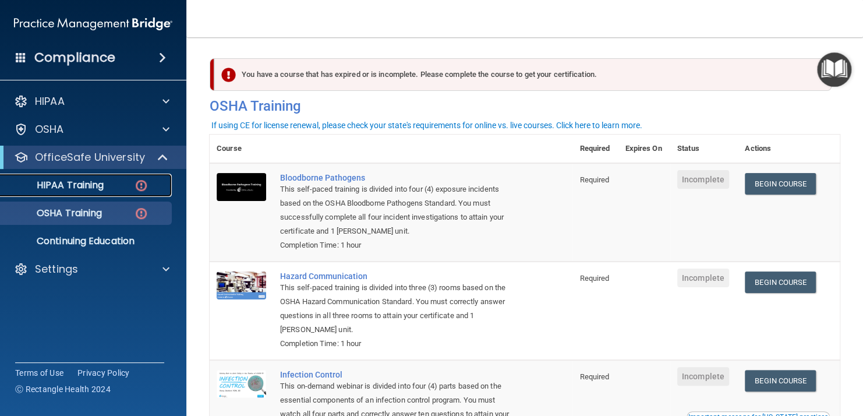
click at [86, 188] on p "HIPAA Training" at bounding box center [56, 185] width 96 height 12
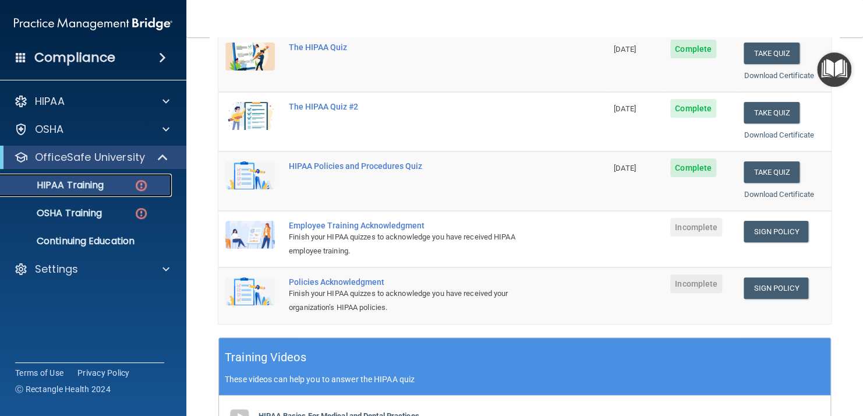
scroll to position [174, 0]
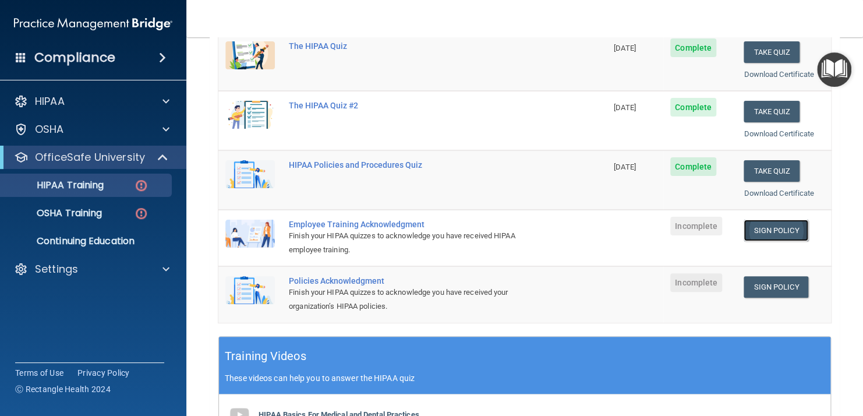
click at [768, 226] on link "Sign Policy" at bounding box center [776, 231] width 65 height 22
click at [755, 228] on link "Sign Policy" at bounding box center [776, 231] width 65 height 22
click at [757, 280] on link "Sign Policy" at bounding box center [776, 287] width 65 height 22
click at [107, 186] on div "HIPAA Training" at bounding box center [87, 185] width 159 height 12
click at [93, 214] on p "OSHA Training" at bounding box center [55, 213] width 94 height 12
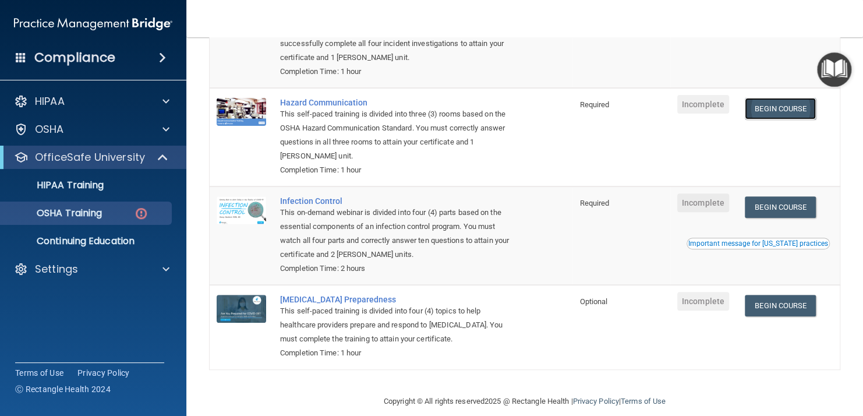
click at [777, 112] on link "Begin Course" at bounding box center [780, 109] width 71 height 22
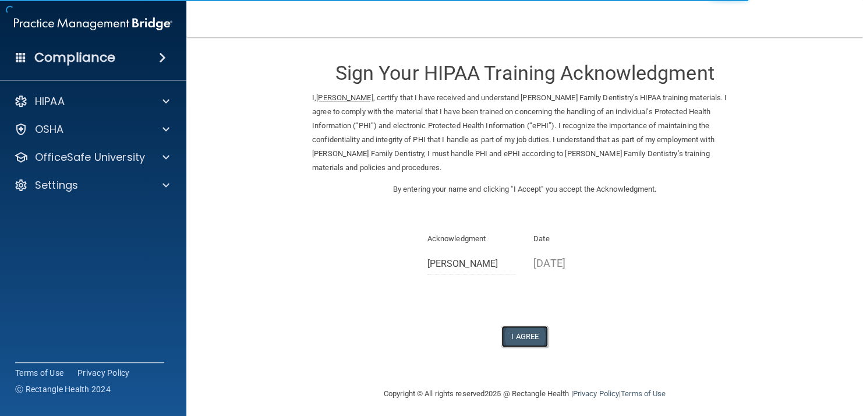
click at [517, 326] on button "I Agree" at bounding box center [525, 337] width 47 height 22
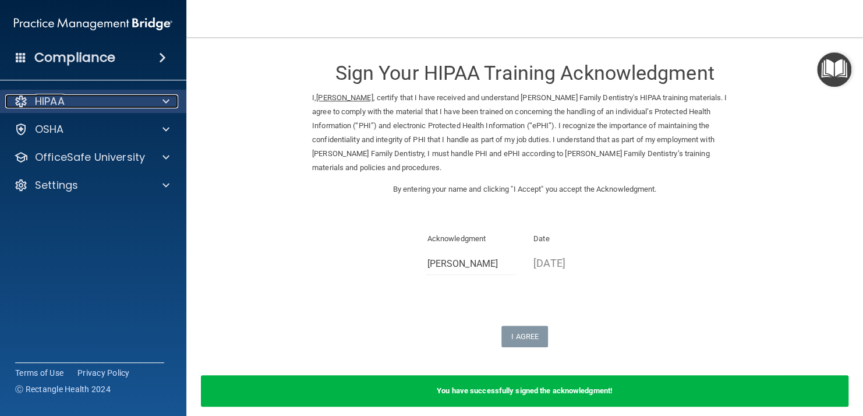
click at [84, 108] on div "HIPAA" at bounding box center [77, 101] width 144 height 14
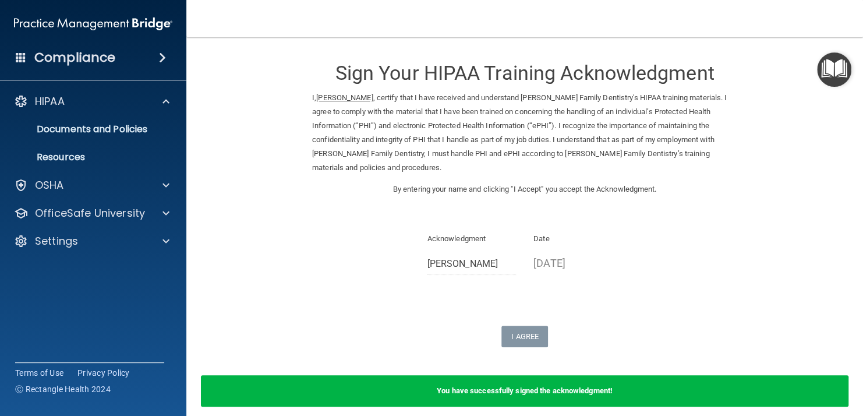
click at [255, 192] on form "Sign Your HIPAA Training Acknowledgment I, [PERSON_NAME] , certify that I have …" at bounding box center [525, 235] width 630 height 372
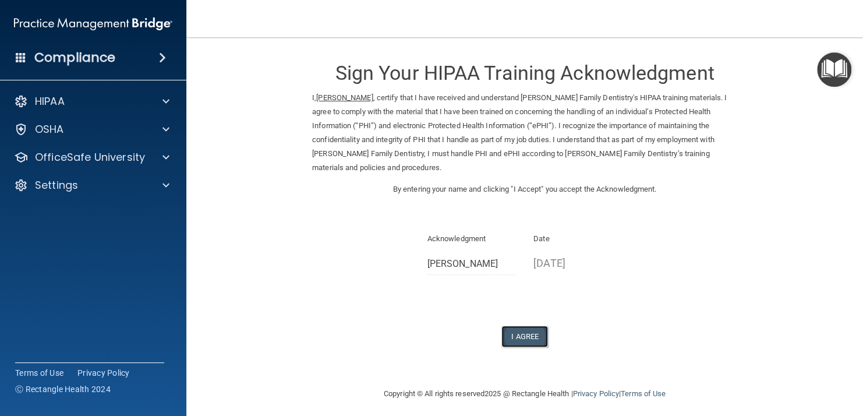
click at [515, 326] on button "I Agree" at bounding box center [525, 337] width 47 height 22
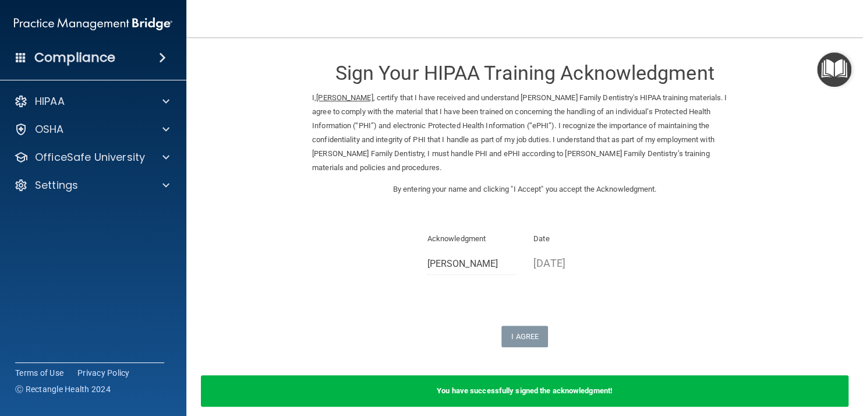
click at [486, 386] on b "You have successfully signed the acknowledgment!" at bounding box center [525, 390] width 176 height 9
click at [66, 109] on div "HIPAA" at bounding box center [93, 101] width 187 height 23
click at [163, 98] on span at bounding box center [166, 101] width 7 height 14
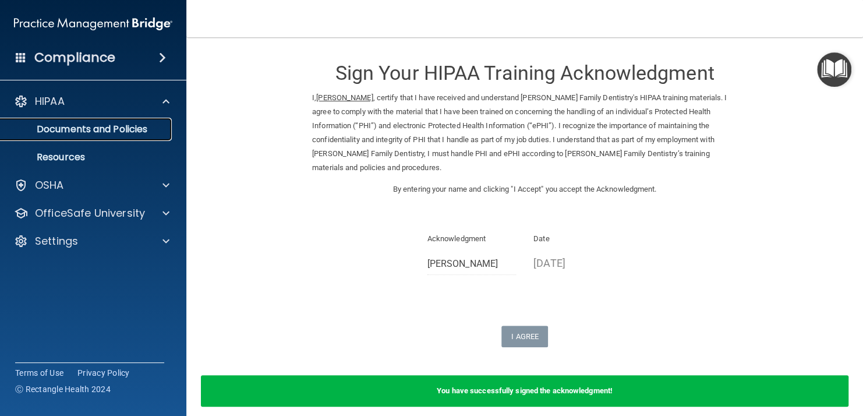
click at [149, 126] on p "Documents and Policies" at bounding box center [87, 130] width 159 height 12
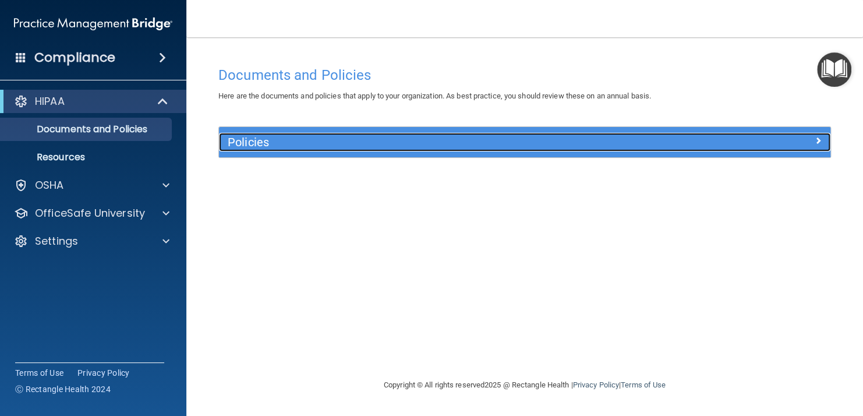
click at [252, 143] on h5 "Policies" at bounding box center [449, 142] width 442 height 13
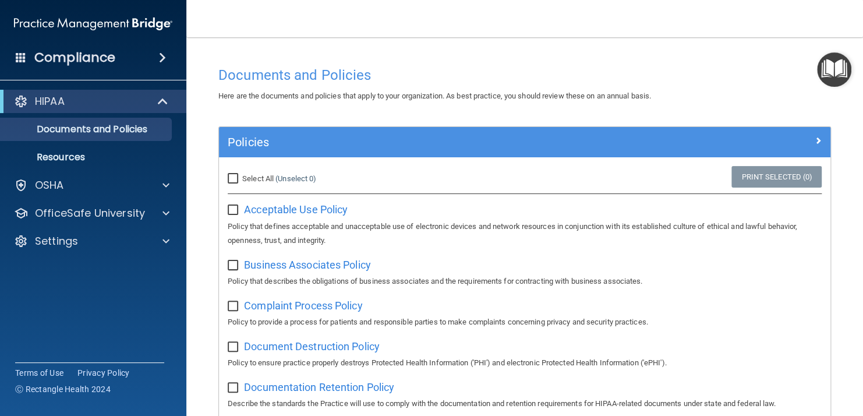
click at [230, 206] on input "checkbox" at bounding box center [234, 210] width 13 height 9
checkbox input "true"
click at [230, 261] on input "checkbox" at bounding box center [234, 265] width 13 height 9
checkbox input "true"
click at [230, 304] on input "checkbox" at bounding box center [234, 306] width 13 height 9
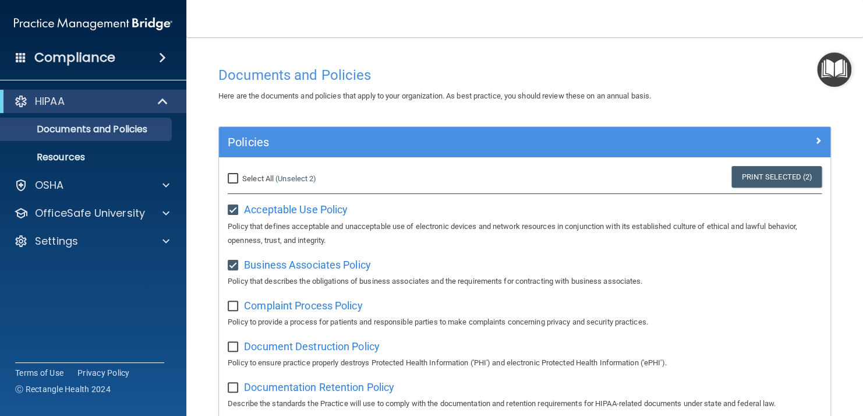
checkbox input "true"
click at [236, 214] on input "checkbox" at bounding box center [234, 210] width 13 height 9
checkbox input "false"
click at [233, 264] on input "checkbox" at bounding box center [234, 265] width 13 height 9
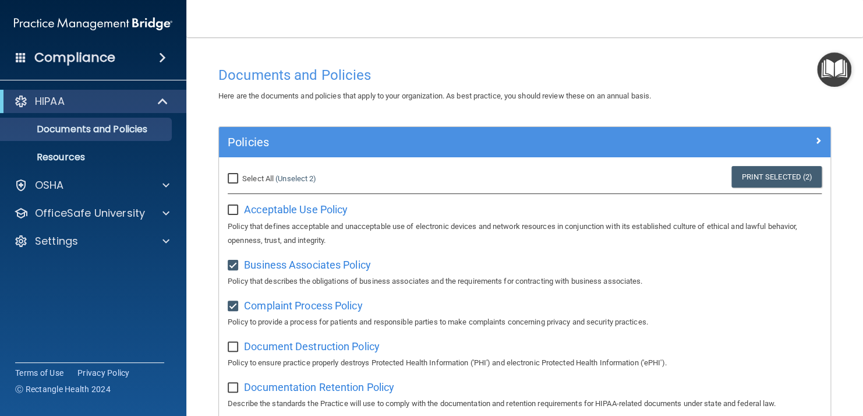
checkbox input "false"
click at [231, 304] on input "checkbox" at bounding box center [234, 306] width 13 height 9
checkbox input "false"
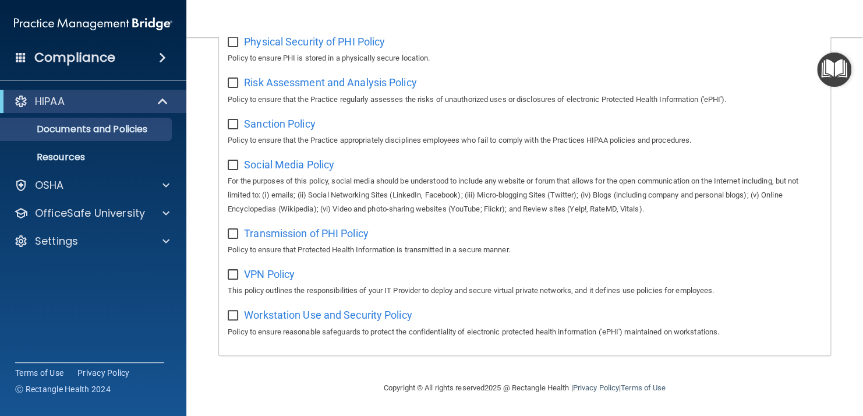
scroll to position [775, 0]
click at [170, 180] on div at bounding box center [164, 185] width 29 height 14
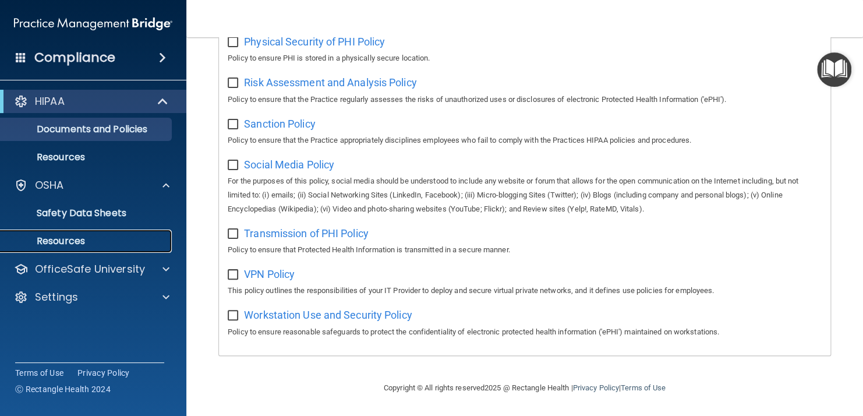
click at [126, 247] on link "Resources" at bounding box center [80, 241] width 184 height 23
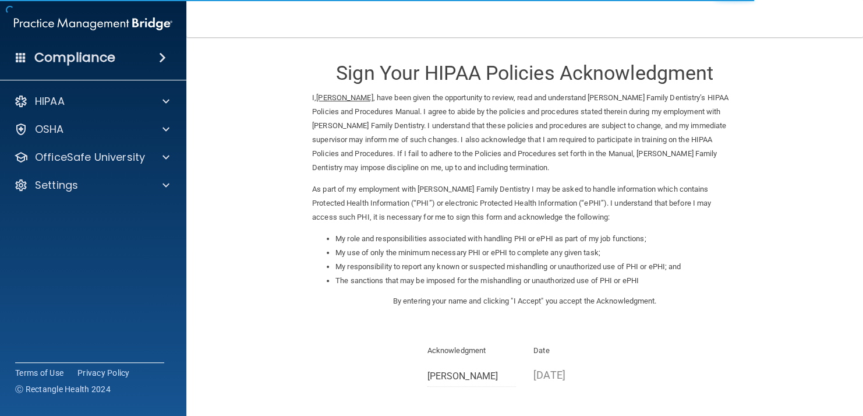
scroll to position [118, 0]
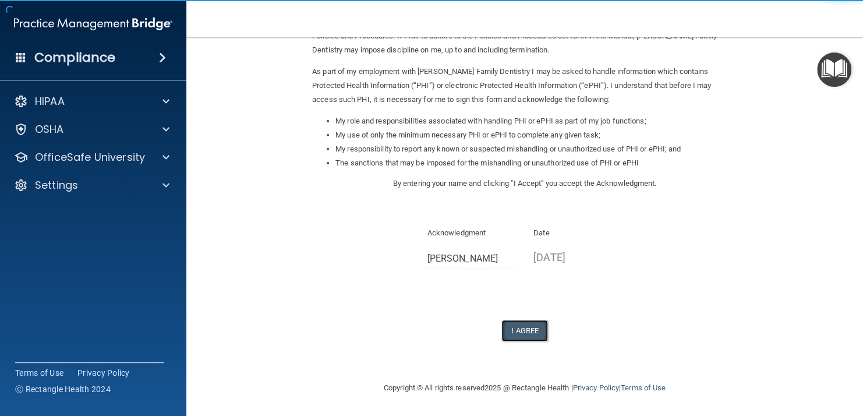
click at [524, 326] on button "I Agree" at bounding box center [525, 331] width 47 height 22
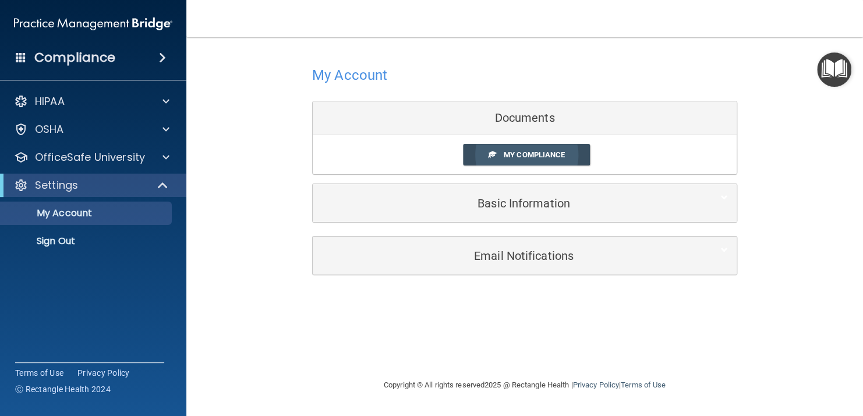
click at [520, 150] on span "My Compliance" at bounding box center [534, 154] width 61 height 9
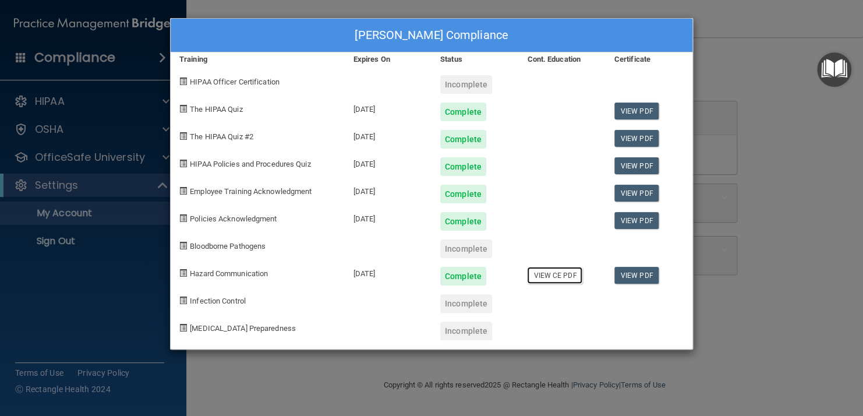
click at [538, 280] on link "View CE PDF" at bounding box center [554, 275] width 55 height 17
click at [465, 87] on div "Incomplete" at bounding box center [466, 84] width 52 height 19
click at [461, 86] on div "Incomplete" at bounding box center [466, 84] width 52 height 19
drag, startPoint x: 58, startPoint y: 181, endPoint x: 806, endPoint y: 347, distance: 766.7
click at [806, 347] on div "Robin Richardson's Compliance Training Expires On Status Cont. Education Certif…" at bounding box center [431, 208] width 863 height 416
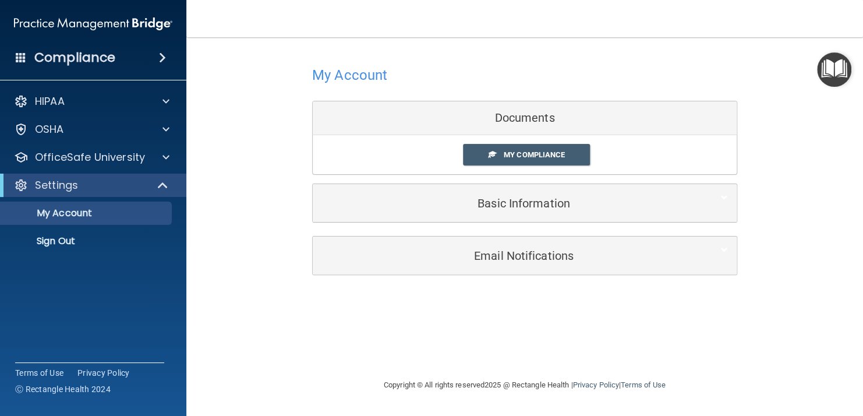
click at [511, 117] on div "Documents" at bounding box center [525, 118] width 424 height 34
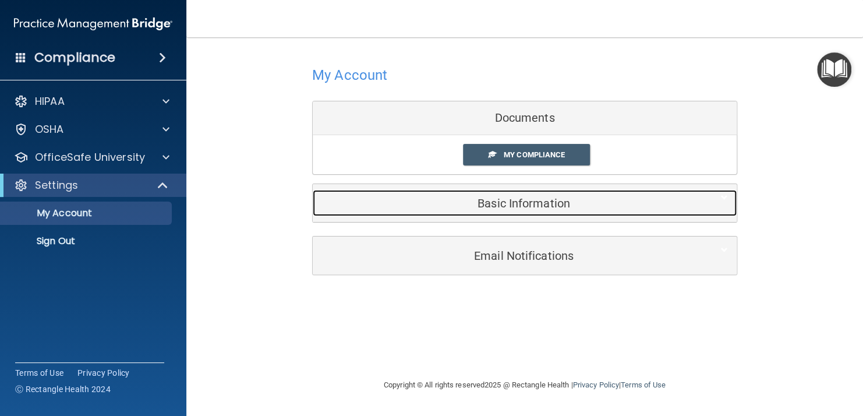
click at [516, 201] on h5 "Basic Information" at bounding box center [507, 203] width 371 height 13
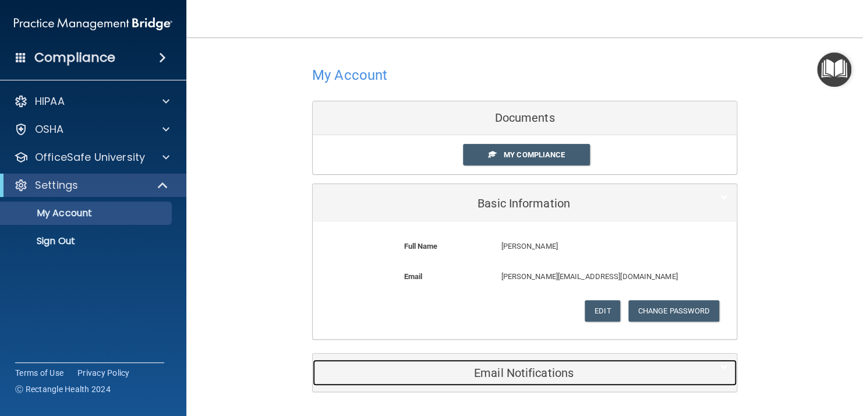
click at [506, 375] on h5 "Email Notifications" at bounding box center [507, 372] width 371 height 13
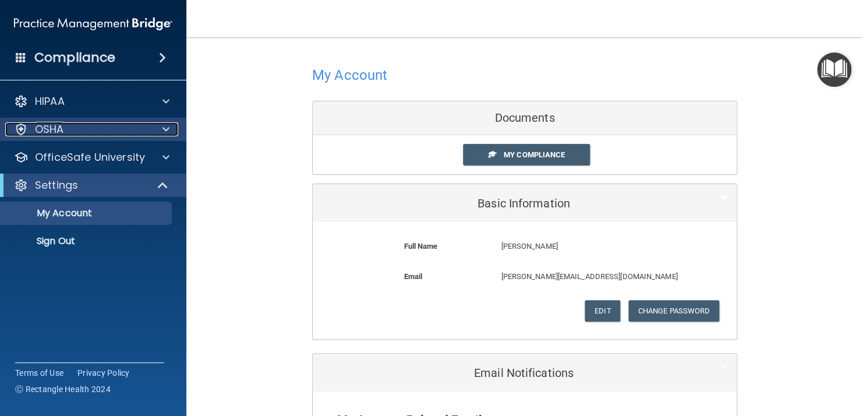
click at [107, 133] on div "OSHA" at bounding box center [77, 129] width 144 height 14
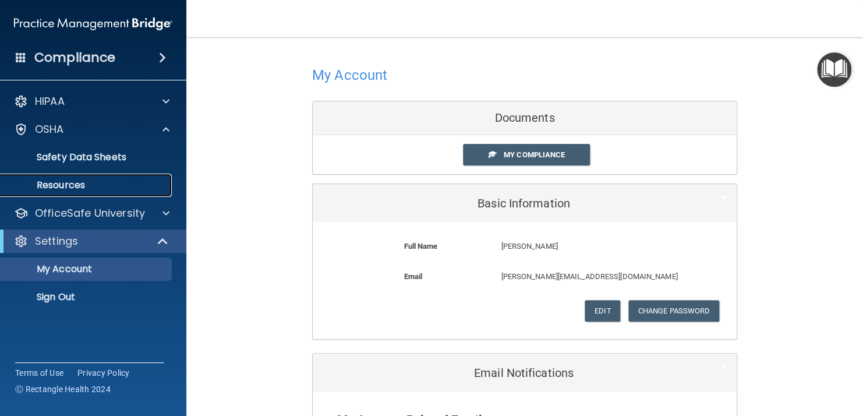
drag, startPoint x: 84, startPoint y: 183, endPoint x: 50, endPoint y: 181, distance: 35.0
click at [50, 181] on p "Resources" at bounding box center [87, 185] width 159 height 12
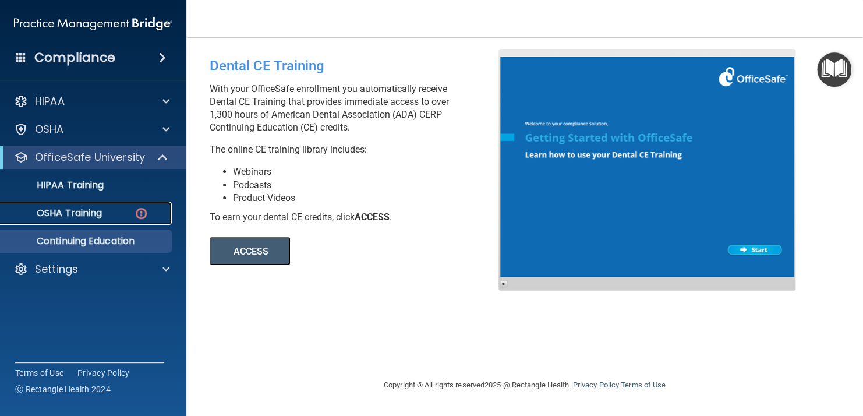
click at [87, 207] on p "OSHA Training" at bounding box center [55, 213] width 94 height 12
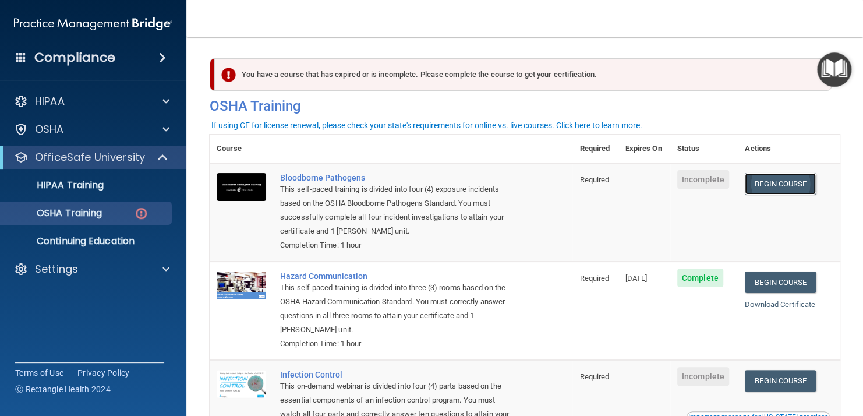
click at [767, 181] on link "Begin Course" at bounding box center [780, 184] width 71 height 22
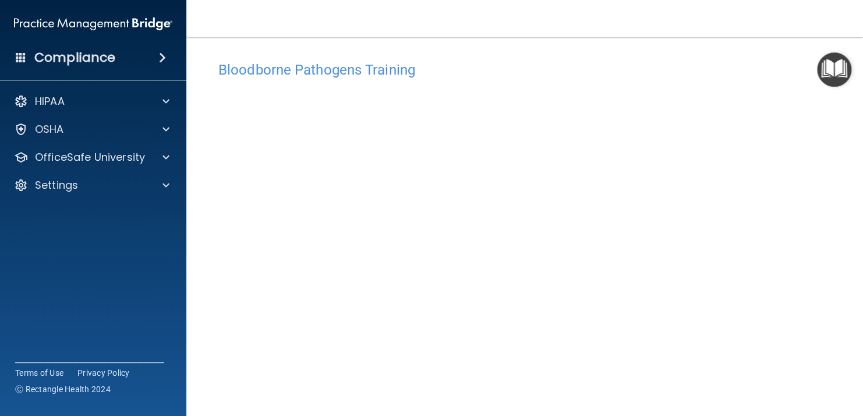
scroll to position [83, 0]
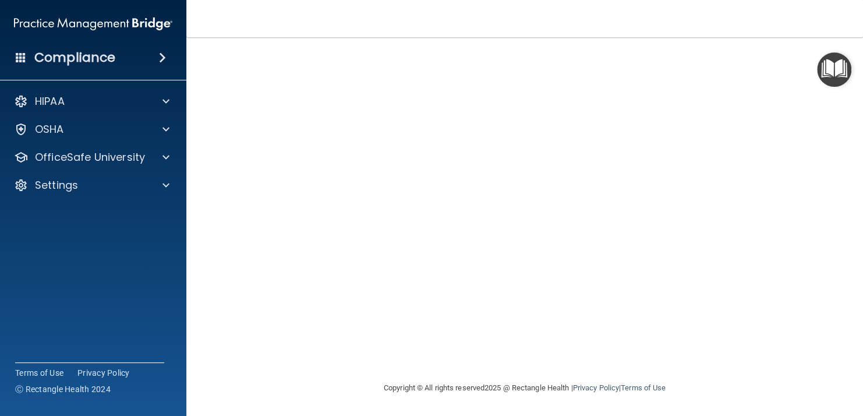
click at [717, 372] on div "Copyright © All rights reserved 2025 @ Rectangle Health | Privacy Policy | Term…" at bounding box center [524, 387] width 425 height 37
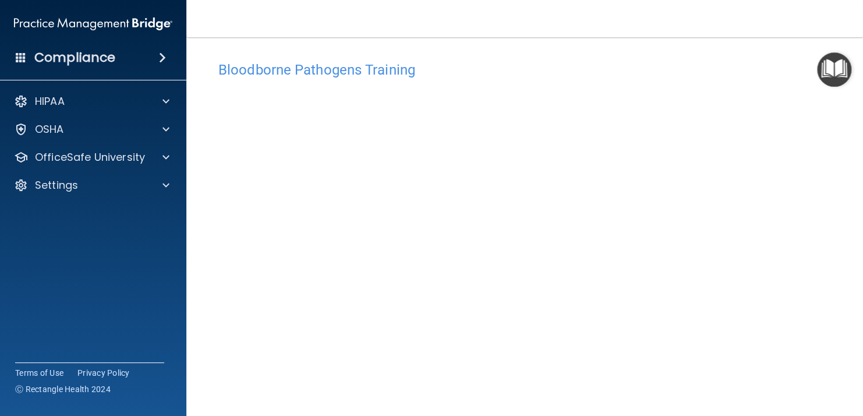
click at [119, 51] on div "Compliance" at bounding box center [93, 58] width 186 height 26
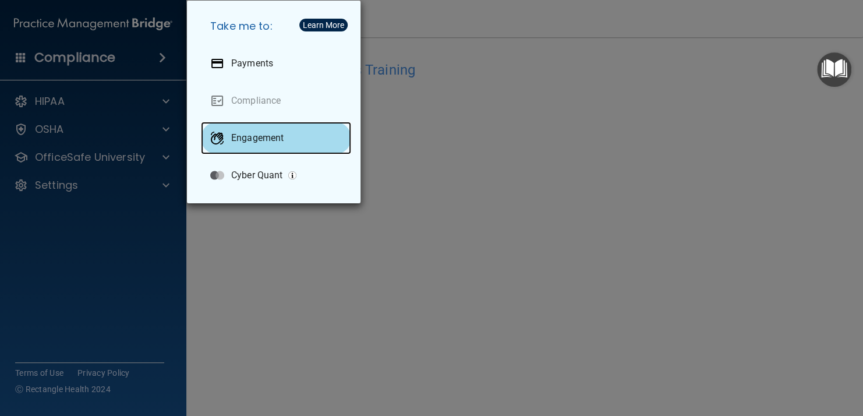
click at [242, 137] on p "Engagement" at bounding box center [257, 138] width 52 height 12
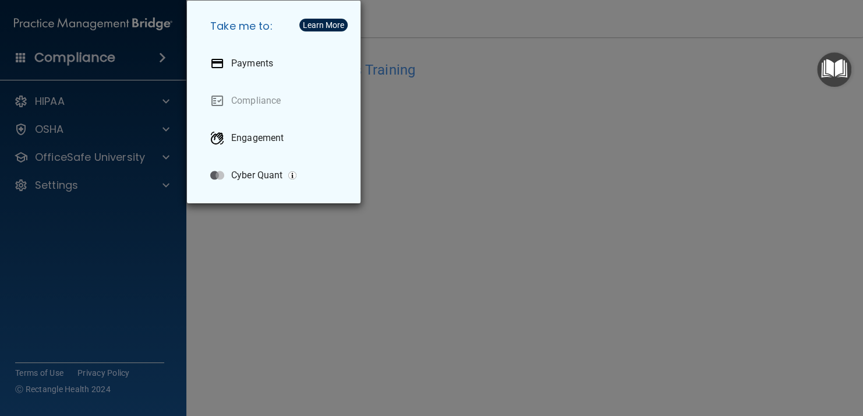
click at [52, 161] on div "Take me to: Payments Compliance Engagement Cyber Quant" at bounding box center [431, 208] width 863 height 416
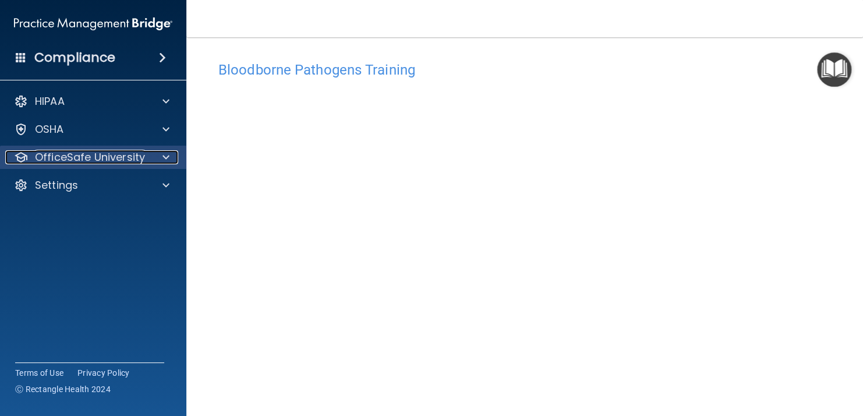
click at [170, 160] on div at bounding box center [164, 157] width 29 height 14
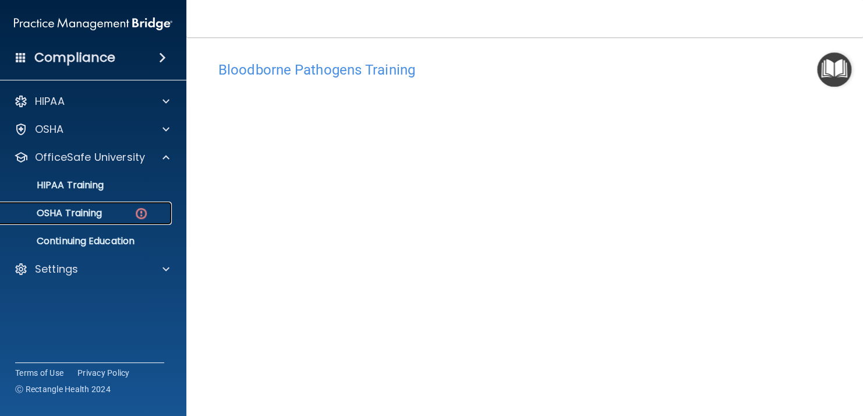
click at [101, 217] on p "OSHA Training" at bounding box center [55, 213] width 94 height 12
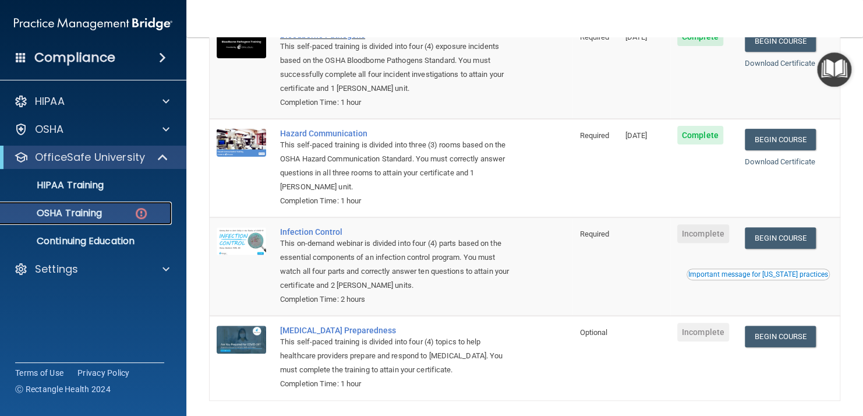
scroll to position [189, 0]
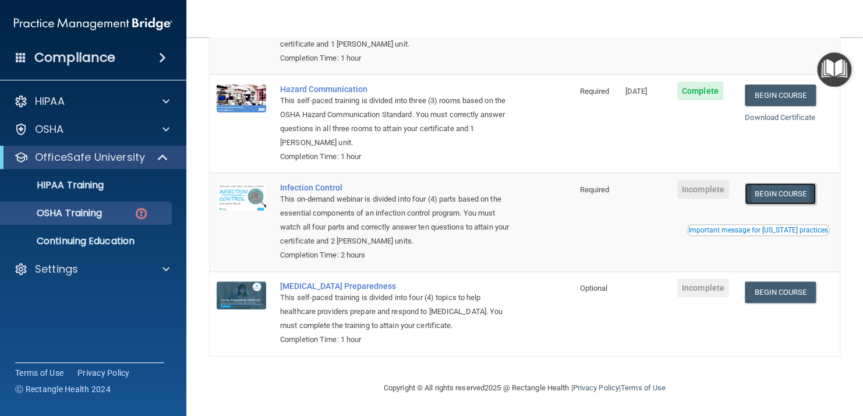
click at [761, 195] on link "Begin Course" at bounding box center [780, 194] width 71 height 22
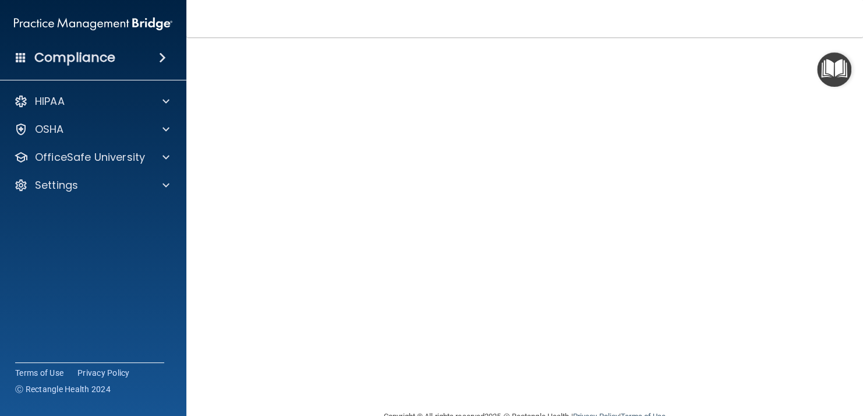
scroll to position [52, 0]
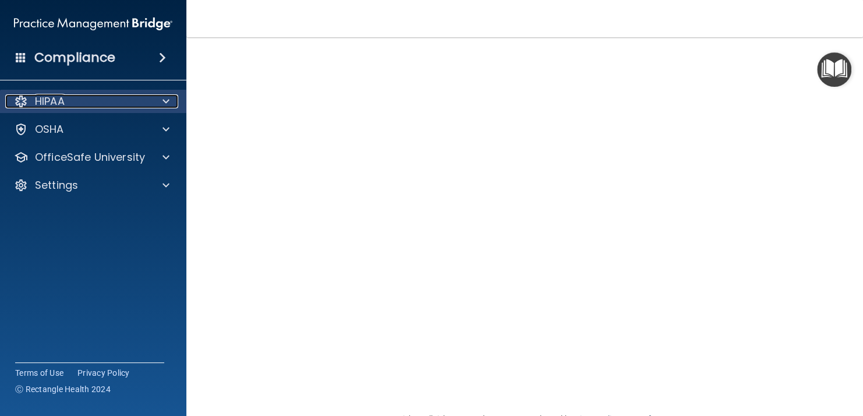
click at [114, 108] on div "HIPAA" at bounding box center [77, 101] width 144 height 14
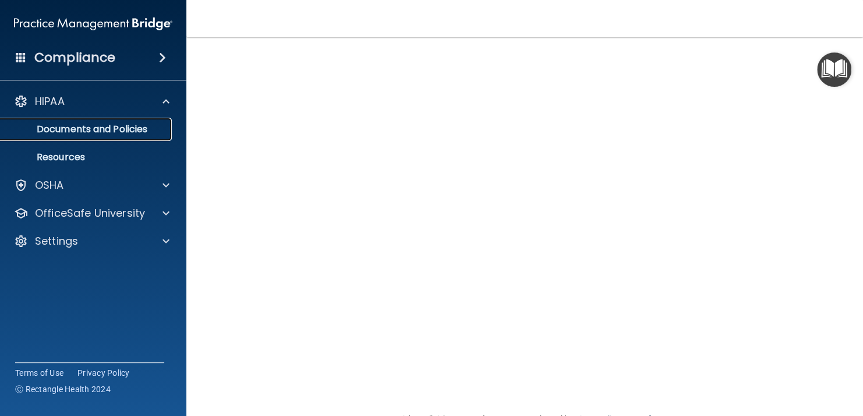
click at [114, 128] on p "Documents and Policies" at bounding box center [87, 130] width 159 height 12
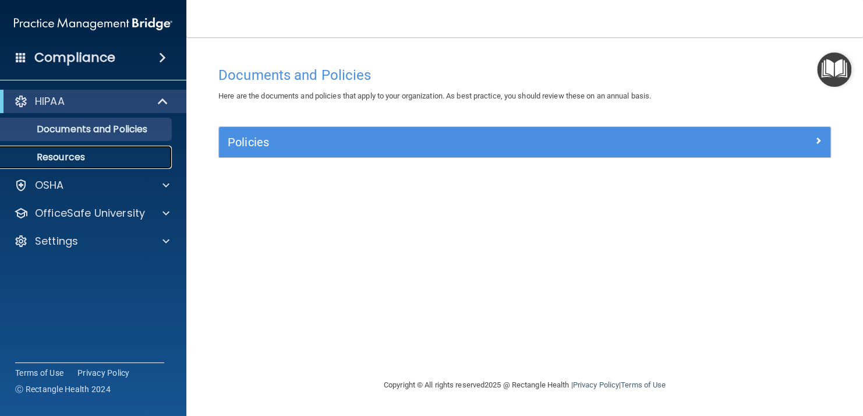
click at [86, 153] on p "Resources" at bounding box center [87, 157] width 159 height 12
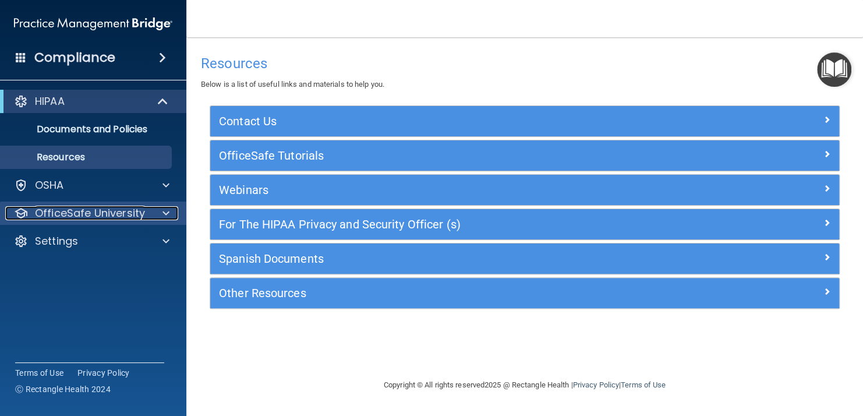
click at [58, 206] on p "OfficeSafe University" at bounding box center [90, 213] width 110 height 14
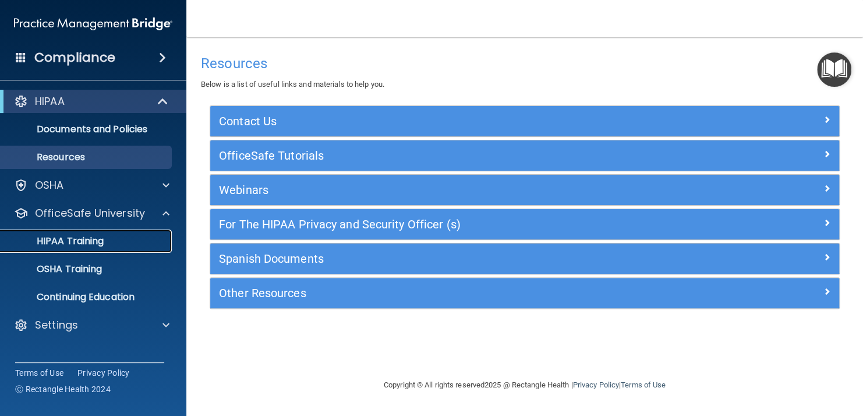
click at [56, 235] on p "HIPAA Training" at bounding box center [56, 241] width 96 height 12
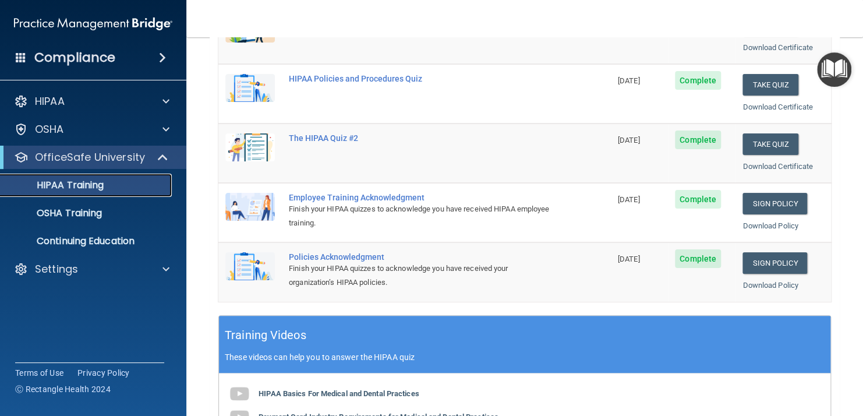
scroll to position [200, 0]
click at [91, 207] on p "OSHA Training" at bounding box center [55, 213] width 94 height 12
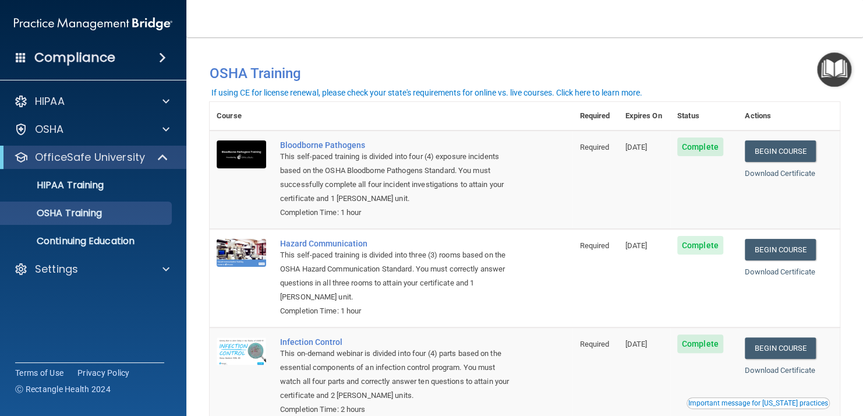
click at [162, 61] on span at bounding box center [162, 58] width 7 height 14
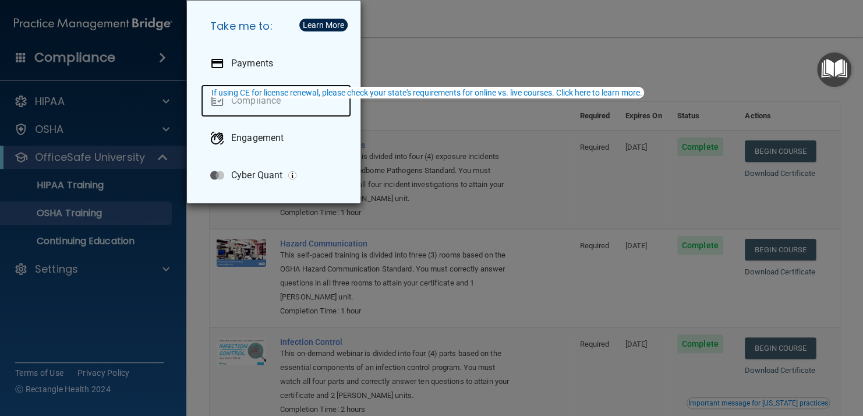
click at [246, 102] on link "Compliance" at bounding box center [276, 100] width 150 height 33
click at [246, 94] on div "If using CE for license renewal, please check your state's requirements for onl…" at bounding box center [426, 93] width 431 height 8
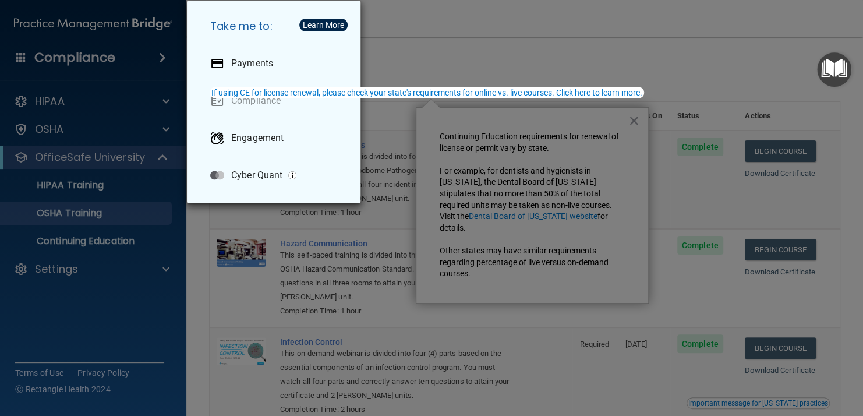
click at [408, 61] on div "Take me to: Payments Compliance Engagement Cyber Quant" at bounding box center [431, 208] width 863 height 416
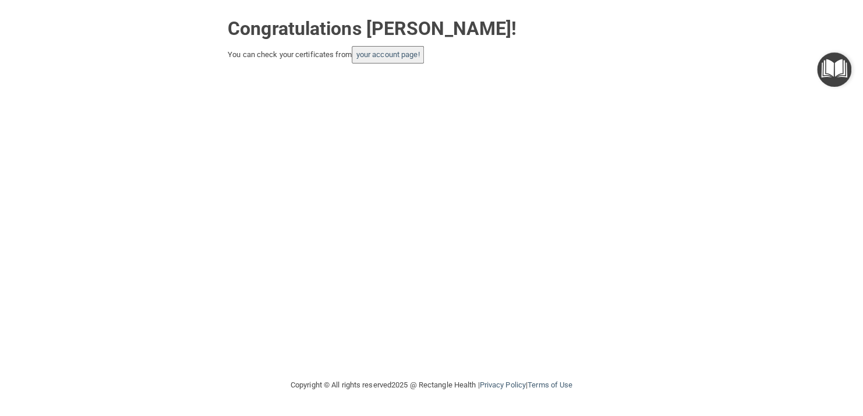
click at [839, 72] on img "Open Resource Center" at bounding box center [834, 69] width 34 height 34
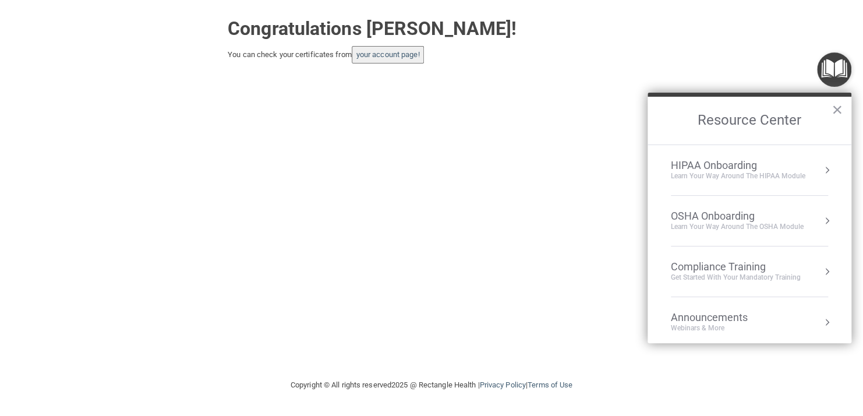
click at [764, 168] on div "HIPAA Onboarding" at bounding box center [738, 165] width 135 height 13
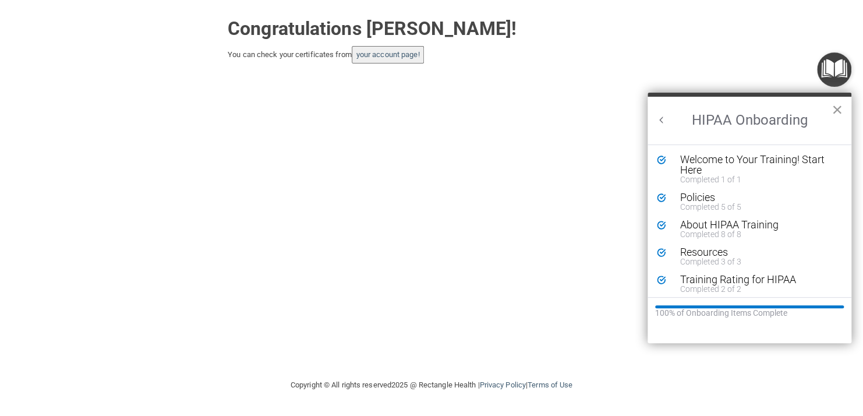
click at [837, 110] on button "×" at bounding box center [837, 109] width 11 height 19
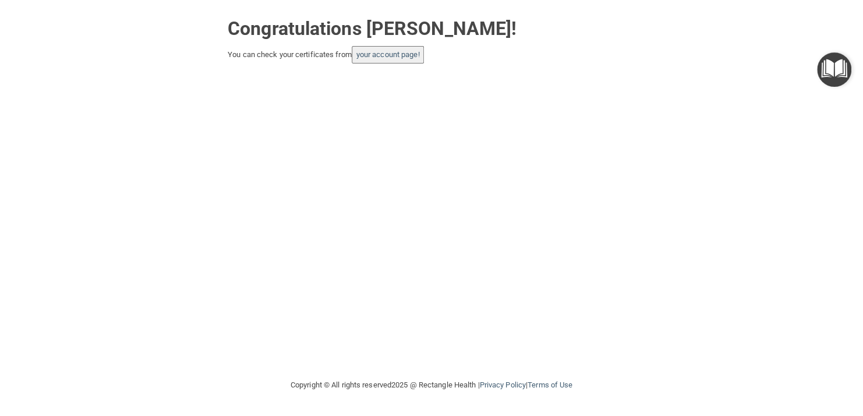
click at [842, 73] on img "Open Resource Center" at bounding box center [834, 69] width 34 height 34
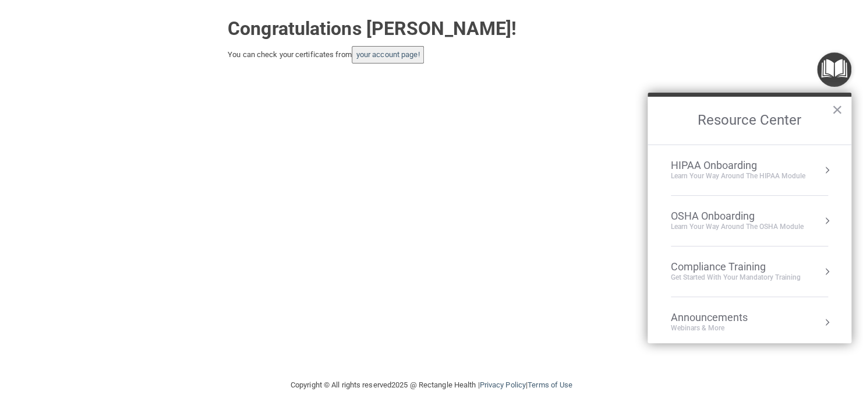
click at [766, 213] on div "OSHA Onboarding" at bounding box center [737, 216] width 133 height 13
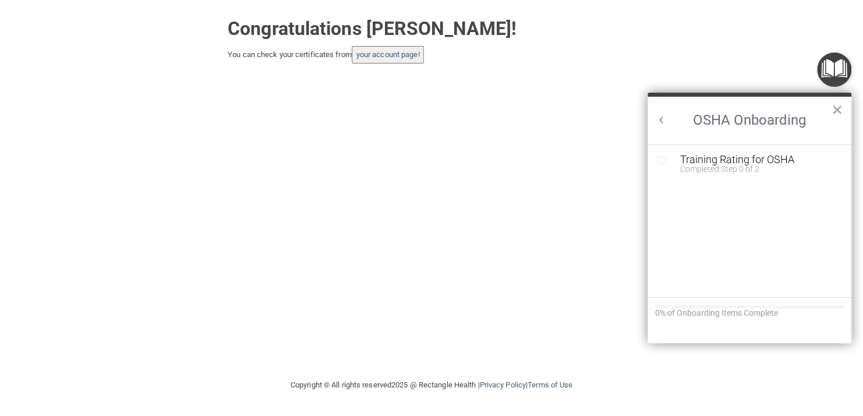
click at [832, 108] on button "×" at bounding box center [837, 109] width 11 height 19
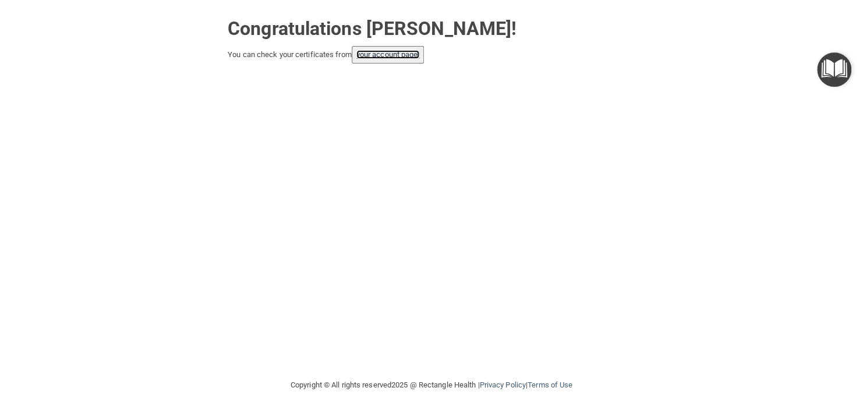
click at [409, 58] on link "your account page!" at bounding box center [389, 54] width 64 height 9
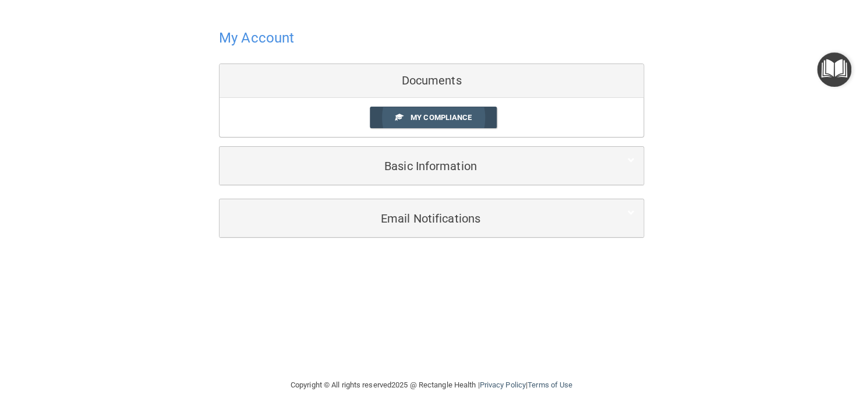
click at [417, 110] on link "My Compliance" at bounding box center [434, 118] width 128 height 22
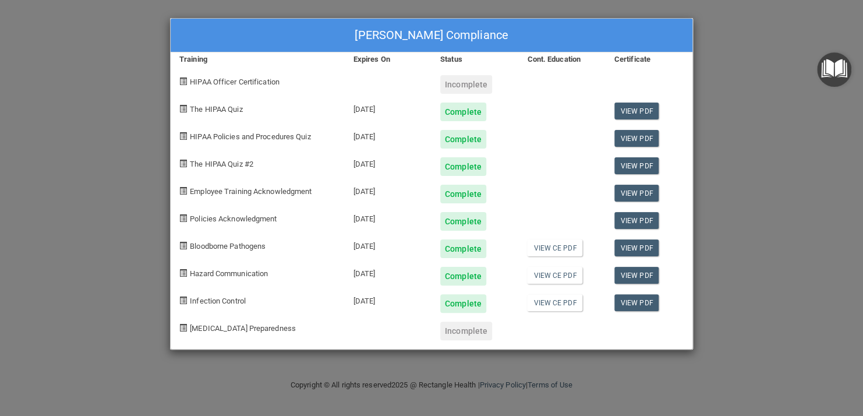
click at [463, 87] on div "Incomplete" at bounding box center [466, 84] width 52 height 19
click at [475, 84] on div "Incomplete" at bounding box center [466, 84] width 52 height 19
click at [458, 77] on div "Incomplete" at bounding box center [466, 84] width 52 height 19
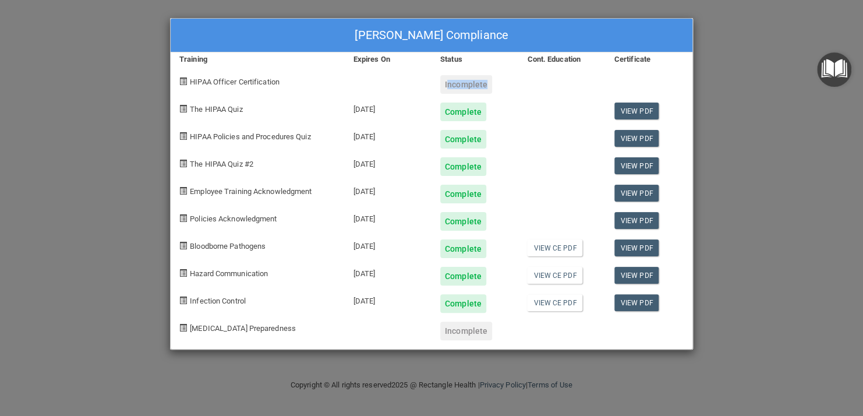
click at [458, 77] on div "Incomplete" at bounding box center [466, 84] width 52 height 19
copy div "Incomplete"
click at [466, 83] on div "Incomplete" at bounding box center [466, 84] width 52 height 19
click at [268, 83] on span "HIPAA Officer Certification" at bounding box center [235, 81] width 90 height 9
